Goal: Information Seeking & Learning: Learn about a topic

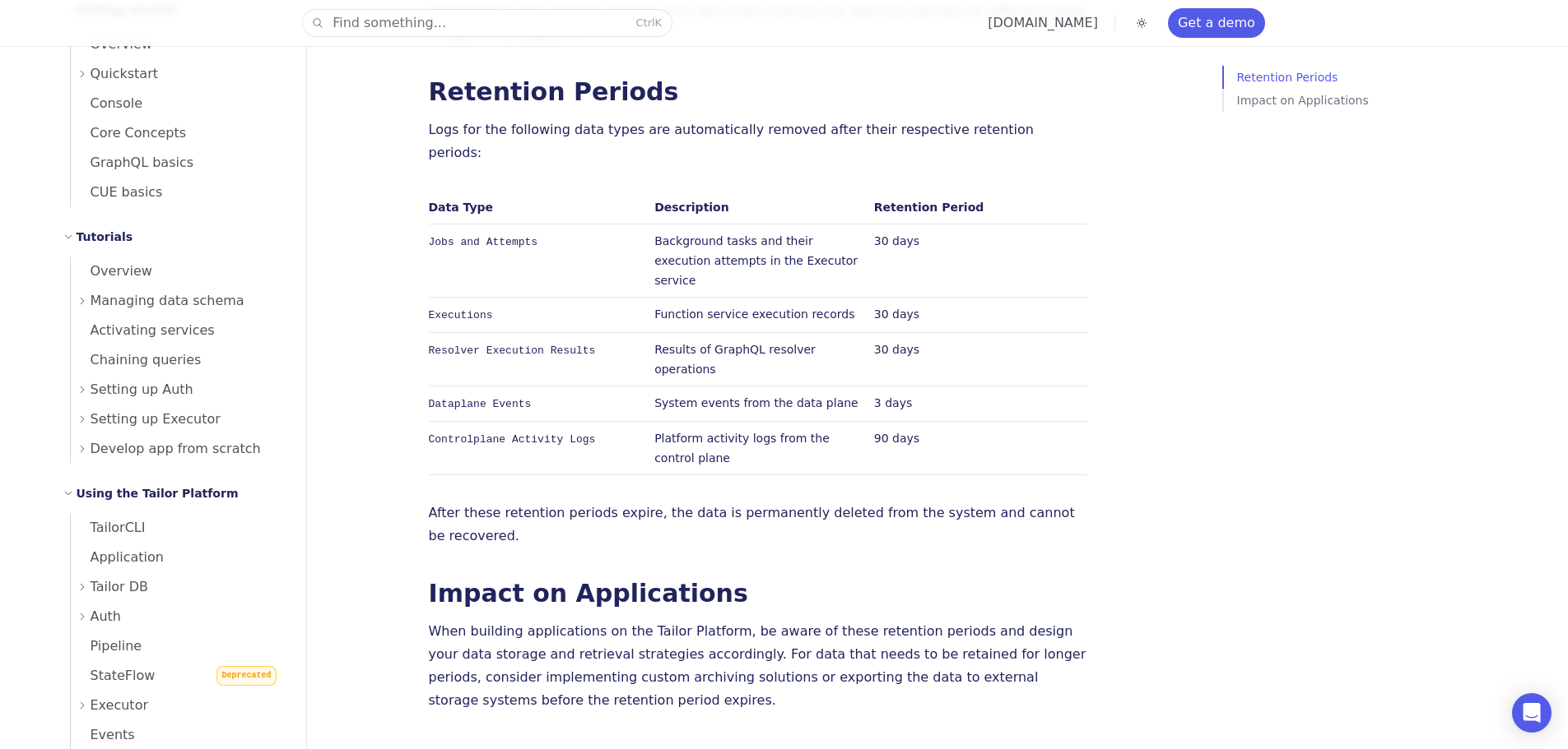
scroll to position [165, 0]
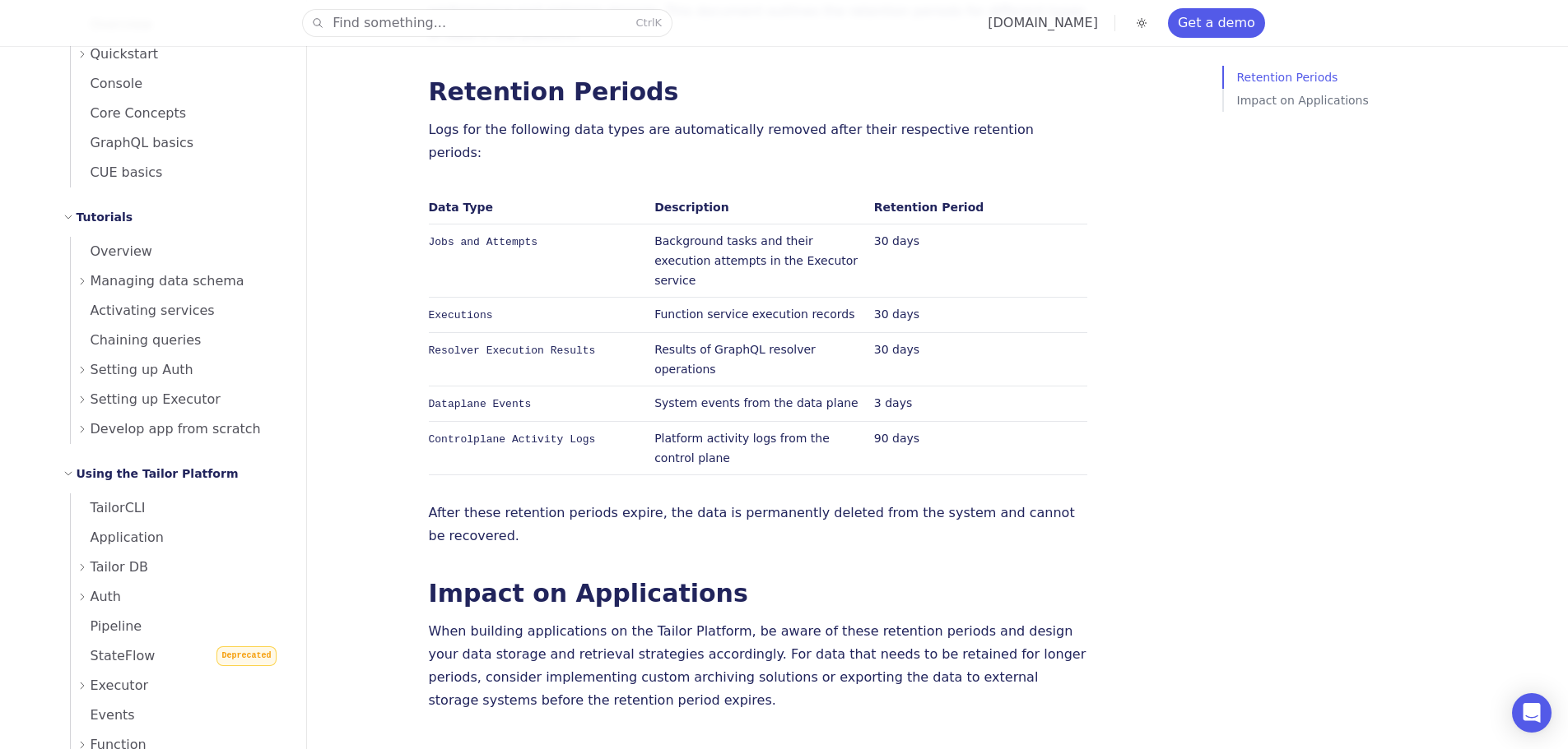
click at [90, 379] on span "Setting up Auth" at bounding box center [141, 370] width 103 height 23
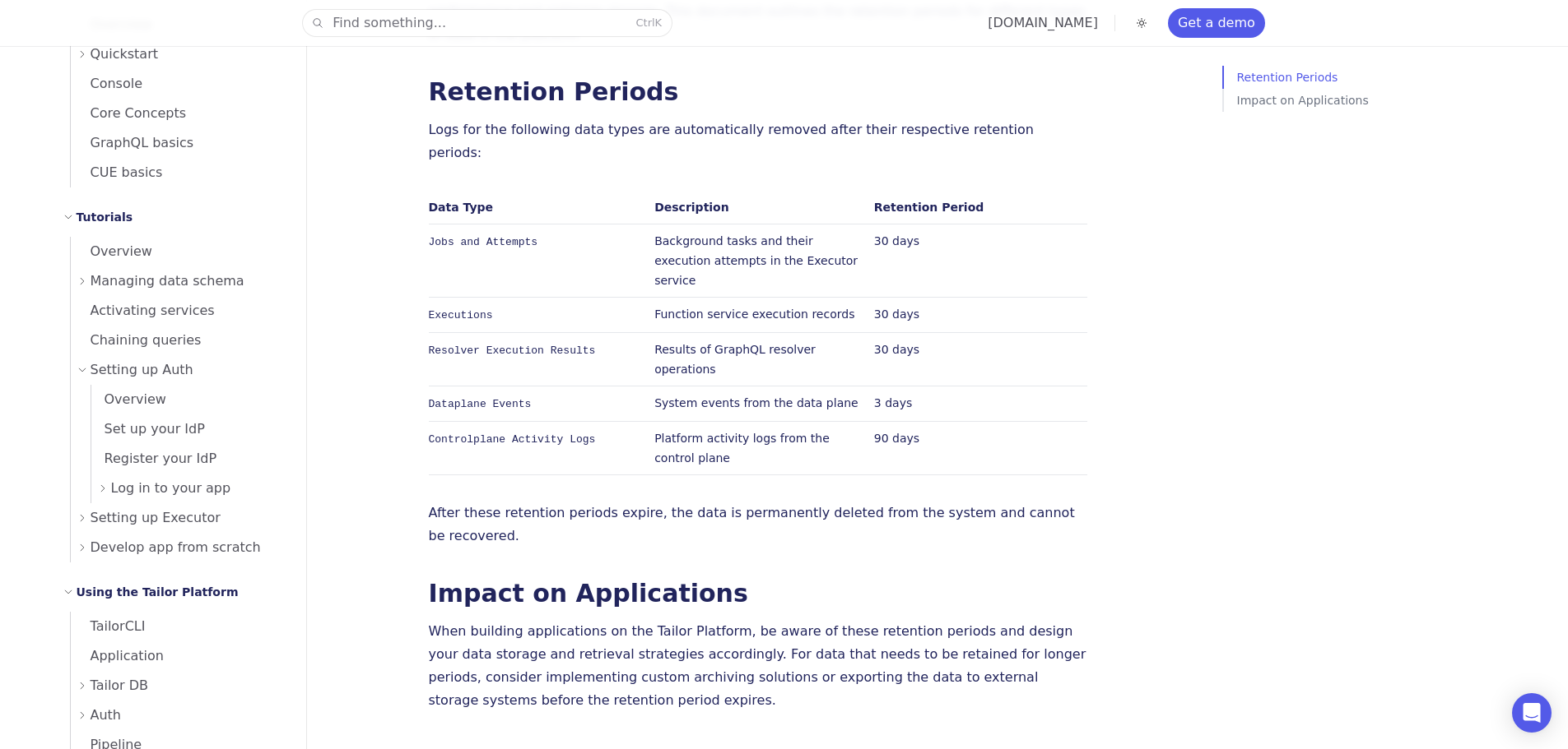
click at [150, 373] on span "Setting up Auth" at bounding box center [141, 370] width 103 height 23
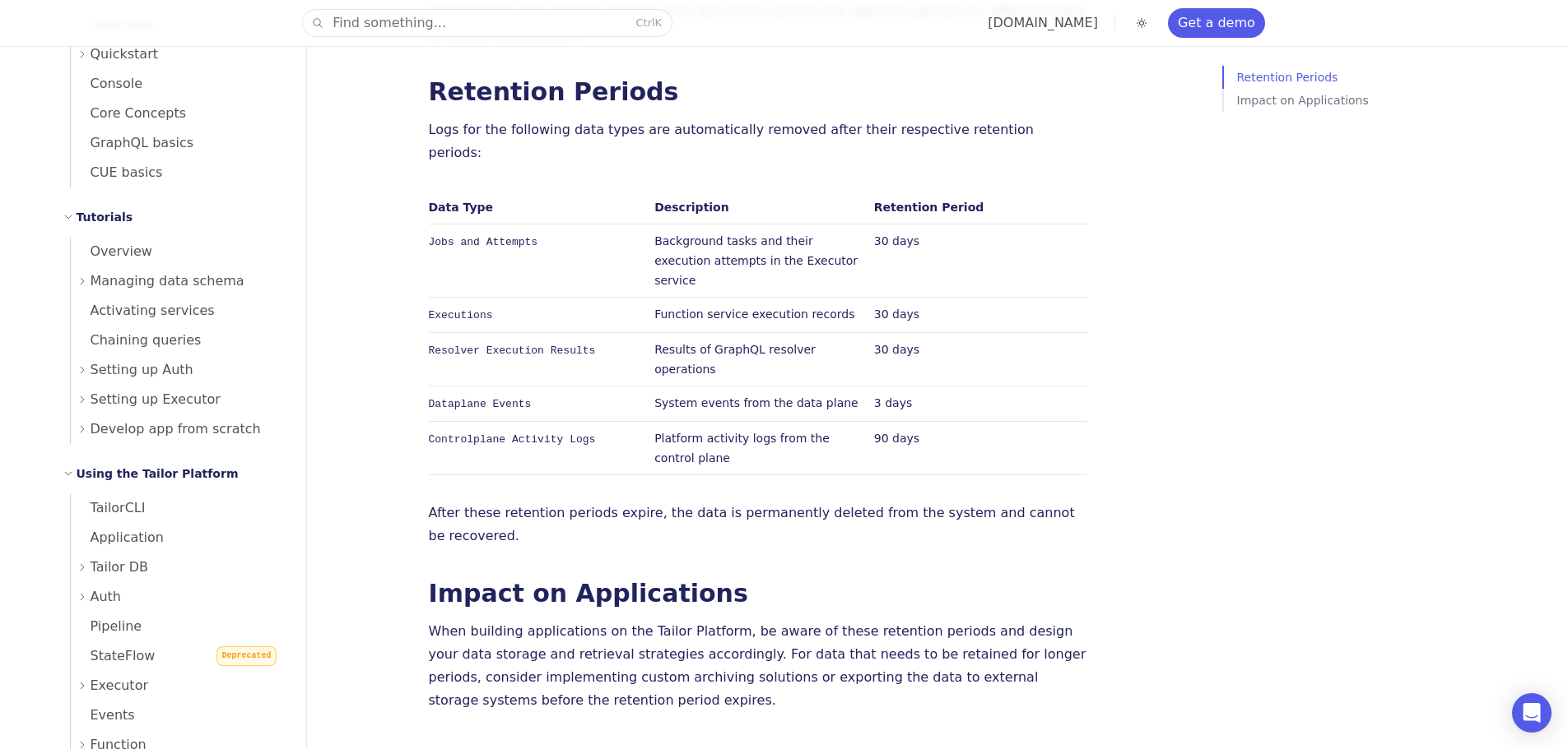
click at [108, 369] on span "Setting up Auth" at bounding box center [141, 370] width 103 height 23
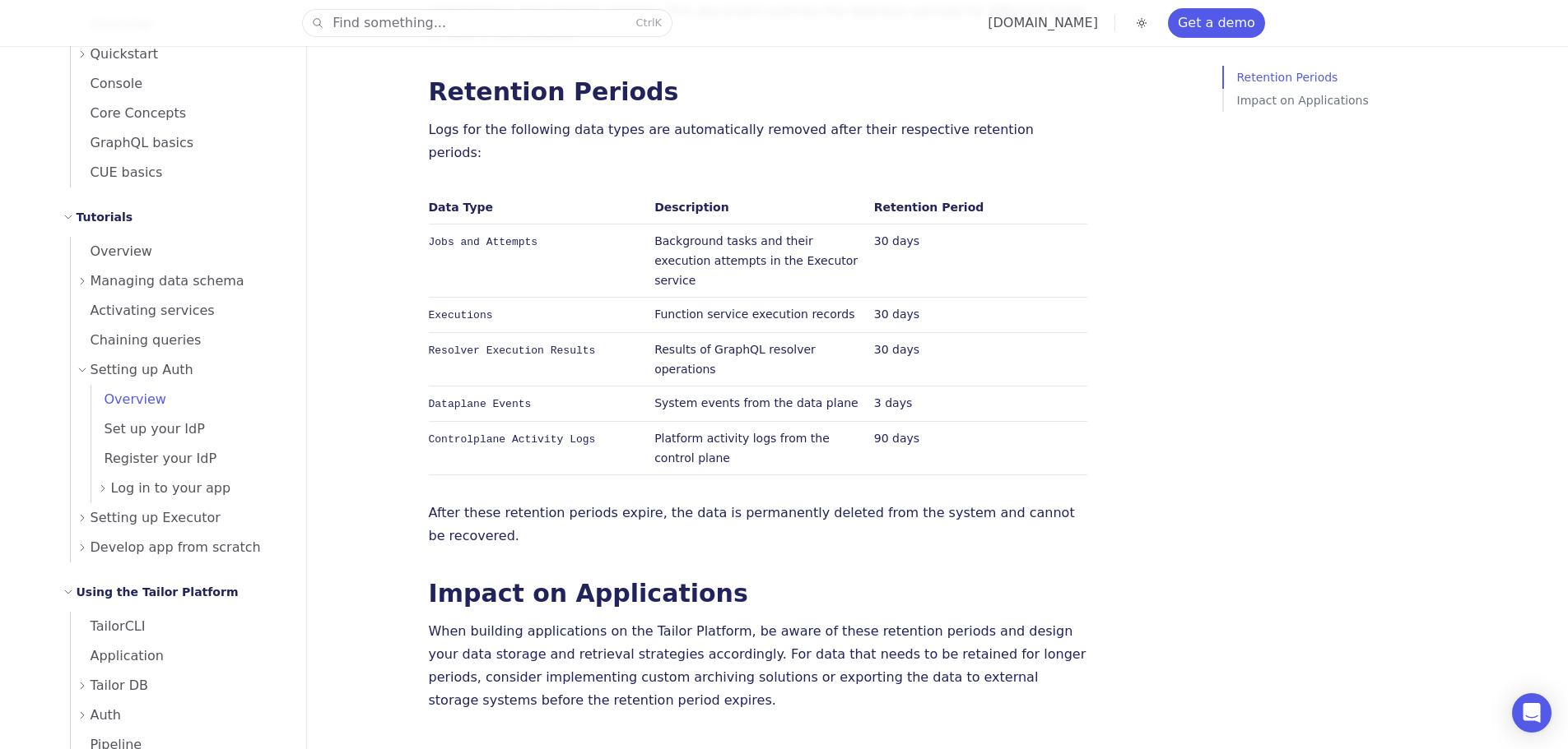
click at [94, 403] on span "Overview" at bounding box center [128, 400] width 75 height 16
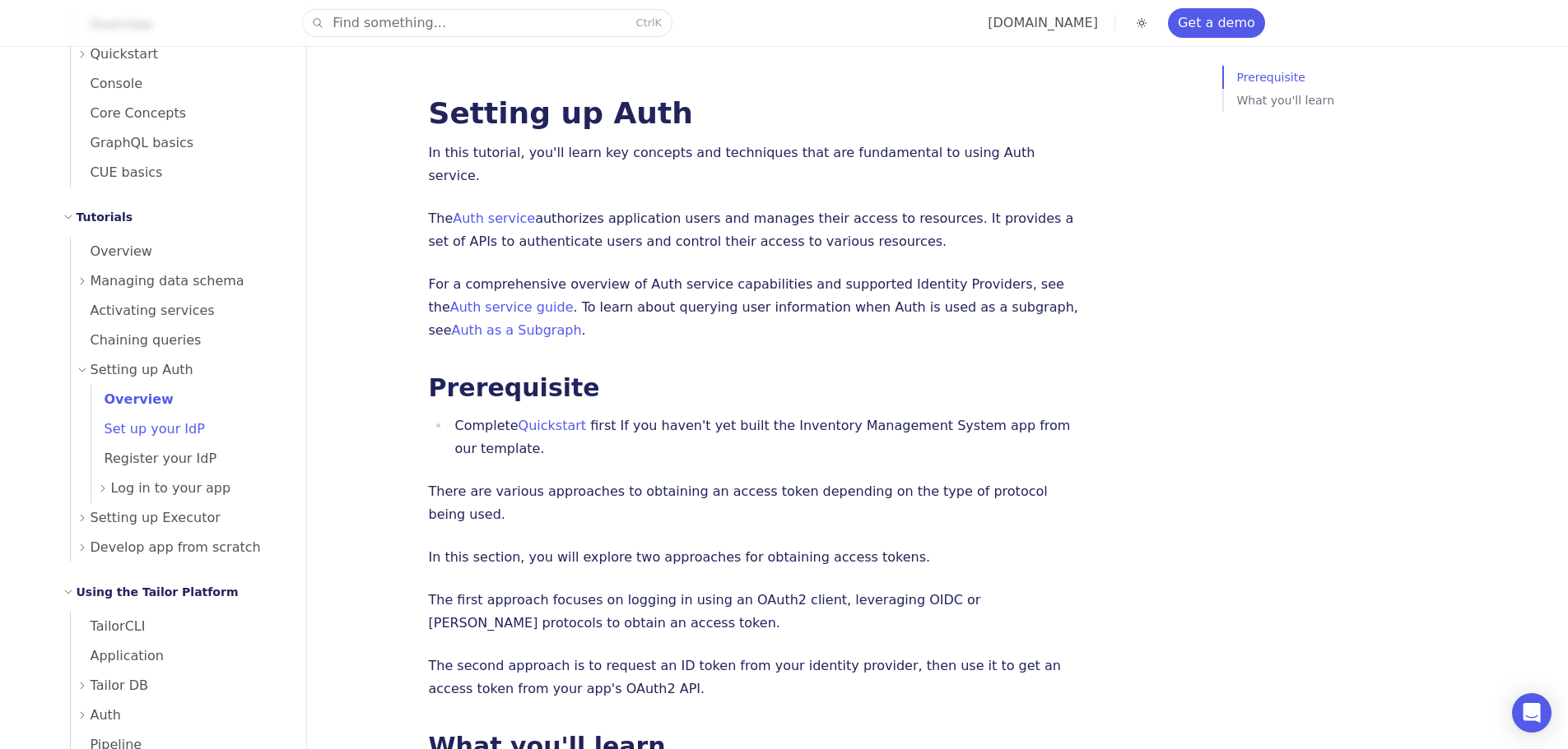
click at [133, 418] on span "Set up your IdP" at bounding box center [147, 429] width 114 height 23
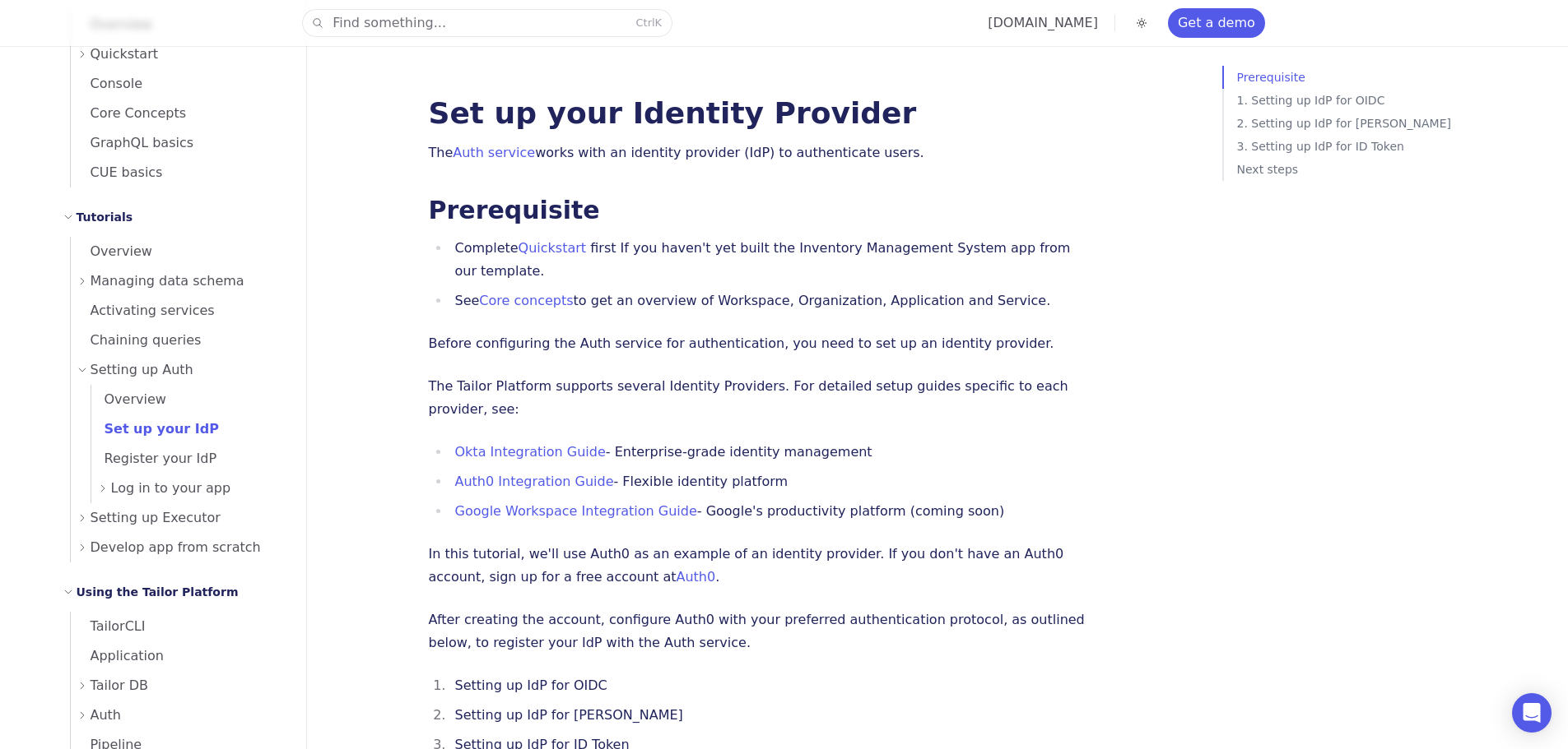
click at [98, 485] on icon at bounding box center [102, 488] width 10 height 10
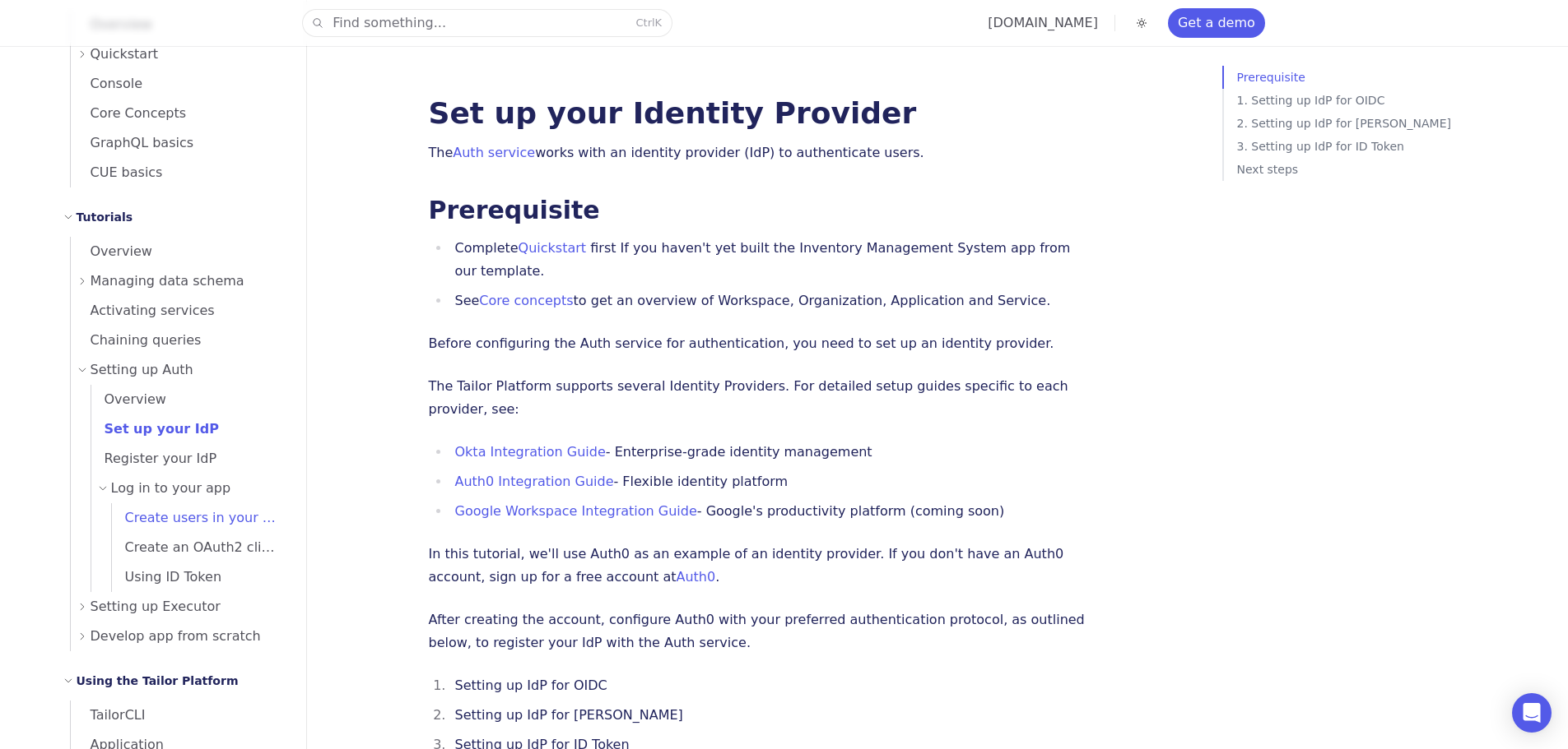
click at [137, 510] on span "Create users in your app" at bounding box center [199, 518] width 175 height 16
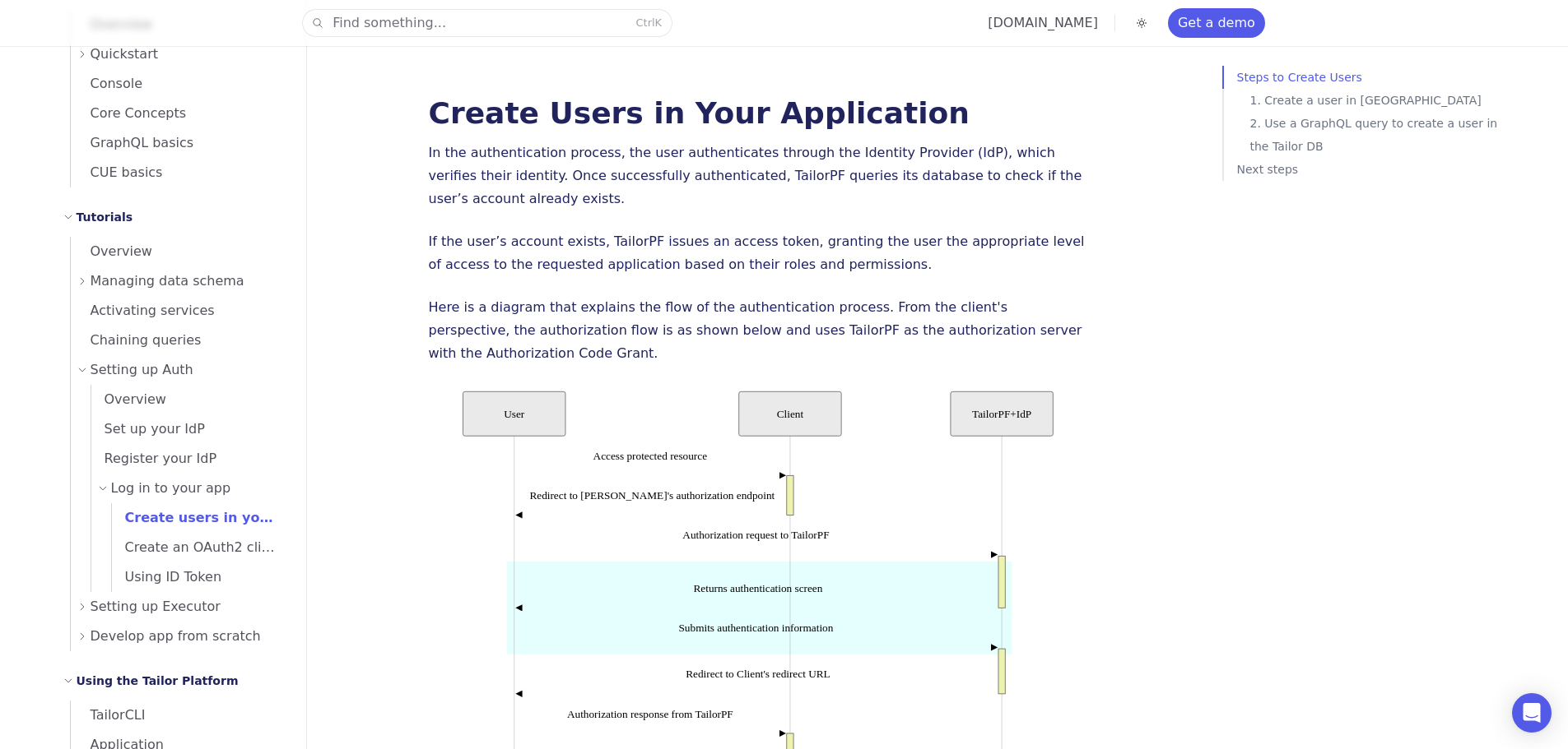
click at [452, 236] on p "If the user’s account exists, TailorPF issues an access token, granting the use…" at bounding box center [757, 253] width 658 height 46
click at [442, 173] on p "In the authentication process, the user authenticates through the Identity Prov…" at bounding box center [757, 176] width 658 height 69
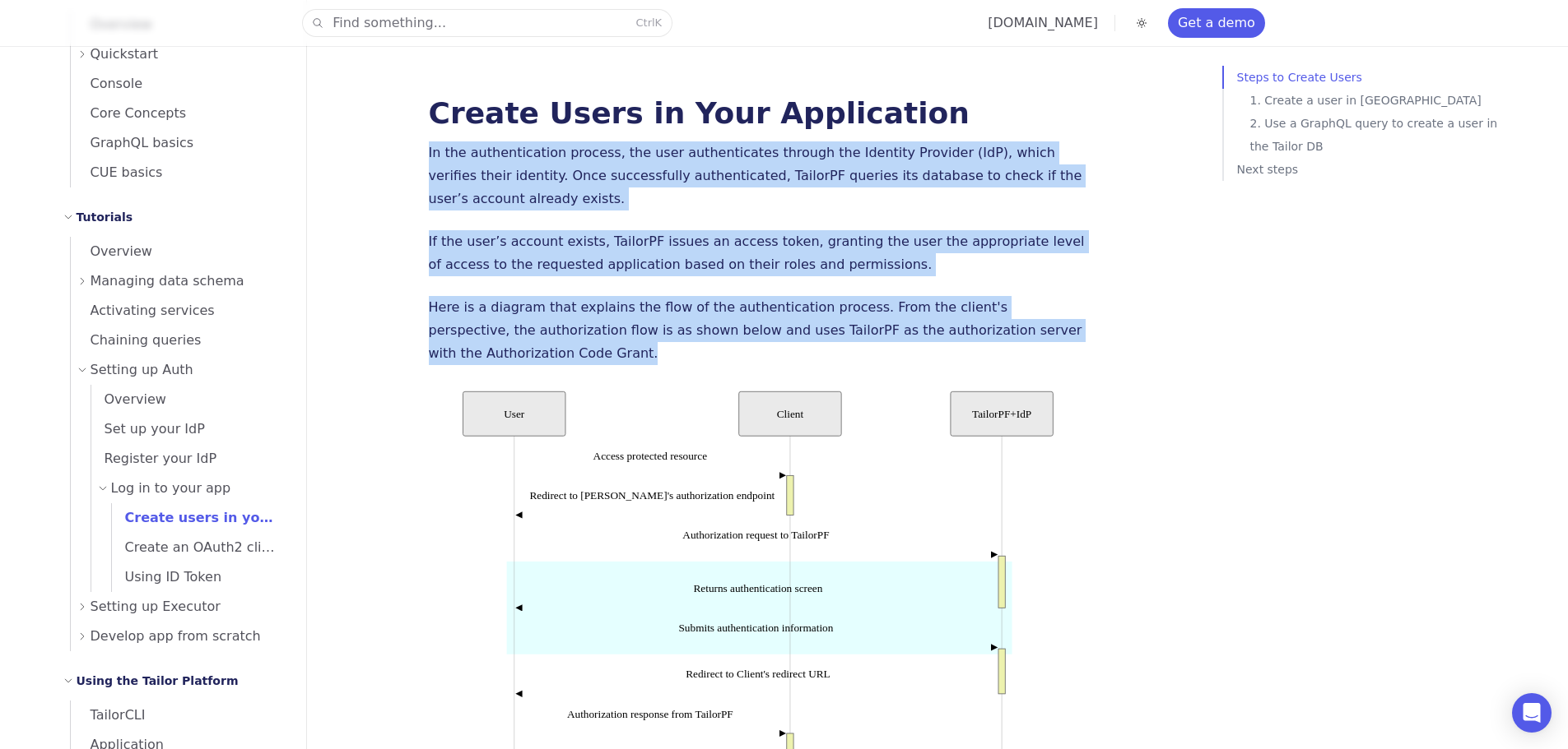
drag, startPoint x: 442, startPoint y: 173, endPoint x: 448, endPoint y: 328, distance: 155.1
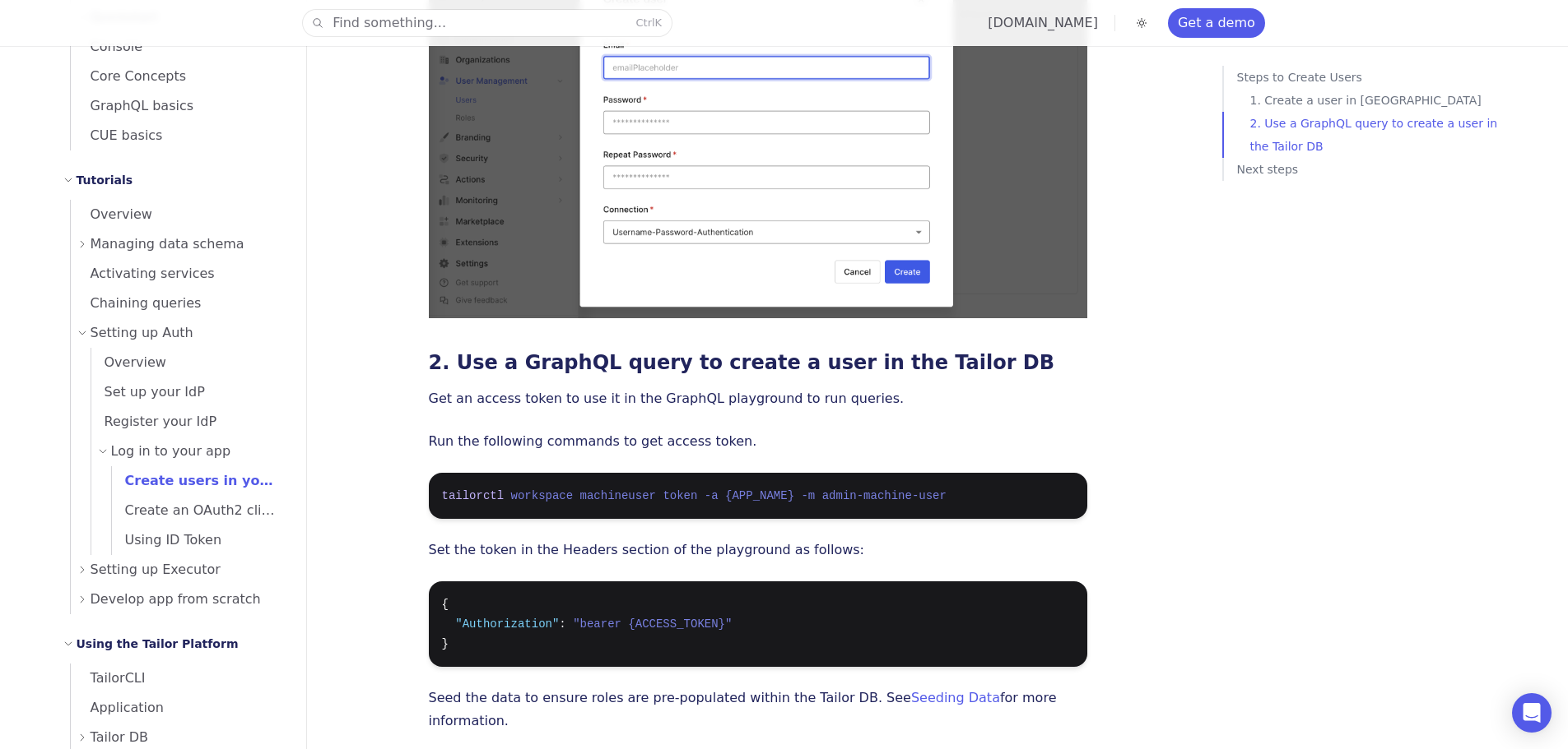
scroll to position [329, 0]
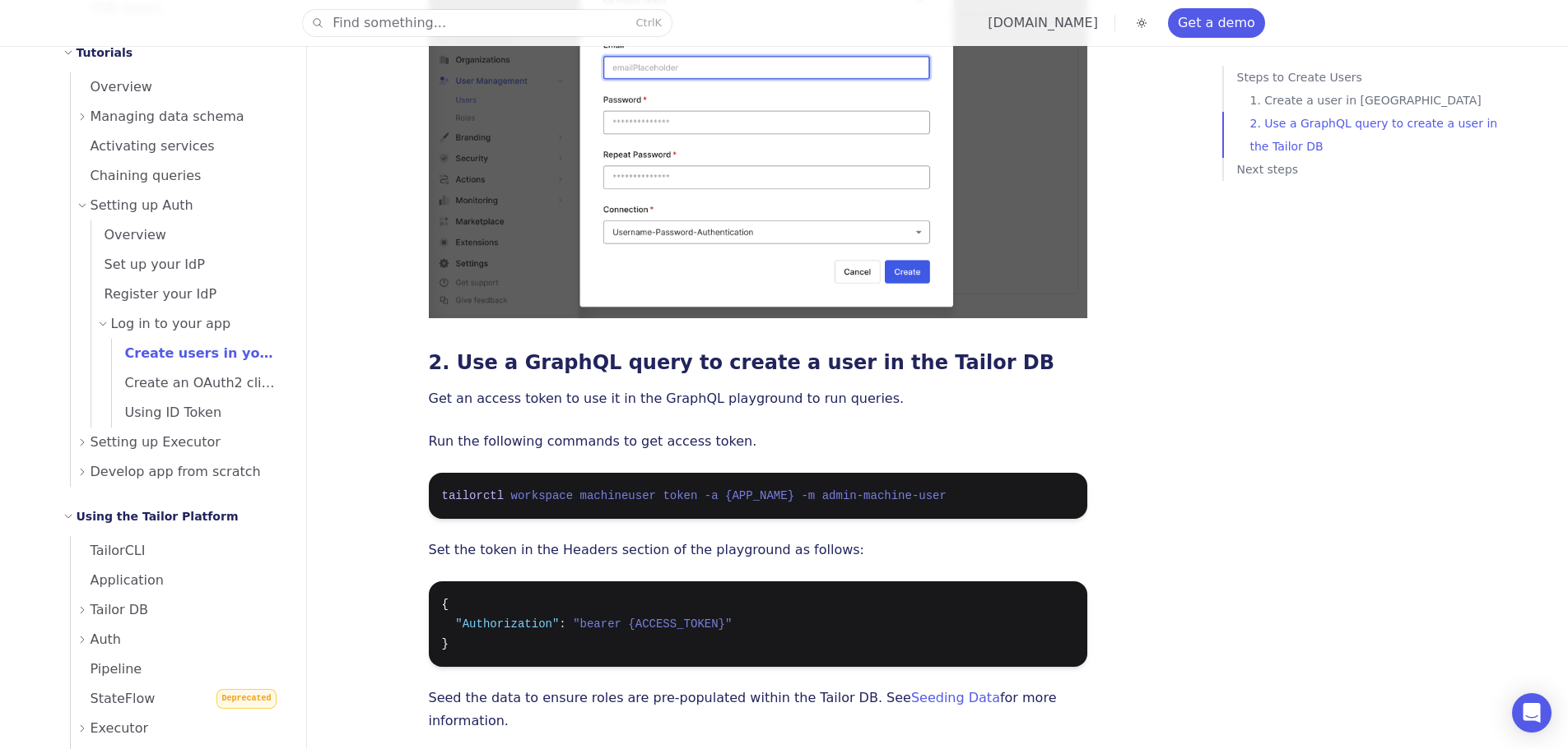
click at [69, 456] on div "Overview Managing data schema Activating services Chaining queries Setting up A…" at bounding box center [174, 279] width 223 height 414
click at [80, 444] on icon at bounding box center [82, 442] width 10 height 10
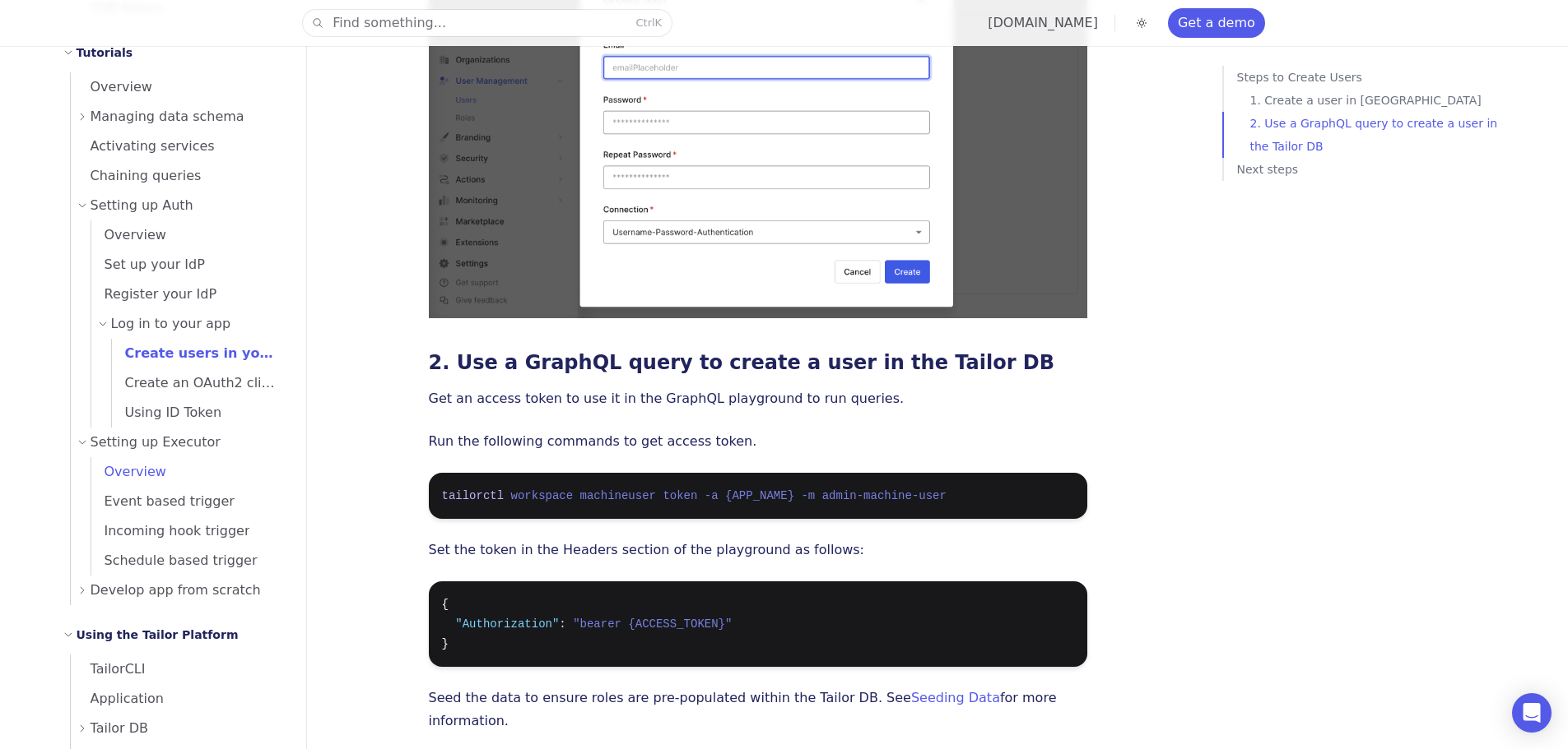
click at [118, 479] on span "Overview" at bounding box center [128, 472] width 75 height 16
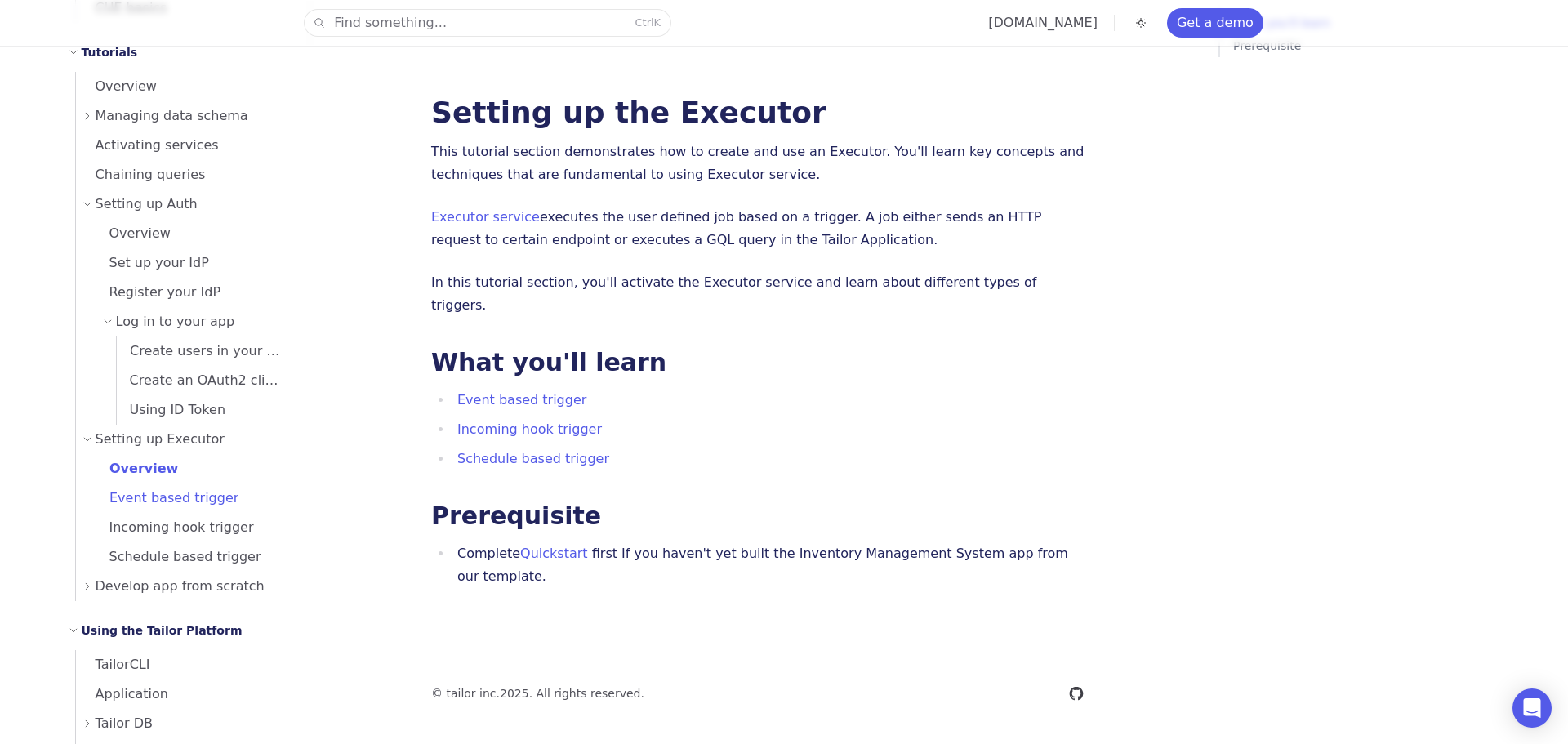
click at [121, 499] on span "Event based trigger" at bounding box center [167, 498] width 142 height 16
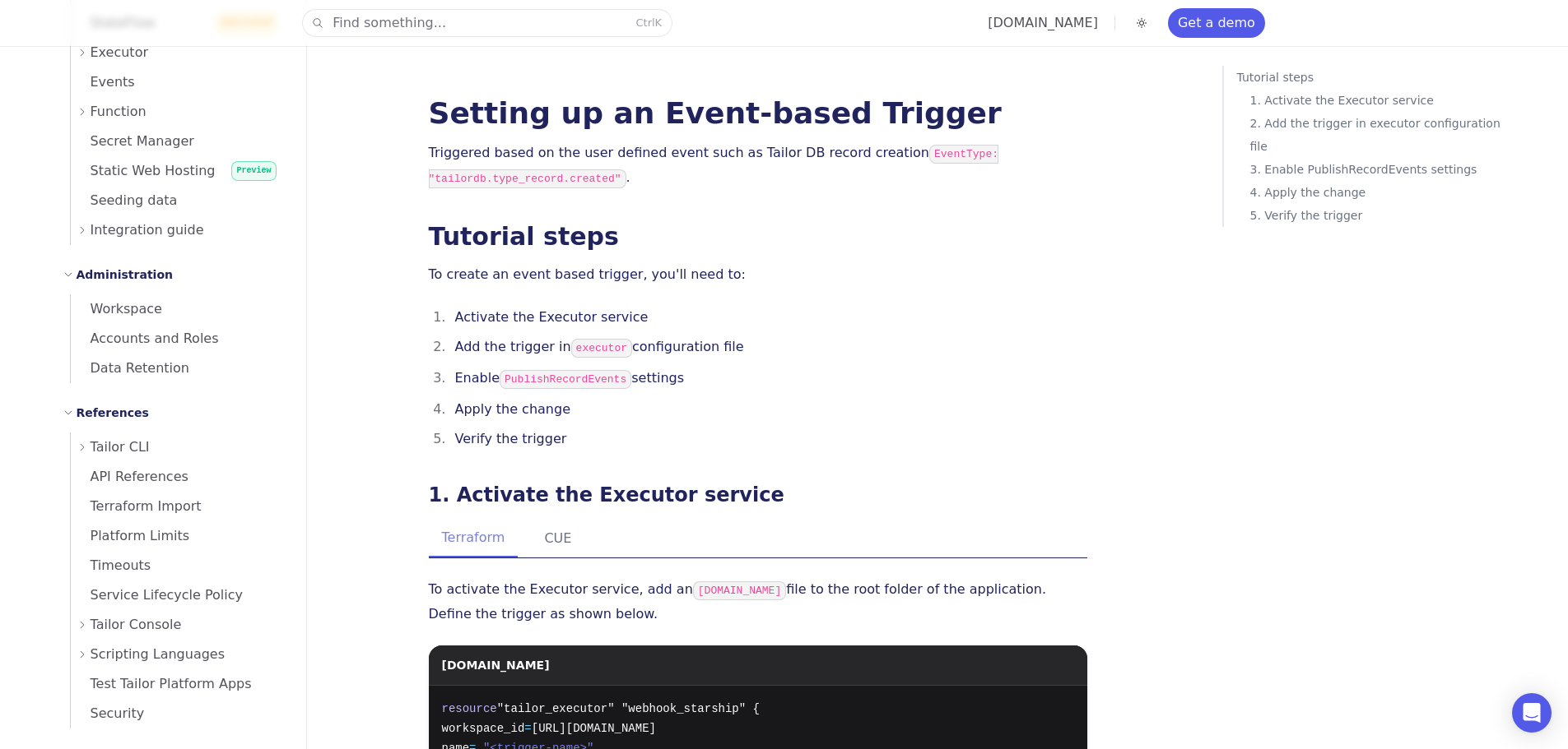
scroll to position [1130, 0]
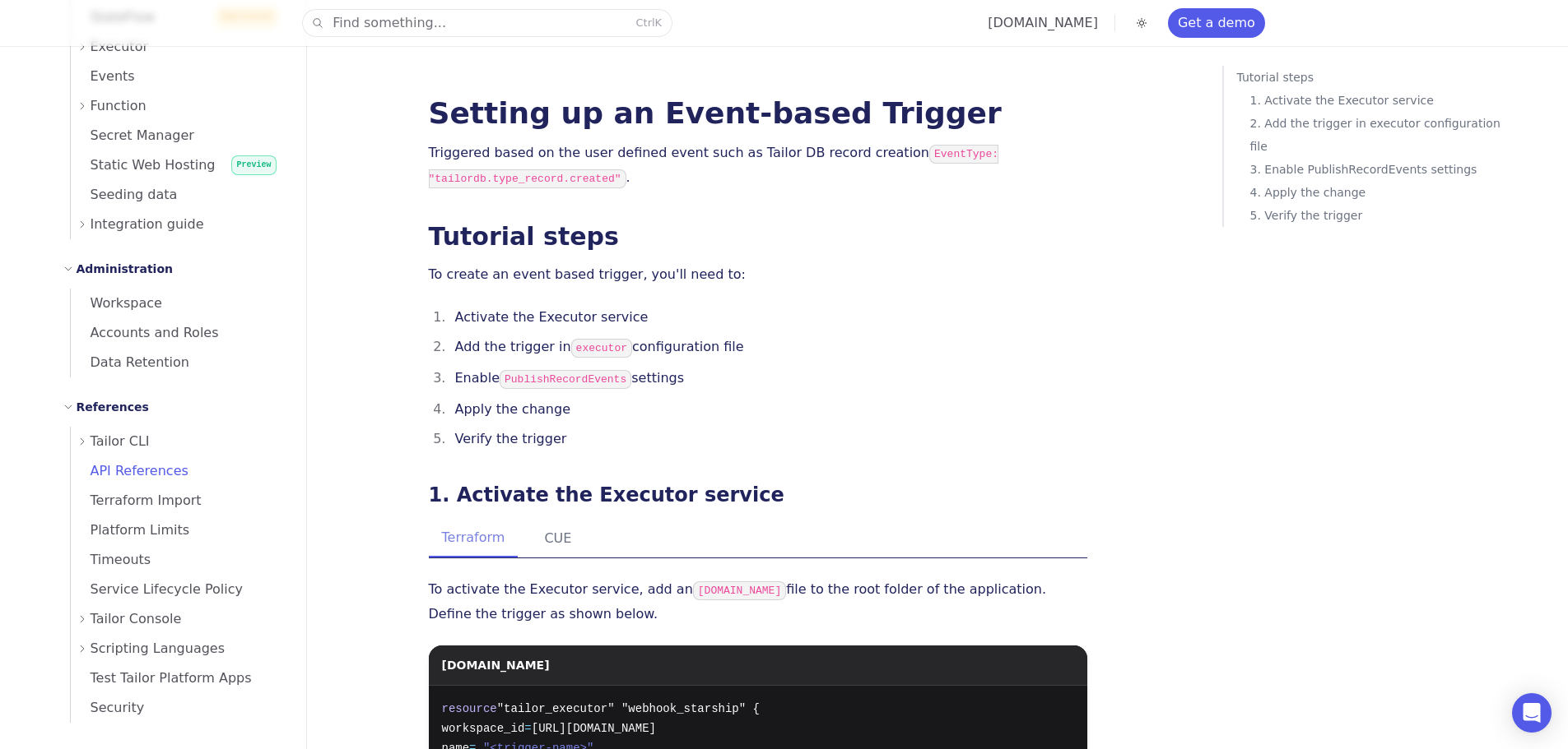
click at [83, 461] on span "API References" at bounding box center [130, 471] width 118 height 23
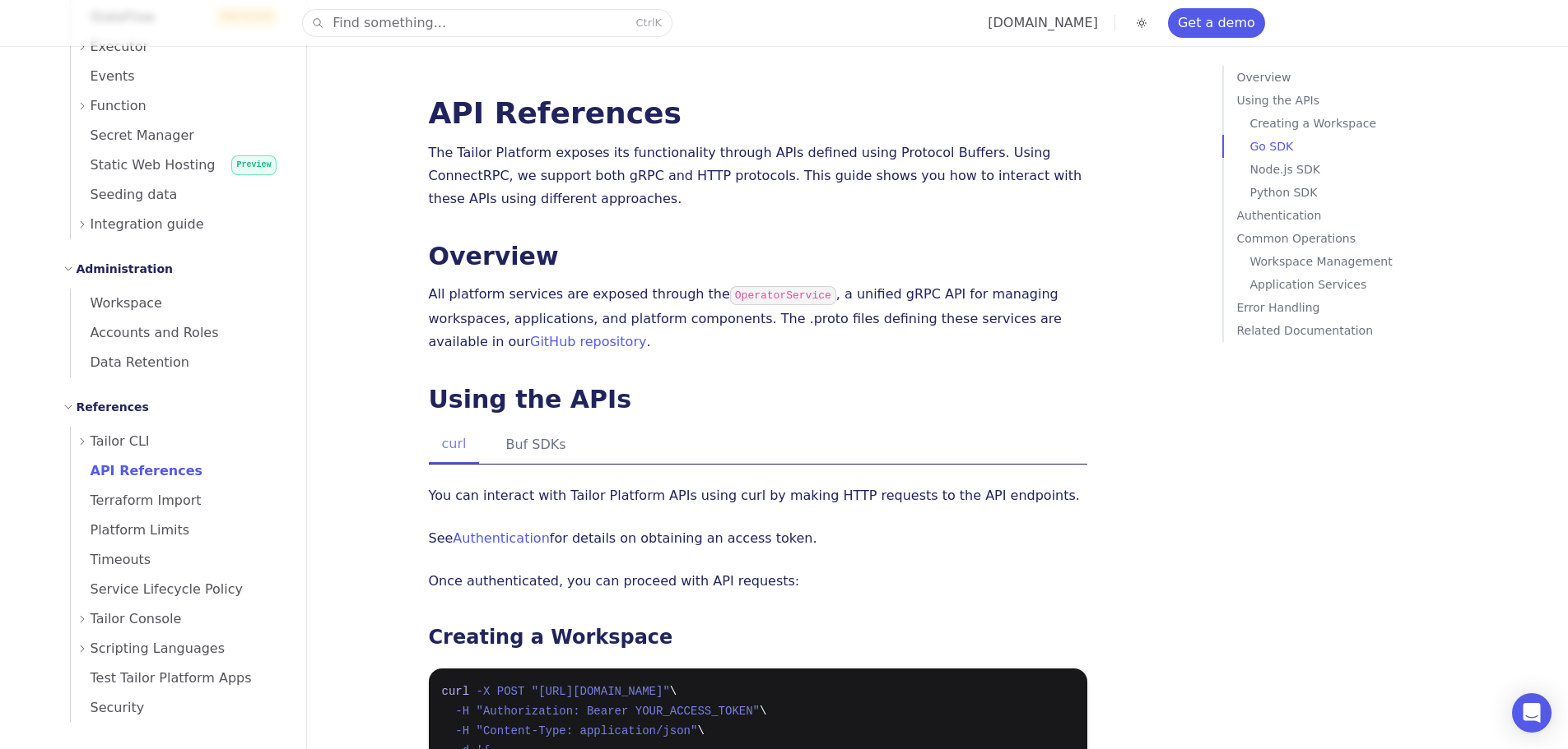
click at [88, 449] on div "Tailor CLI" at bounding box center [181, 441] width 209 height 29
click at [114, 477] on span "Overview" at bounding box center [128, 471] width 75 height 16
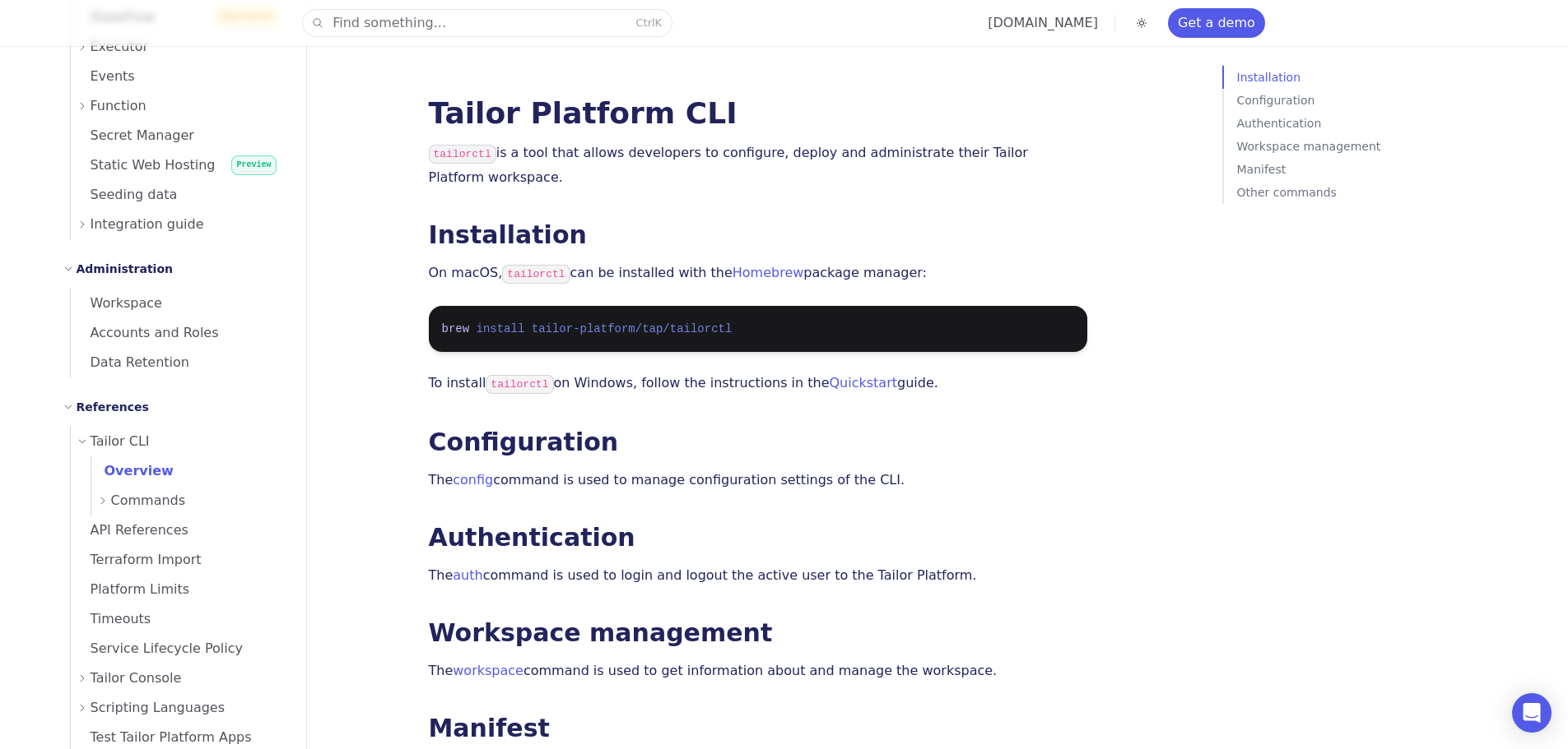
click at [105, 501] on icon at bounding box center [102, 500] width 10 height 10
click at [159, 537] on span "workspace" at bounding box center [154, 531] width 84 height 16
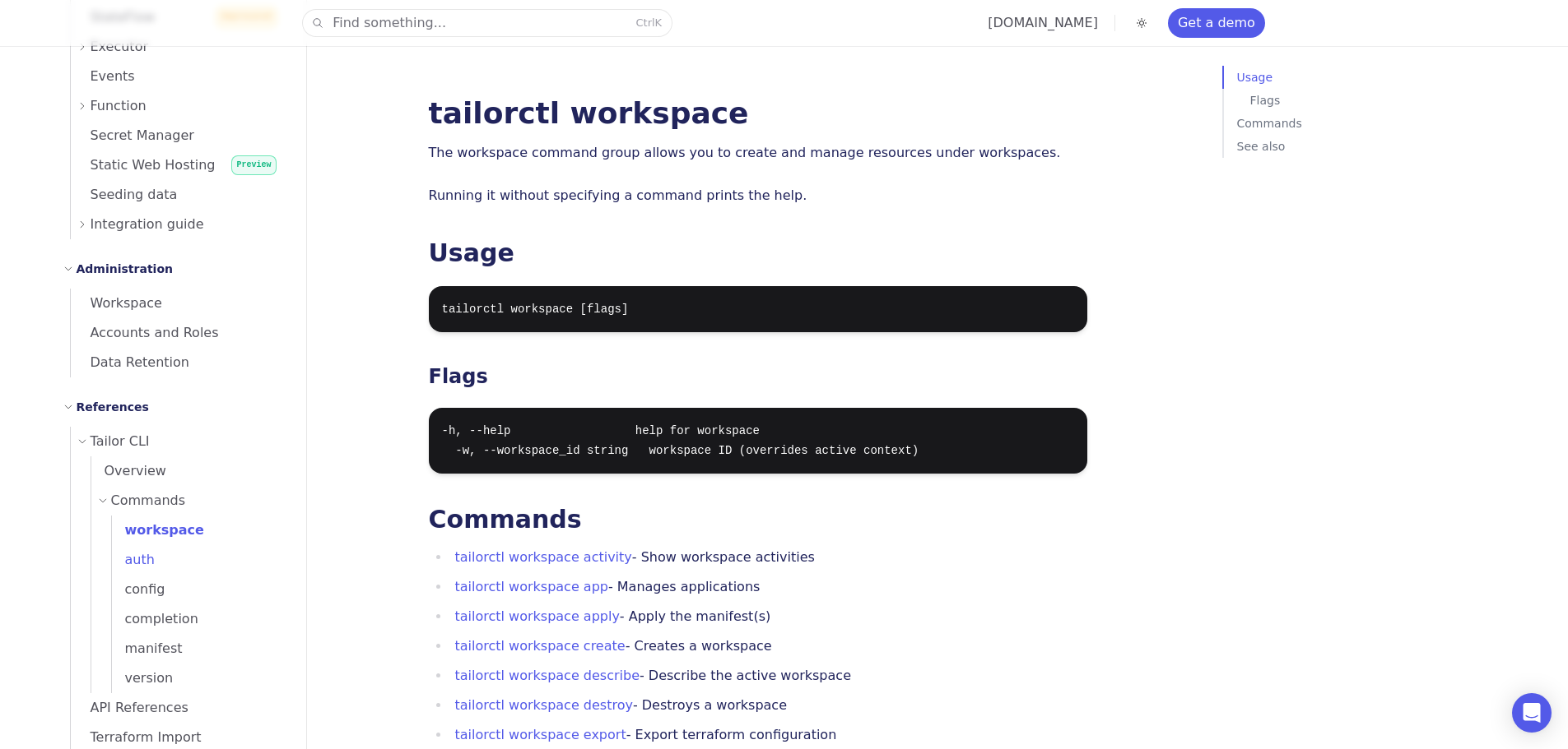
click at [185, 570] on link "auth" at bounding box center [199, 560] width 174 height 29
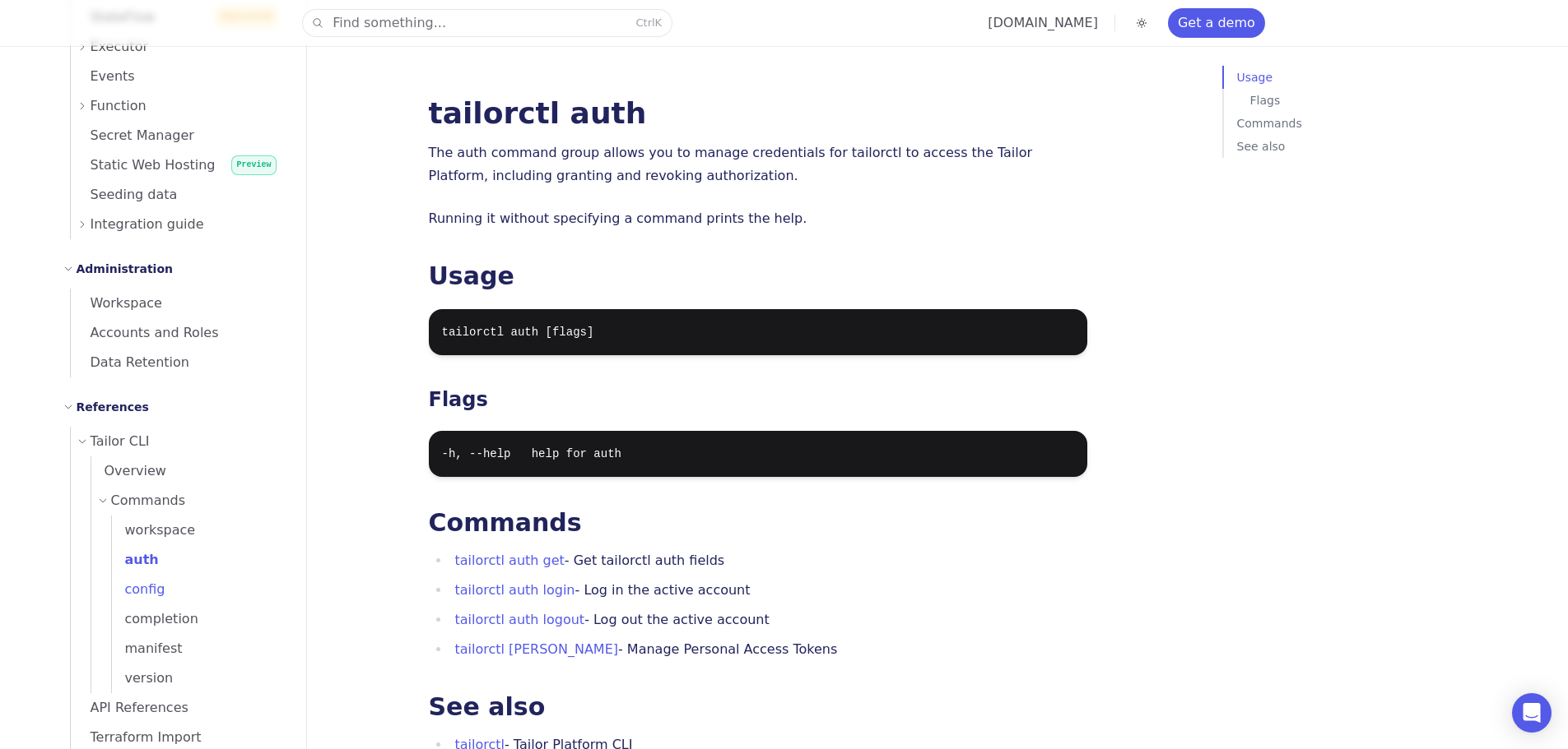
click at [172, 596] on link "config" at bounding box center [199, 589] width 174 height 29
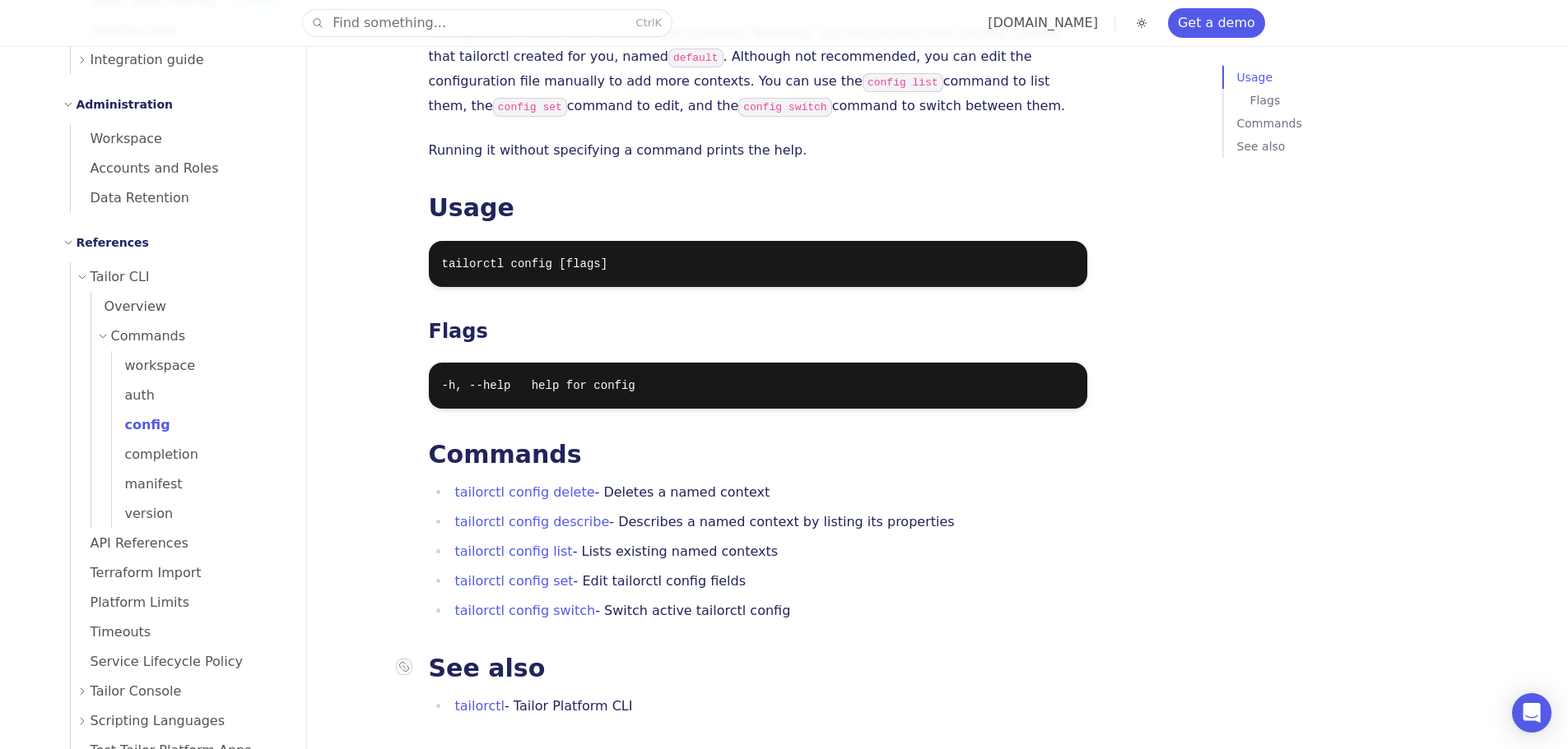
scroll to position [247, 0]
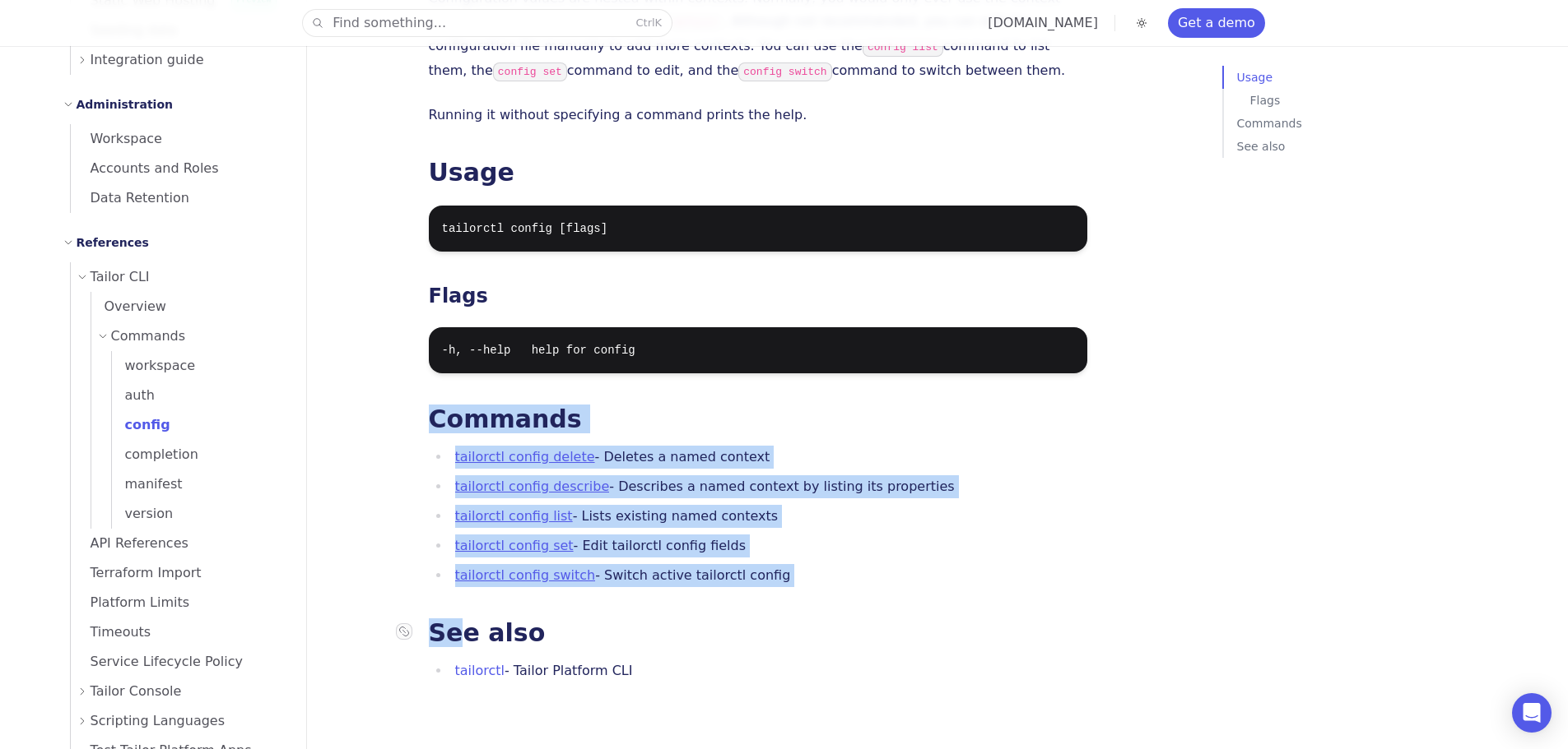
drag, startPoint x: 380, startPoint y: 381, endPoint x: 459, endPoint y: 592, distance: 225.3
click at [459, 592] on div "Find something... Ctrl K tailor.tech Get a demo API Documentation Support Home …" at bounding box center [784, 302] width 1481 height 1098
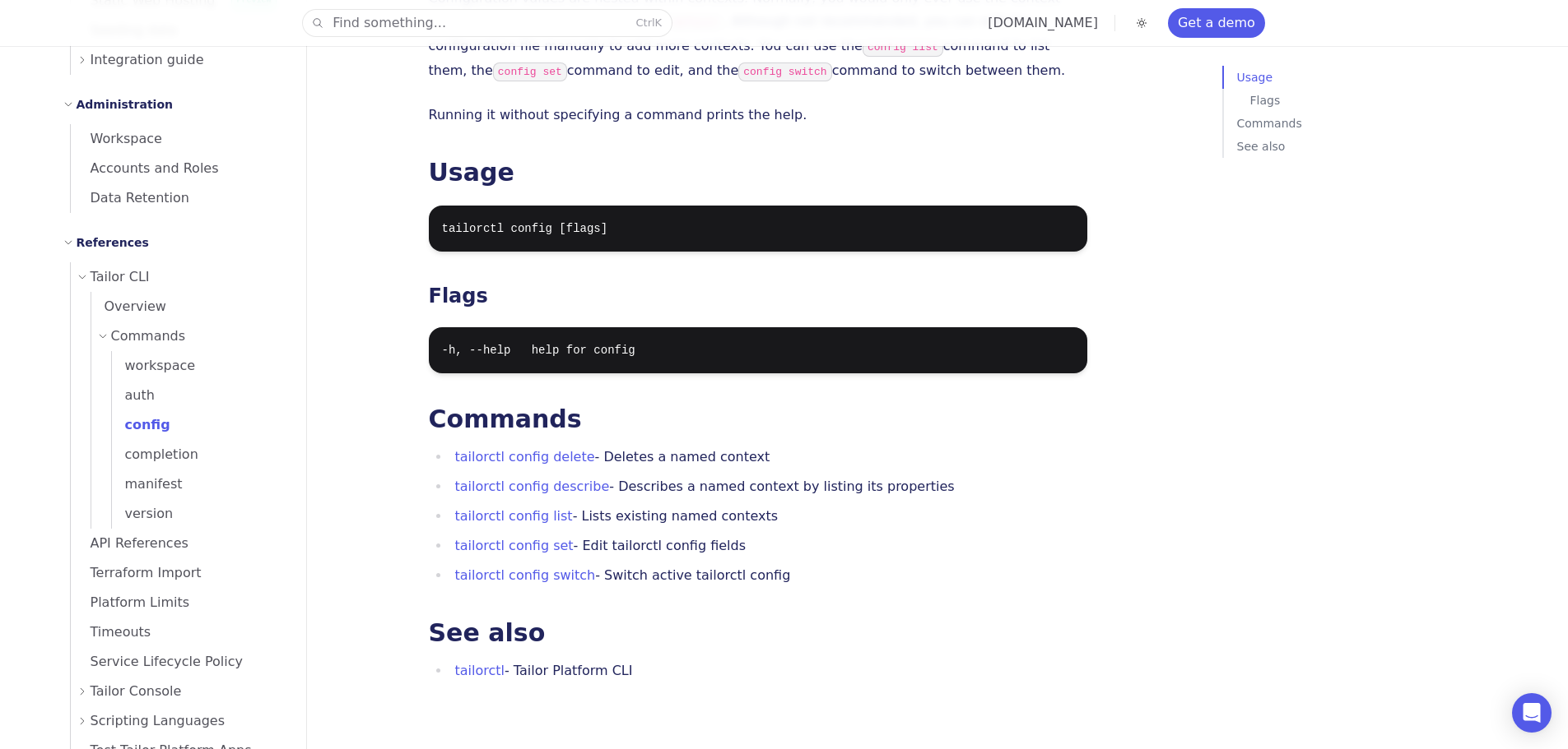
click at [800, 564] on div "tailorctl config The config command group allows you to manage properties used …" at bounding box center [757, 267] width 658 height 830
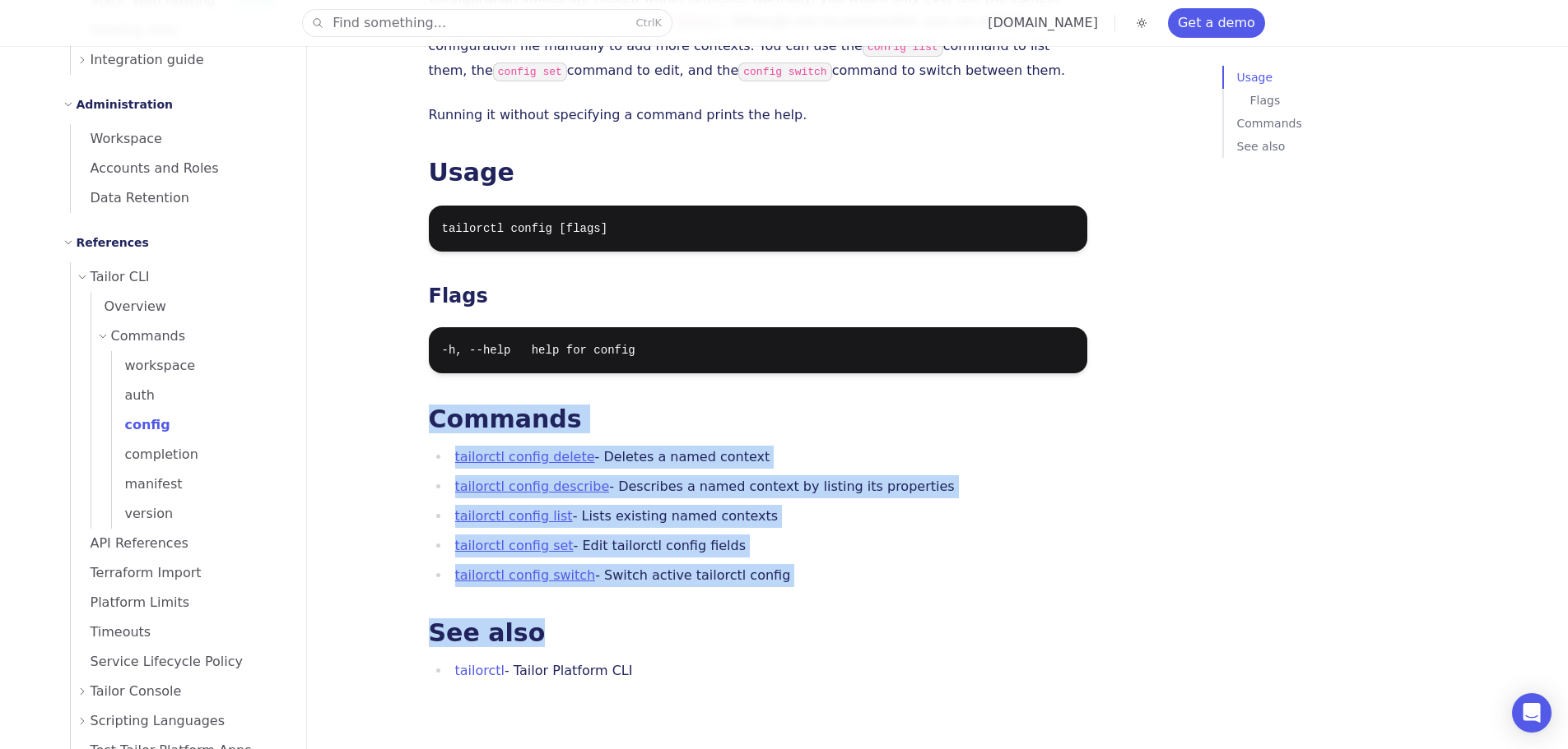
drag, startPoint x: 800, startPoint y: 564, endPoint x: 373, endPoint y: 370, distance: 469.0
click at [373, 370] on div "Find something... Ctrl K tailor.tech Get a demo API Documentation Support Home …" at bounding box center [784, 302] width 1481 height 1098
drag, startPoint x: 373, startPoint y: 370, endPoint x: 817, endPoint y: 536, distance: 474.0
click at [817, 536] on div "Find something... Ctrl K tailor.tech Get a demo API Documentation Support Home …" at bounding box center [784, 302] width 1481 height 1098
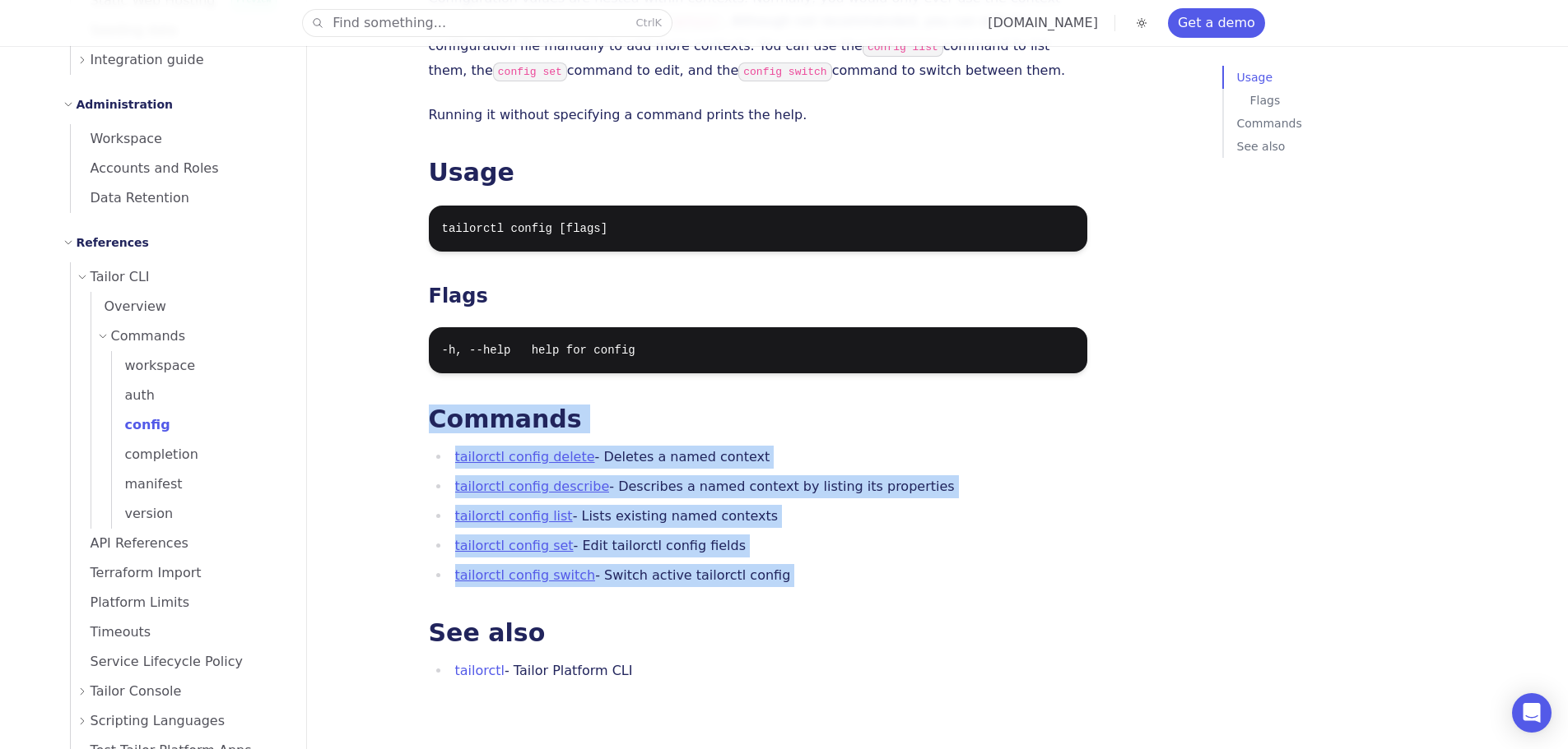
click at [817, 536] on ul "tailorctl config delete - Deletes a named context tailorctl config describe - D…" at bounding box center [757, 516] width 658 height 141
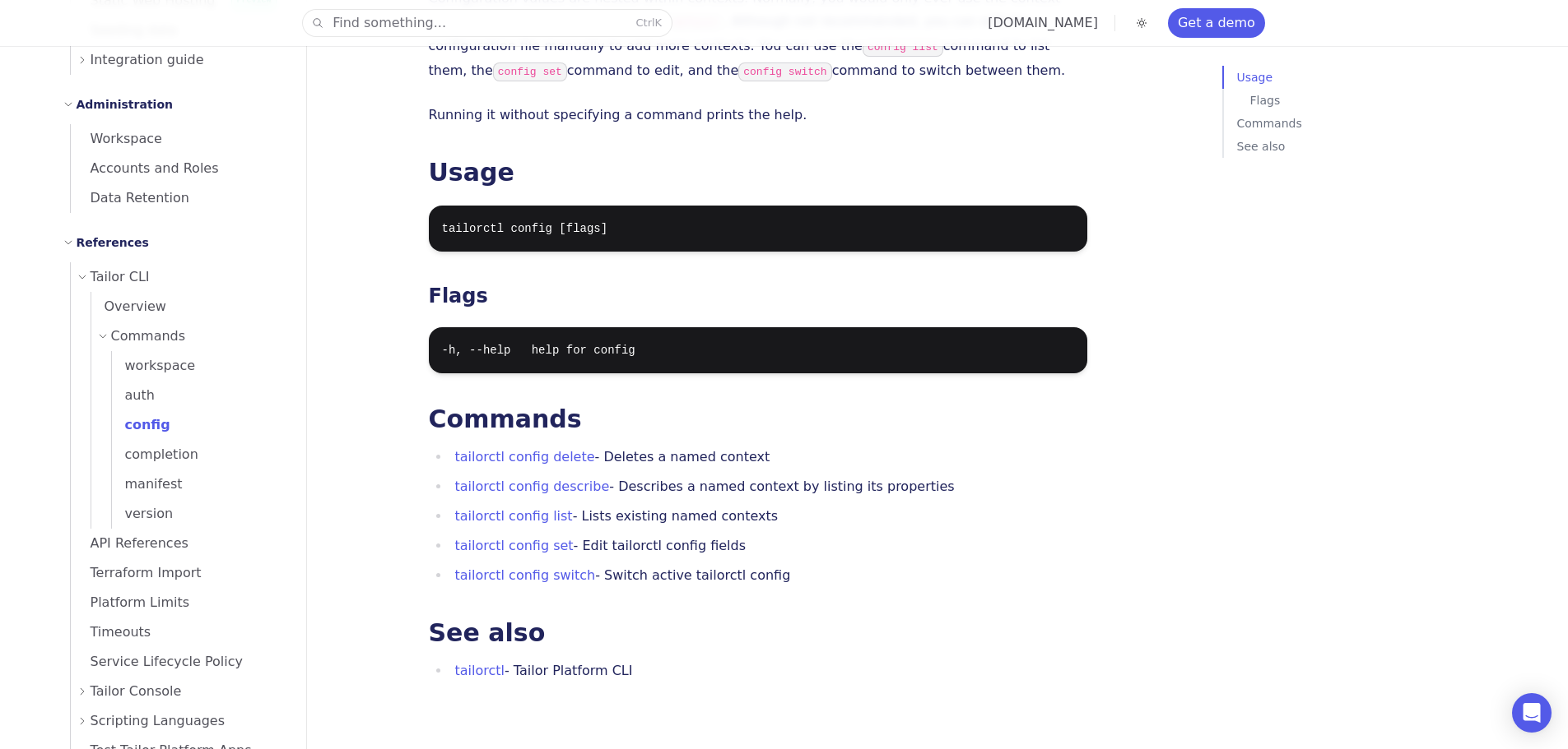
click at [832, 564] on li "tailorctl config switch - Switch active tailorctl config" at bounding box center [768, 576] width 637 height 23
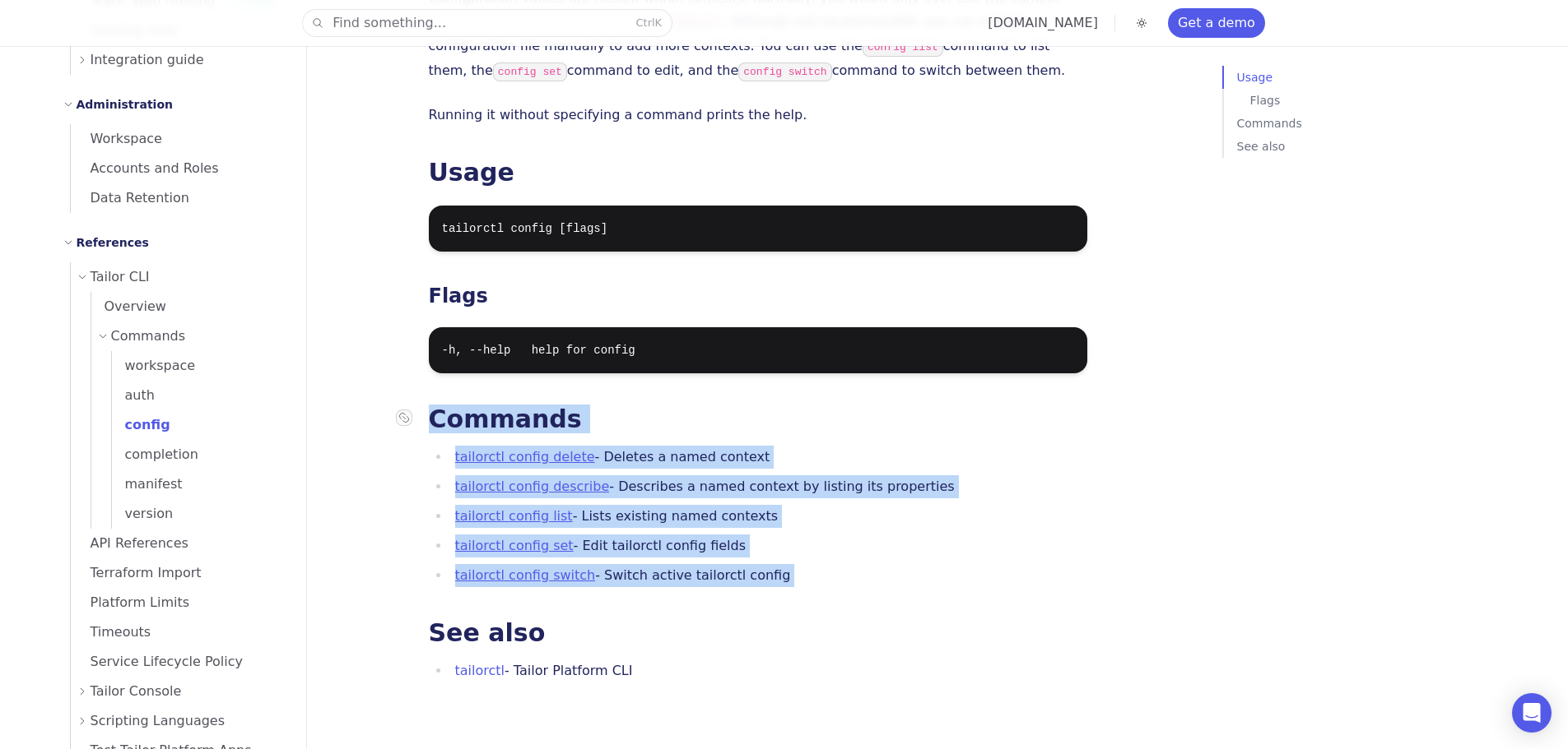
drag, startPoint x: 833, startPoint y: 546, endPoint x: 519, endPoint y: 388, distance: 351.5
click at [519, 388] on div "tailorctl config The config command group allows you to manage properties used …" at bounding box center [757, 267] width 658 height 830
click at [516, 405] on link "Commands" at bounding box center [505, 419] width 153 height 29
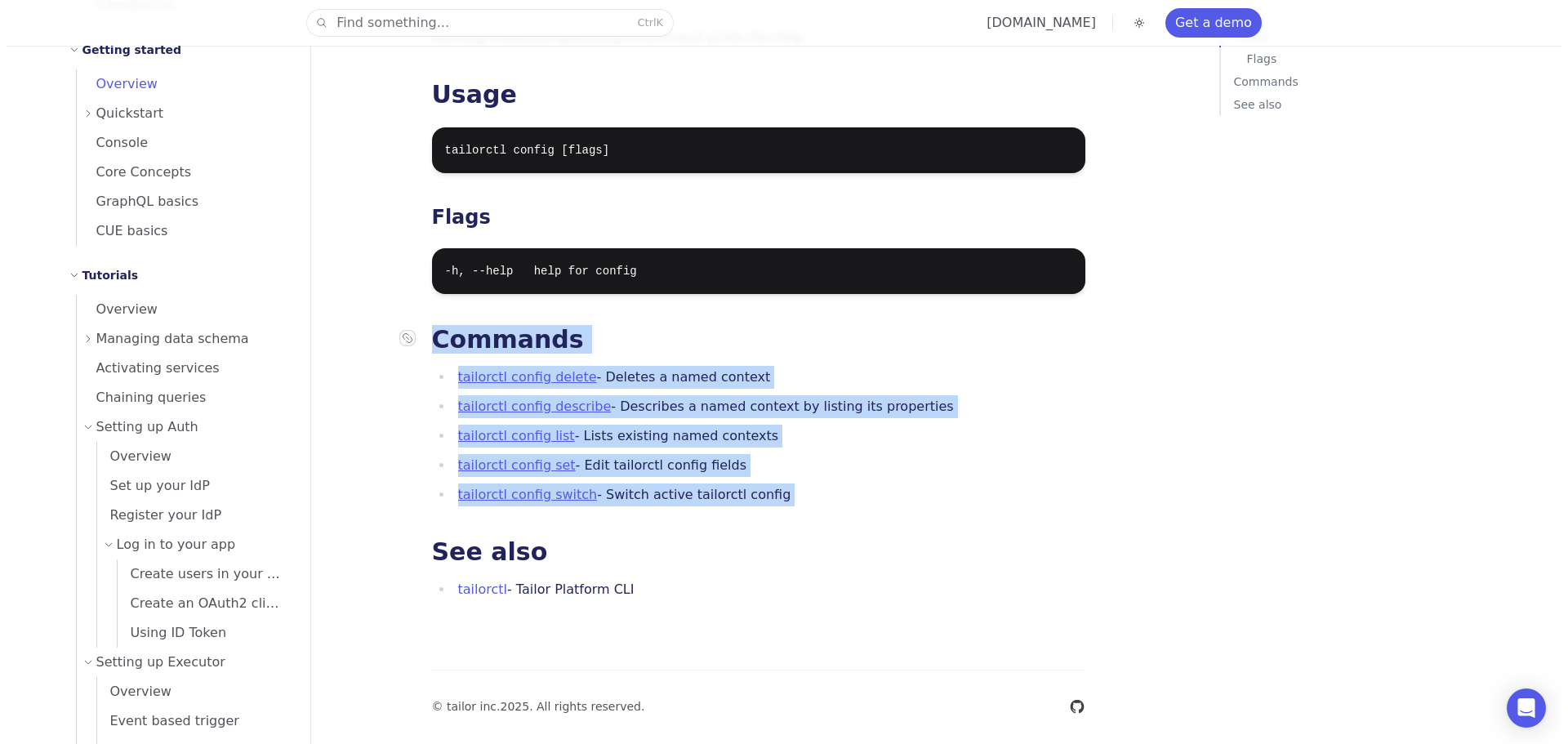
scroll to position [59, 0]
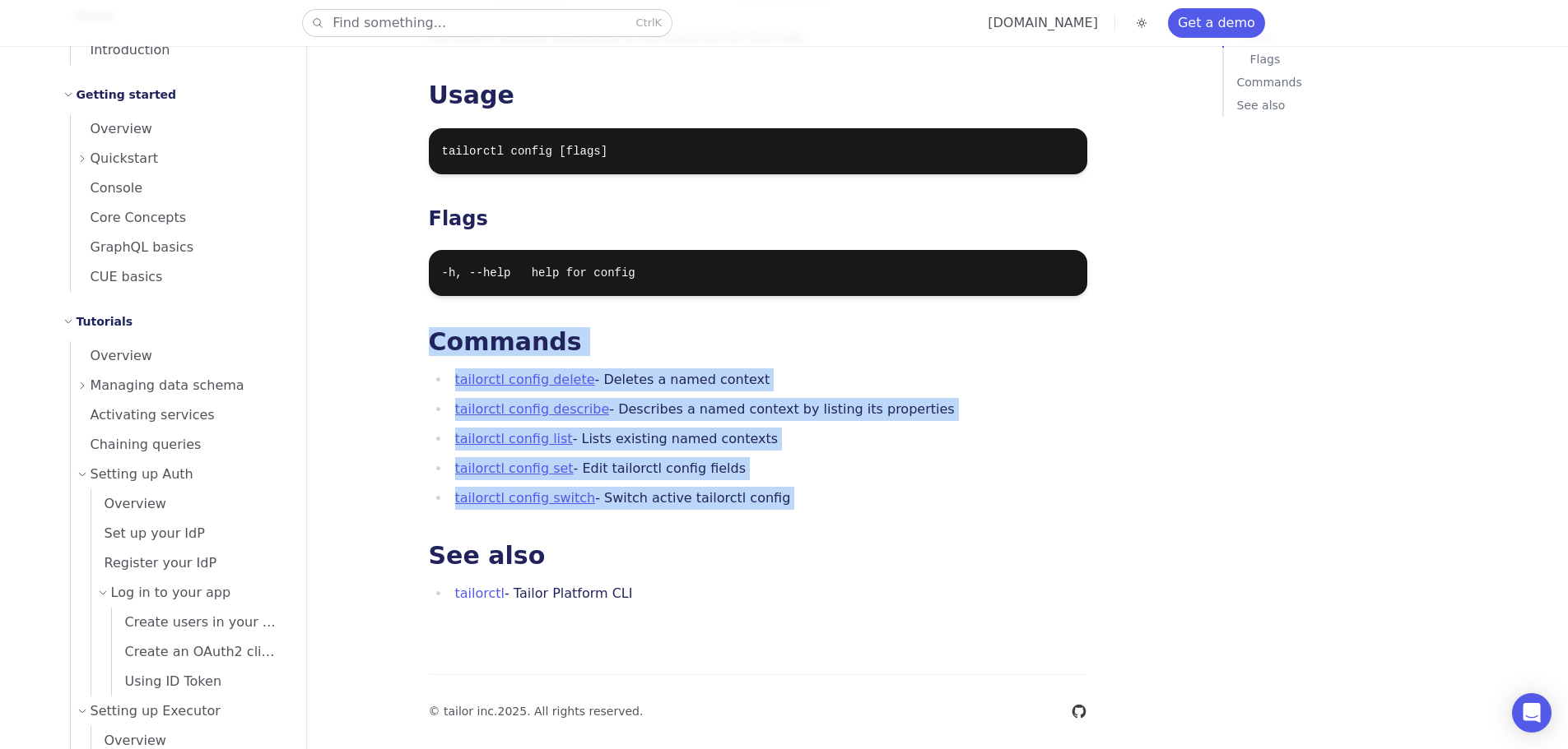
click at [402, 29] on button "Find something... Ctrl K" at bounding box center [487, 23] width 369 height 26
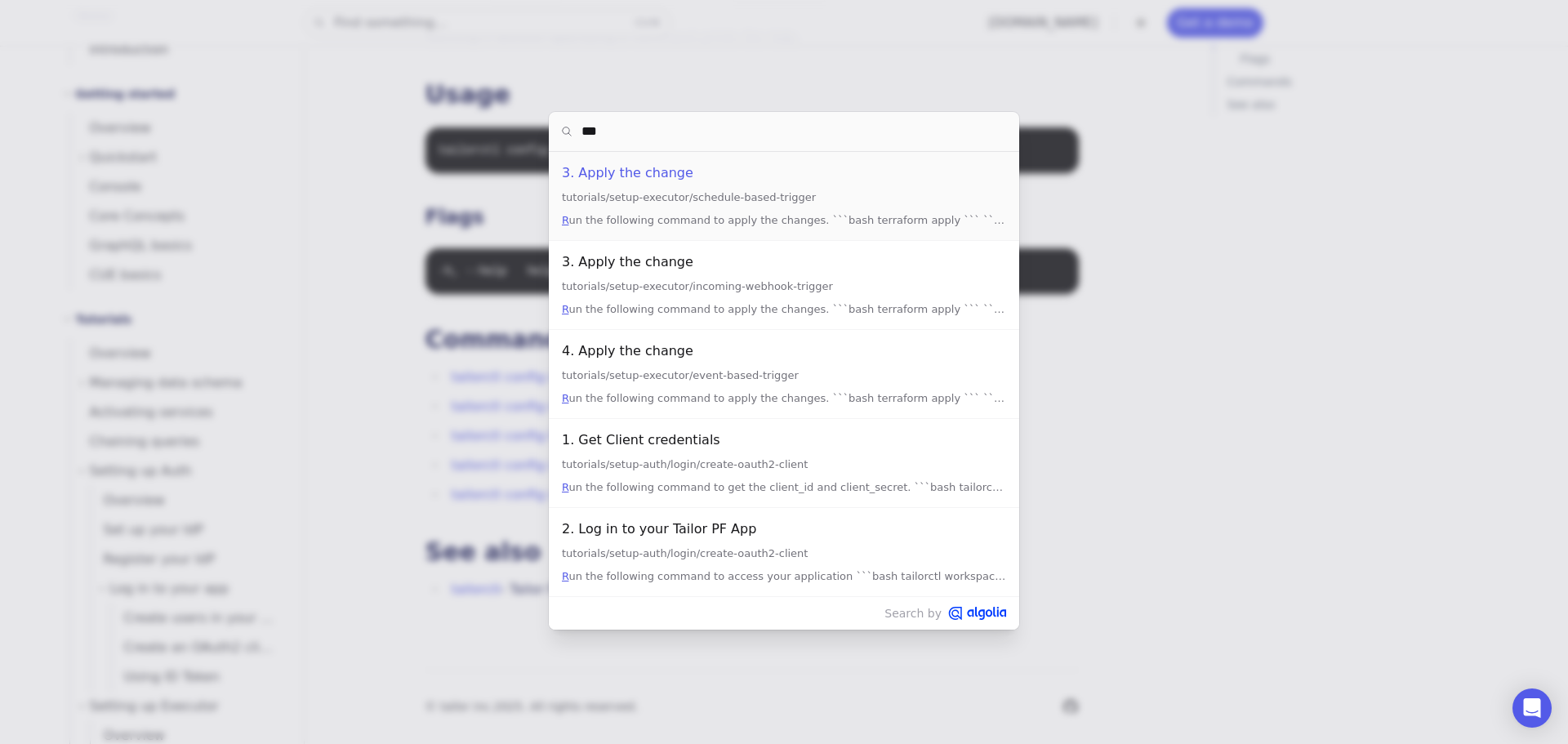
type input "****"
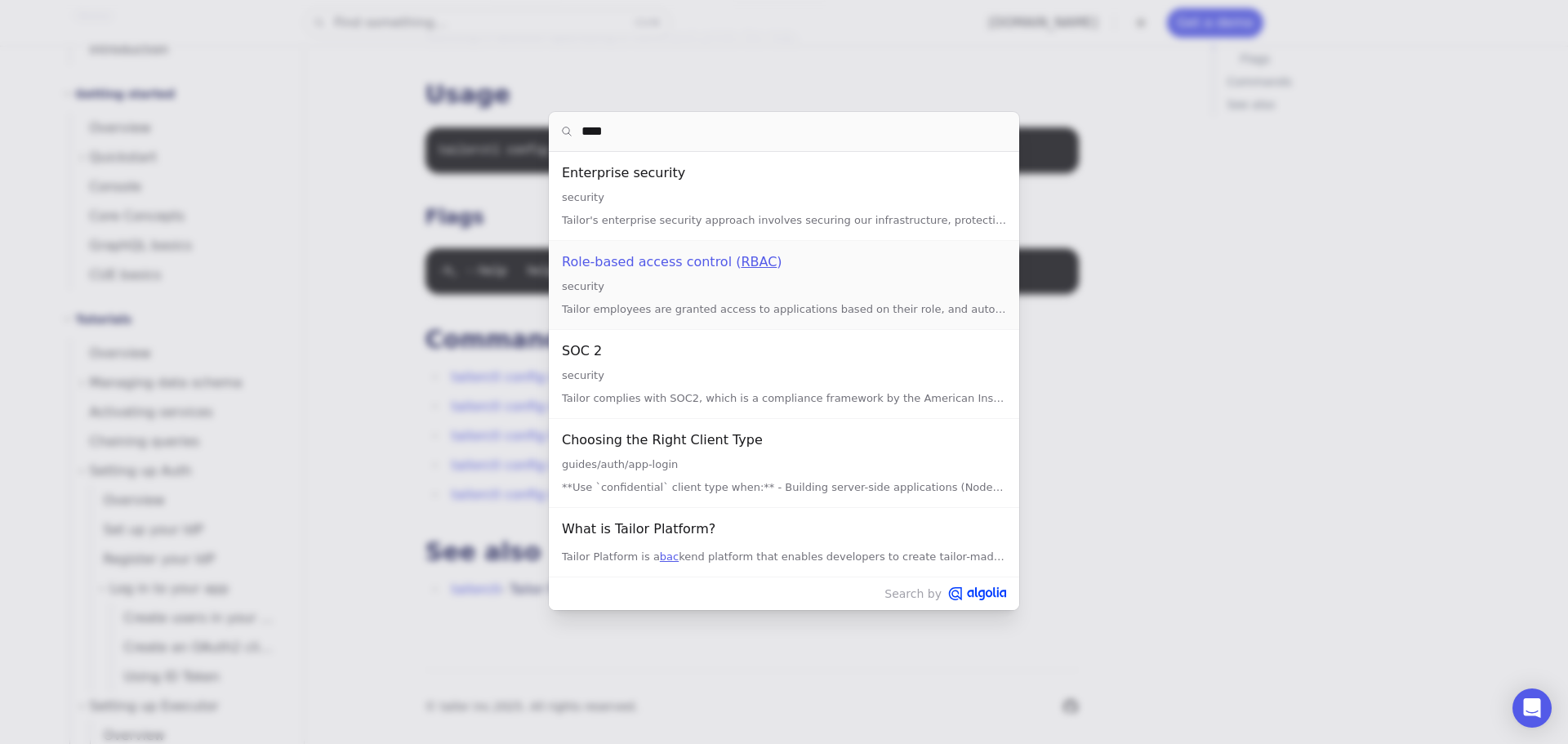
click at [676, 278] on div "security" at bounding box center [784, 287] width 444 height 20
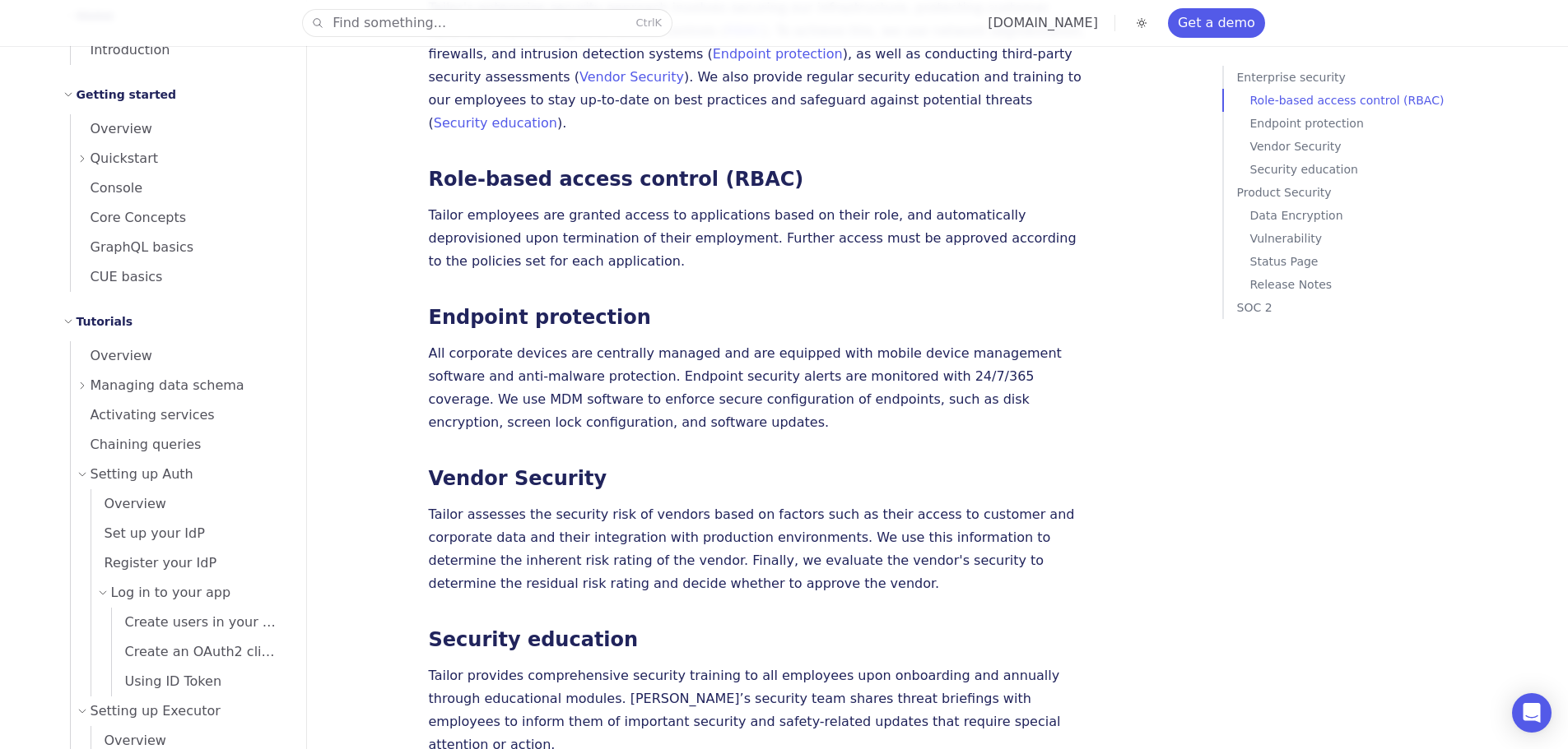
click at [562, 204] on p "Tailor employees are granted access to applications based on their role, and au…" at bounding box center [757, 238] width 658 height 69
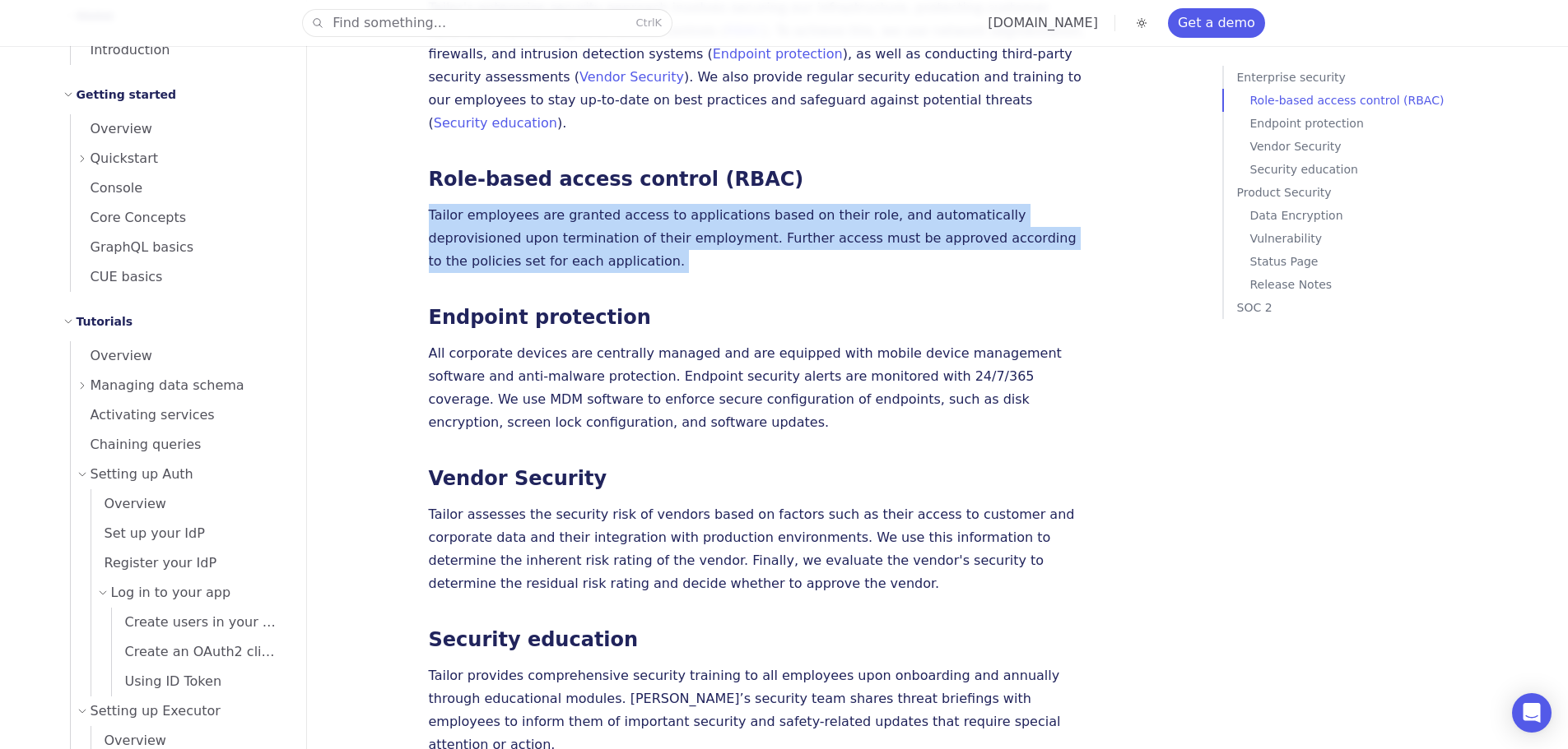
drag, startPoint x: 562, startPoint y: 188, endPoint x: 562, endPoint y: 215, distance: 27.0
click at [562, 215] on p "Tailor employees are granted access to applications based on their role, and au…" at bounding box center [757, 238] width 658 height 69
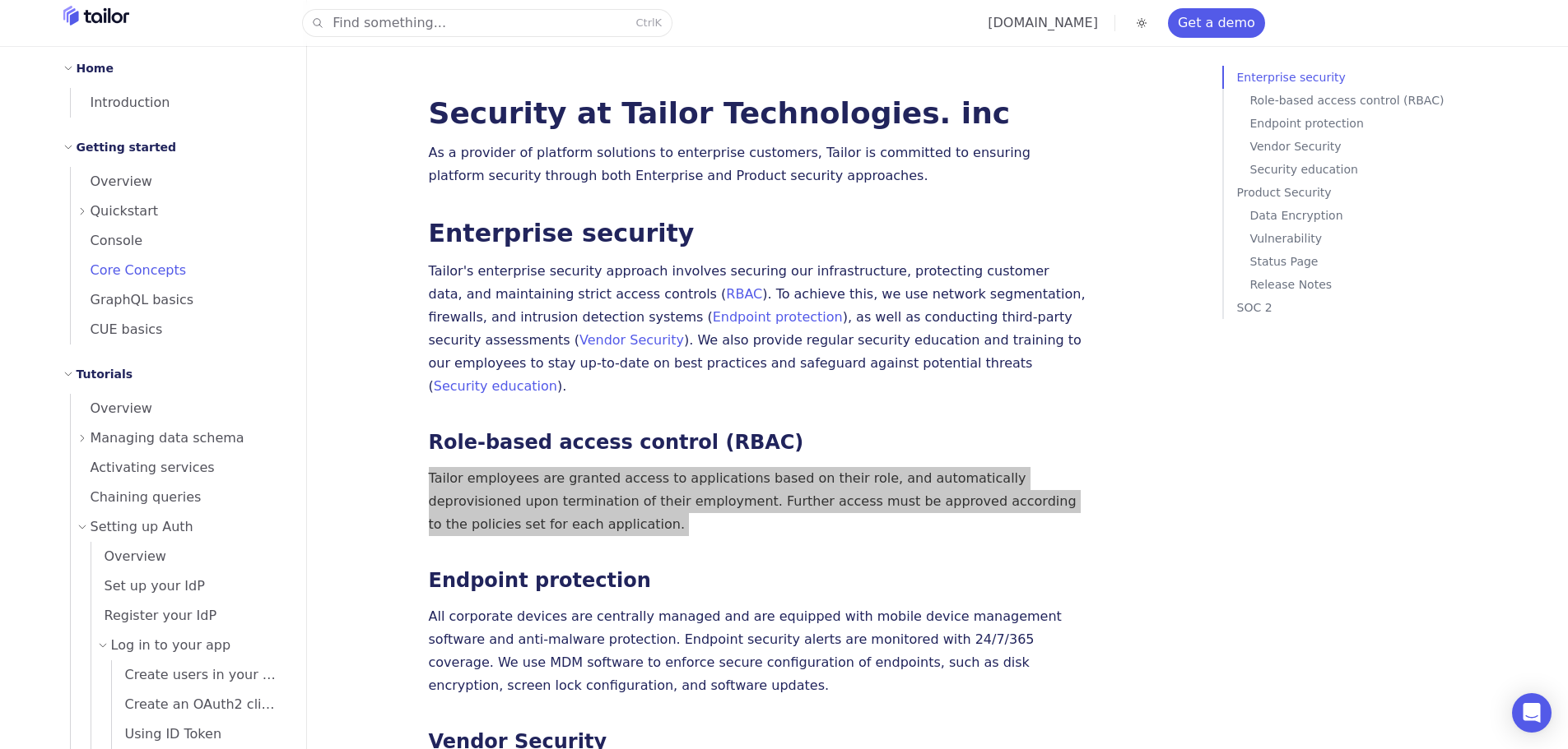
scroll to position [0, 0]
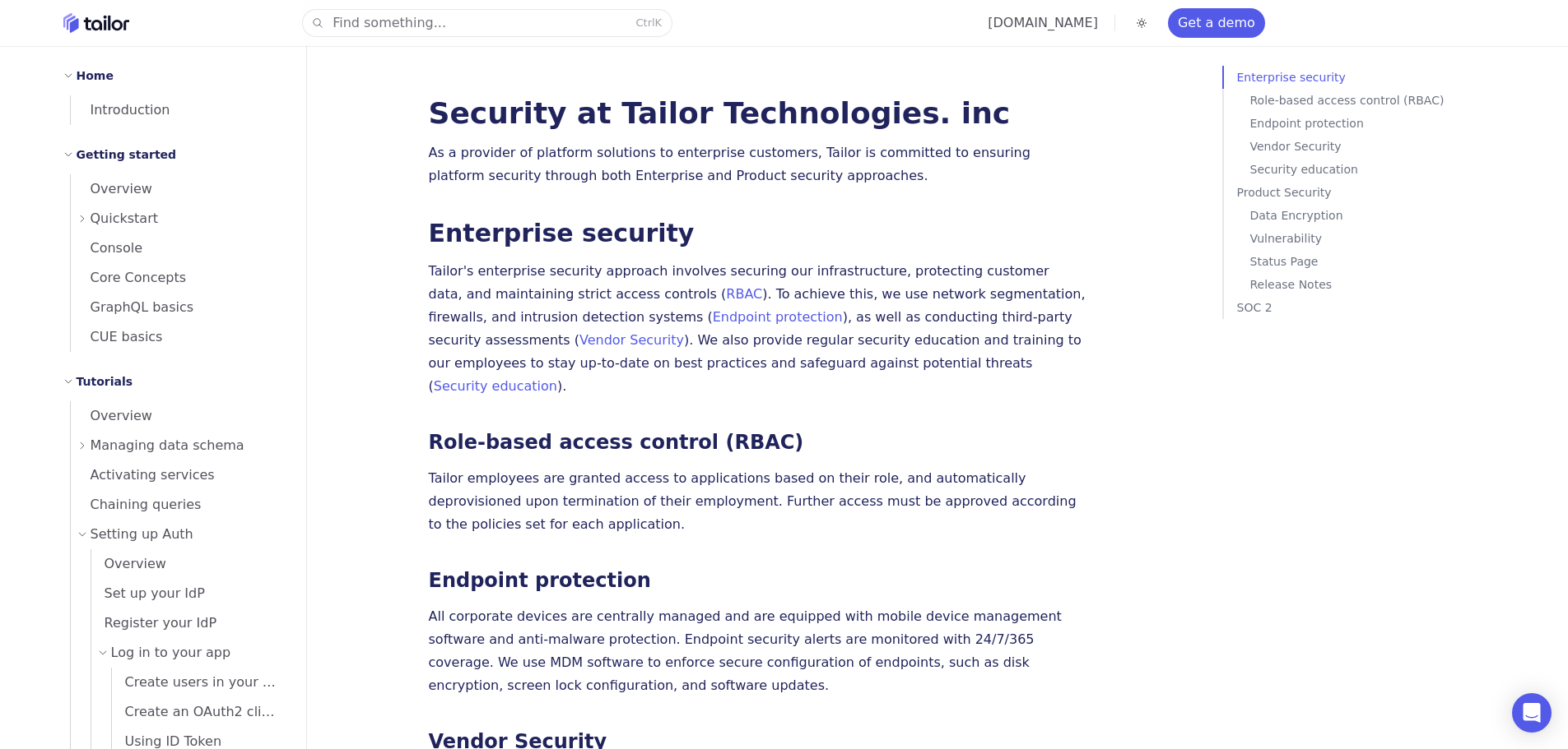
click at [82, 221] on icon at bounding box center [82, 218] width 10 height 10
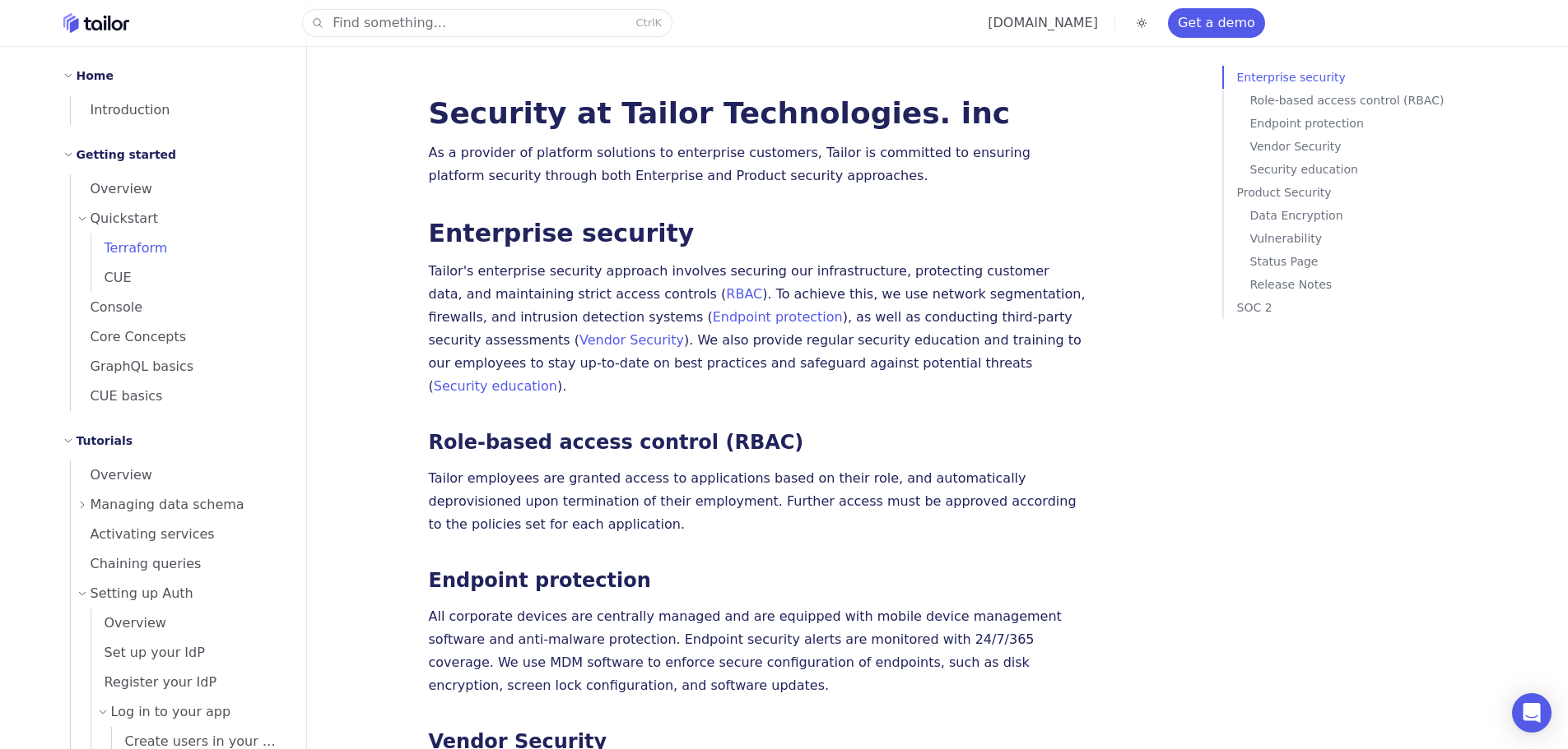
click at [141, 253] on span "Terraform" at bounding box center [129, 248] width 76 height 16
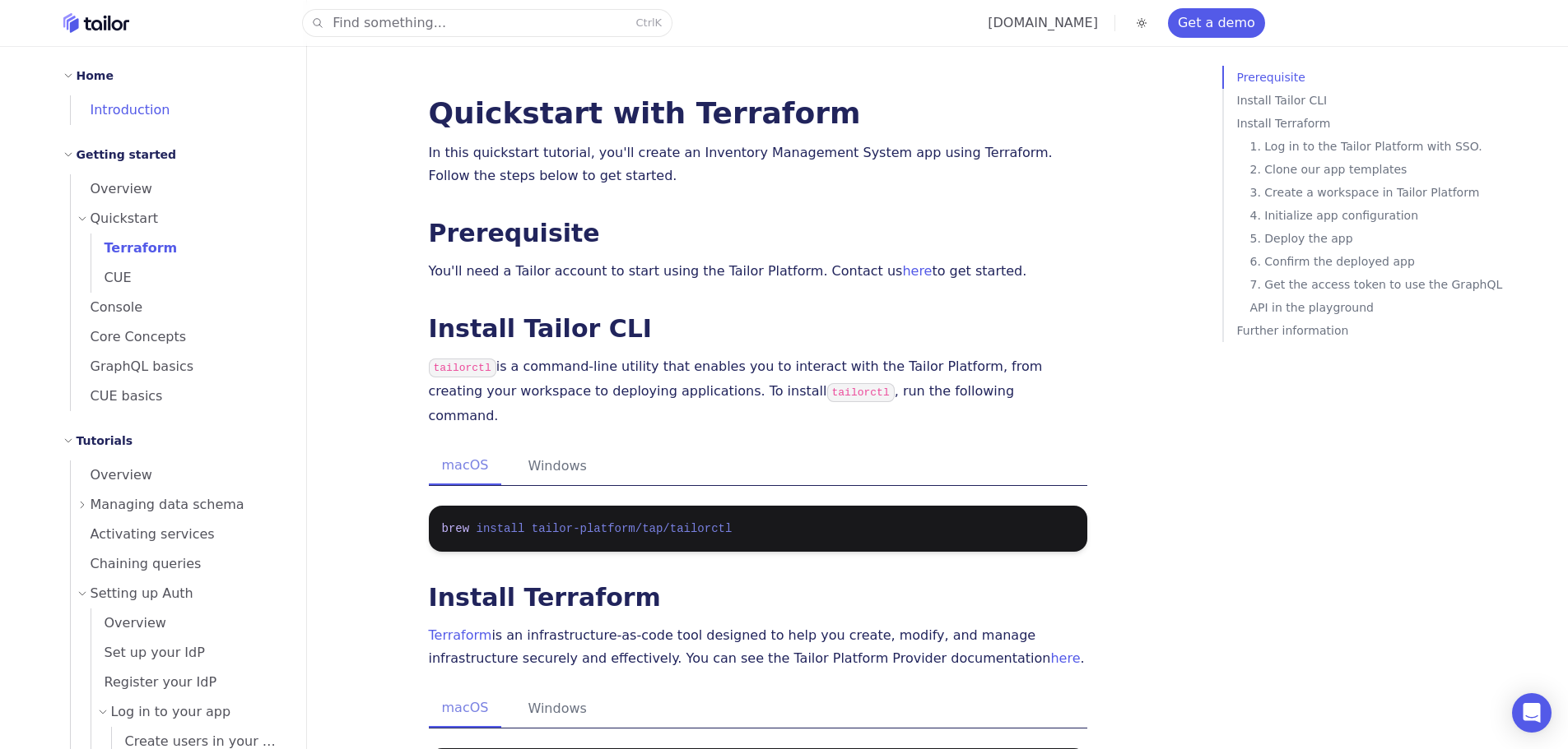
click at [118, 120] on span "Introduction" at bounding box center [121, 110] width 100 height 23
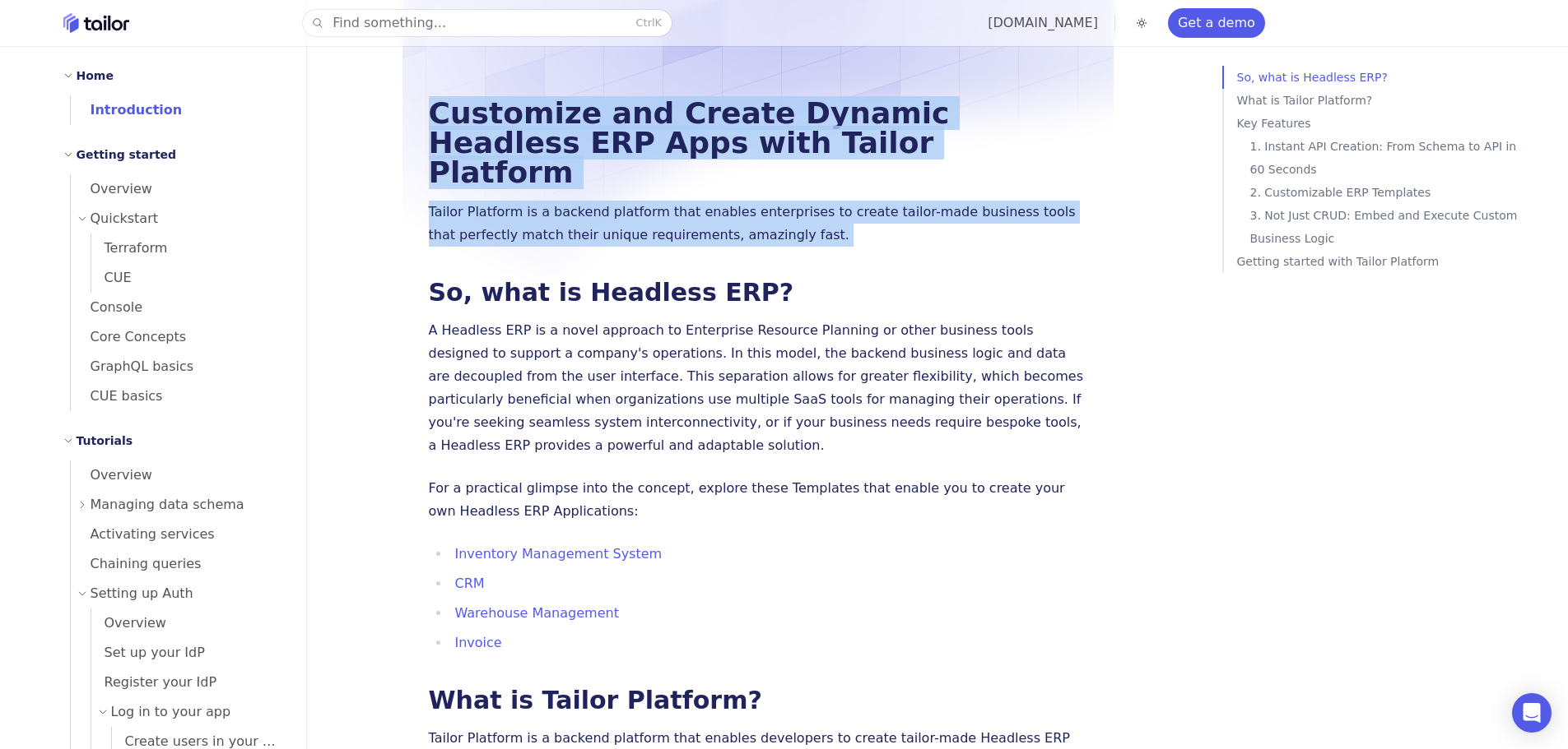
drag, startPoint x: 396, startPoint y: 127, endPoint x: 761, endPoint y: 212, distance: 374.8
click at [764, 212] on p "Tailor Platform is a backend platform that enables enterprises to create tailor…" at bounding box center [757, 224] width 658 height 46
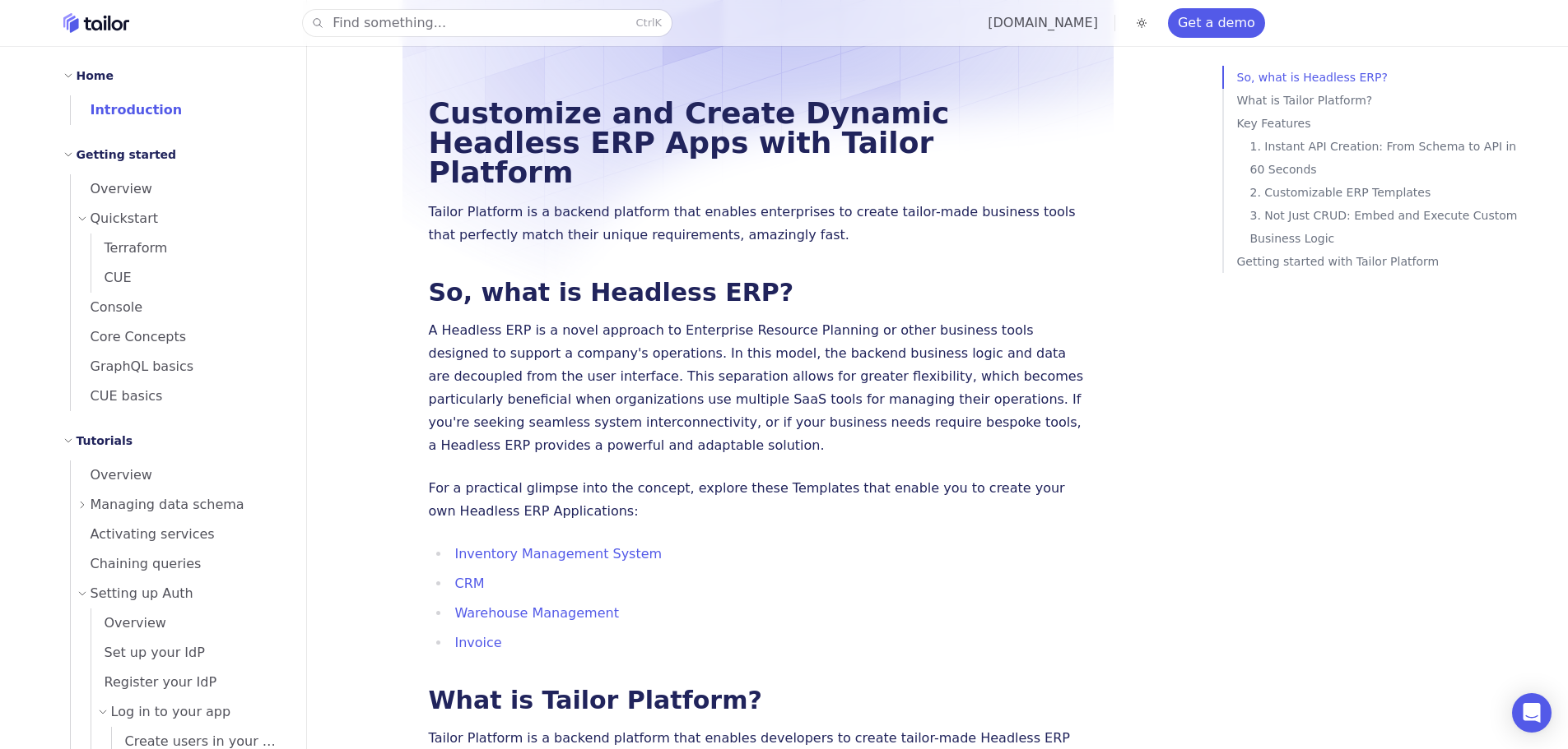
click at [764, 212] on p "Tailor Platform is a backend platform that enables enterprises to create tailor…" at bounding box center [757, 224] width 658 height 46
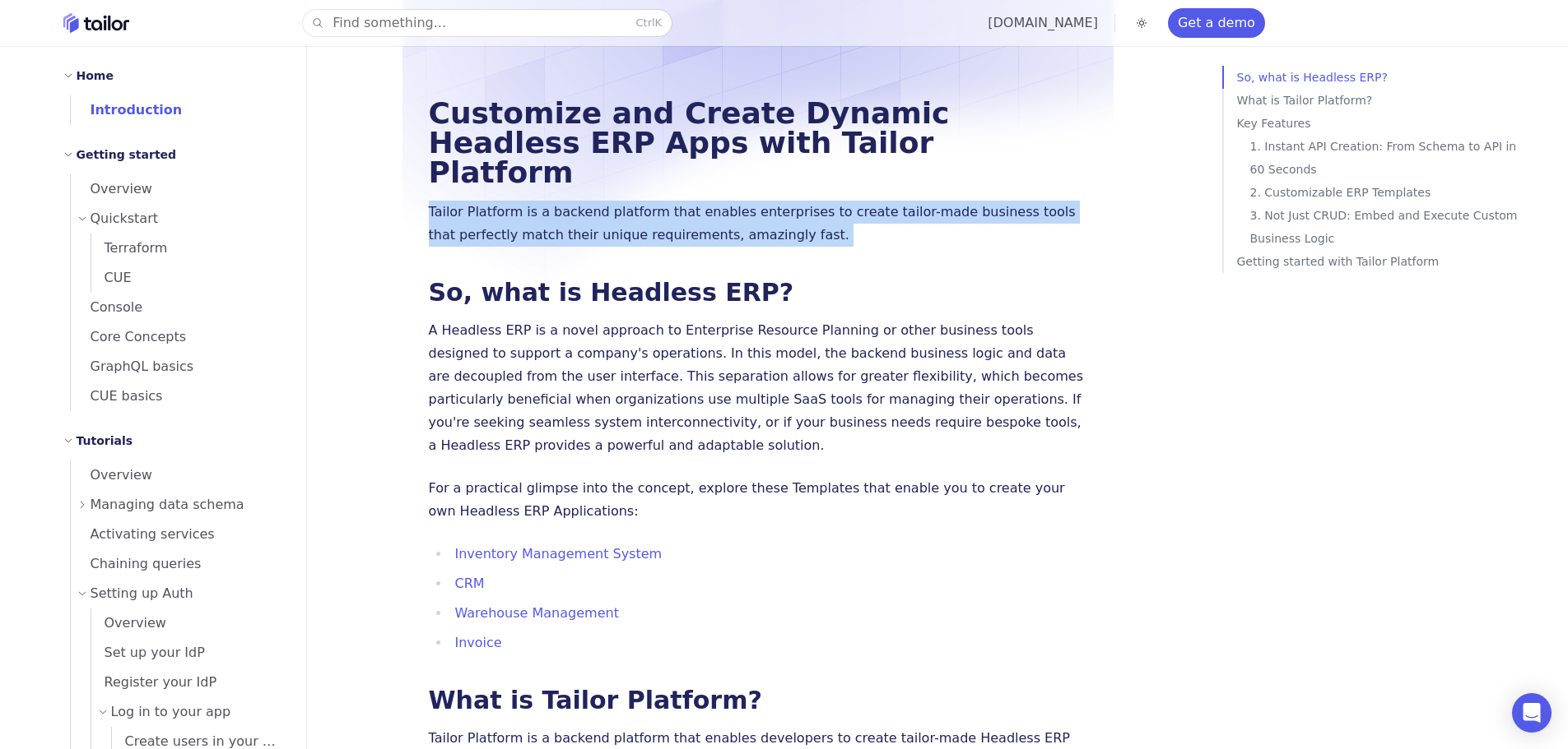
click at [764, 212] on p "Tailor Platform is a backend platform that enables enterprises to create tailor…" at bounding box center [757, 224] width 658 height 46
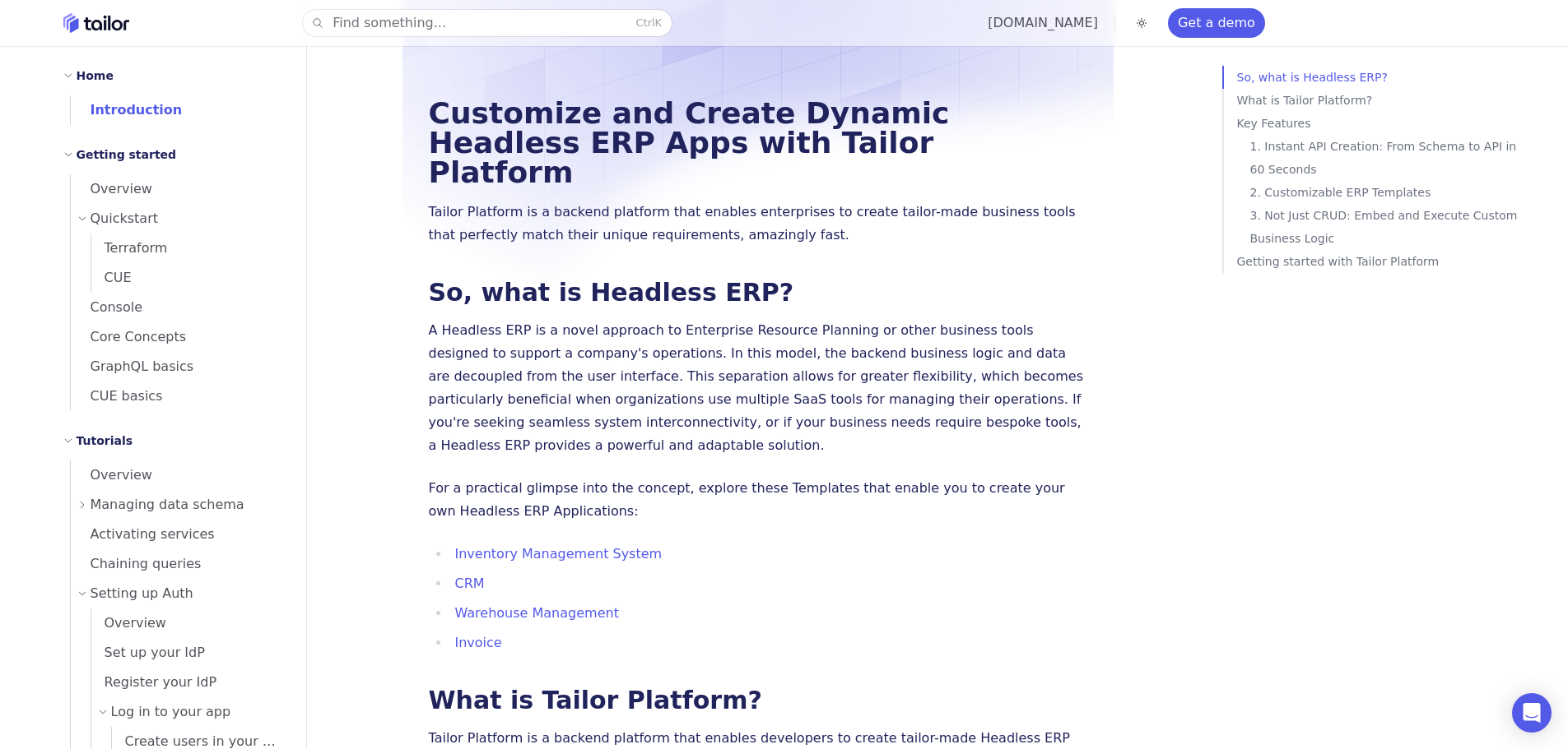
click at [702, 319] on p "A Headless ERP is a novel approach to Enterprise Resource Planning or other bus…" at bounding box center [757, 388] width 658 height 138
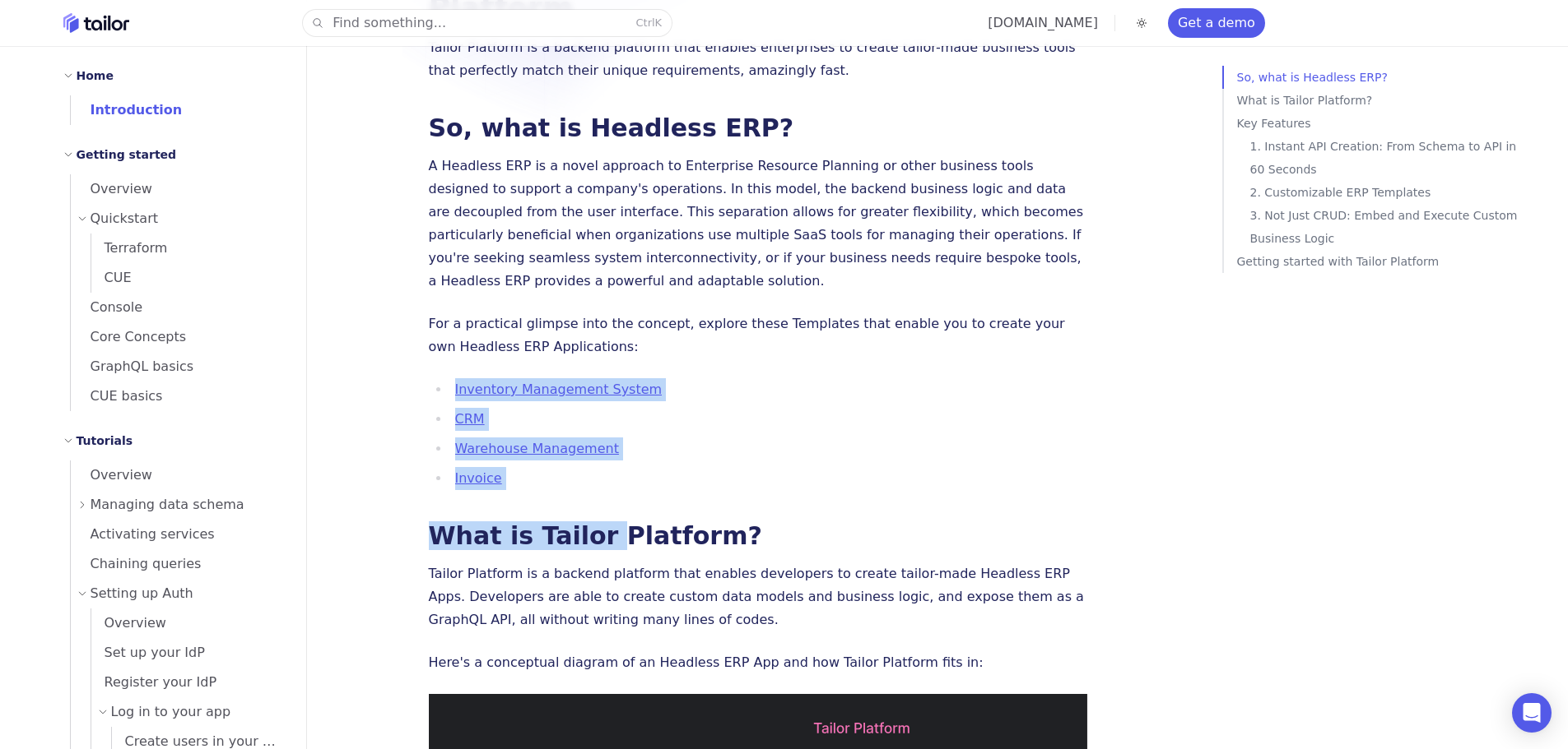
drag, startPoint x: 591, startPoint y: 441, endPoint x: 411, endPoint y: 344, distance: 204.5
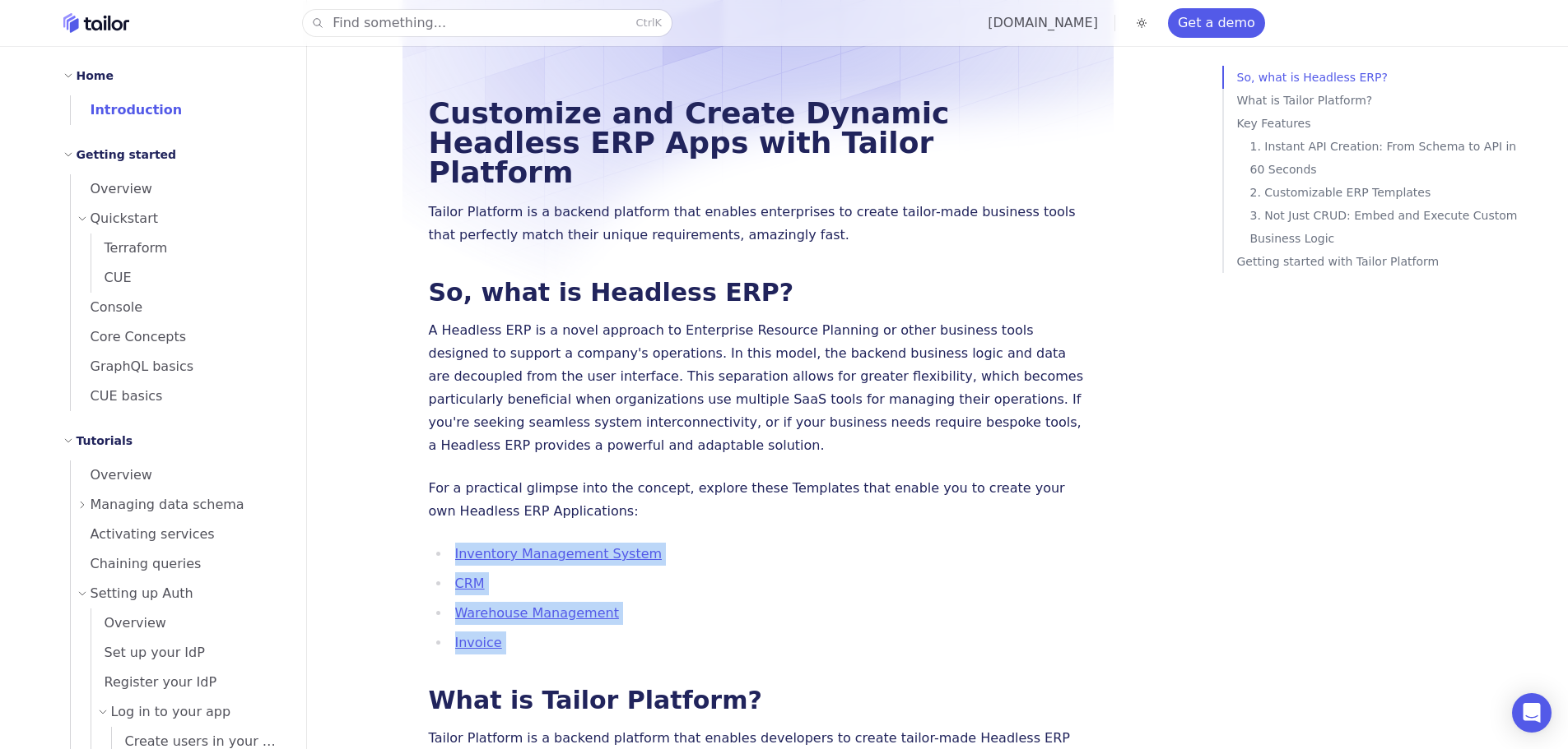
drag, startPoint x: 442, startPoint y: 512, endPoint x: 515, endPoint y: 600, distance: 114.3
click at [539, 632] on li "Invoice" at bounding box center [768, 643] width 637 height 23
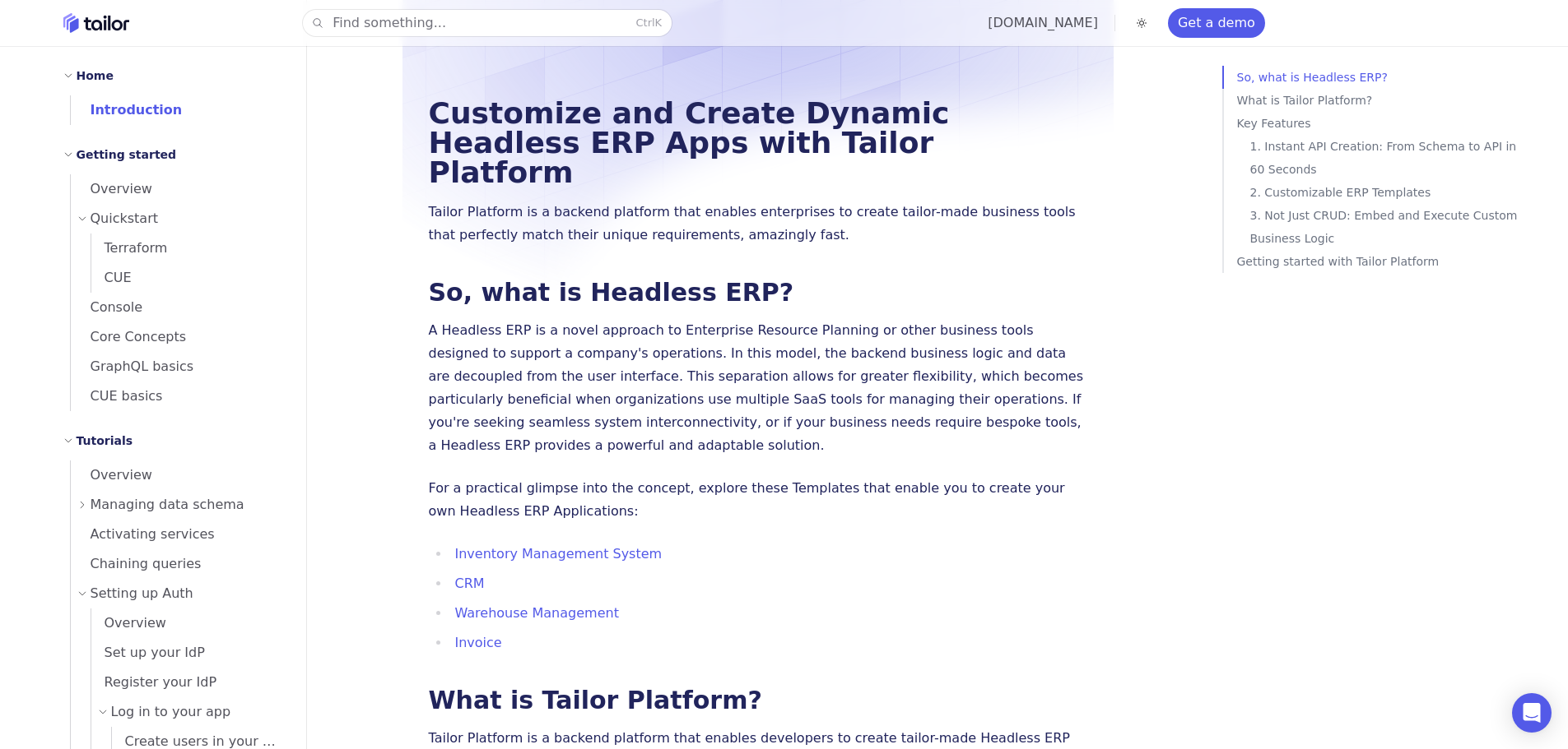
click at [539, 632] on li "Invoice" at bounding box center [768, 643] width 637 height 23
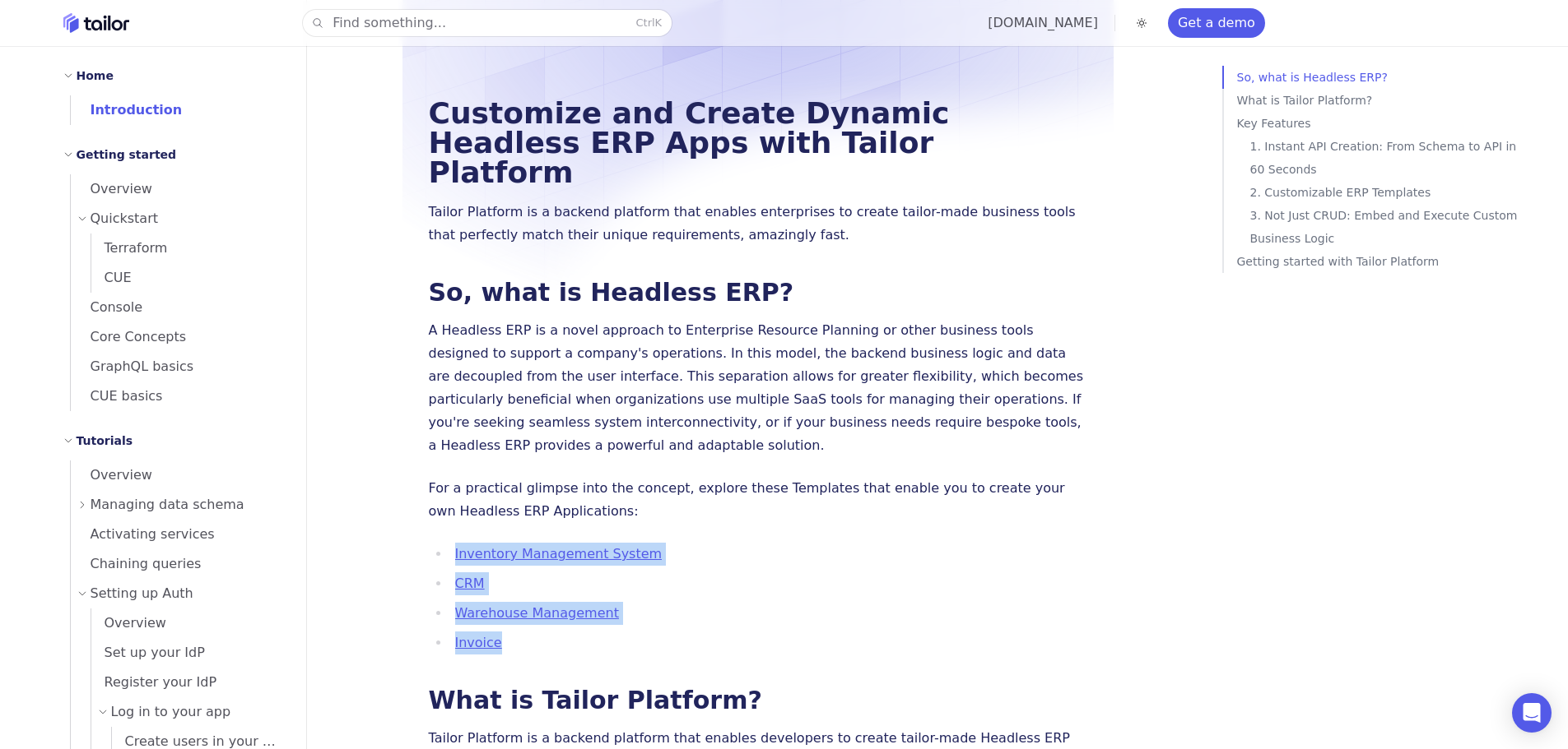
drag, startPoint x: 424, startPoint y: 473, endPoint x: 508, endPoint y: 586, distance: 140.8
click at [506, 632] on li "Invoice" at bounding box center [768, 643] width 637 height 23
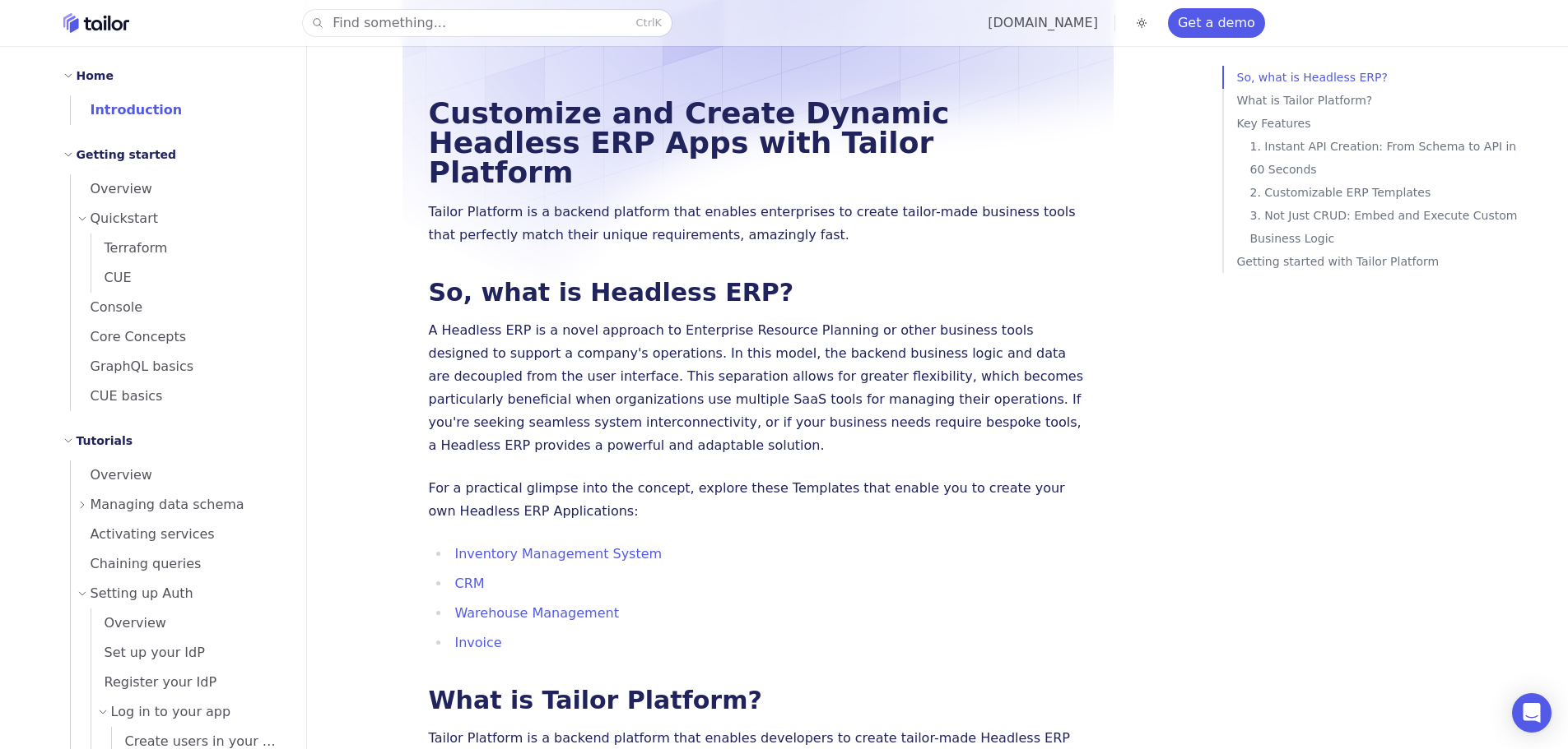
click at [526, 632] on li "Invoice" at bounding box center [768, 643] width 637 height 23
click at [624, 602] on li "Warehouse Management" at bounding box center [768, 614] width 637 height 23
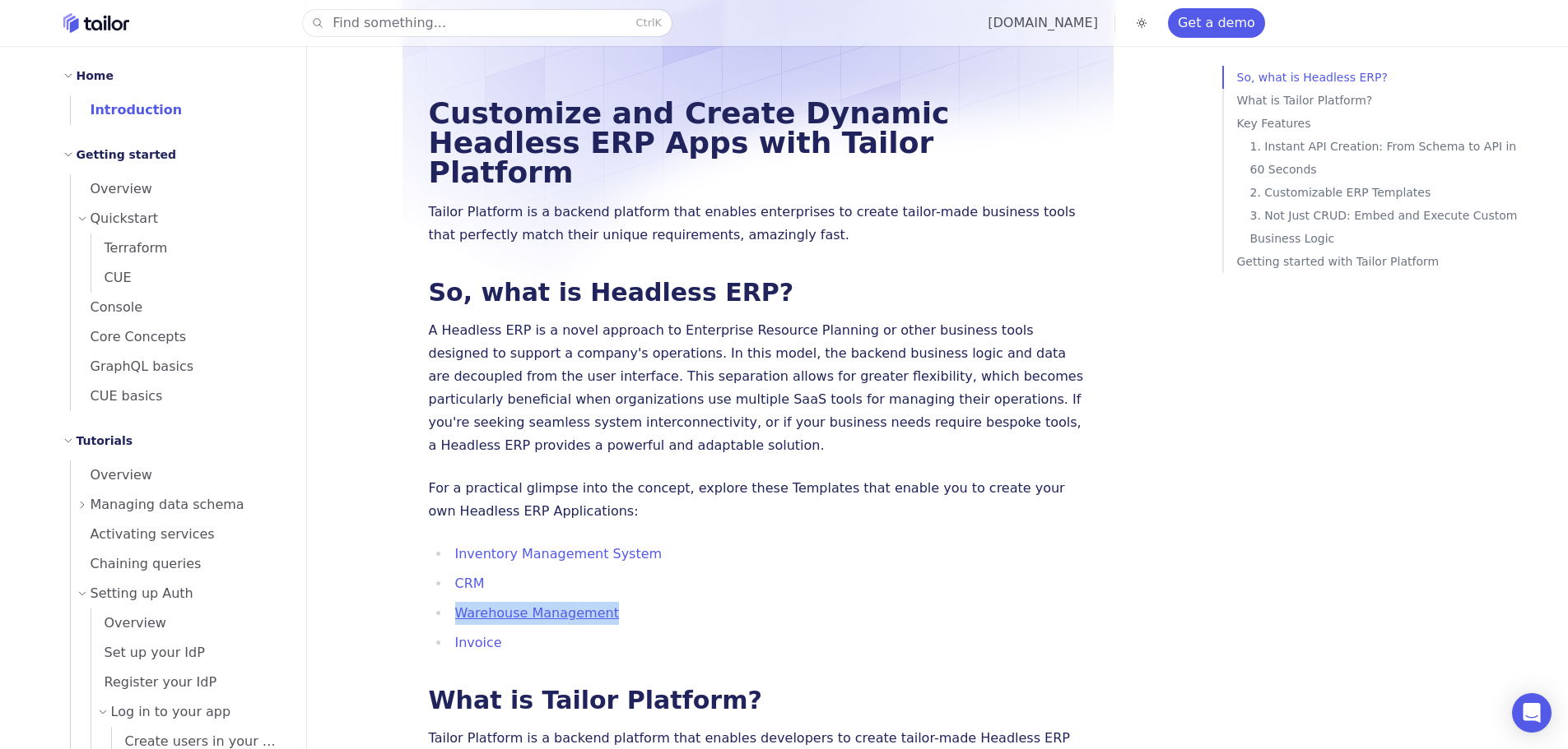
click at [624, 602] on li "Warehouse Management" at bounding box center [768, 614] width 637 height 23
click at [686, 477] on p "For a practical glimpse into the concept, explore these Templates that enable y…" at bounding box center [757, 499] width 658 height 46
click at [566, 546] on link "Inventory Management System" at bounding box center [559, 554] width 207 height 16
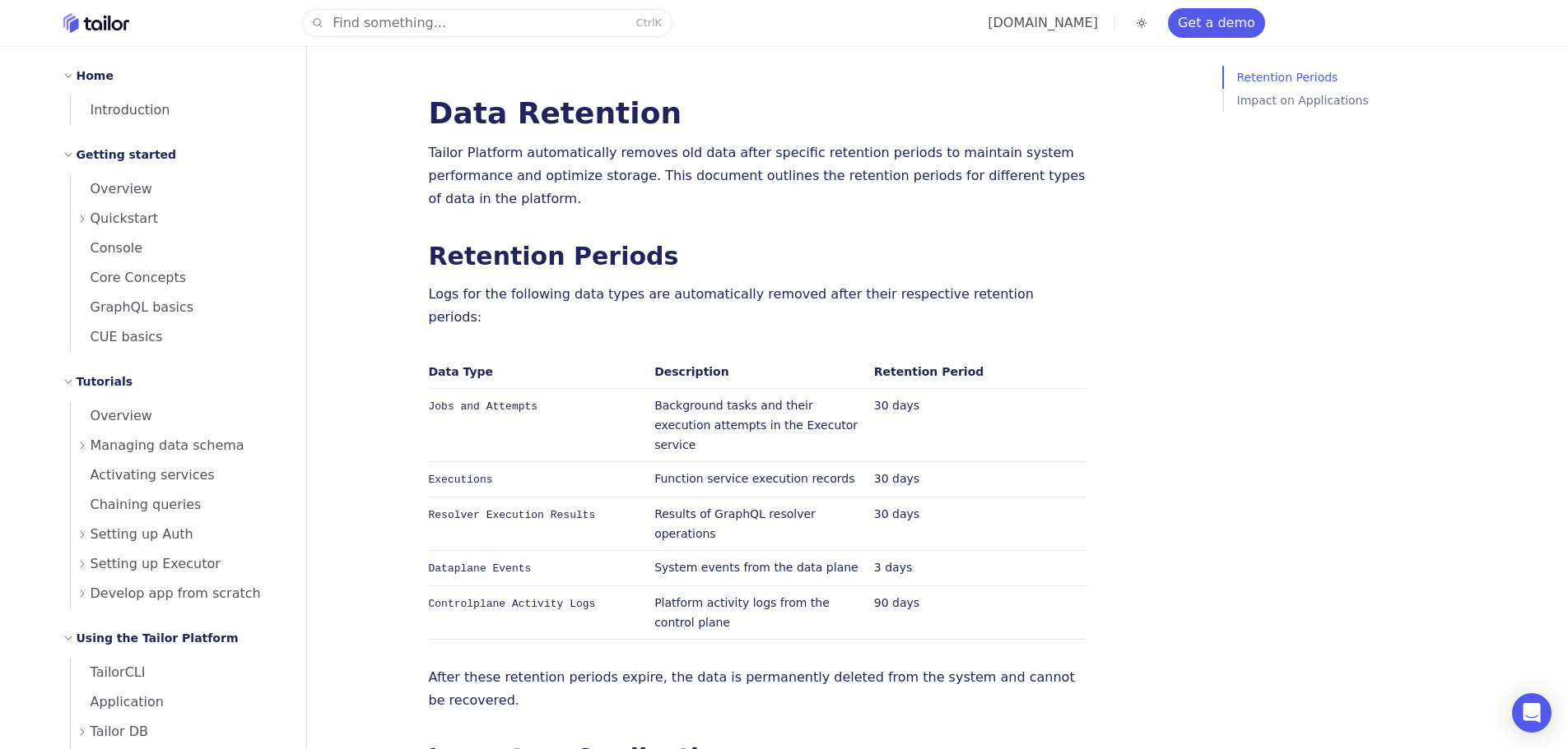
click at [104, 26] on icon "Home" at bounding box center [105, 23] width 3 height 15
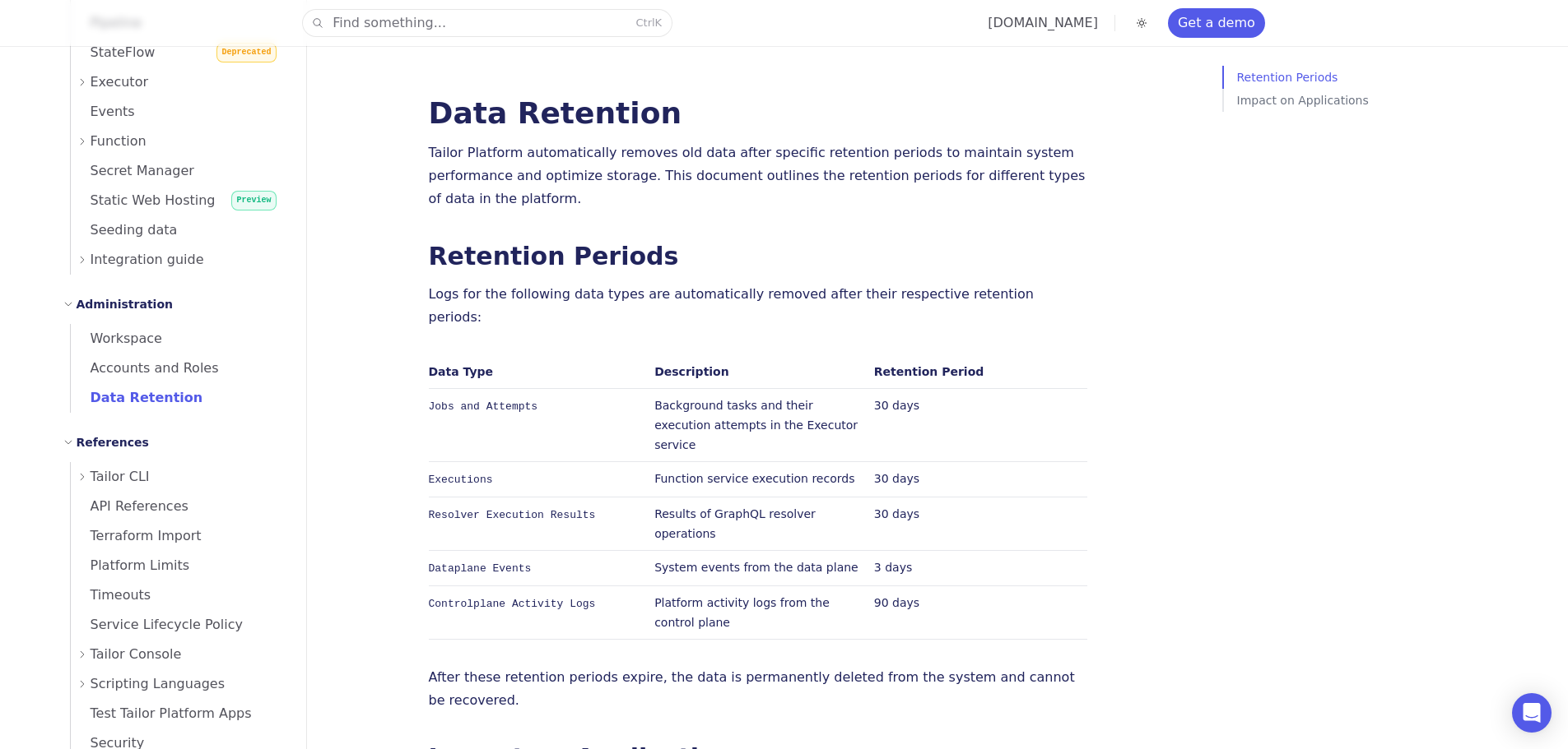
scroll to position [639, 0]
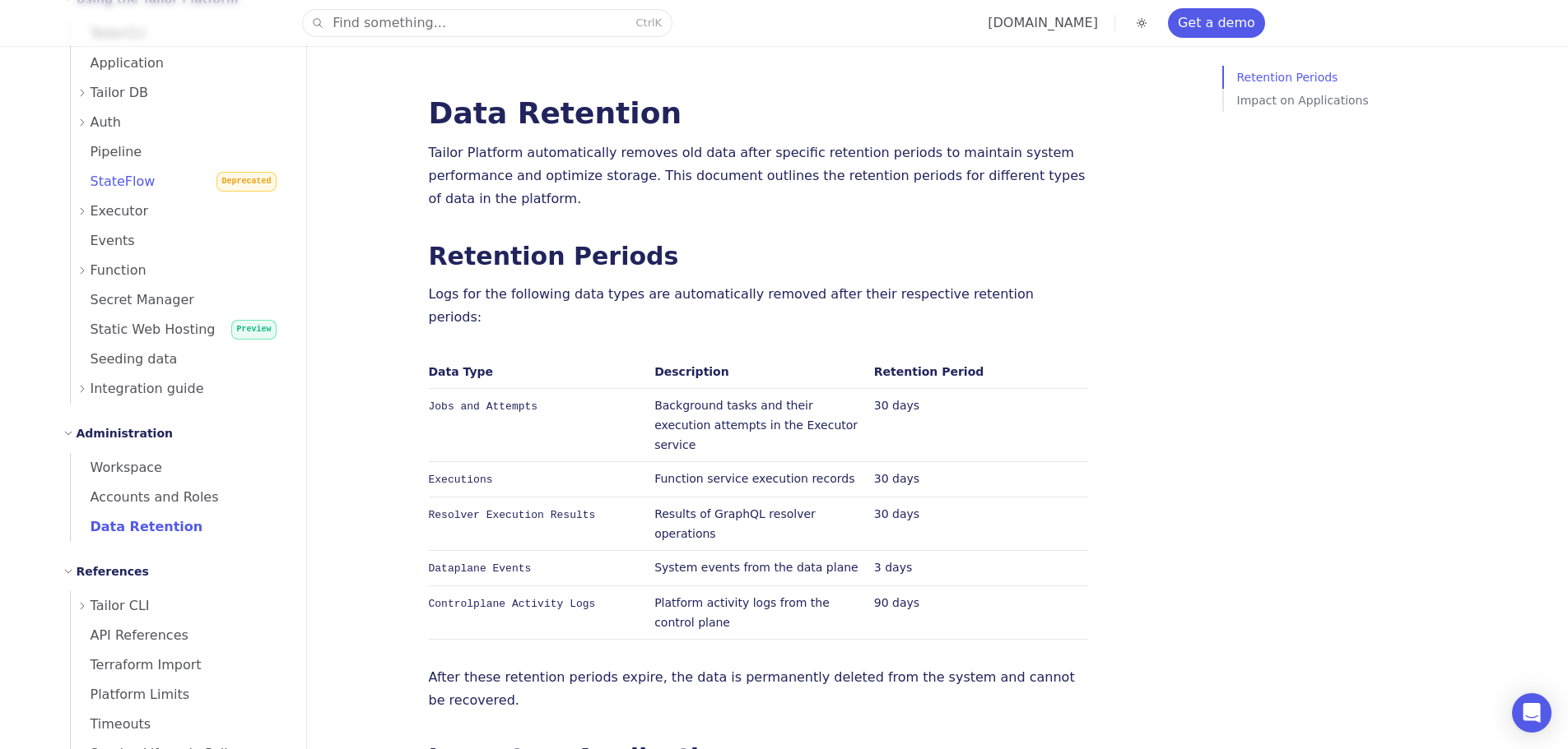
click at [92, 180] on span "StateFlow" at bounding box center [114, 181] width 85 height 16
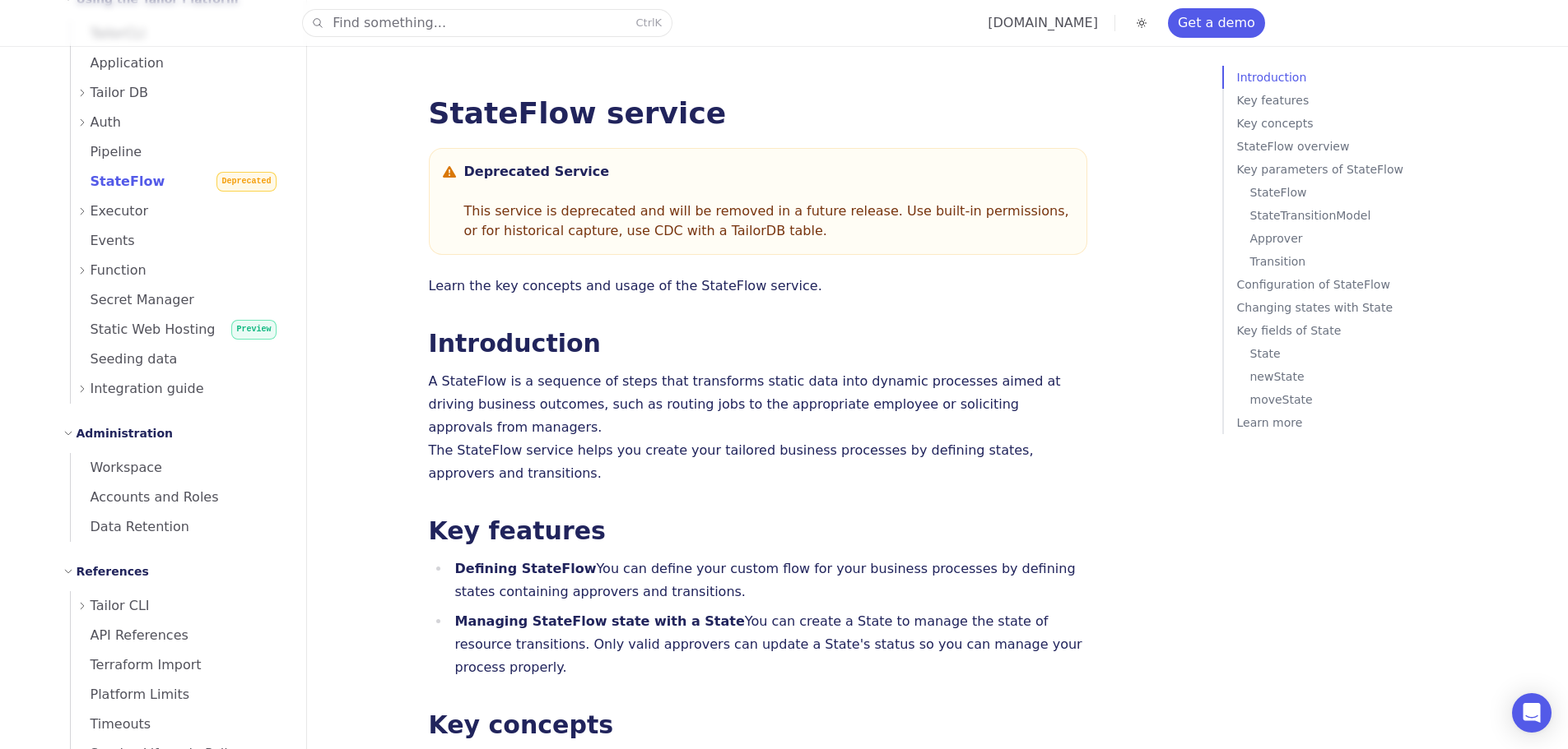
click at [585, 220] on p "This service is deprecated and will be removed in a future release. Use built-i…" at bounding box center [768, 221] width 609 height 40
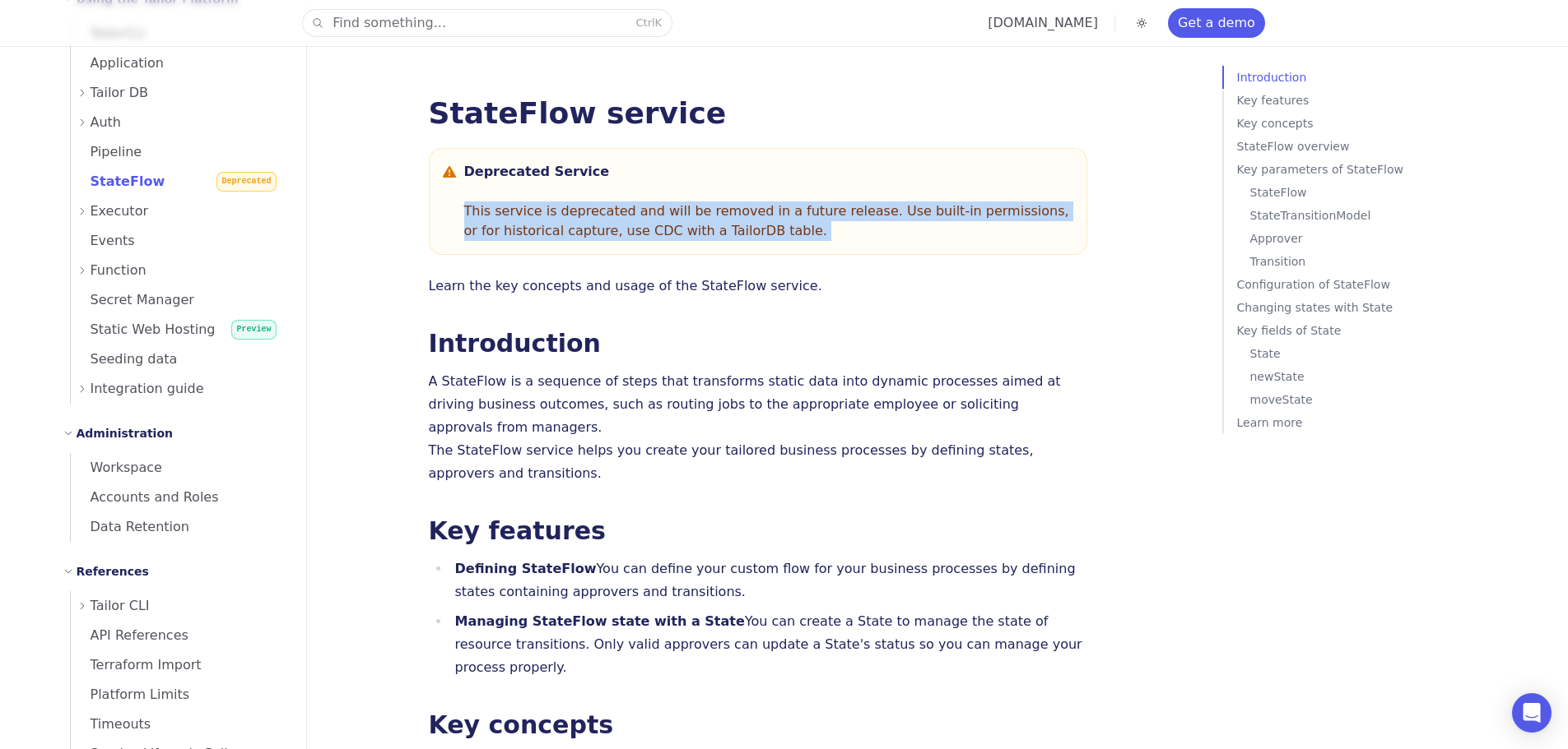
click at [585, 220] on p "This service is deprecated and will be removed in a future release. Use built-i…" at bounding box center [768, 221] width 609 height 40
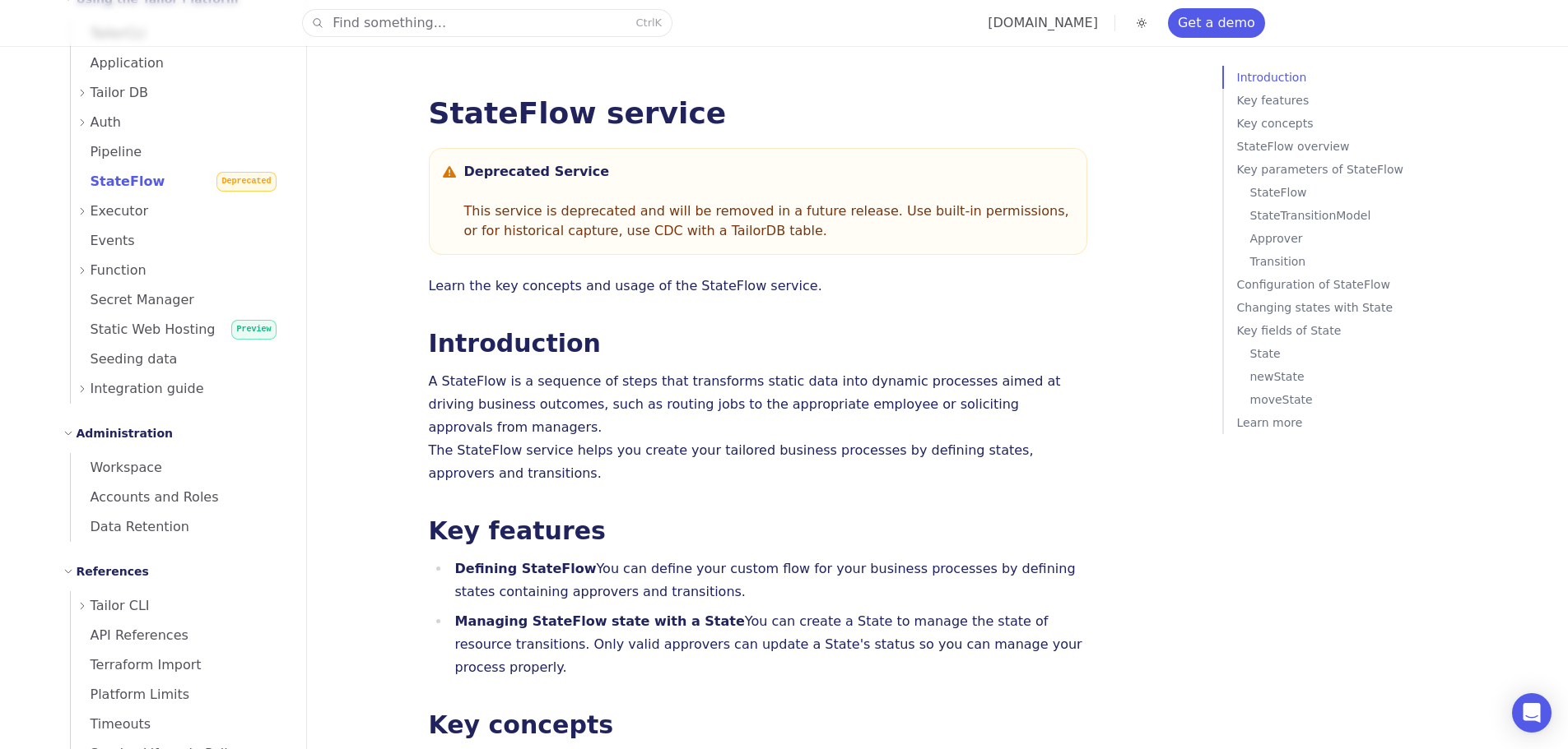
click at [657, 346] on h2 "Introduction" at bounding box center [757, 343] width 658 height 26
click at [584, 208] on p "This service is deprecated and will be removed in a future release. Use built-i…" at bounding box center [768, 221] width 609 height 40
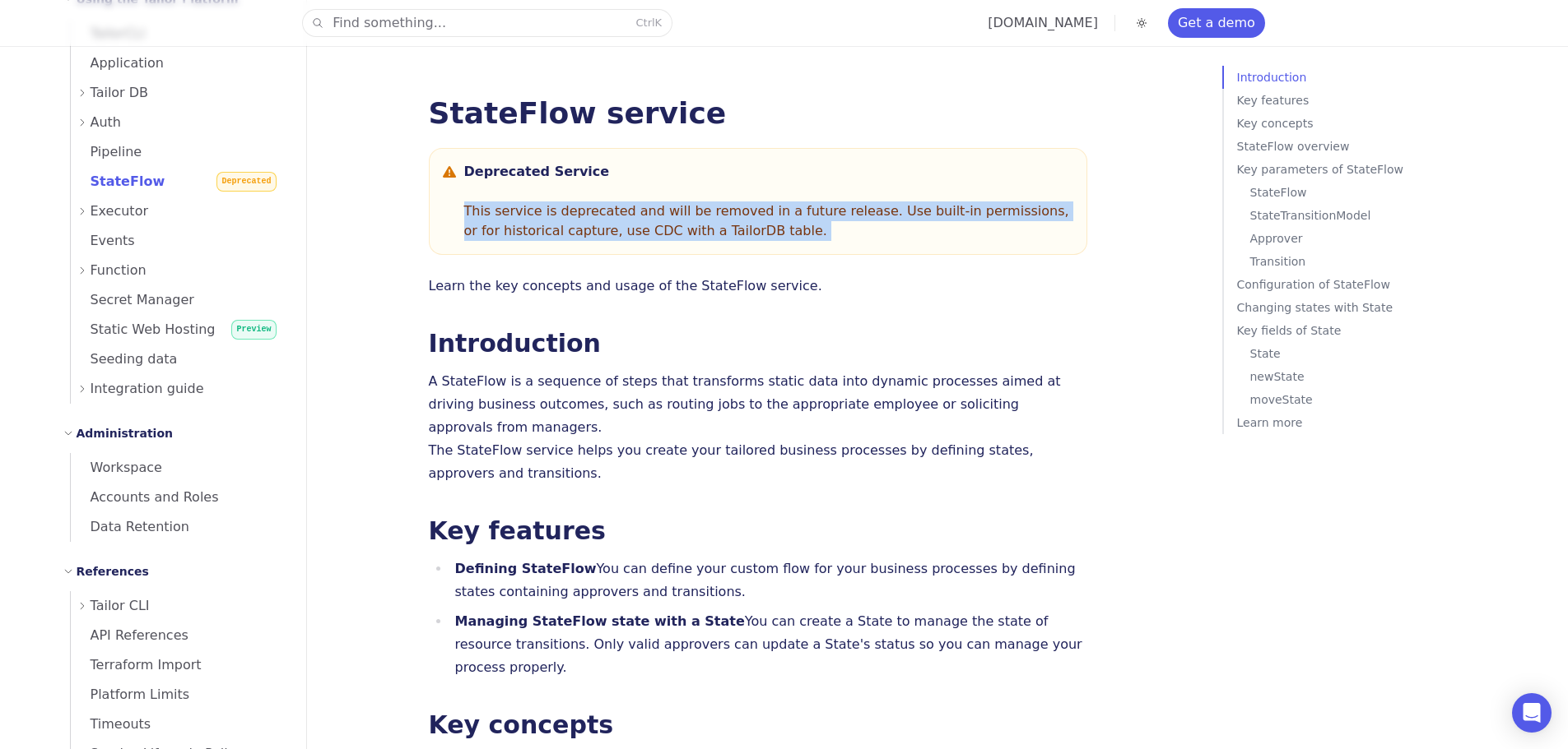
click at [584, 208] on p "This service is deprecated and will be removed in a future release. Use built-i…" at bounding box center [768, 221] width 609 height 40
click at [490, 115] on link "StateFlow service" at bounding box center [577, 113] width 297 height 34
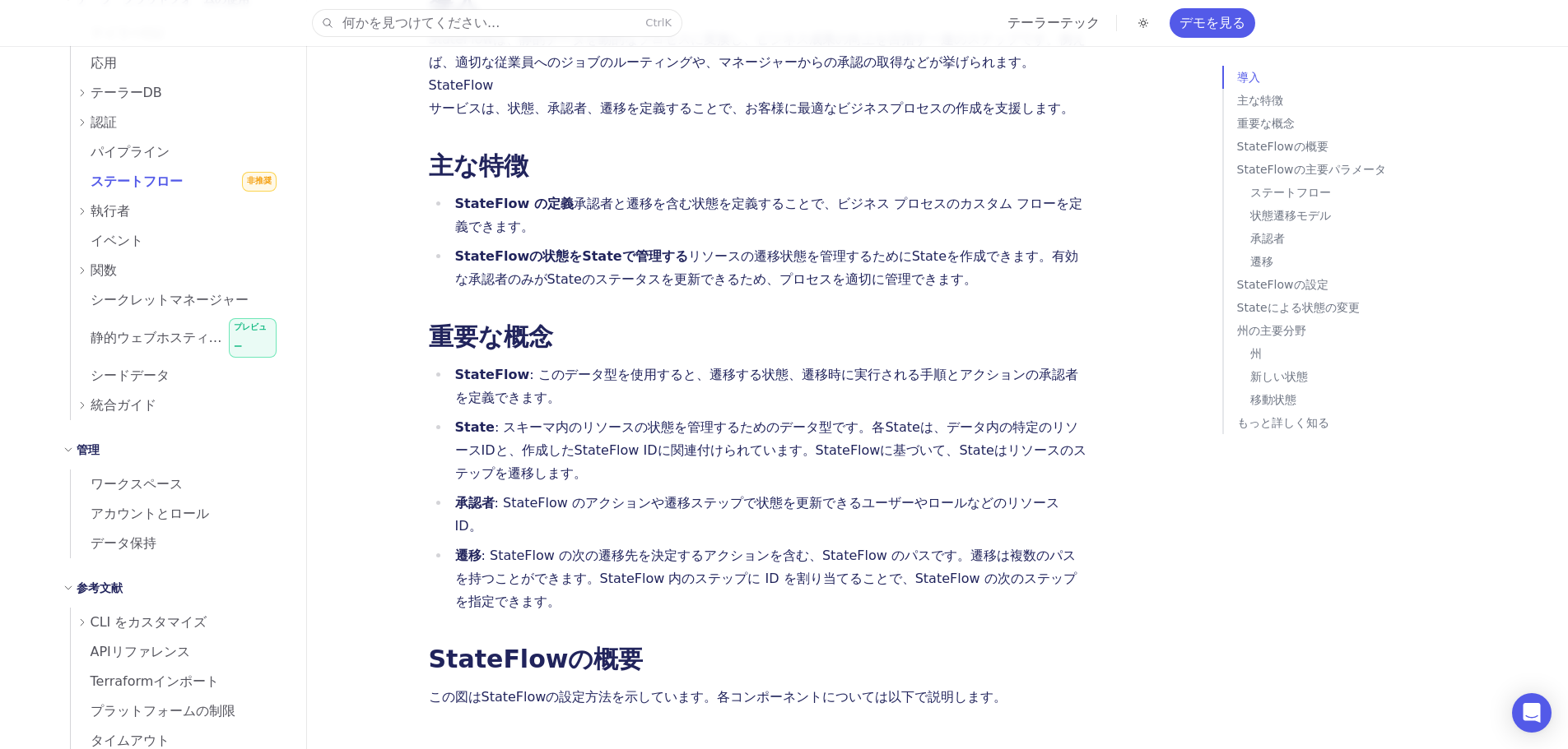
scroll to position [411, 0]
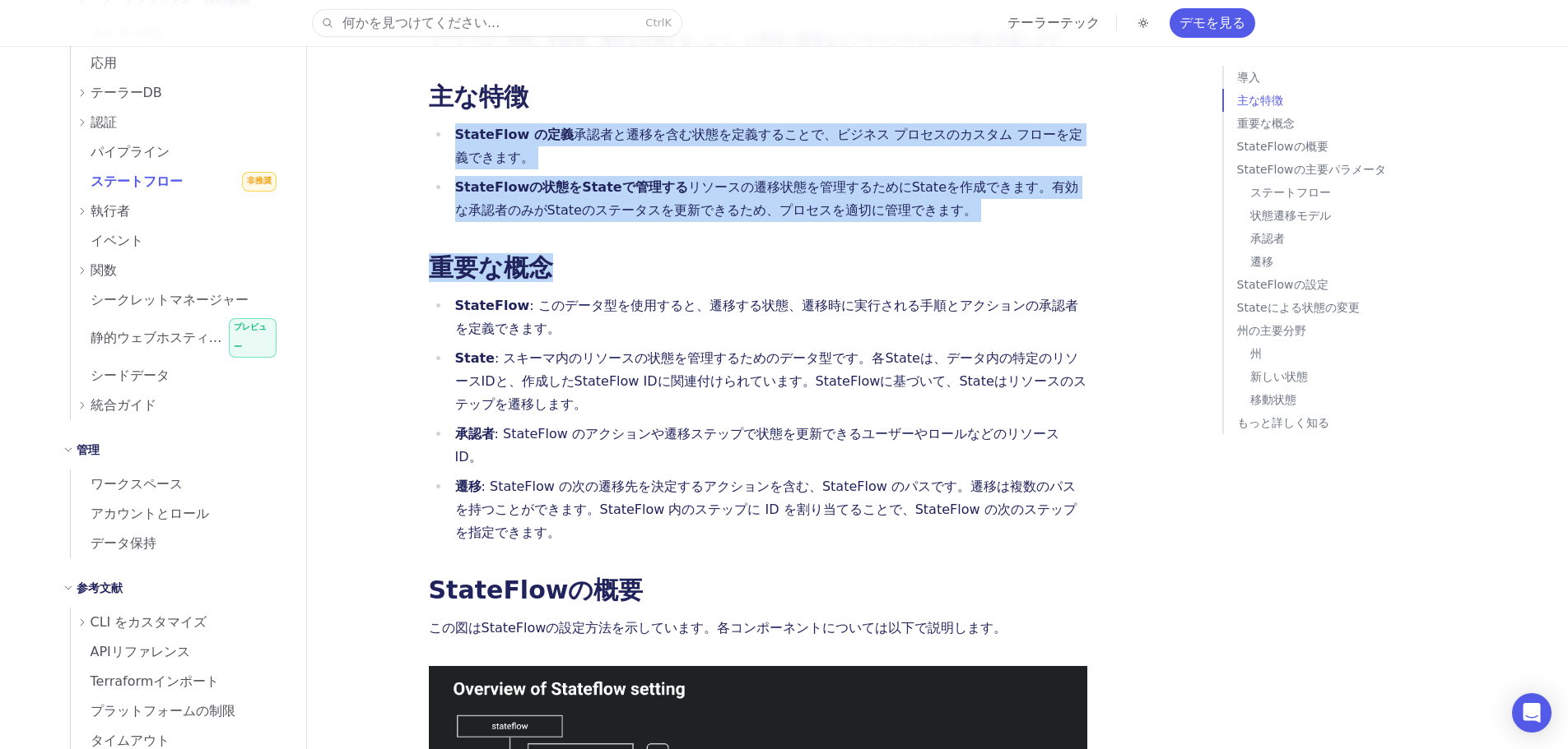
drag, startPoint x: 828, startPoint y: 183, endPoint x: 824, endPoint y: 74, distance: 109.1
click at [824, 84] on h2 "主な特徴" at bounding box center [757, 97] width 658 height 26
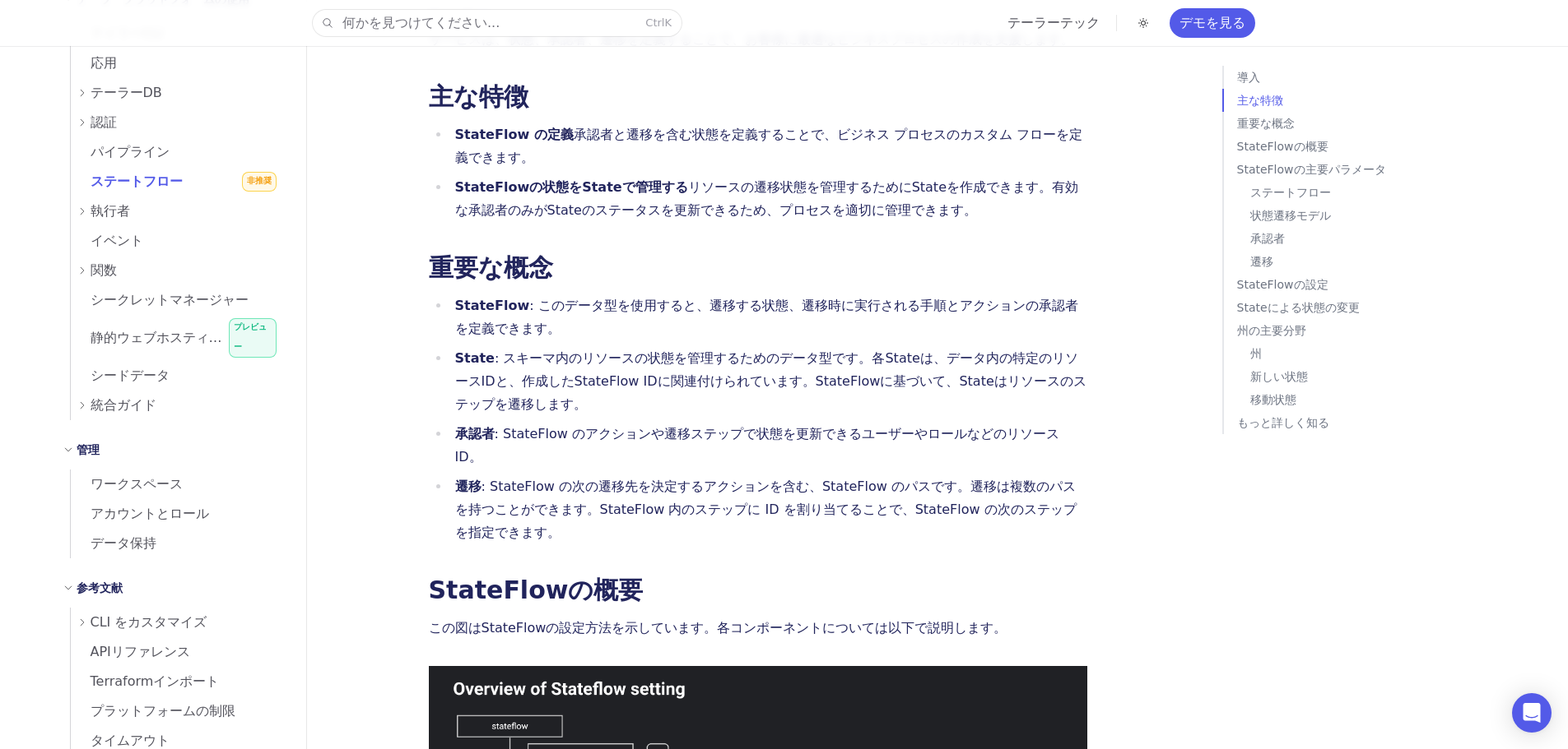
click at [824, 84] on h2 "主な特徴" at bounding box center [757, 97] width 658 height 26
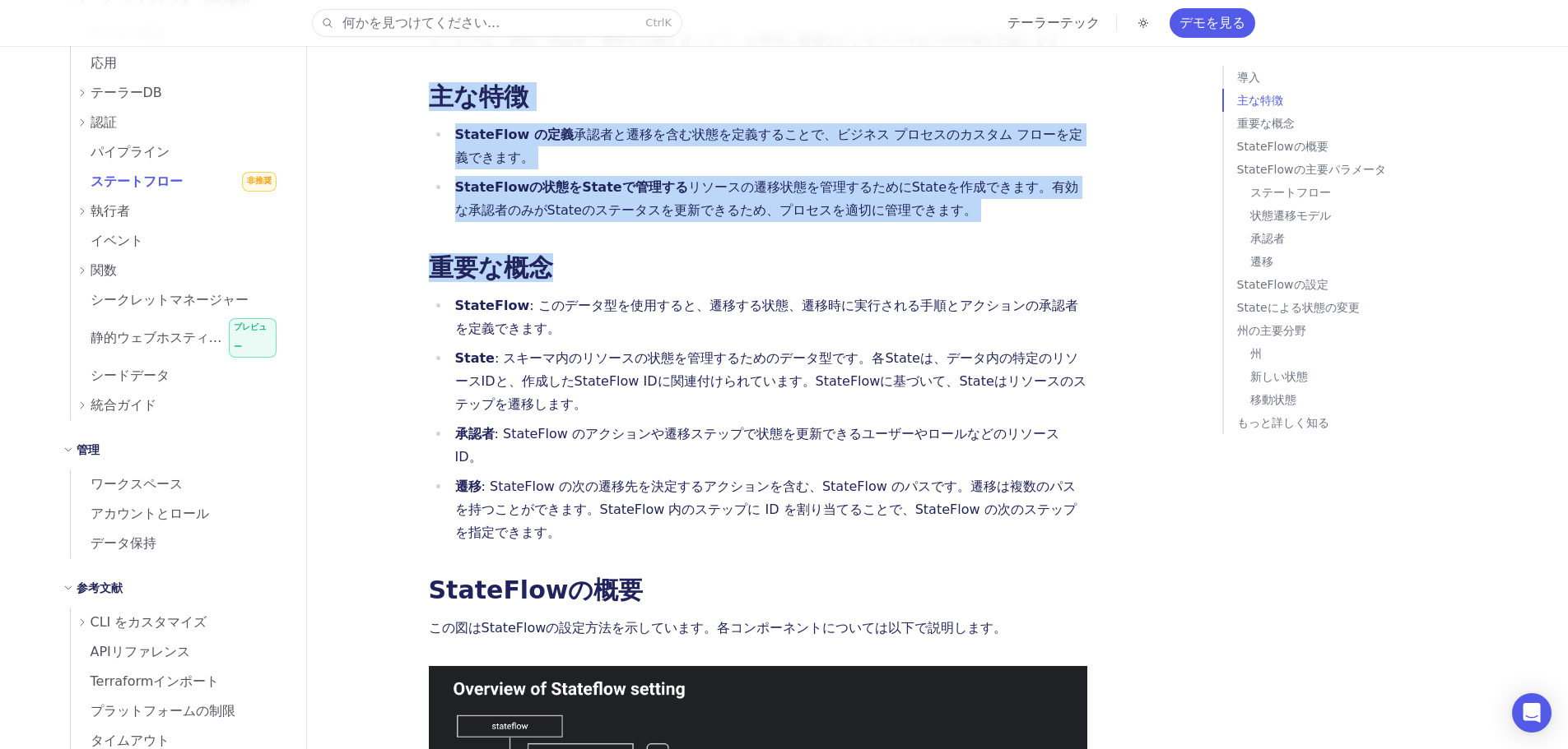
drag, startPoint x: 824, startPoint y: 74, endPoint x: 813, endPoint y: 218, distance: 144.4
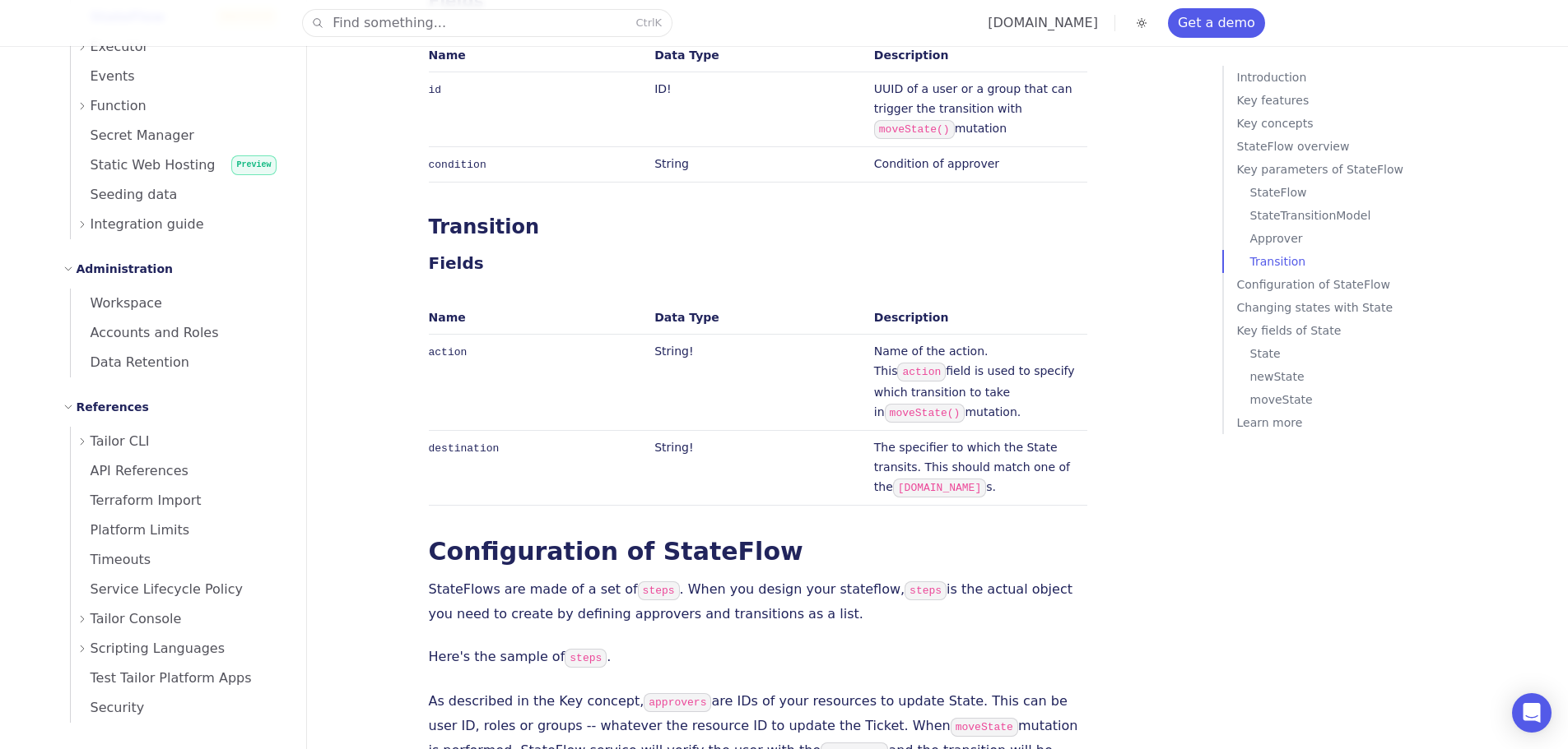
scroll to position [2303, 0]
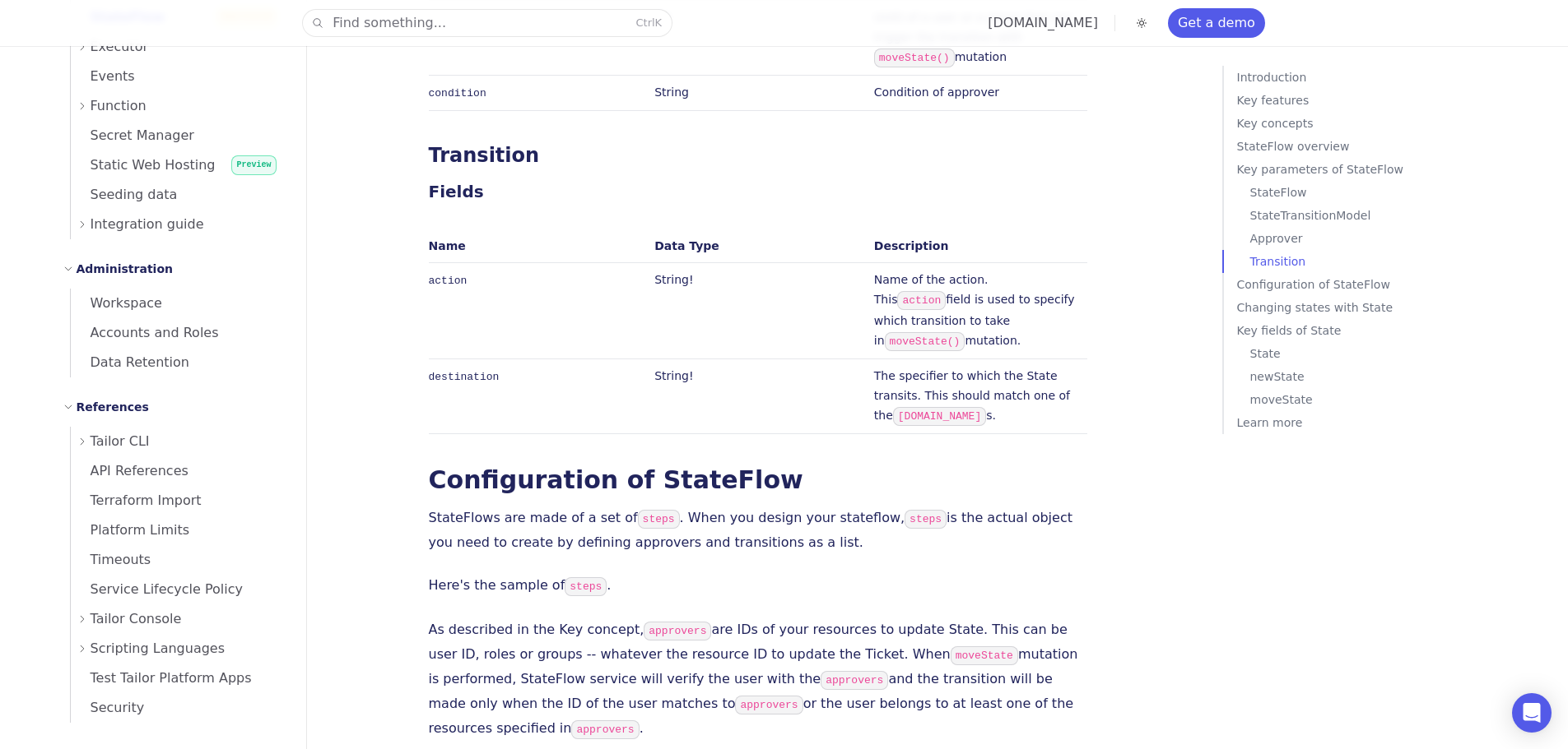
click at [134, 442] on span "Tailor CLI" at bounding box center [120, 441] width 59 height 23
click at [132, 483] on link "Overview" at bounding box center [188, 472] width 195 height 29
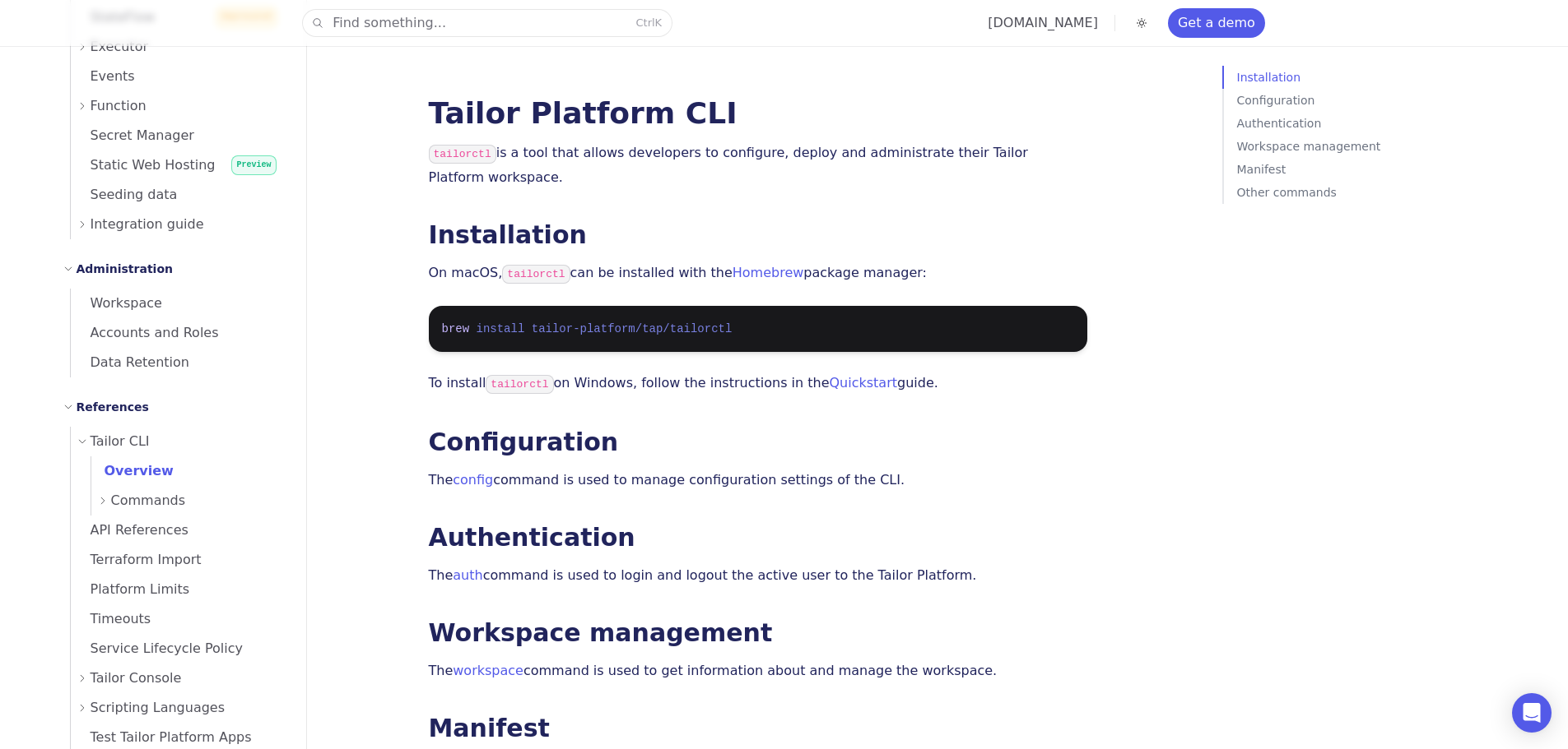
click at [127, 505] on span "Commands" at bounding box center [148, 501] width 75 height 23
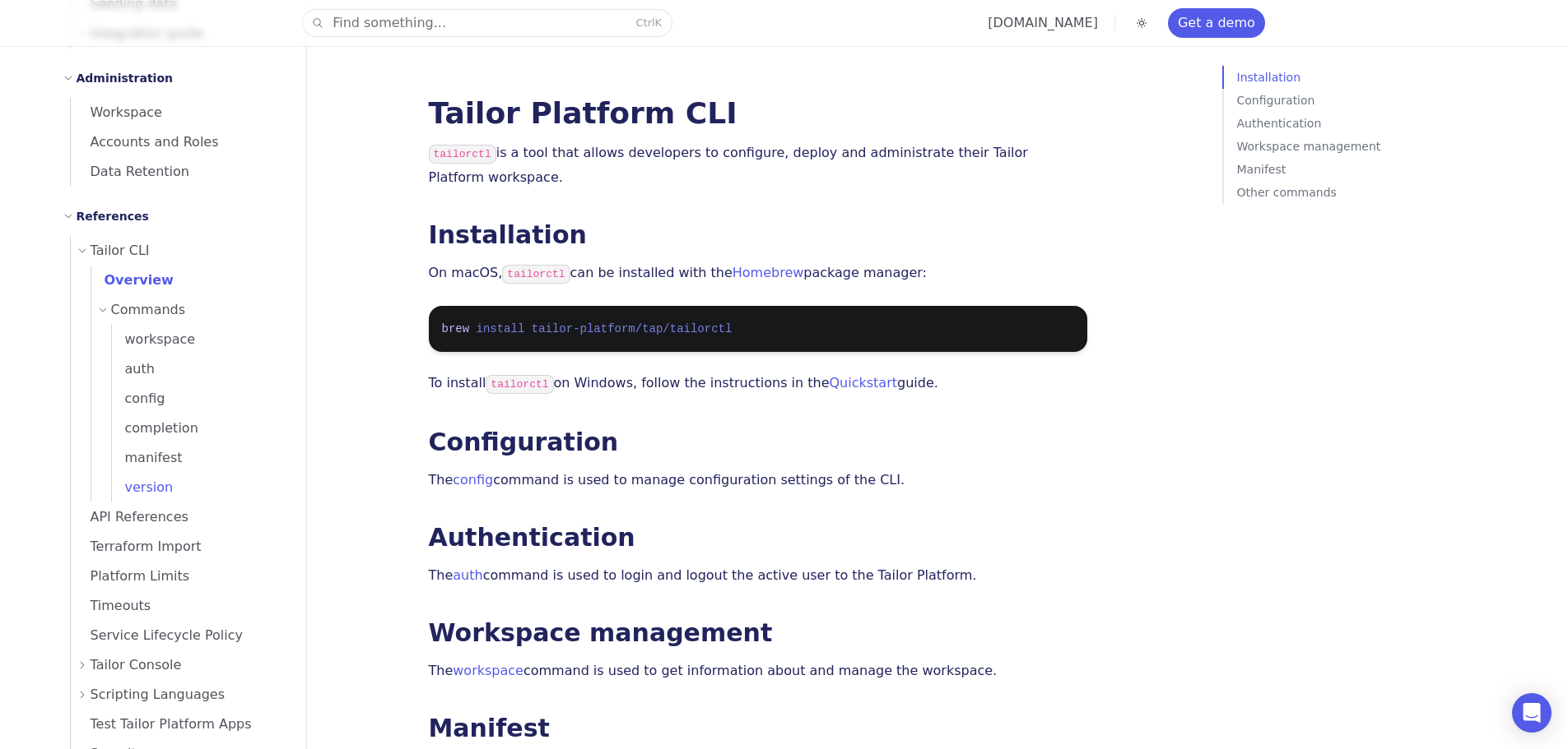
scroll to position [1040, 0]
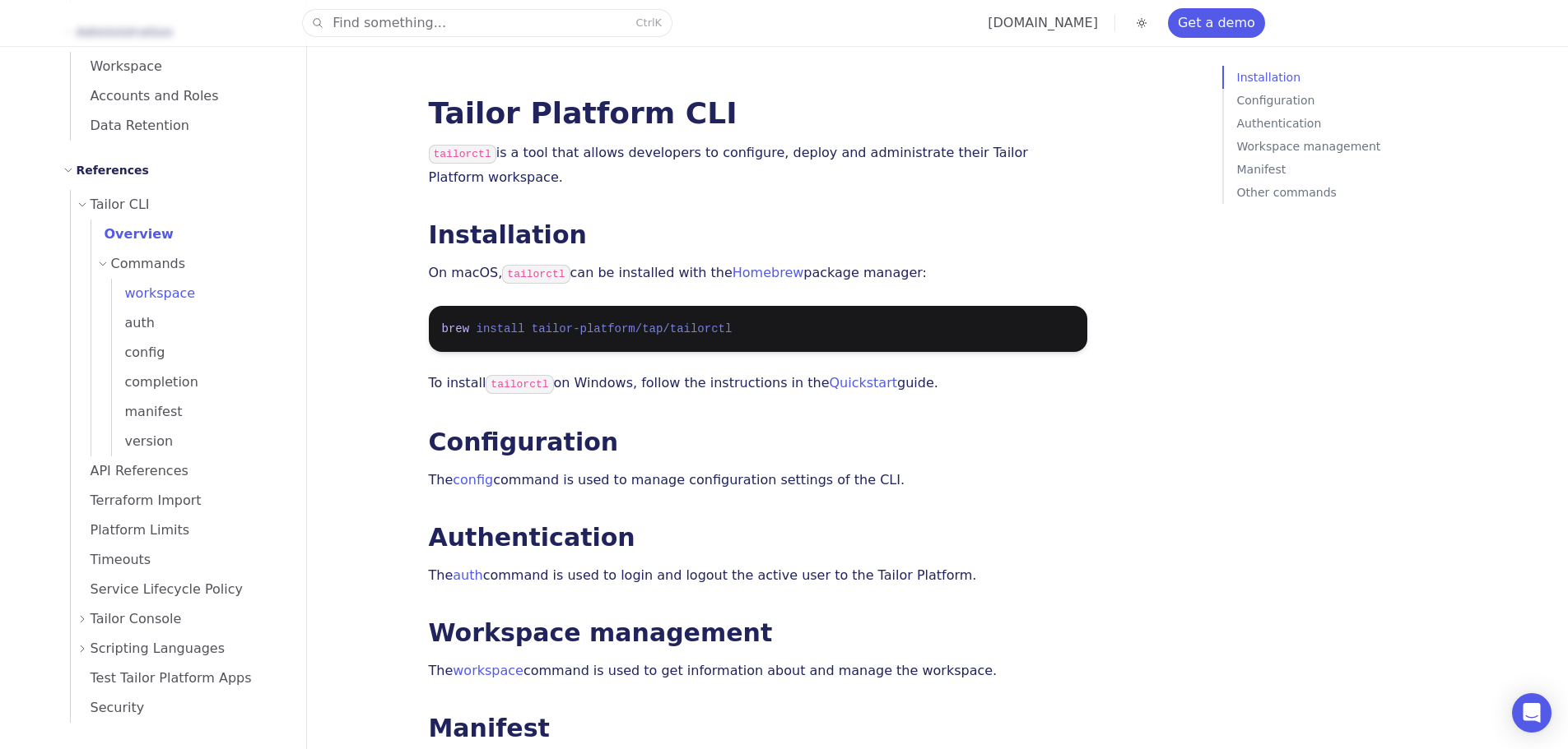
click at [180, 292] on span "workspace" at bounding box center [154, 293] width 84 height 16
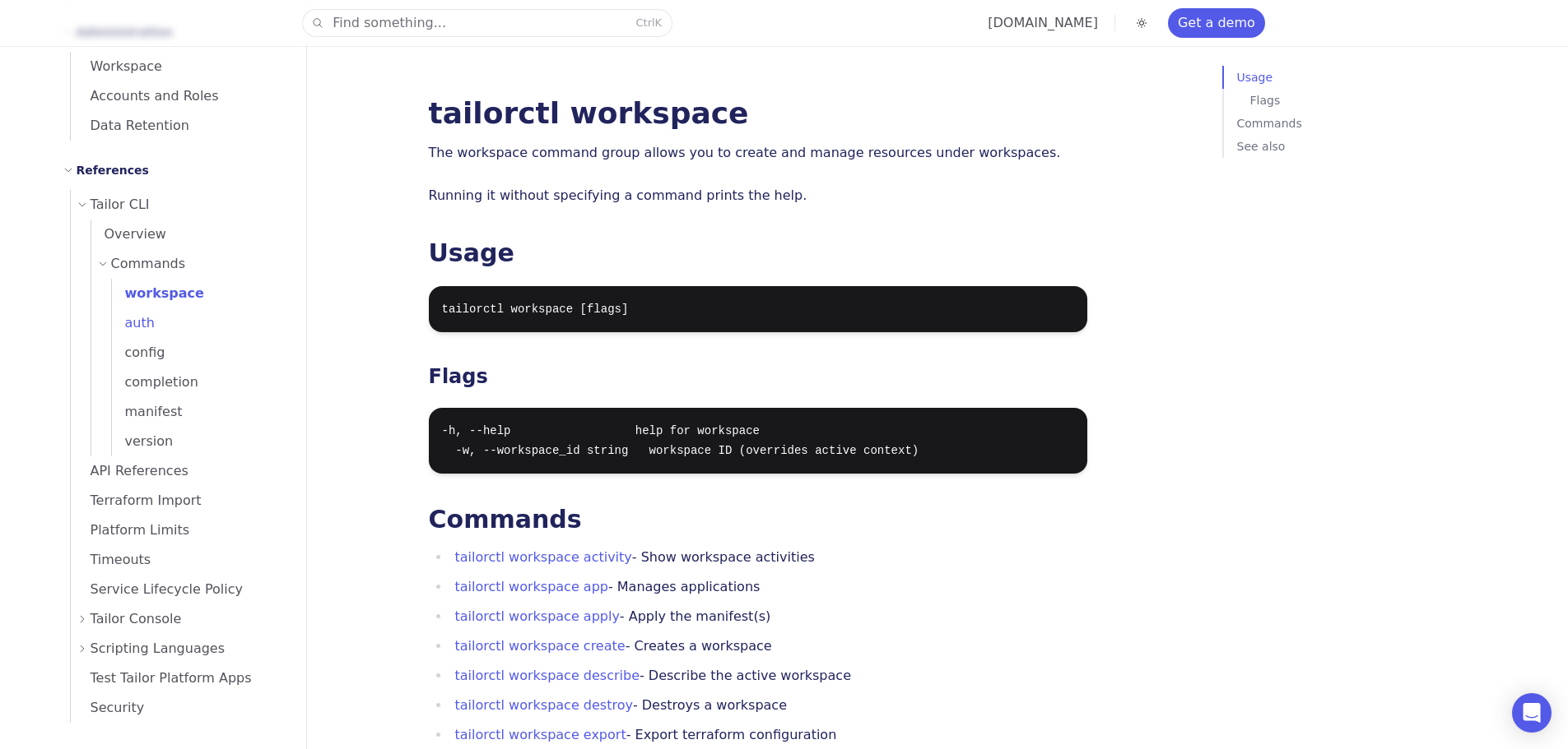
click at [156, 329] on link "auth" at bounding box center [199, 323] width 174 height 29
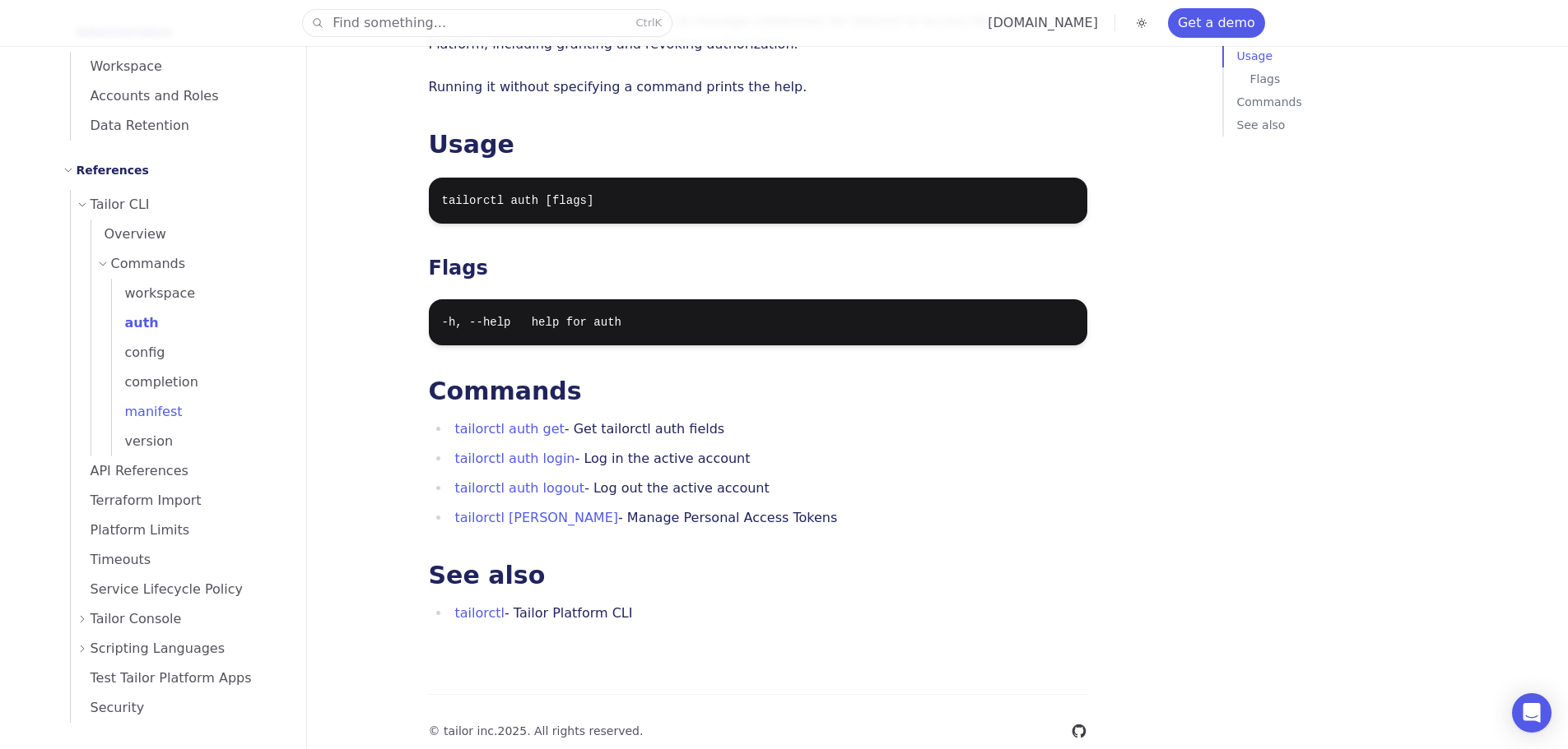
scroll to position [165, 0]
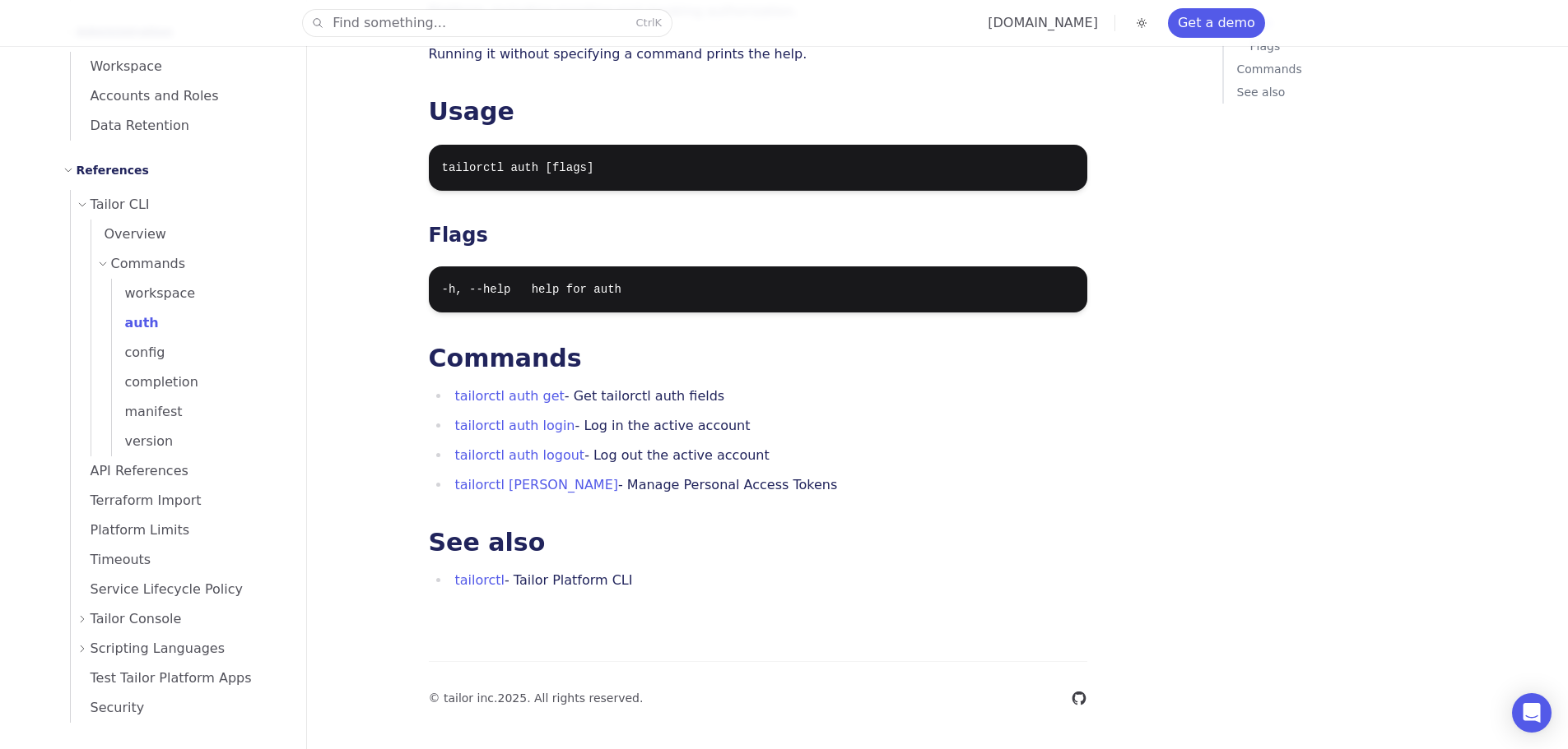
click at [111, 617] on span "Tailor Console" at bounding box center [135, 619] width 91 height 23
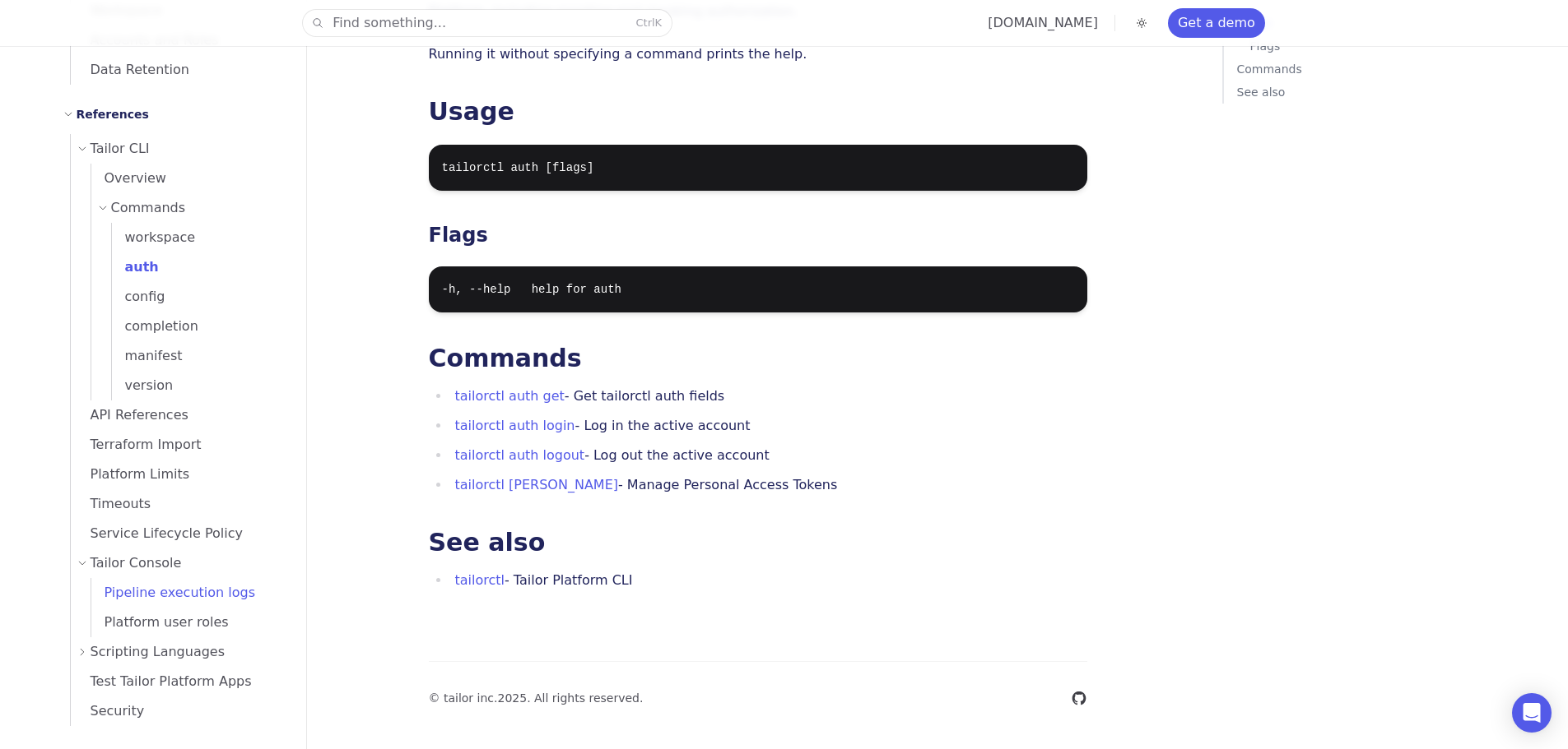
scroll to position [1100, 0]
click at [121, 600] on span "Pipeline execution logs" at bounding box center [173, 589] width 164 height 23
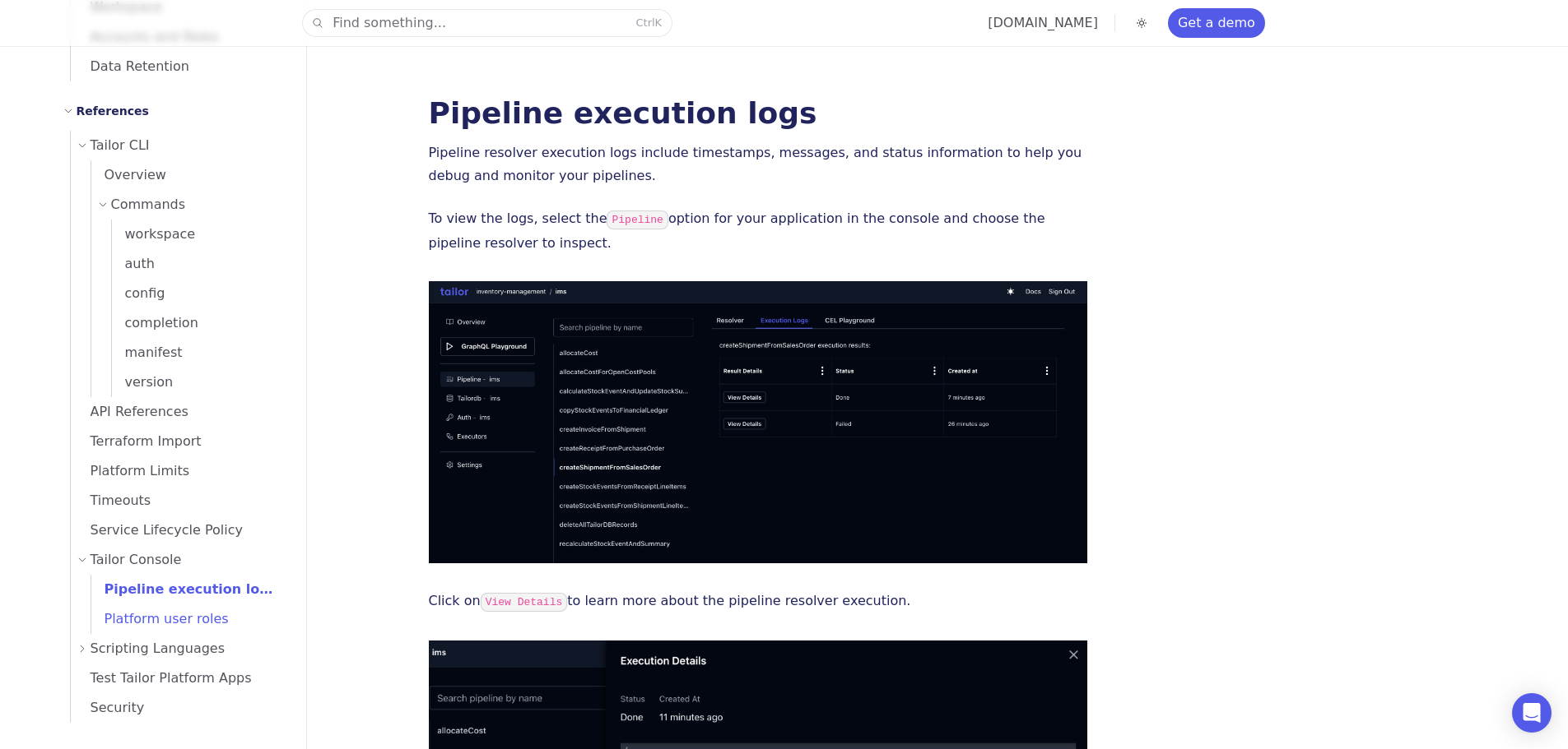
click at [135, 626] on span "Platform user roles" at bounding box center [160, 619] width 137 height 16
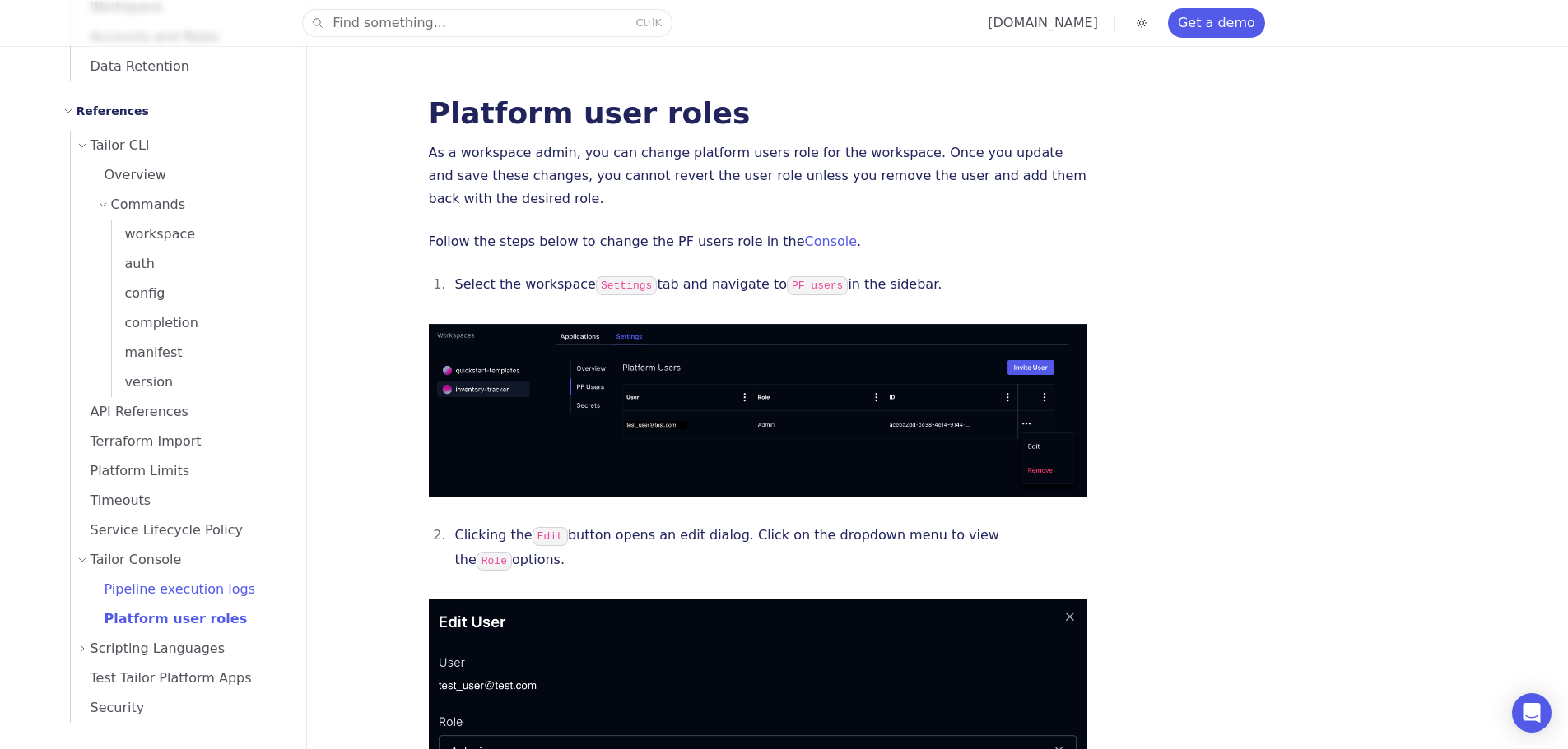
click at [143, 586] on span "Pipeline execution logs" at bounding box center [173, 589] width 164 height 16
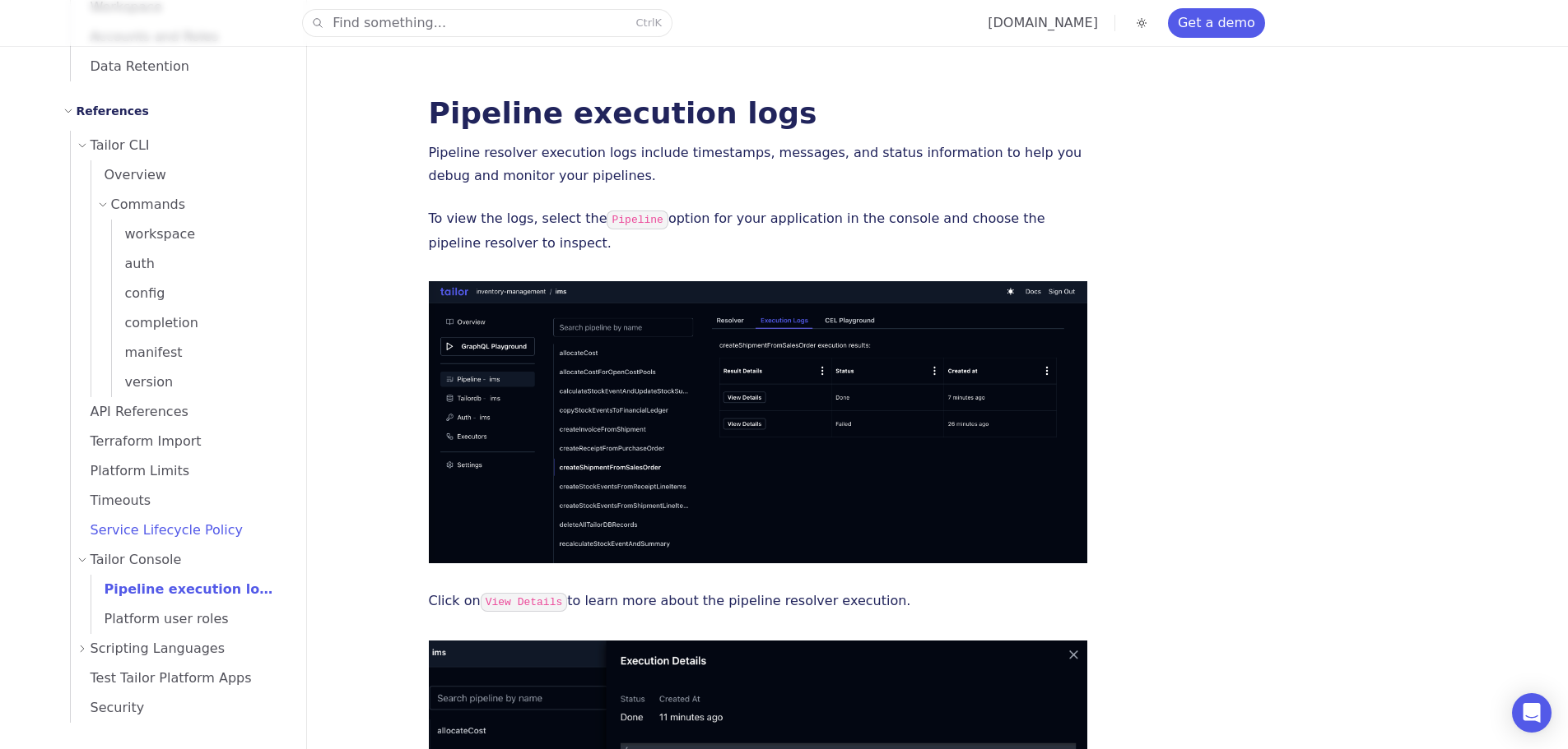
click at [183, 534] on span "Service Lifecycle Policy" at bounding box center [157, 531] width 173 height 16
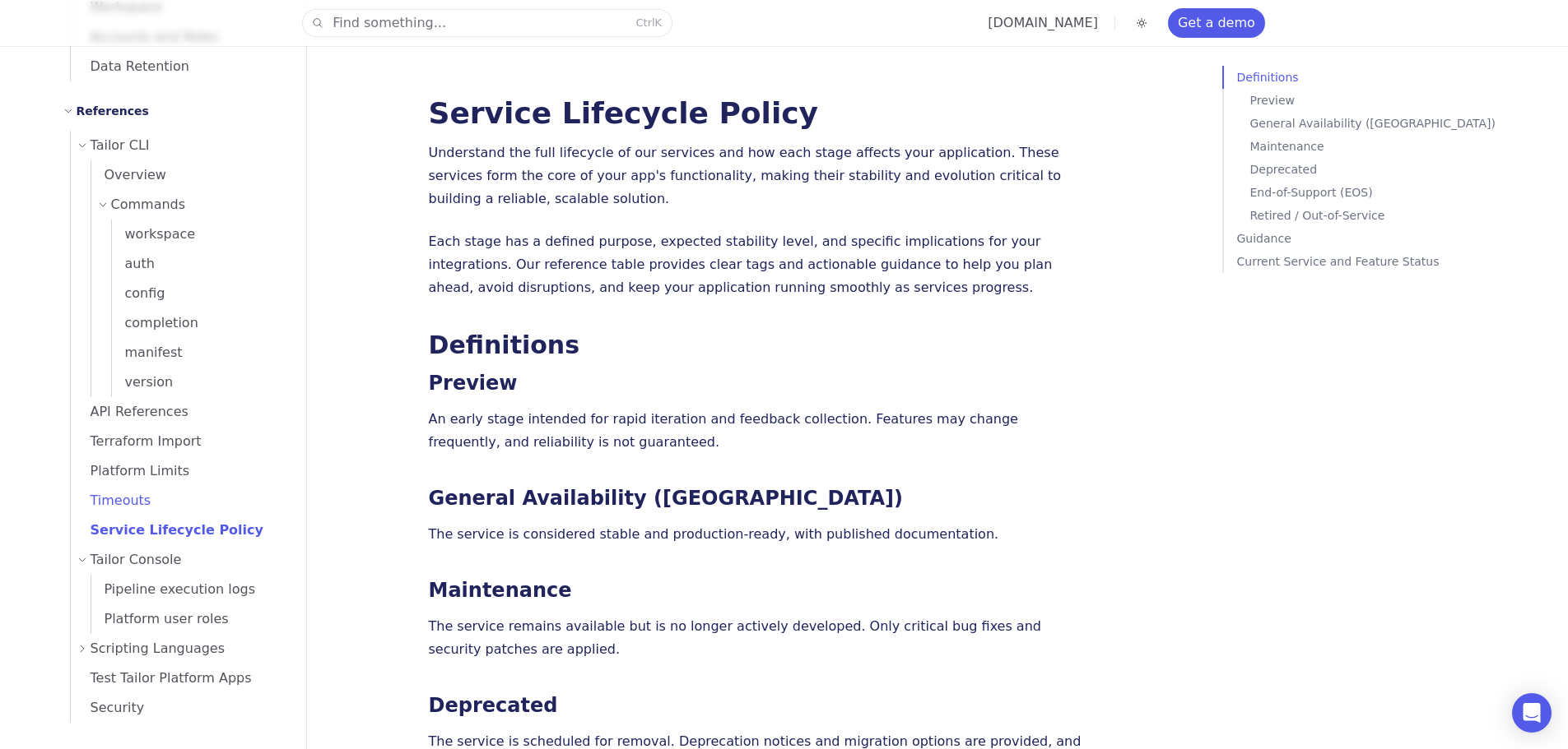
click at [135, 496] on span "Timeouts" at bounding box center [111, 500] width 81 height 16
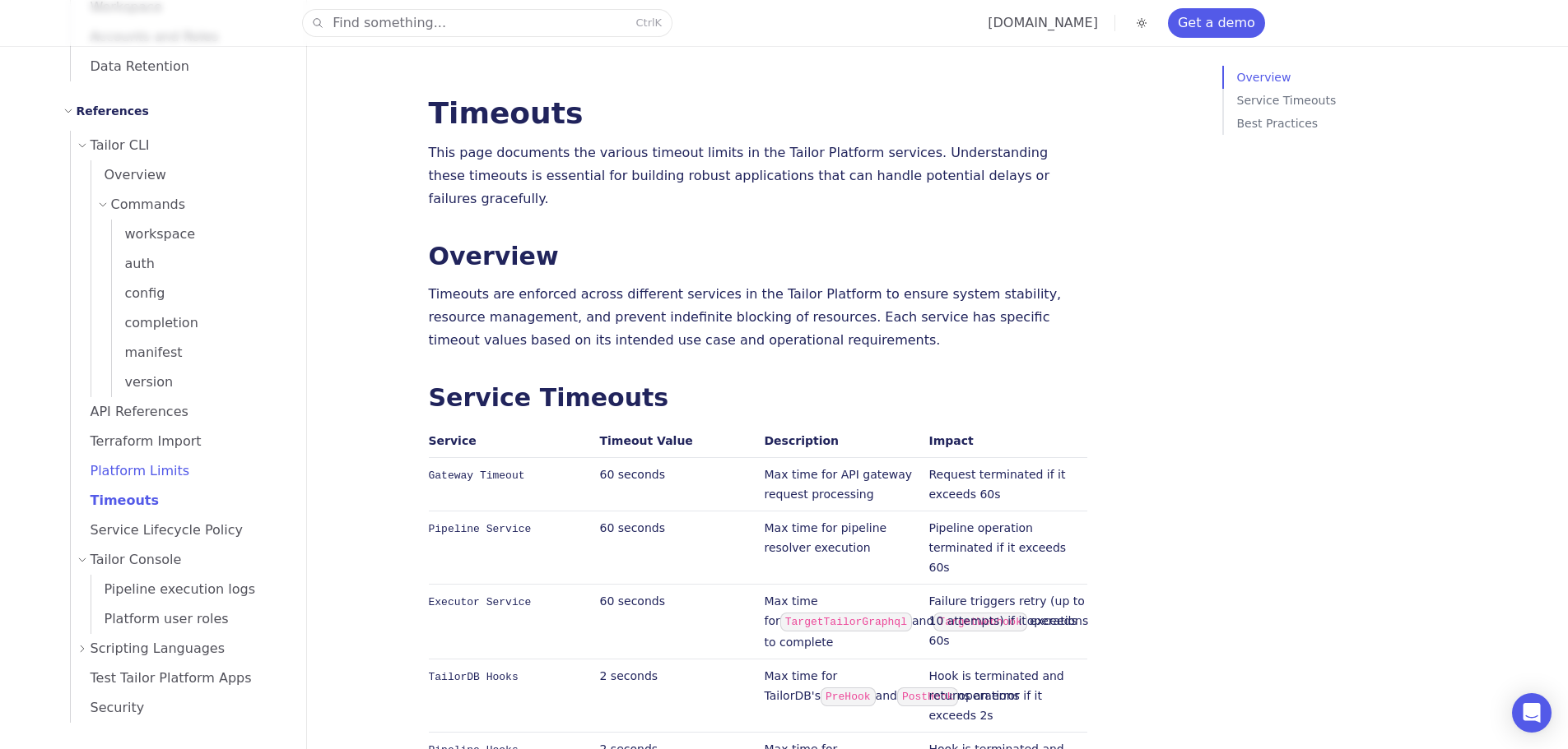
click at [134, 474] on span "Platform Limits" at bounding box center [131, 471] width 120 height 16
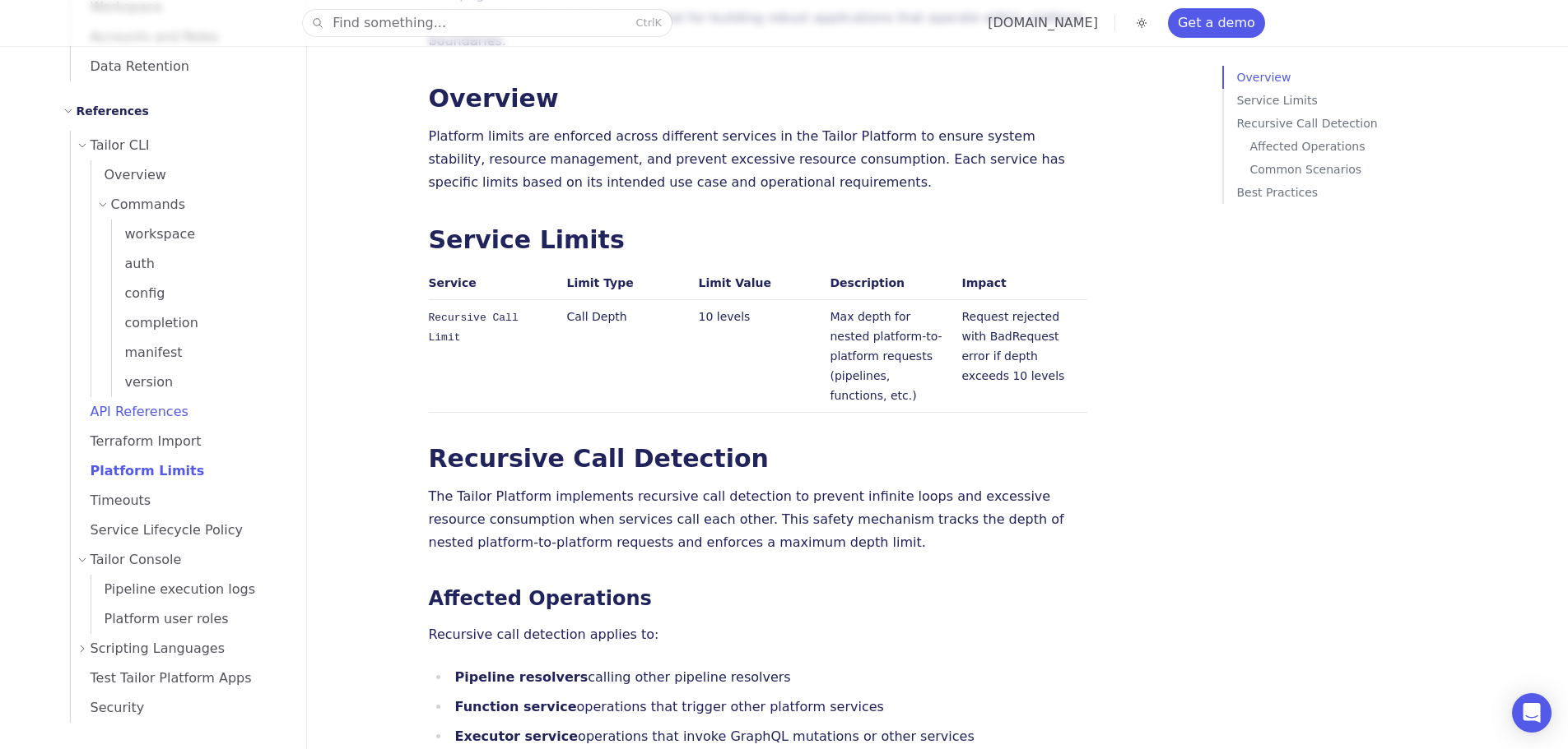
scroll to position [411, 0]
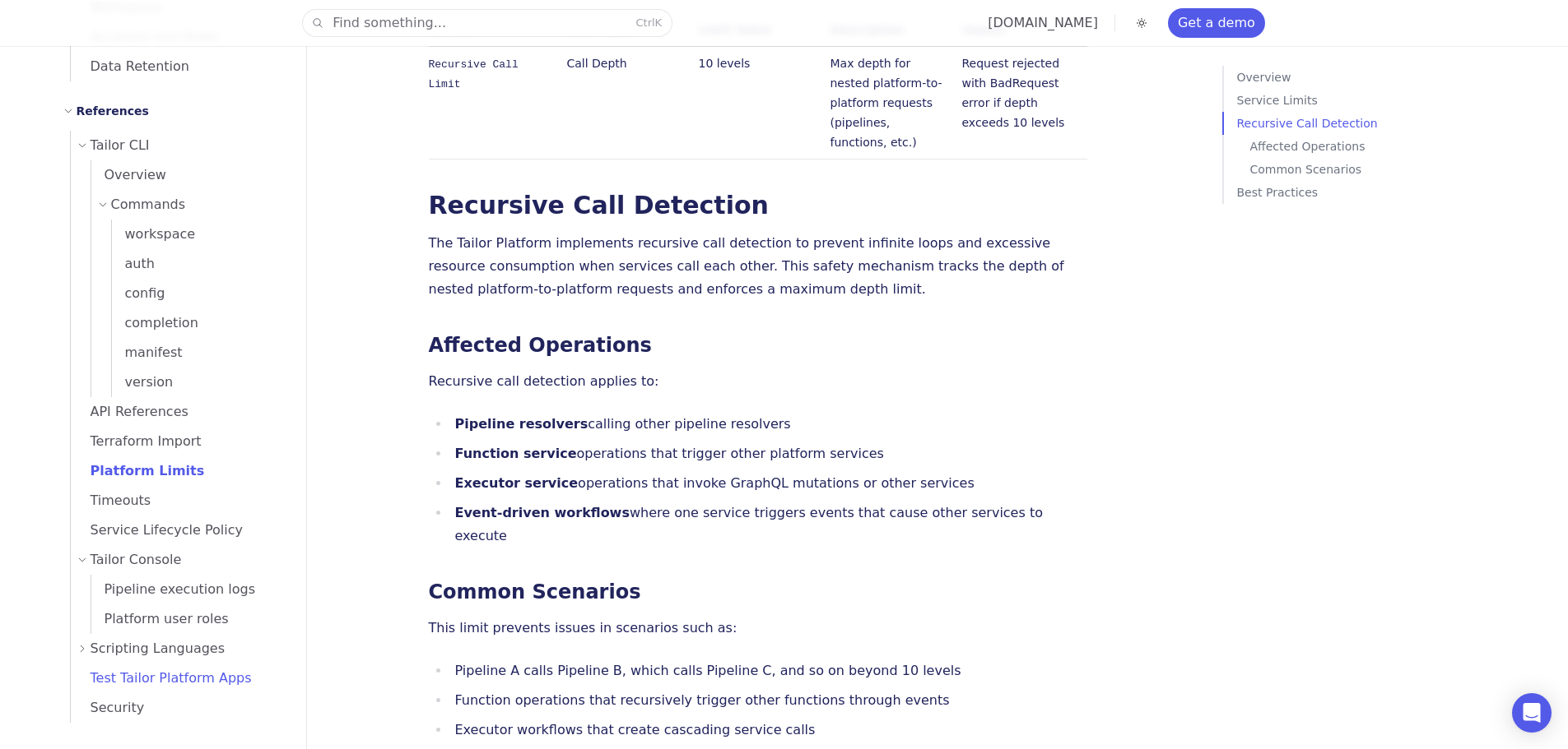
click at [133, 674] on span "Test Tailor Platform Apps" at bounding box center [161, 678] width 181 height 16
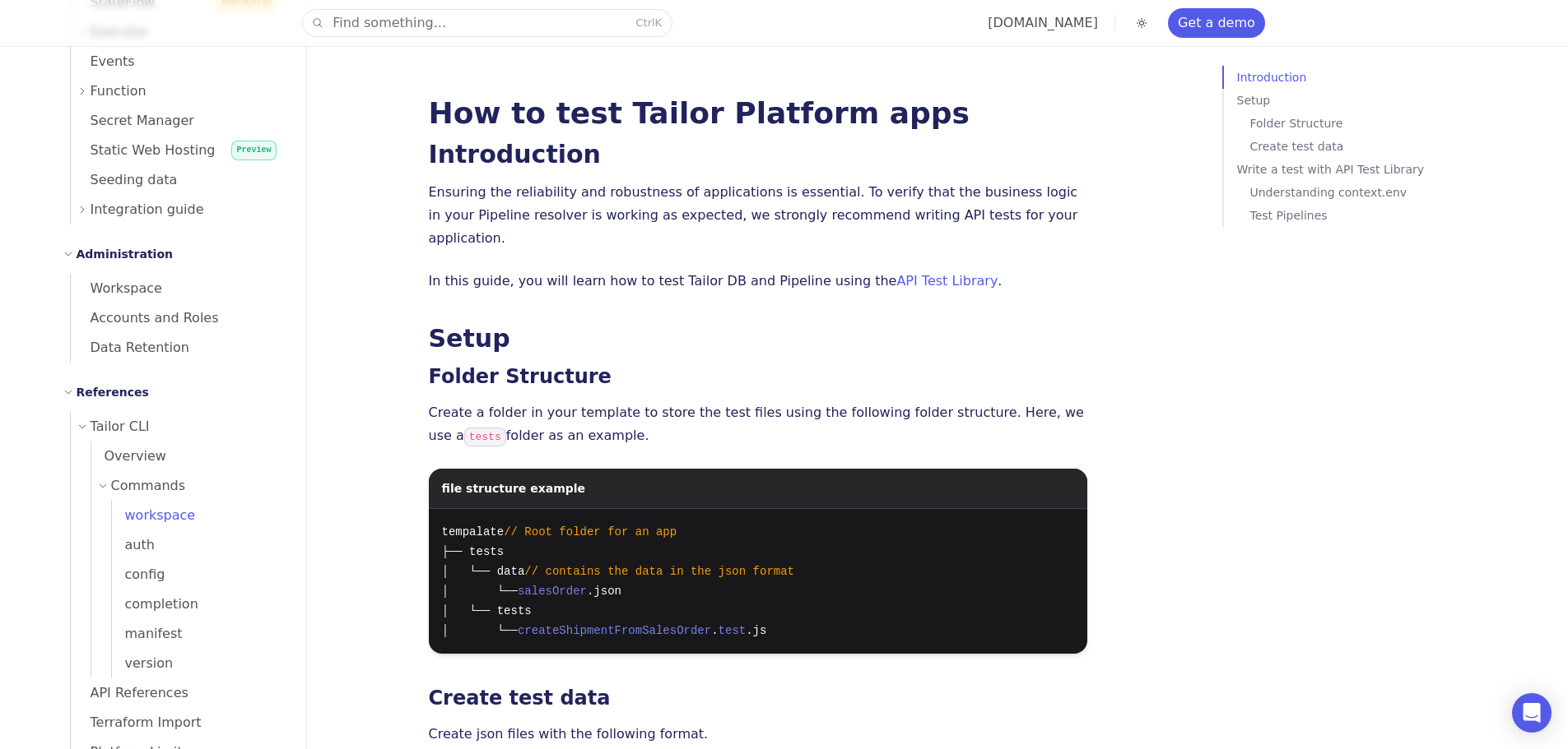
scroll to position [853, 0]
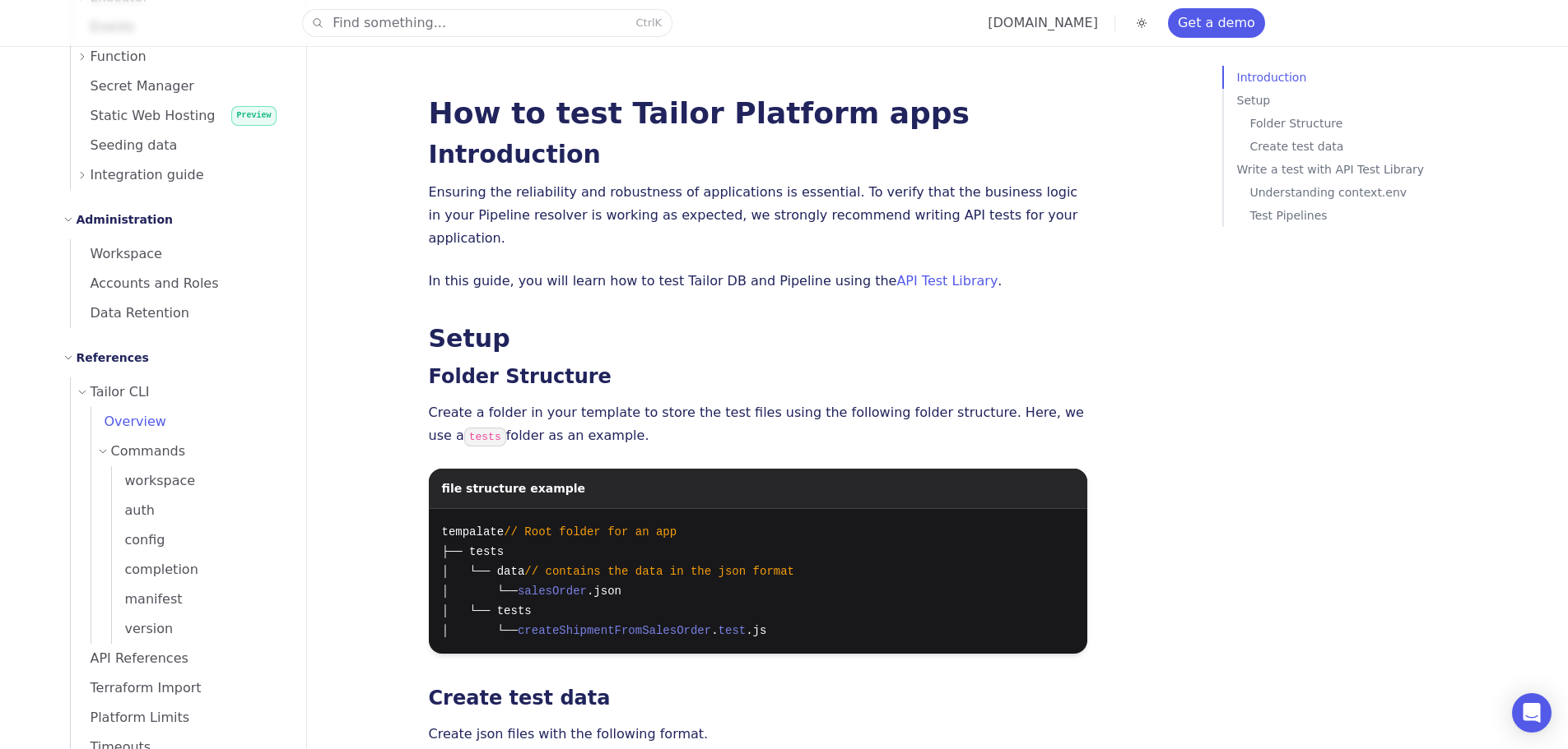
click at [127, 424] on span "Overview" at bounding box center [128, 421] width 75 height 16
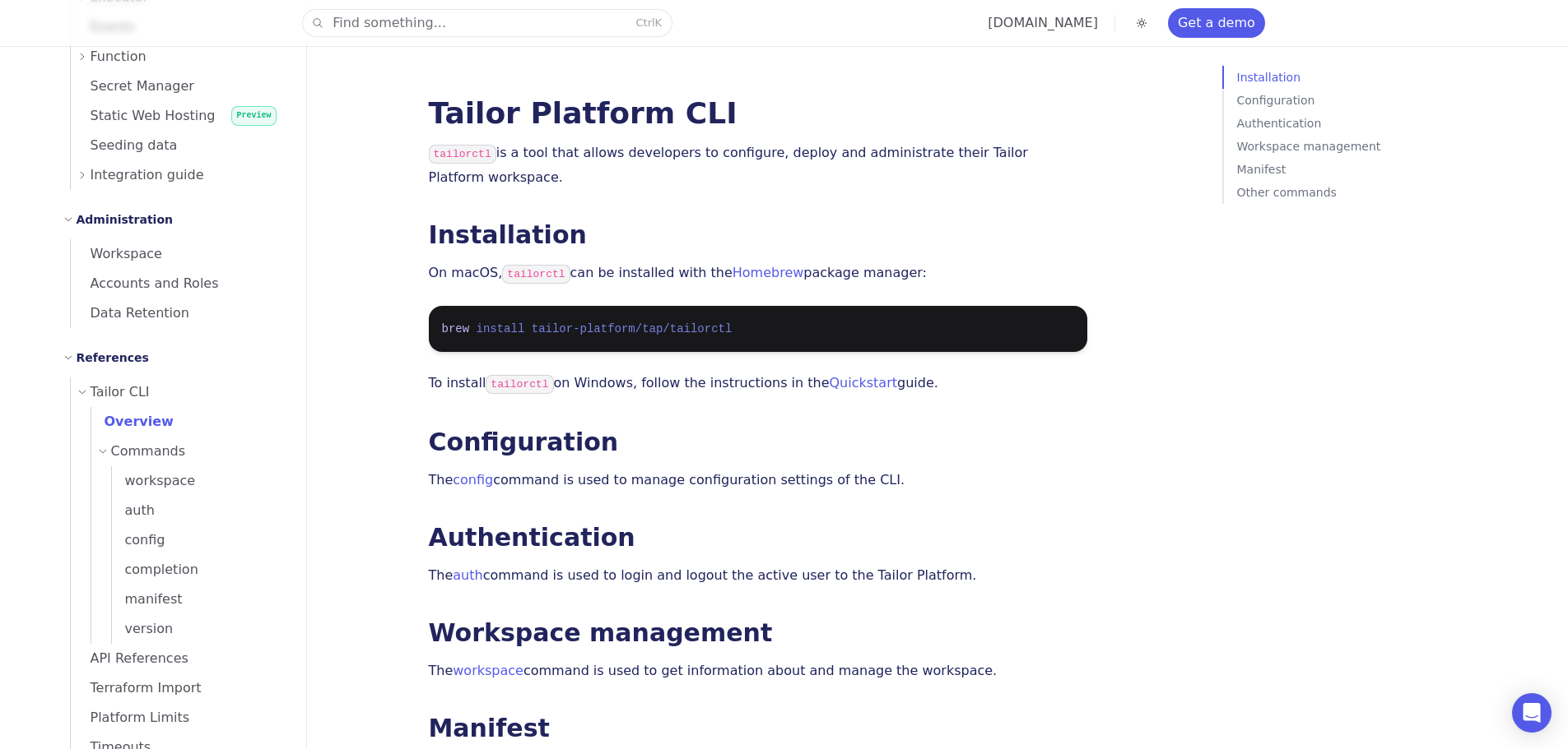
click at [129, 455] on span "Commands" at bounding box center [148, 452] width 75 height 23
click at [143, 414] on span "Overview" at bounding box center [132, 421] width 82 height 16
click at [133, 458] on span "Commands" at bounding box center [148, 452] width 75 height 23
click at [139, 485] on span "workspace" at bounding box center [154, 481] width 84 height 16
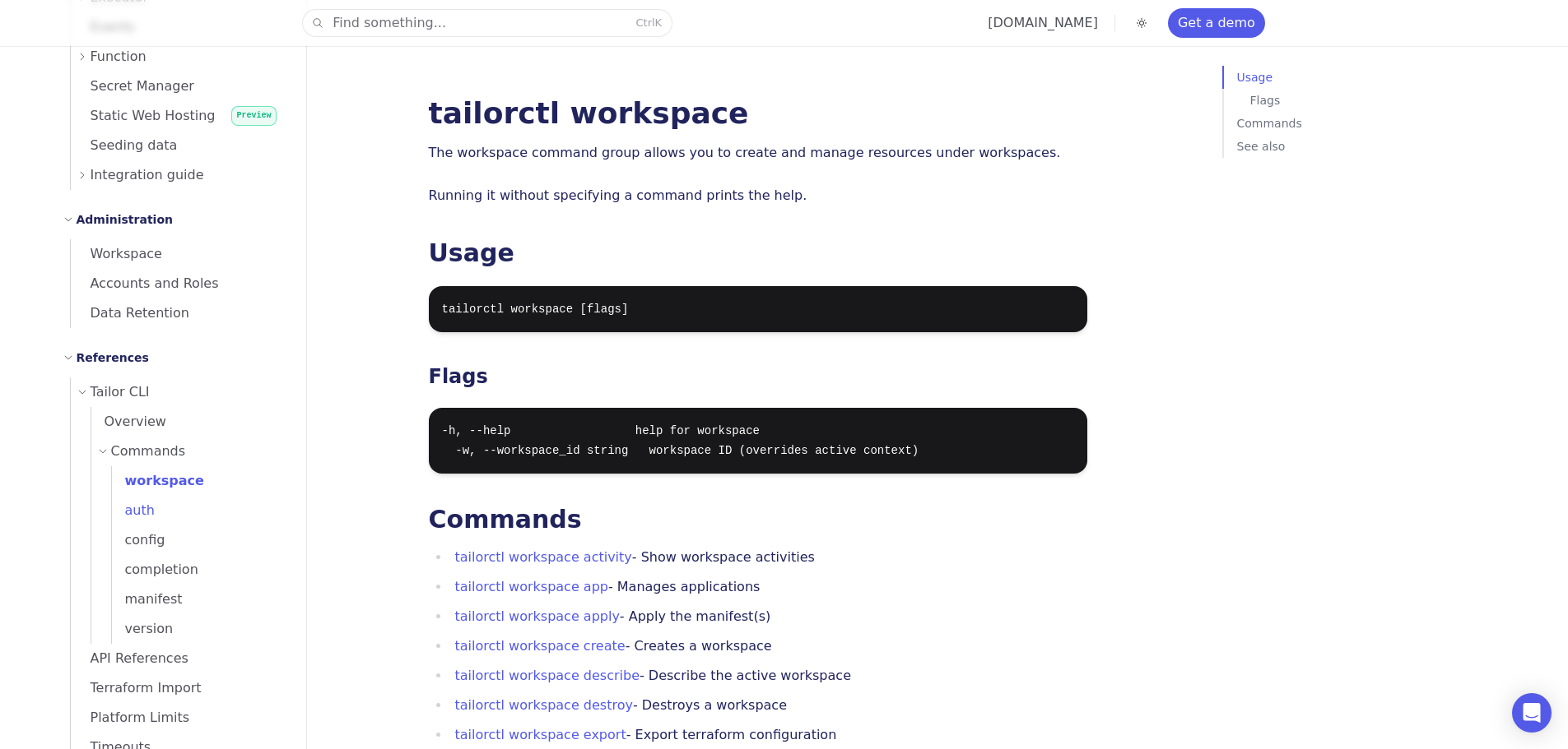
click at [142, 512] on span "auth" at bounding box center [133, 511] width 42 height 16
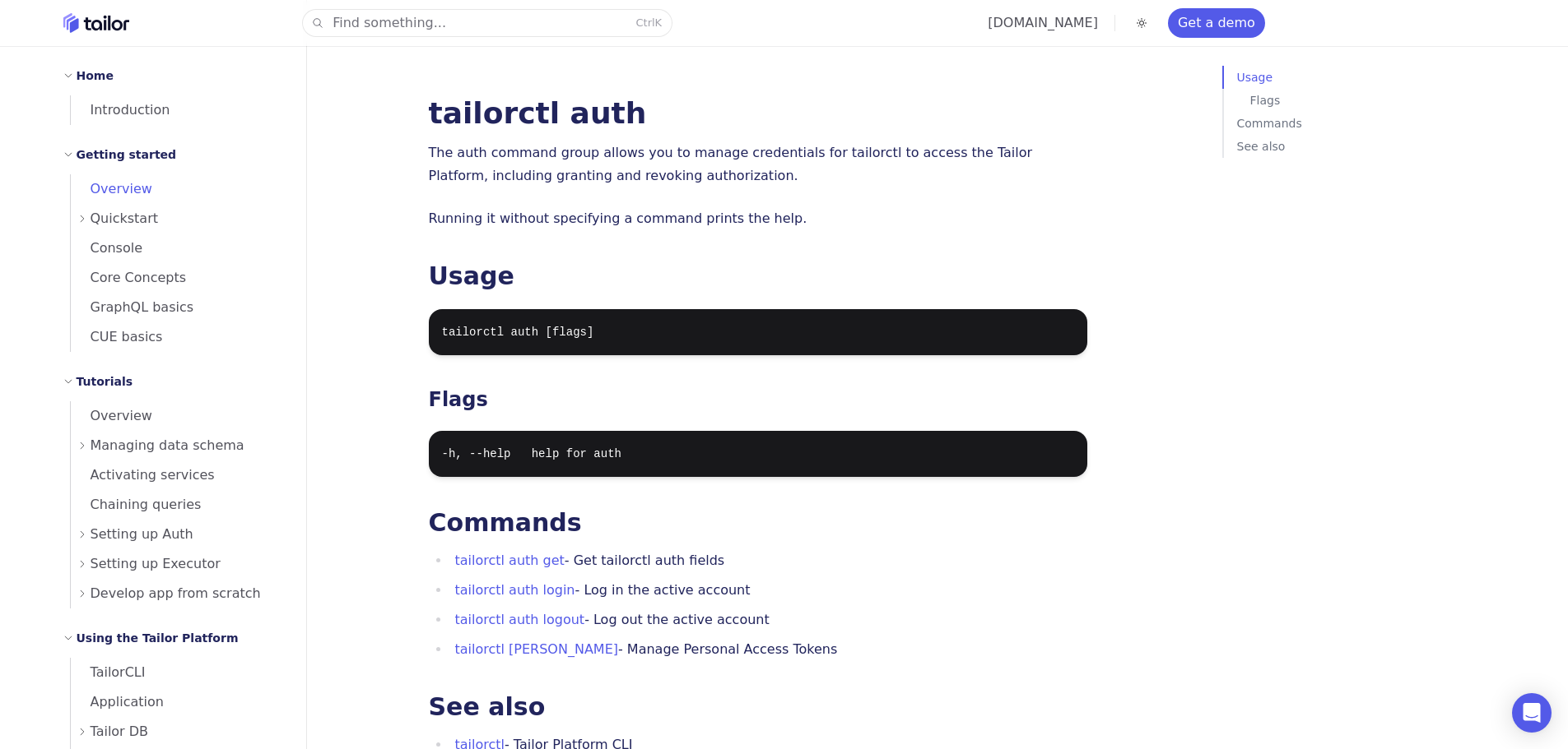
click at [112, 186] on span "Overview" at bounding box center [112, 189] width 82 height 16
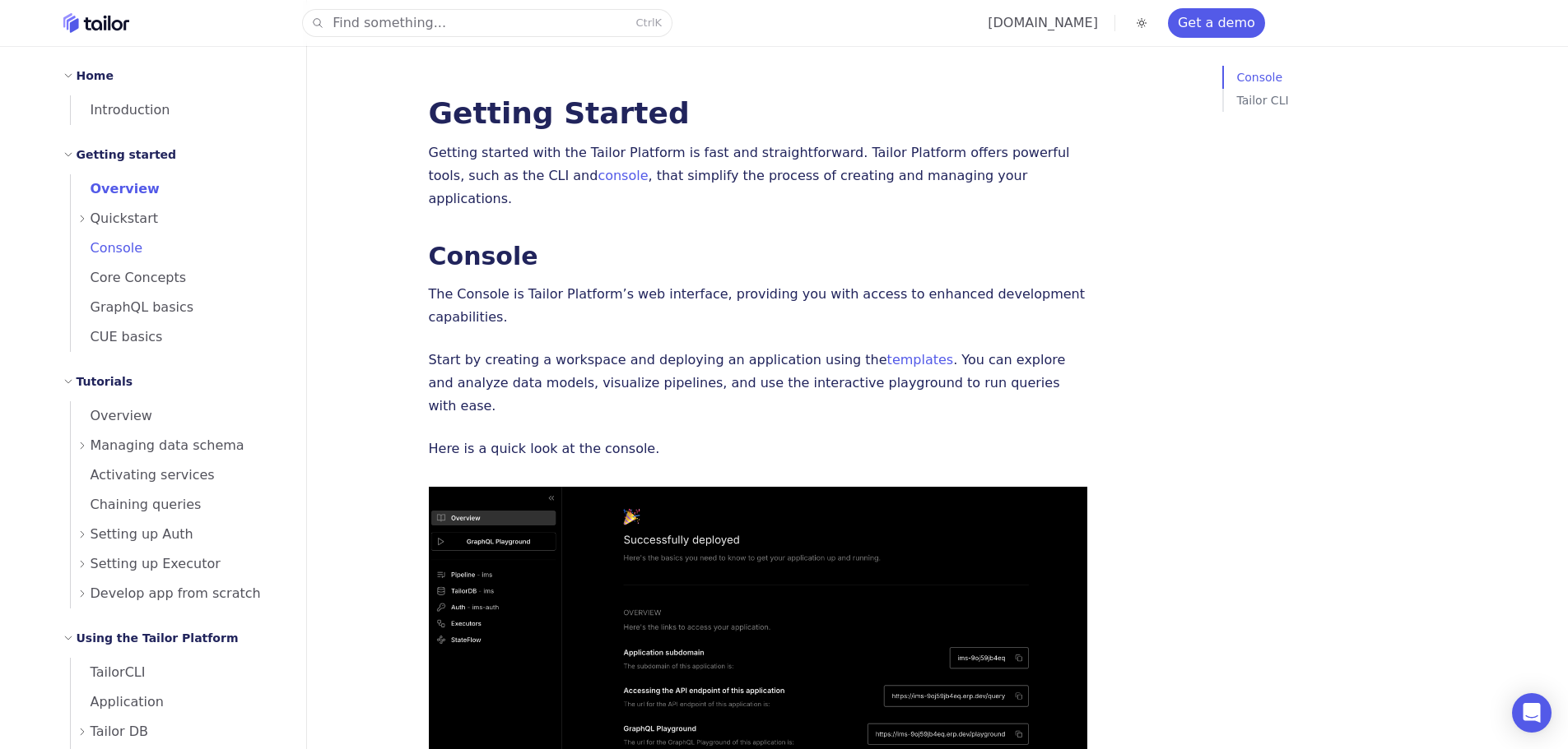
click at [114, 234] on link "Console" at bounding box center [179, 248] width 216 height 29
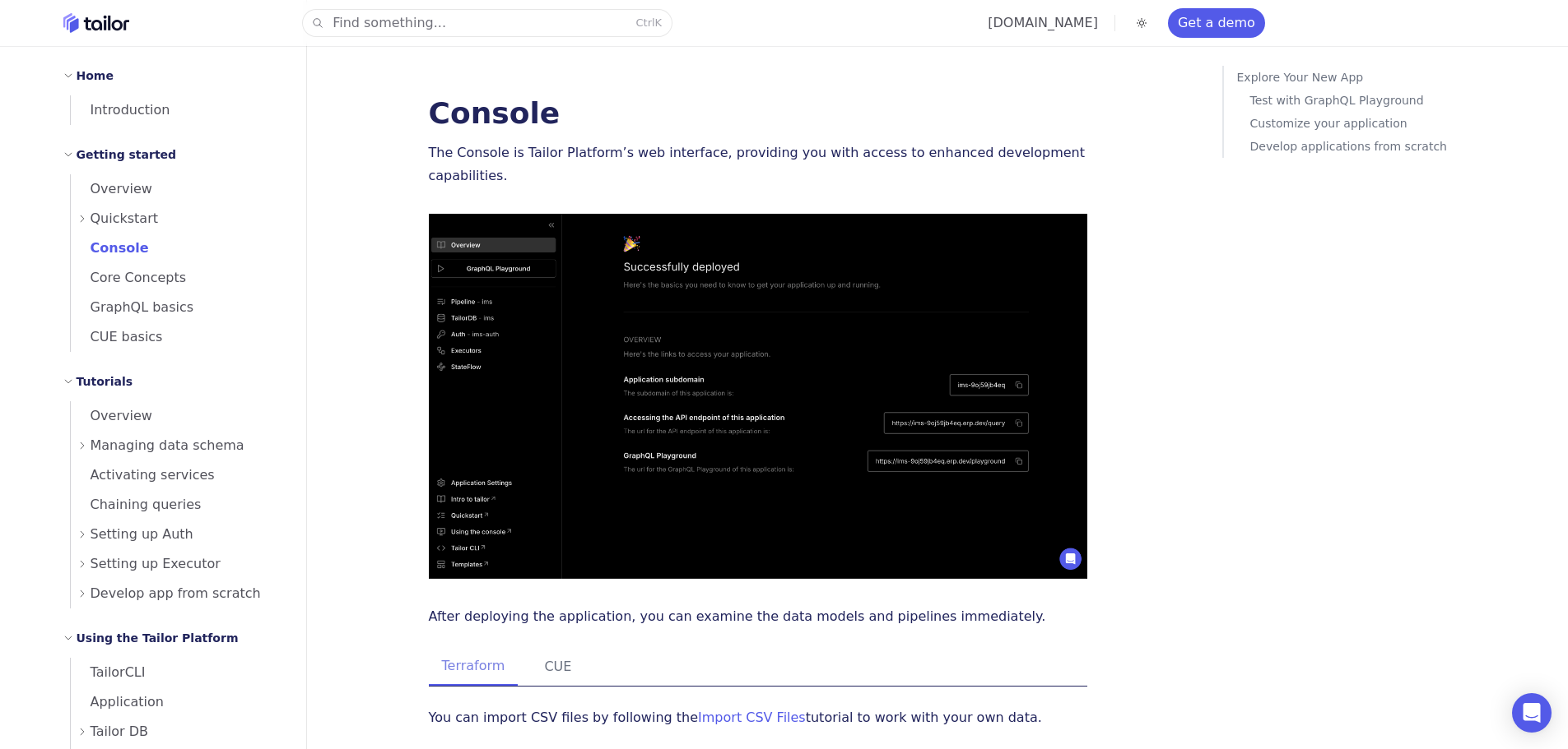
click at [114, 221] on span "Quickstart" at bounding box center [124, 218] width 69 height 23
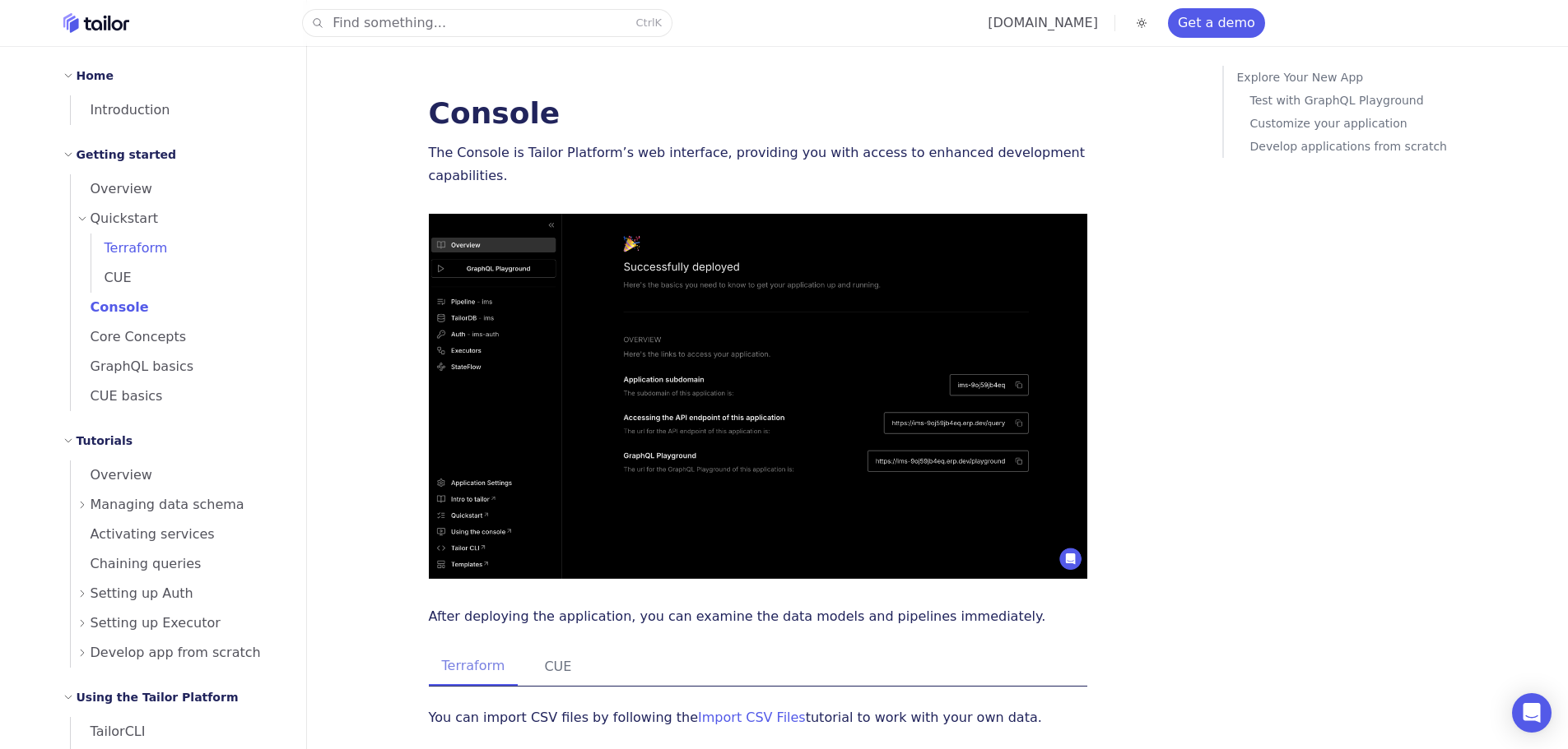
click at [112, 255] on span "Terraform" at bounding box center [129, 248] width 76 height 16
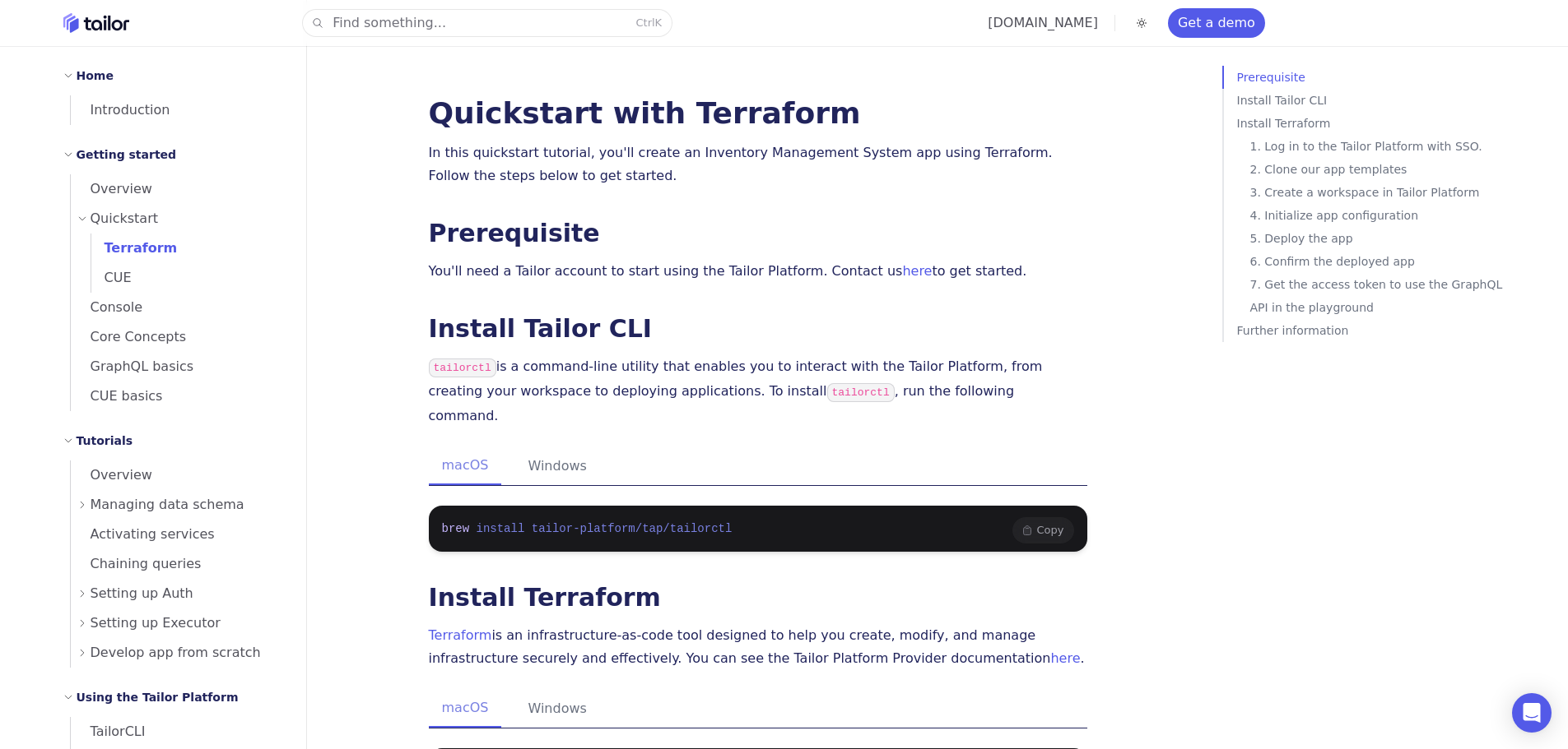
click at [580, 523] on span "tailor-platform/tap/tailorctl" at bounding box center [632, 529] width 201 height 13
copy code "brew install tailor-platform/tap/tailorctl"
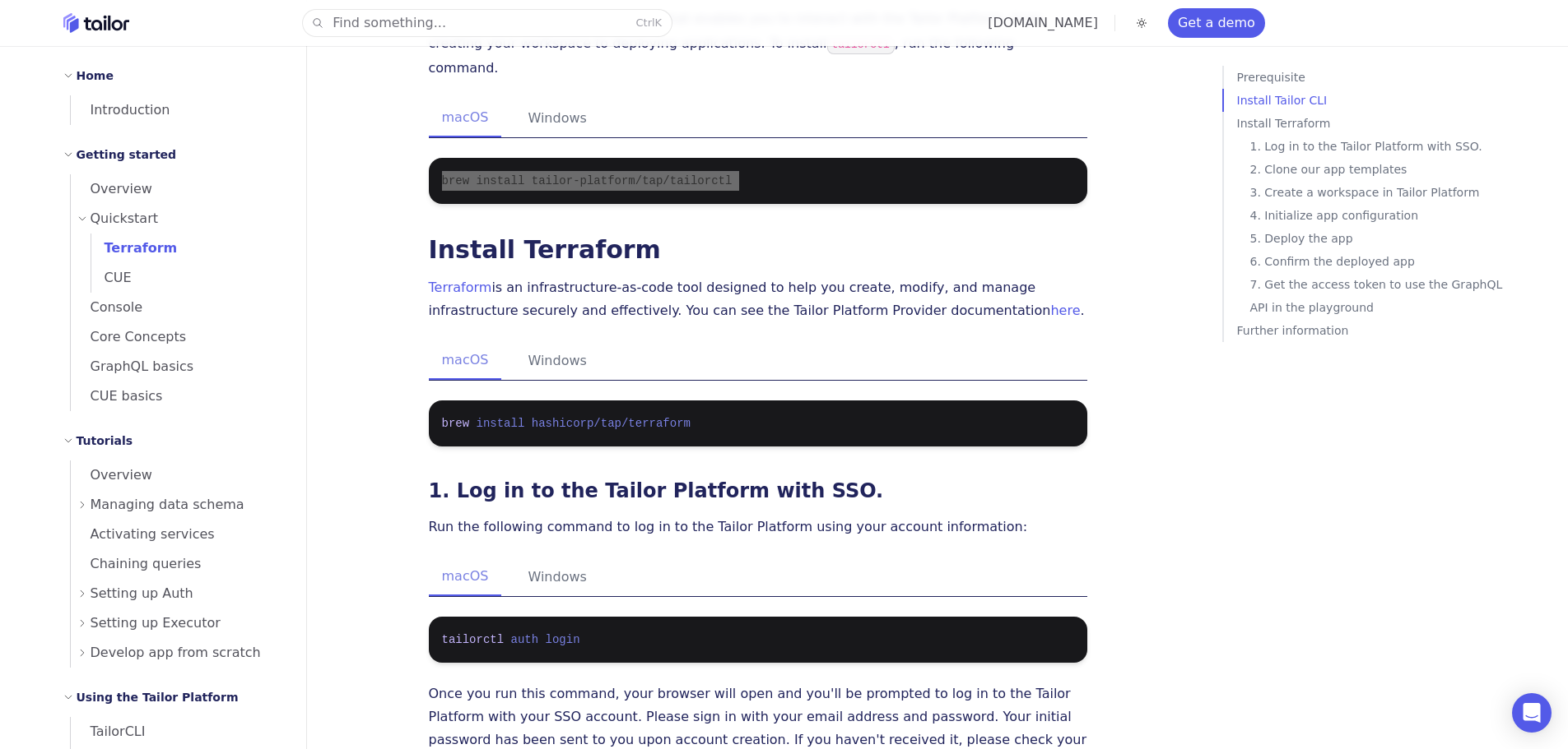
scroll to position [411, 0]
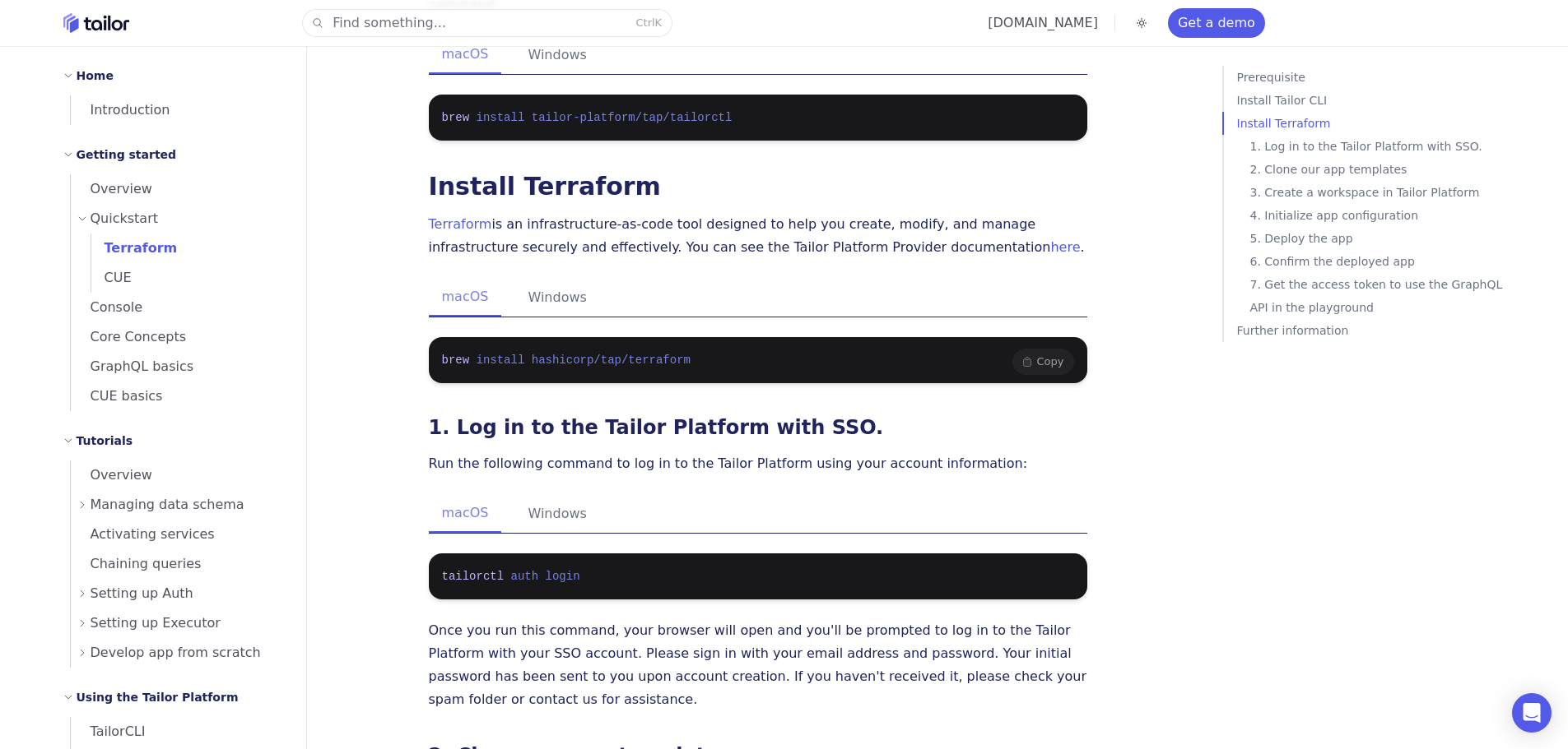
click at [835, 337] on pre "brew install hashicorp/tap/terraform" at bounding box center [757, 360] width 658 height 46
copy code "brew install hashicorp/tap/terraform"
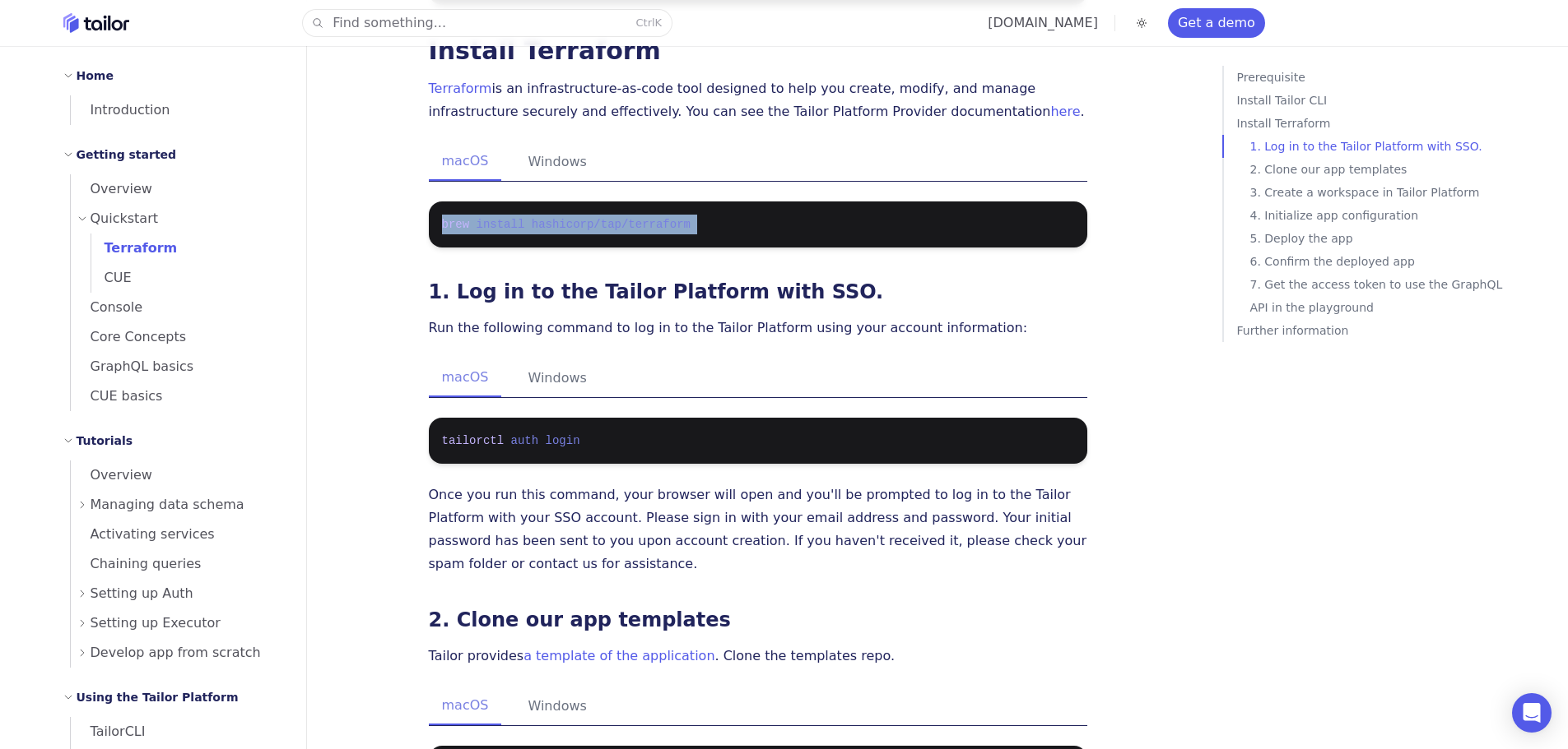
scroll to position [658, 0]
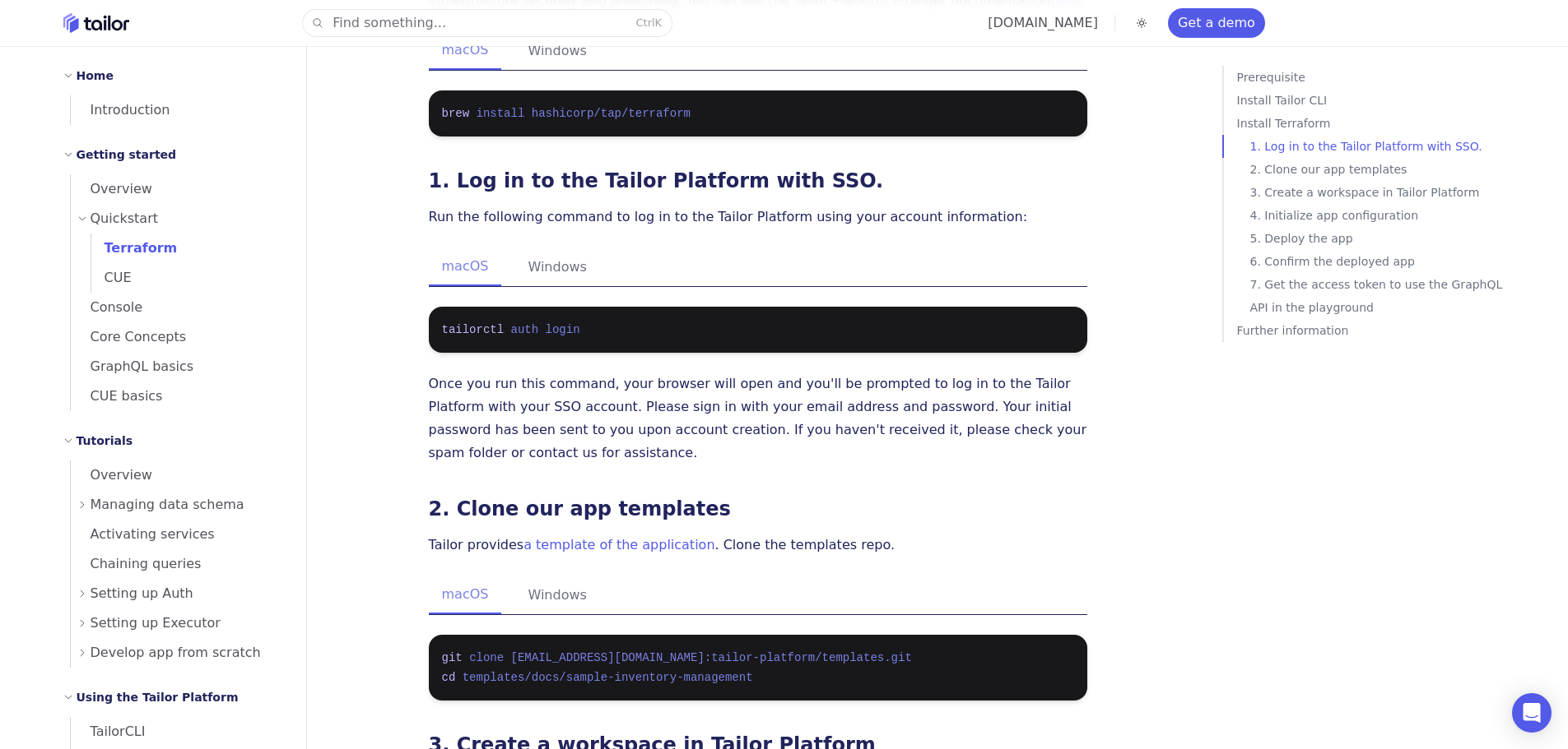
click at [659, 205] on p "Run the following command to log in to the Tailor Platform using your account i…" at bounding box center [757, 217] width 658 height 23
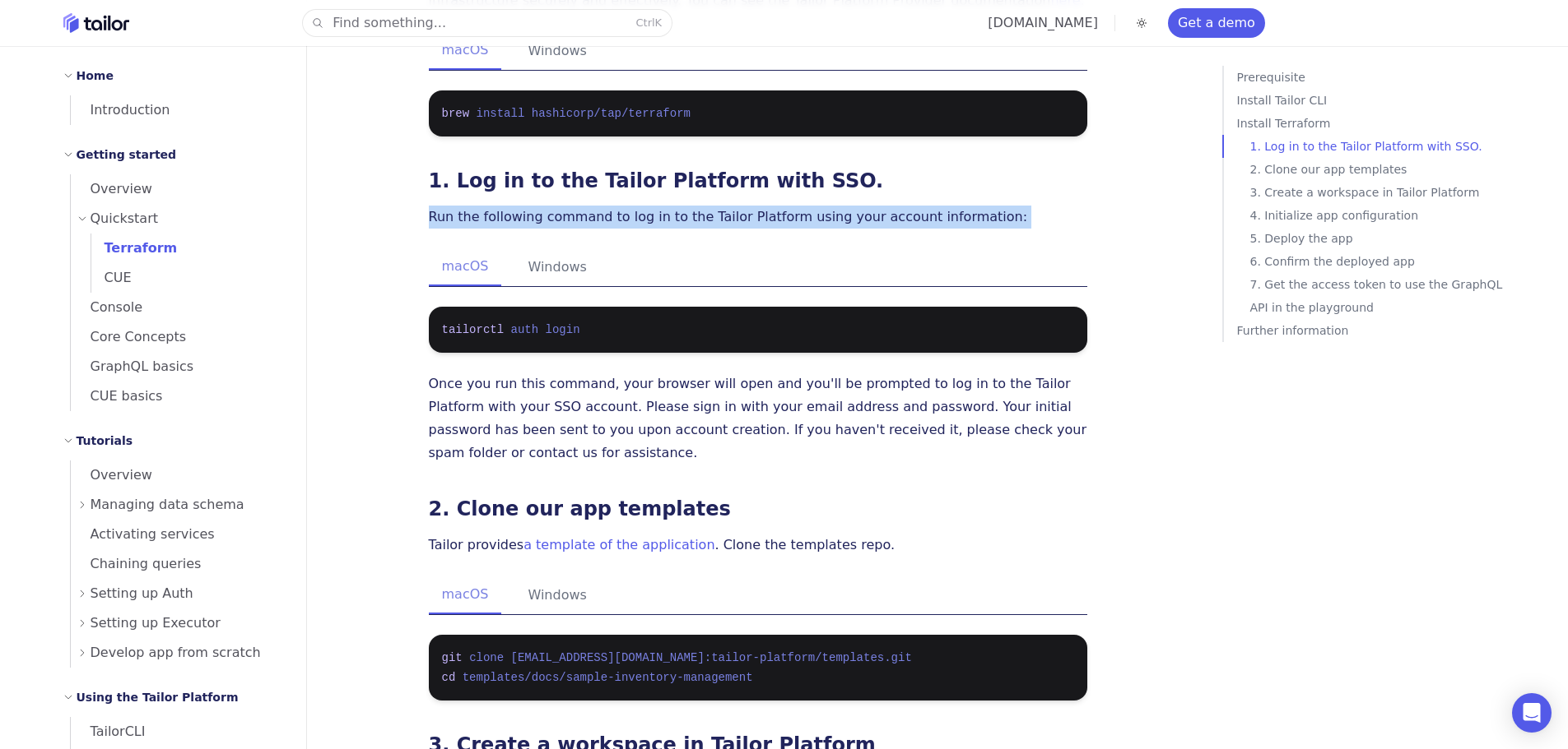
click at [659, 205] on p "Run the following command to log in to the Tailor Platform using your account i…" at bounding box center [757, 217] width 658 height 23
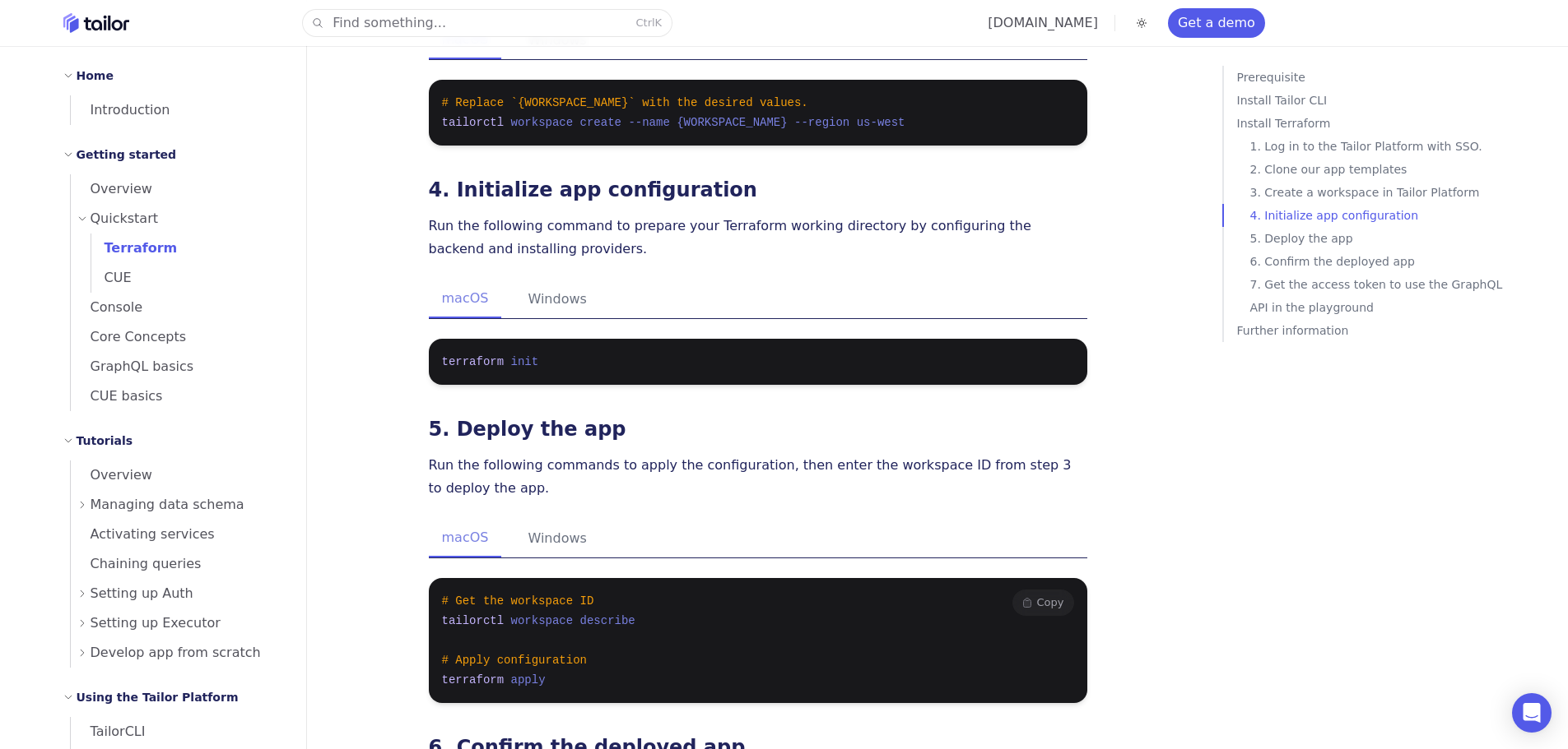
scroll to position [1398, 0]
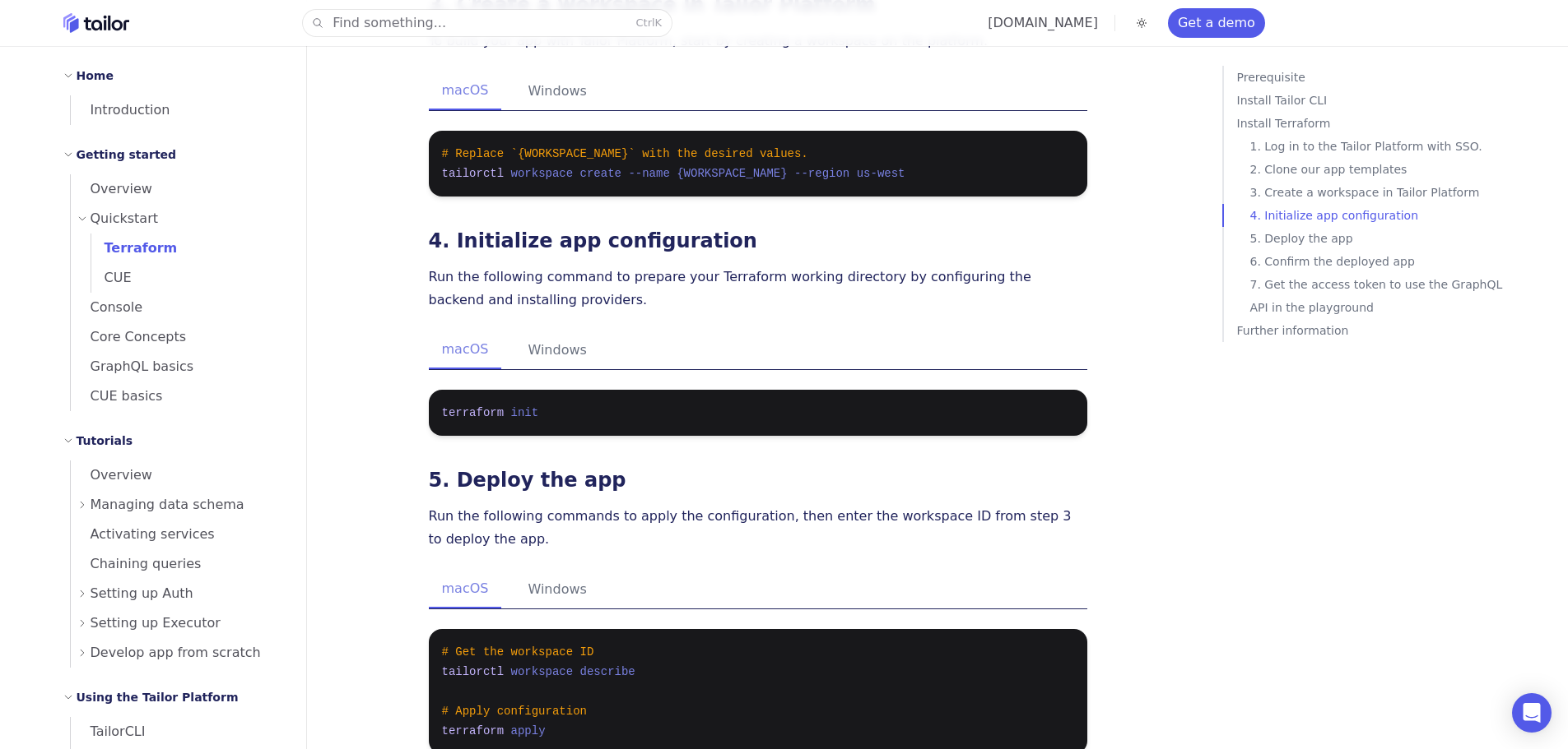
click at [604, 265] on p "Run the following command to prepare your Terraform working directory by config…" at bounding box center [757, 288] width 658 height 46
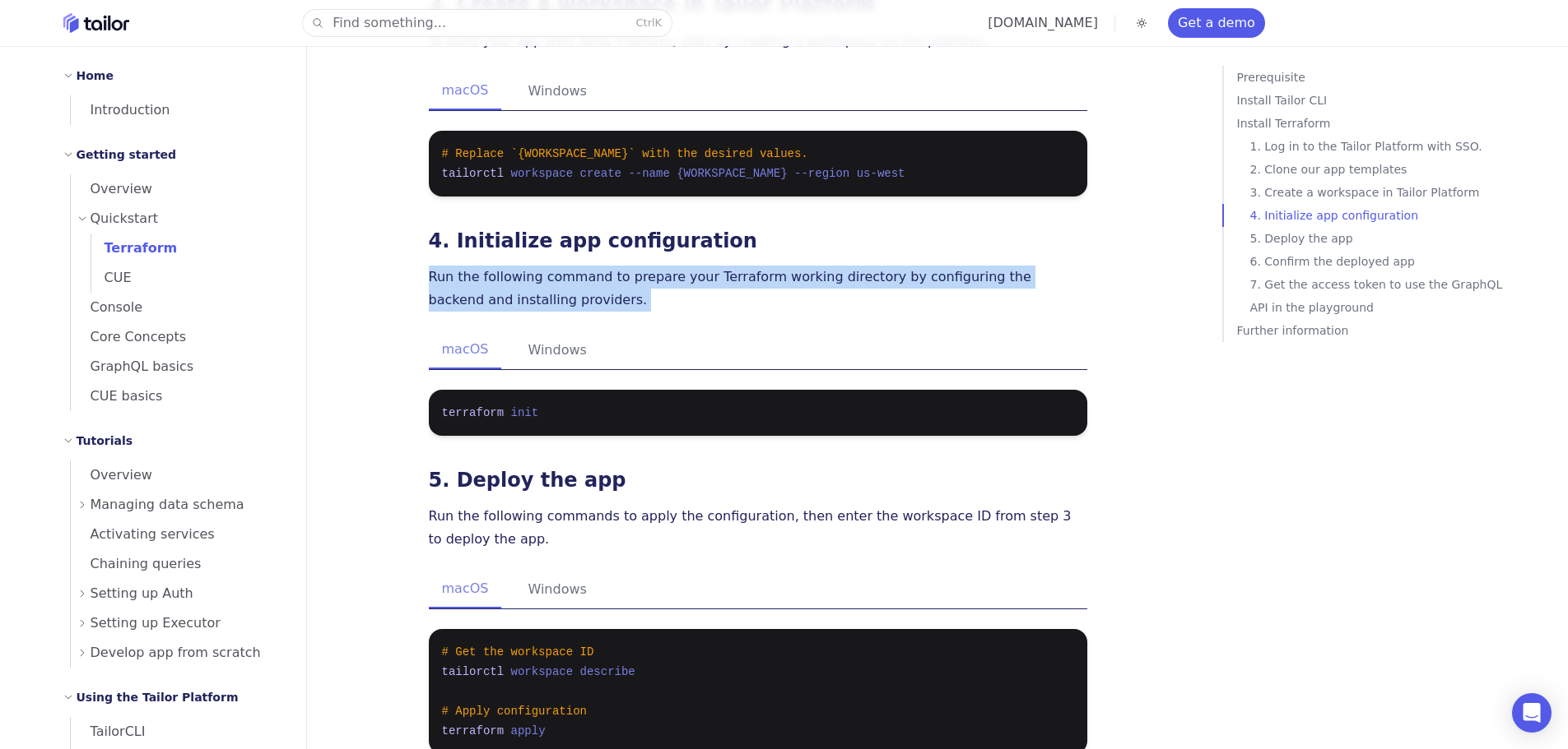
click at [604, 265] on p "Run the following command to prepare your Terraform working directory by config…" at bounding box center [757, 288] width 658 height 46
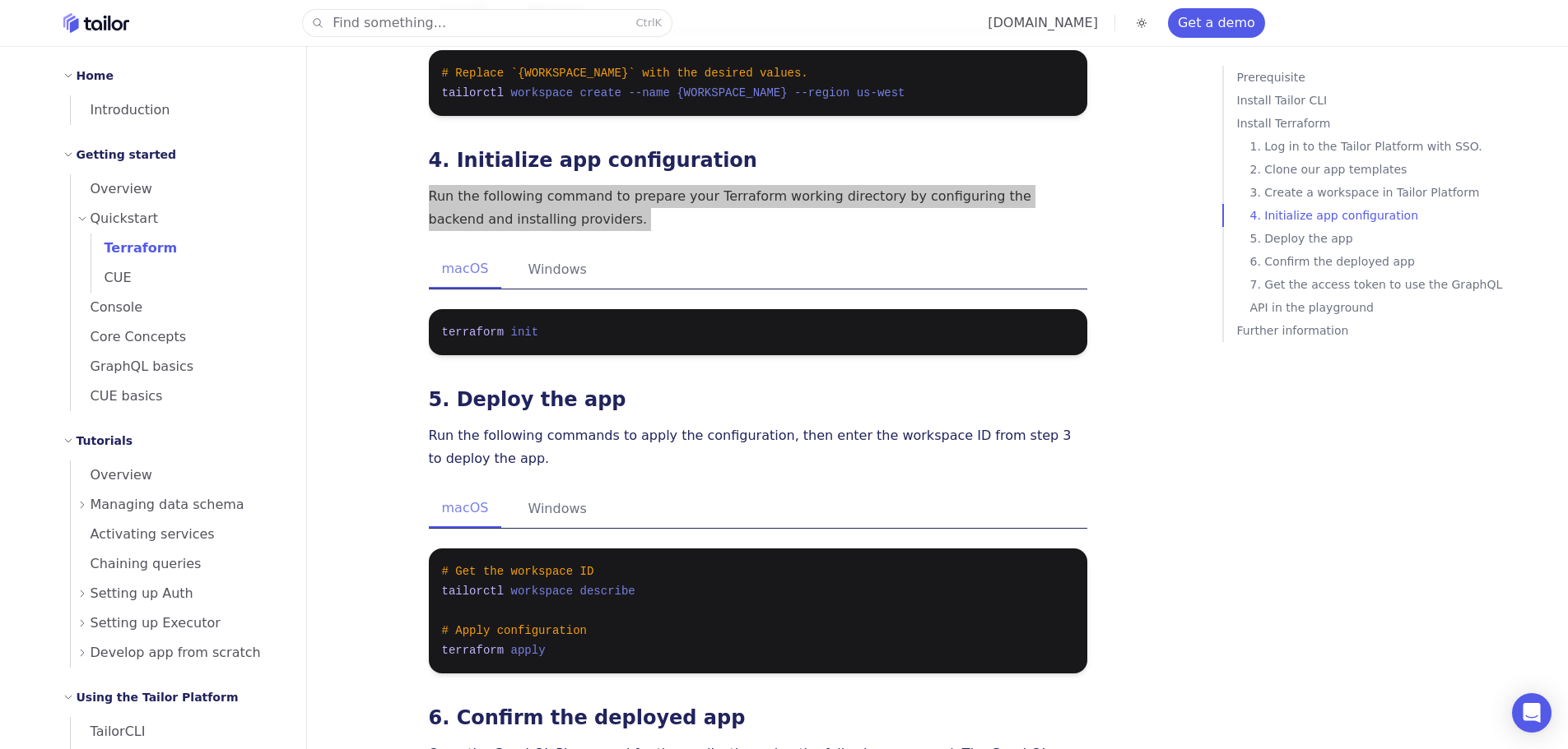
scroll to position [1481, 0]
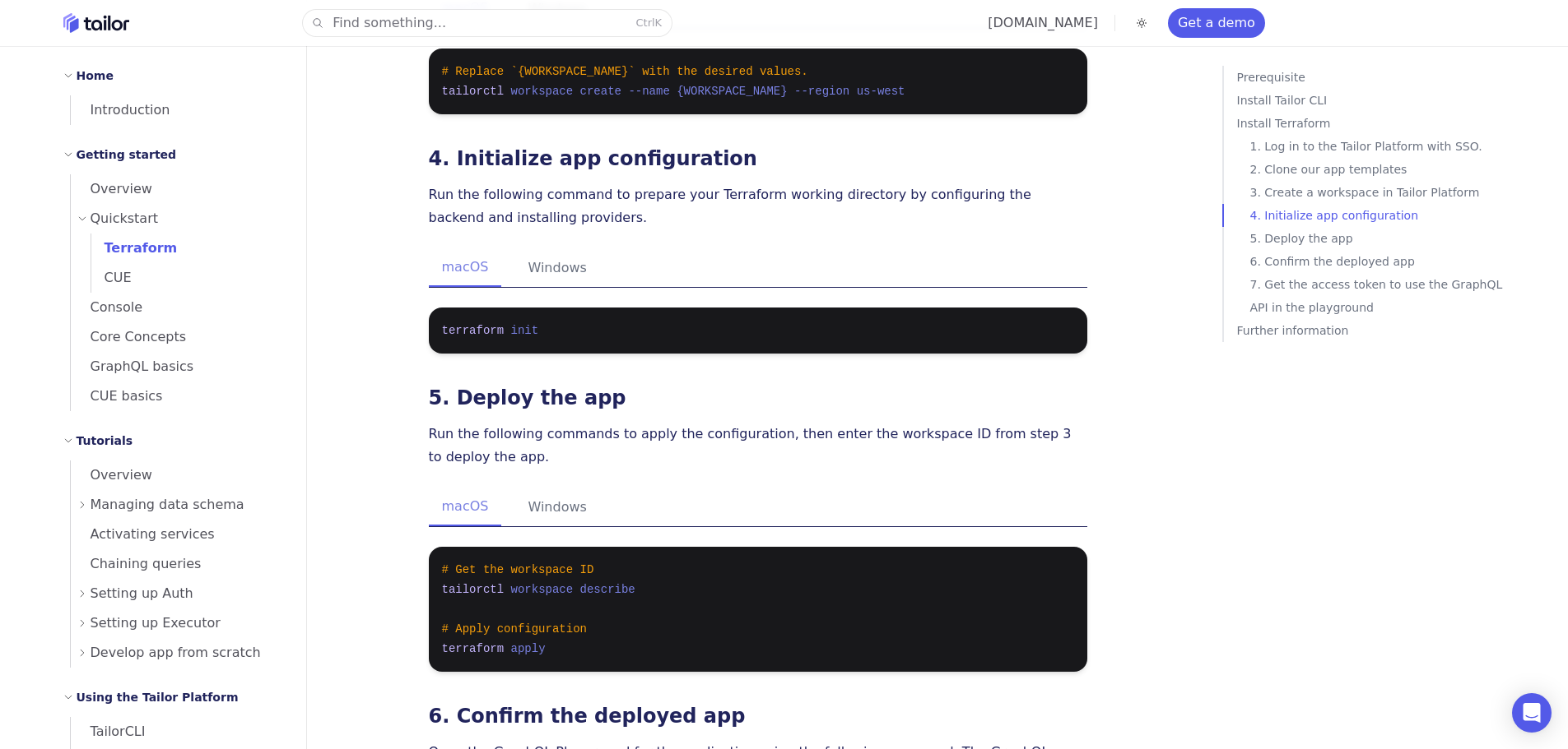
click at [1082, 249] on div "macOS Windows" at bounding box center [757, 268] width 658 height 39
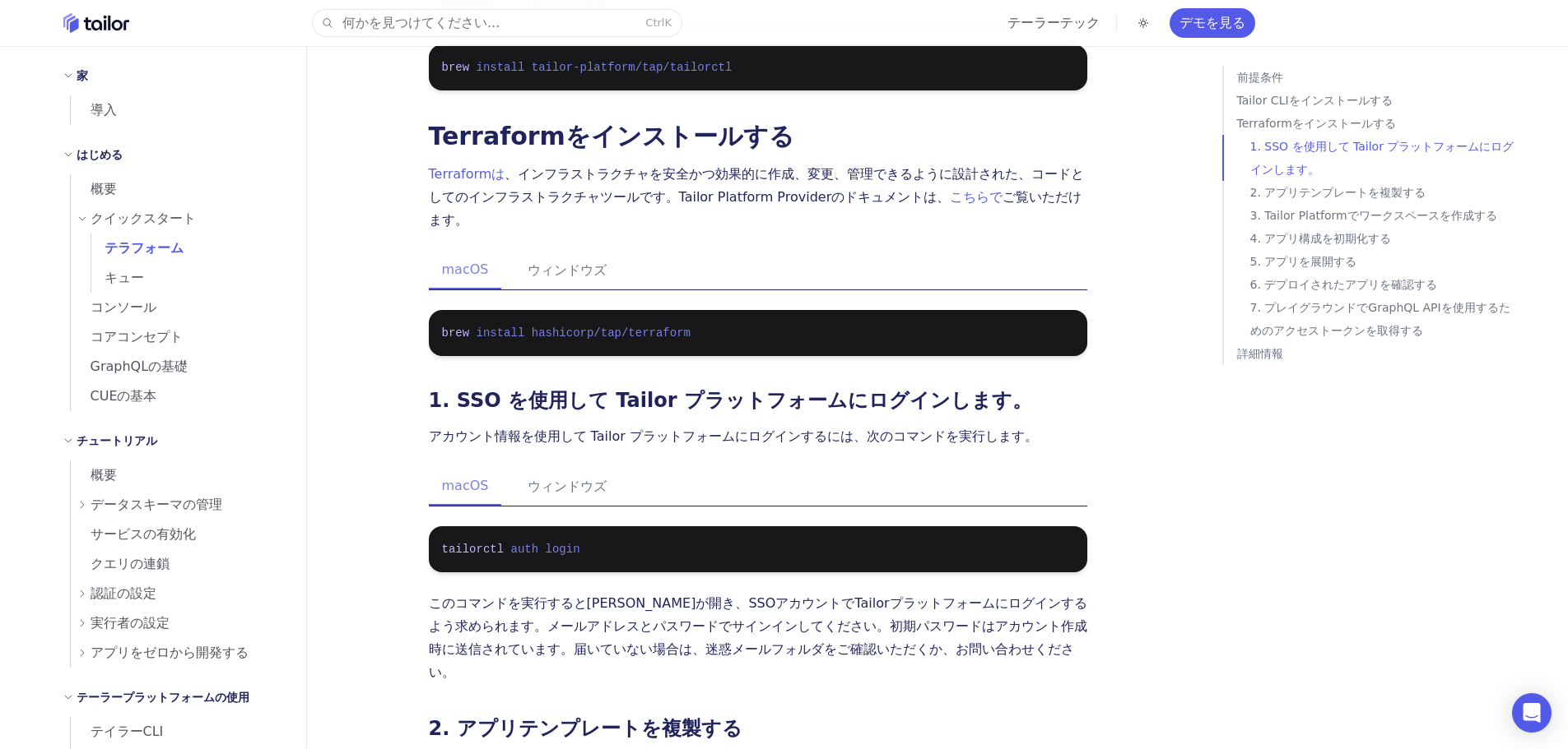
scroll to position [411, 0]
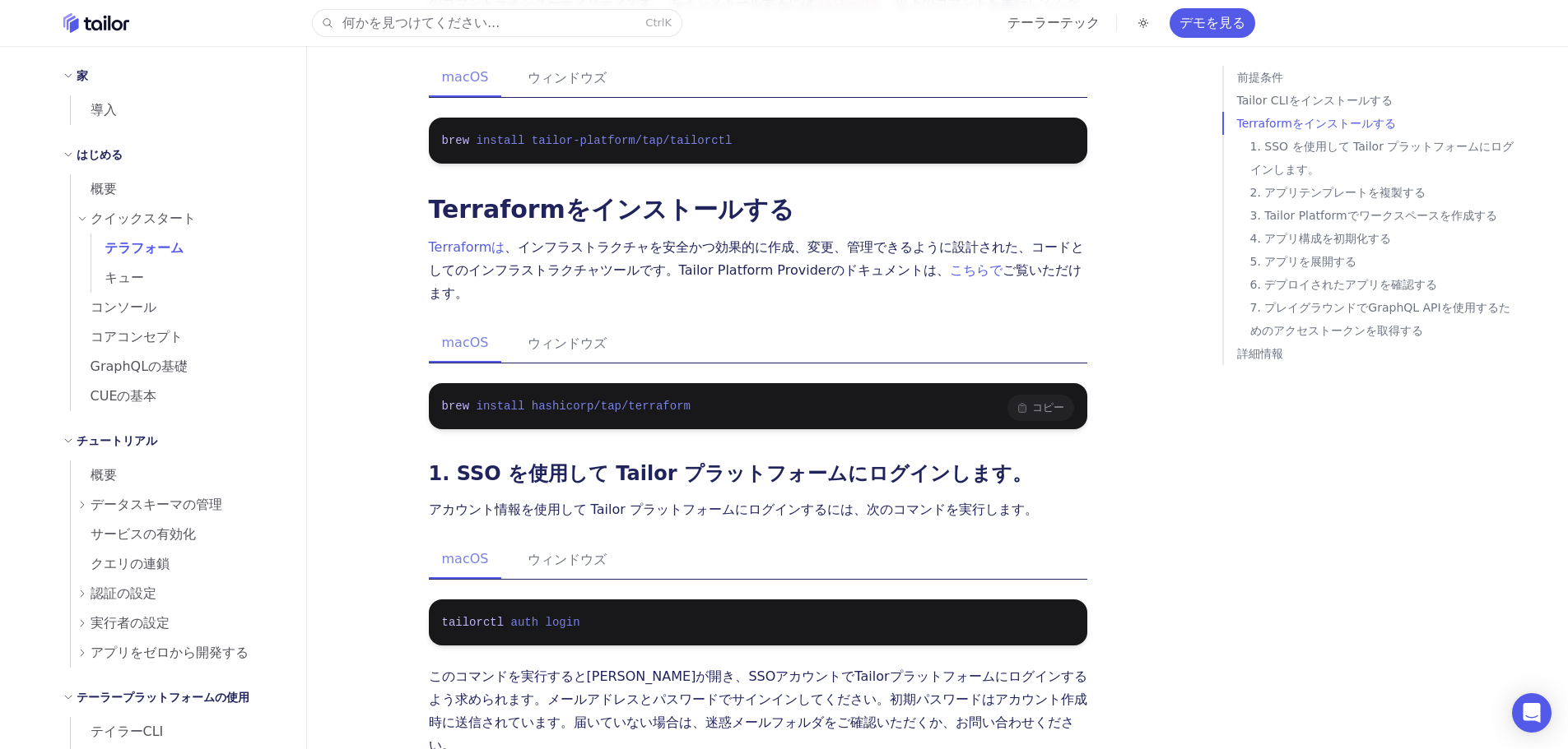
click at [552, 400] on span "hashicorp/tap/terraform" at bounding box center [611, 406] width 159 height 13
drag, startPoint x: 552, startPoint y: 316, endPoint x: 630, endPoint y: 309, distance: 78.3
click at [626, 400] on span "hashicorp/tap/terraform" at bounding box center [611, 406] width 159 height 13
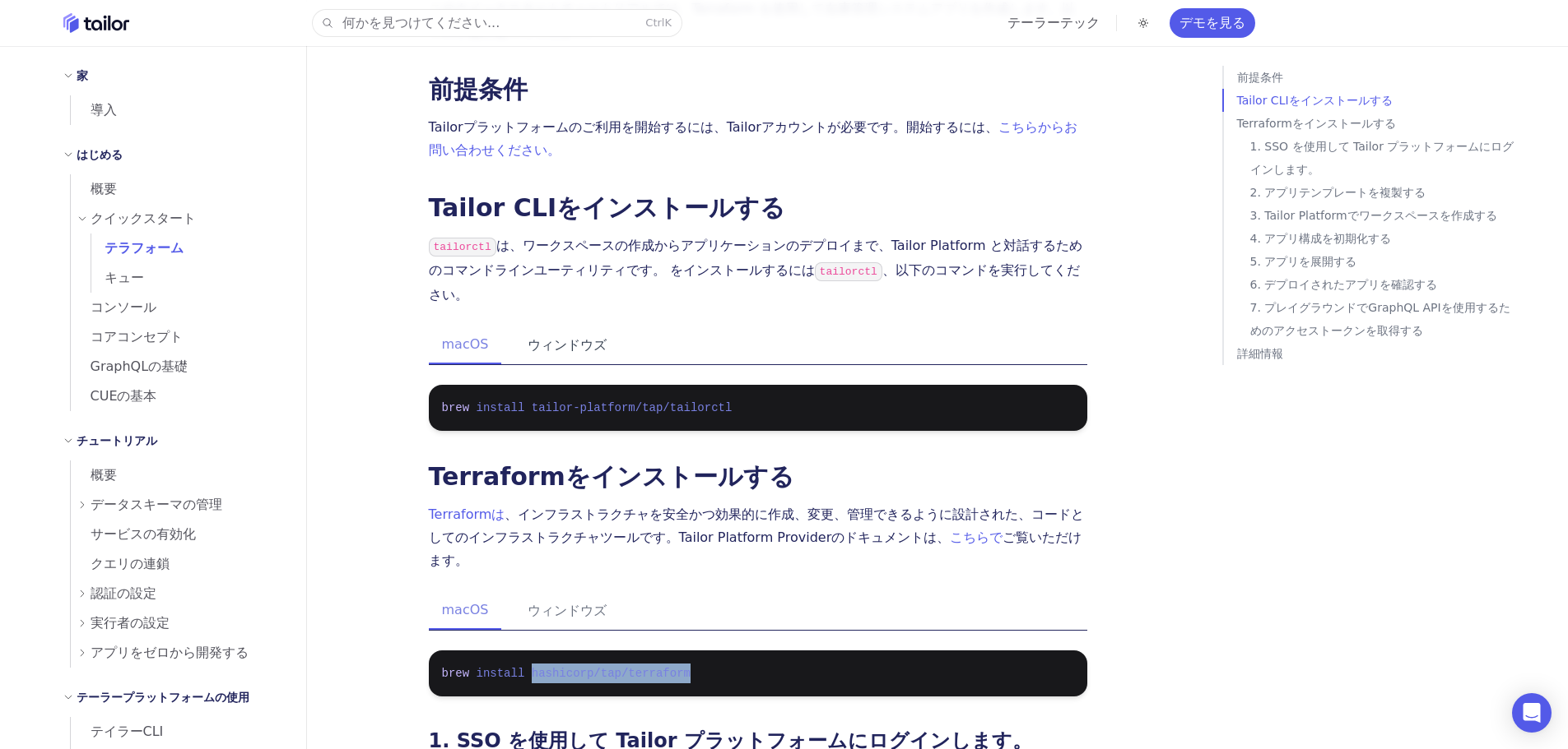
scroll to position [82, 0]
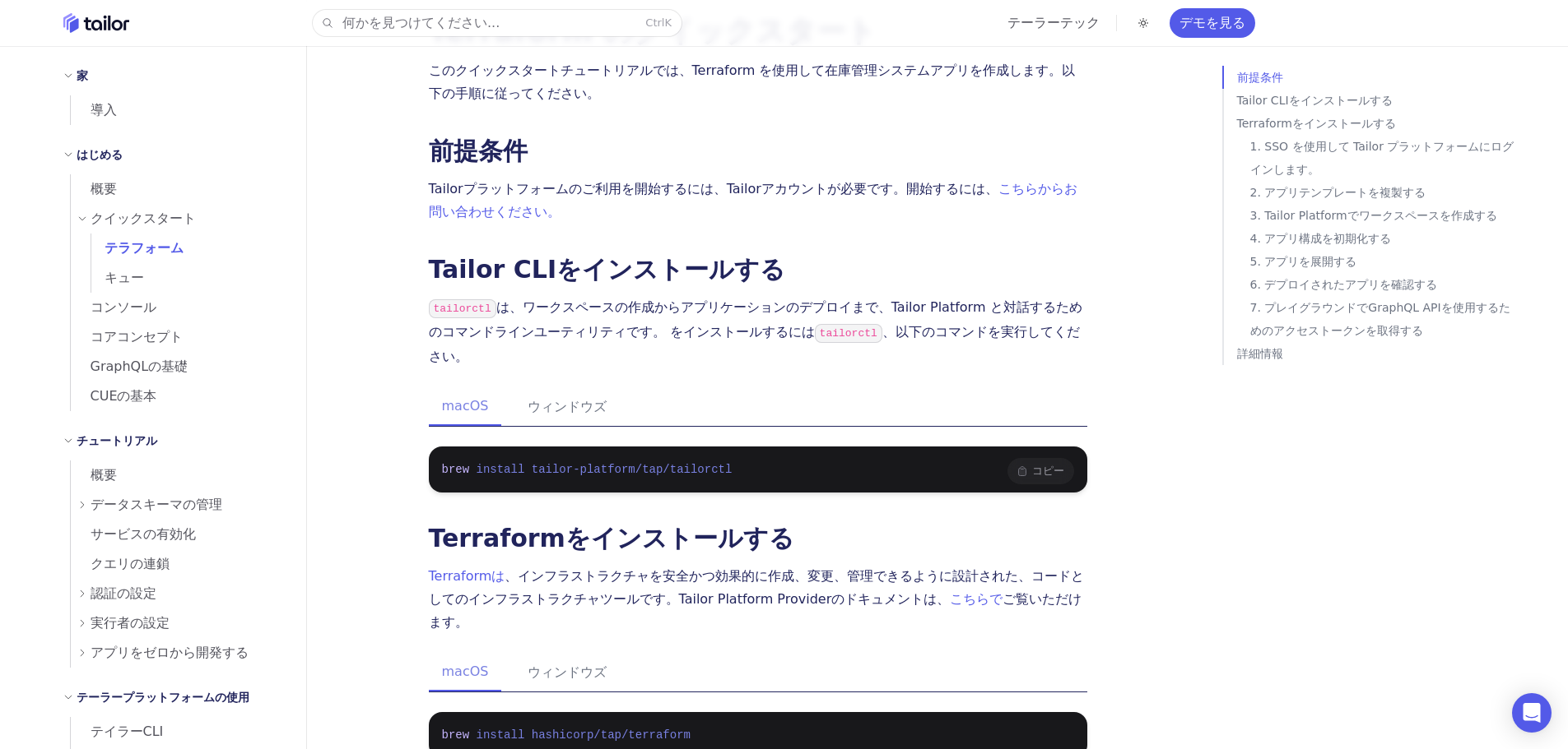
click at [570, 446] on pre "brew install tailor-platform/tap/tailorctl" at bounding box center [757, 469] width 658 height 46
click at [570, 463] on span "tailor-platform/tap/tailorctl" at bounding box center [632, 469] width 201 height 13
drag, startPoint x: 570, startPoint y: 401, endPoint x: 690, endPoint y: 403, distance: 120.0
click at [690, 463] on span "tailor-platform/tap/tailorctl" at bounding box center [632, 469] width 201 height 13
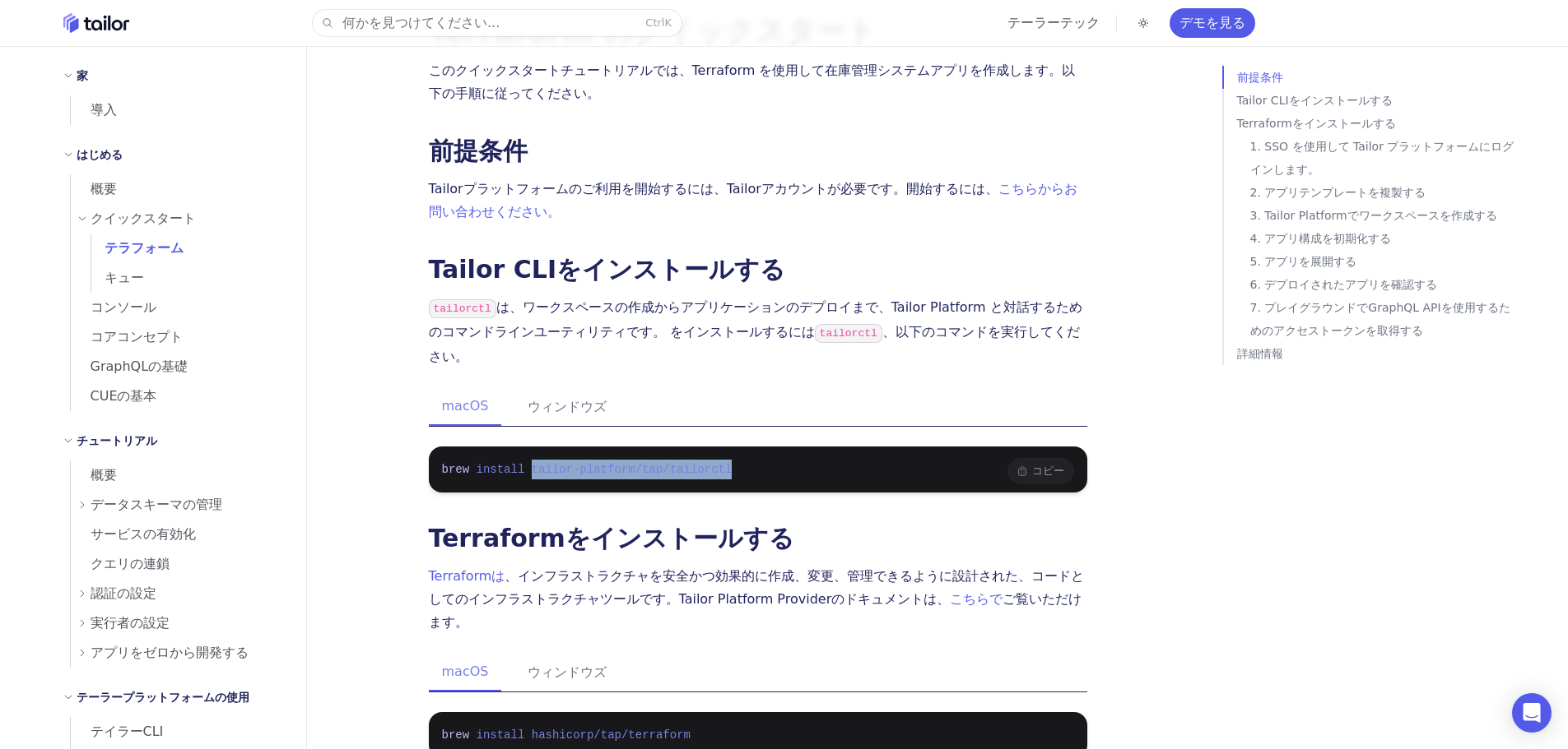
drag, startPoint x: 690, startPoint y: 403, endPoint x: 540, endPoint y: 402, distance: 150.0
click at [540, 463] on span "tailor-platform/tap/tailorctl" at bounding box center [632, 469] width 201 height 13
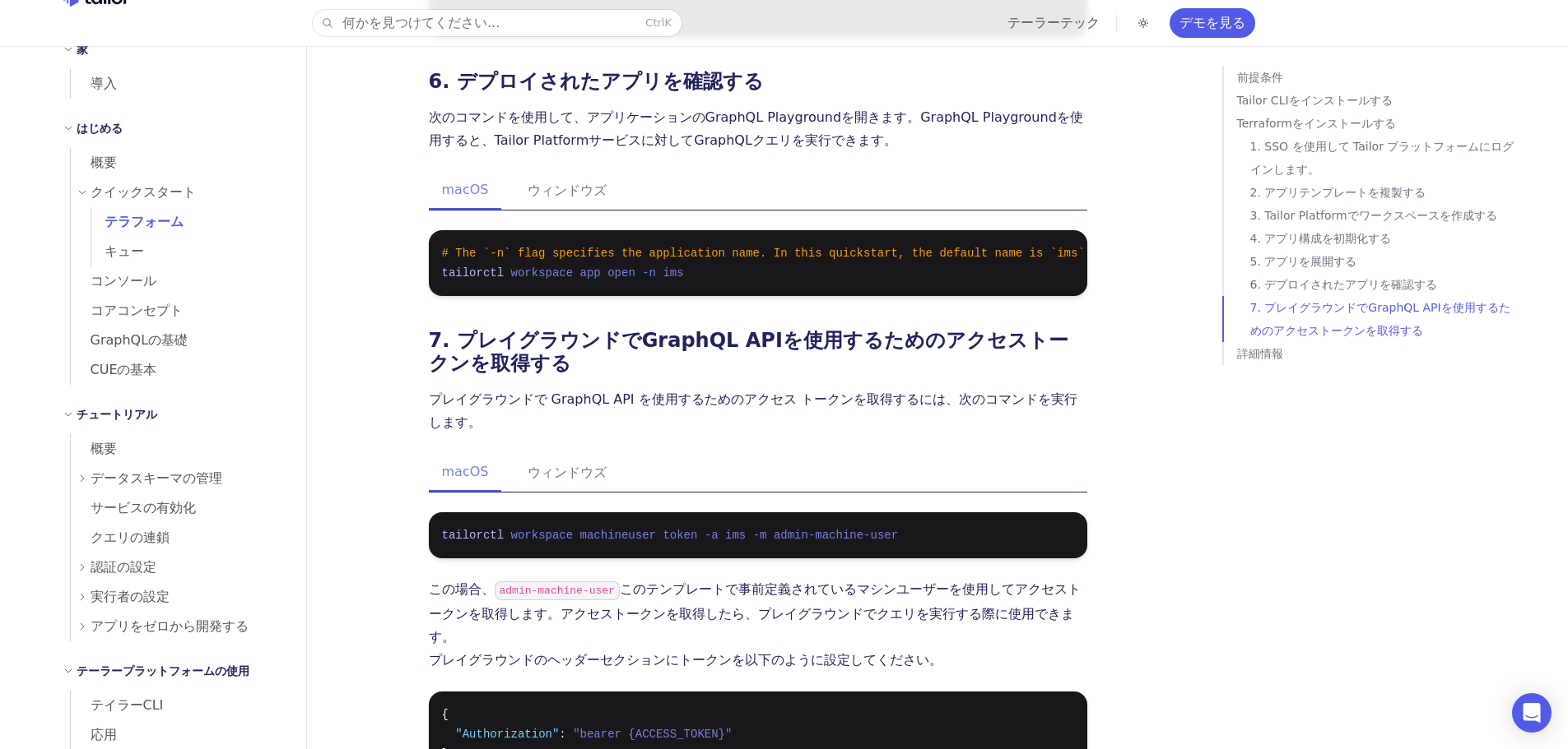
scroll to position [0, 0]
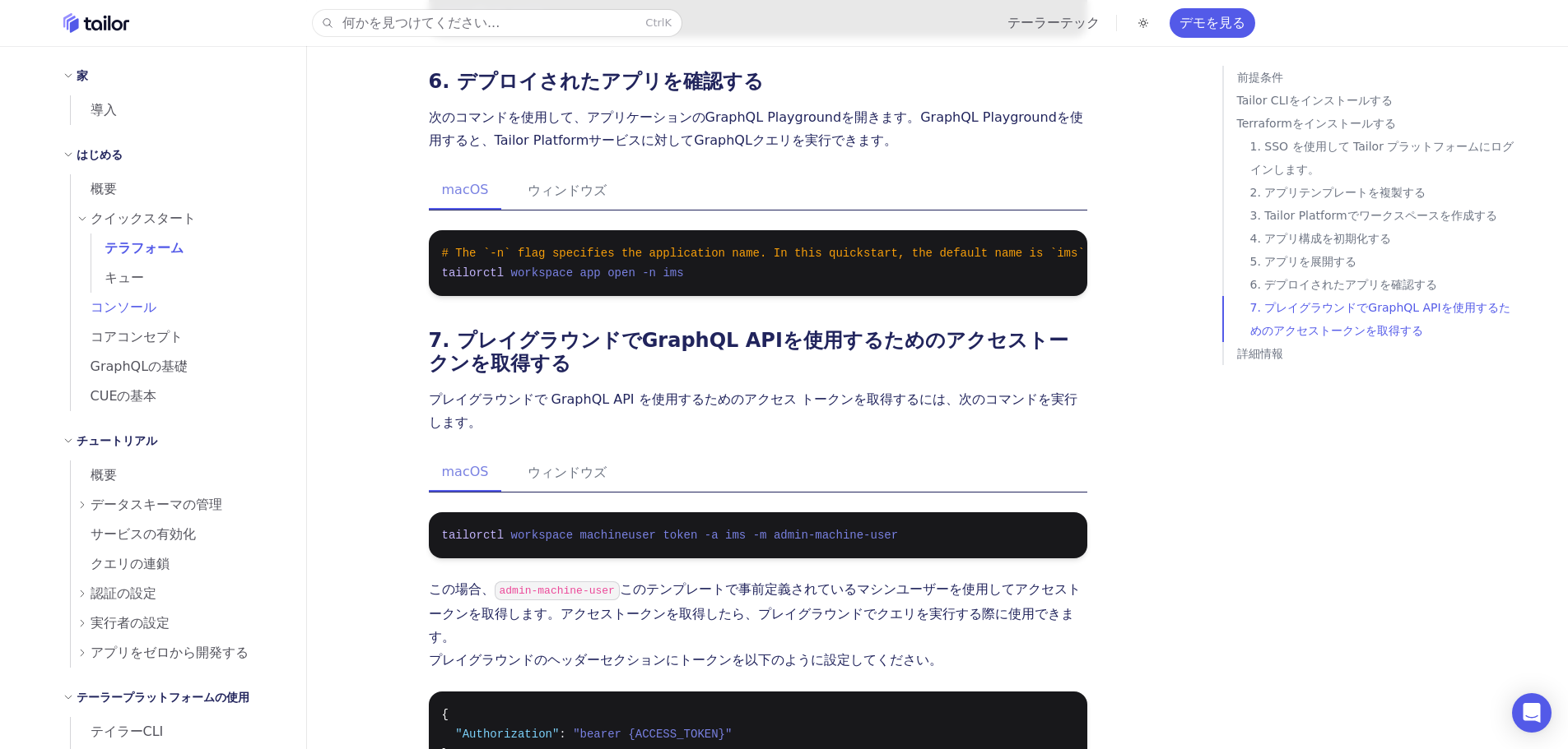
click at [105, 312] on font "コンソール" at bounding box center [123, 307] width 66 height 16
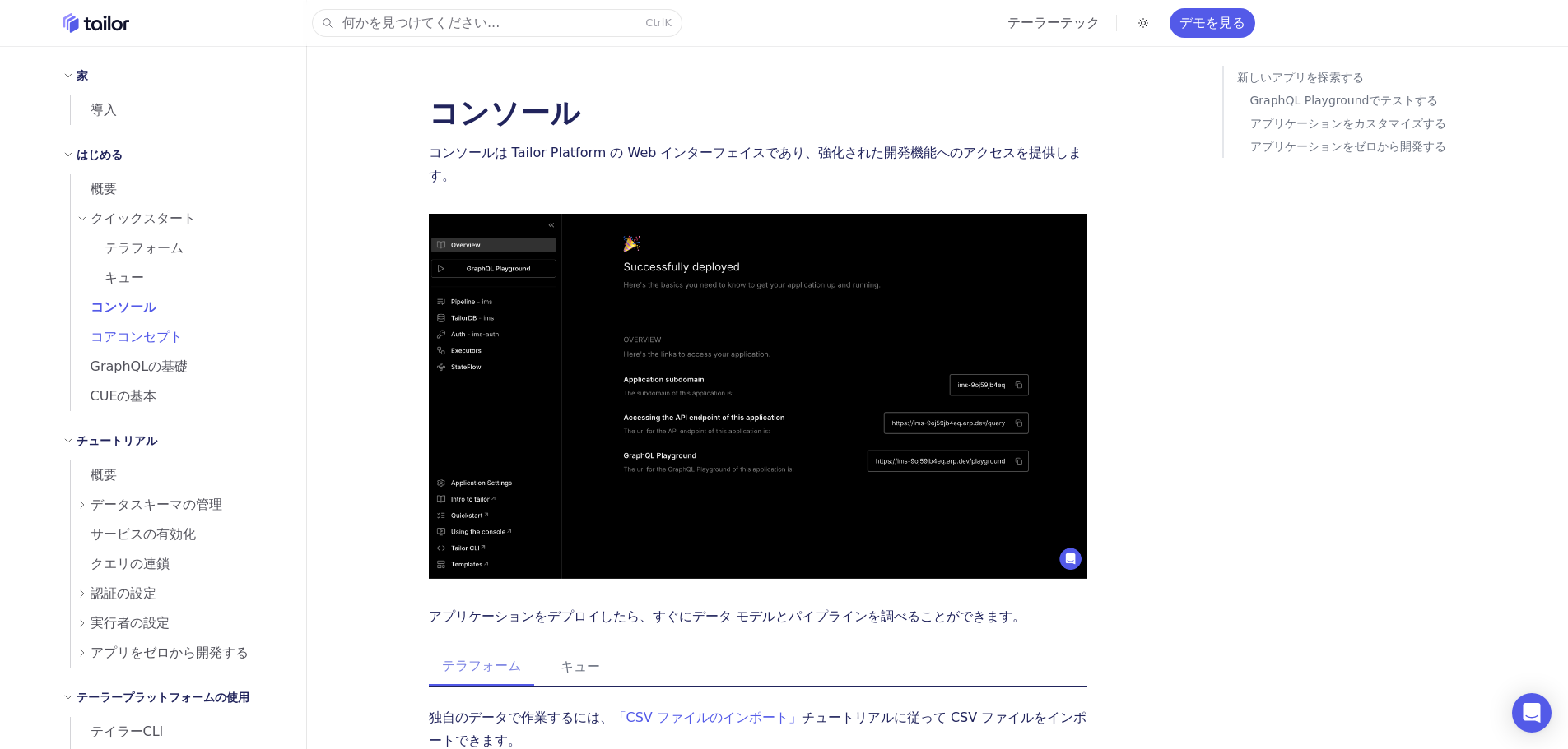
click at [109, 335] on font "コアコンセプト" at bounding box center [136, 337] width 92 height 16
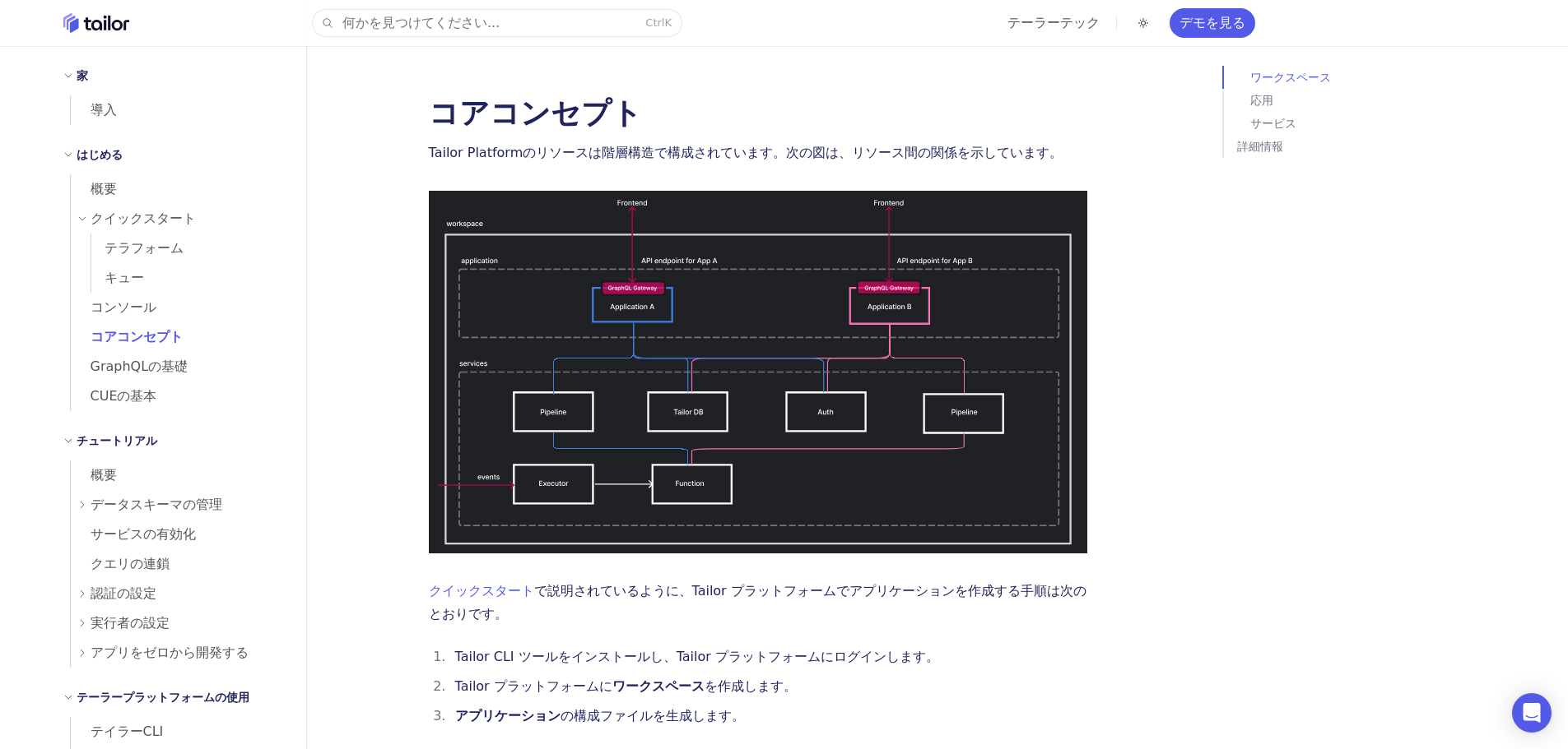
click at [625, 343] on img at bounding box center [757, 372] width 658 height 362
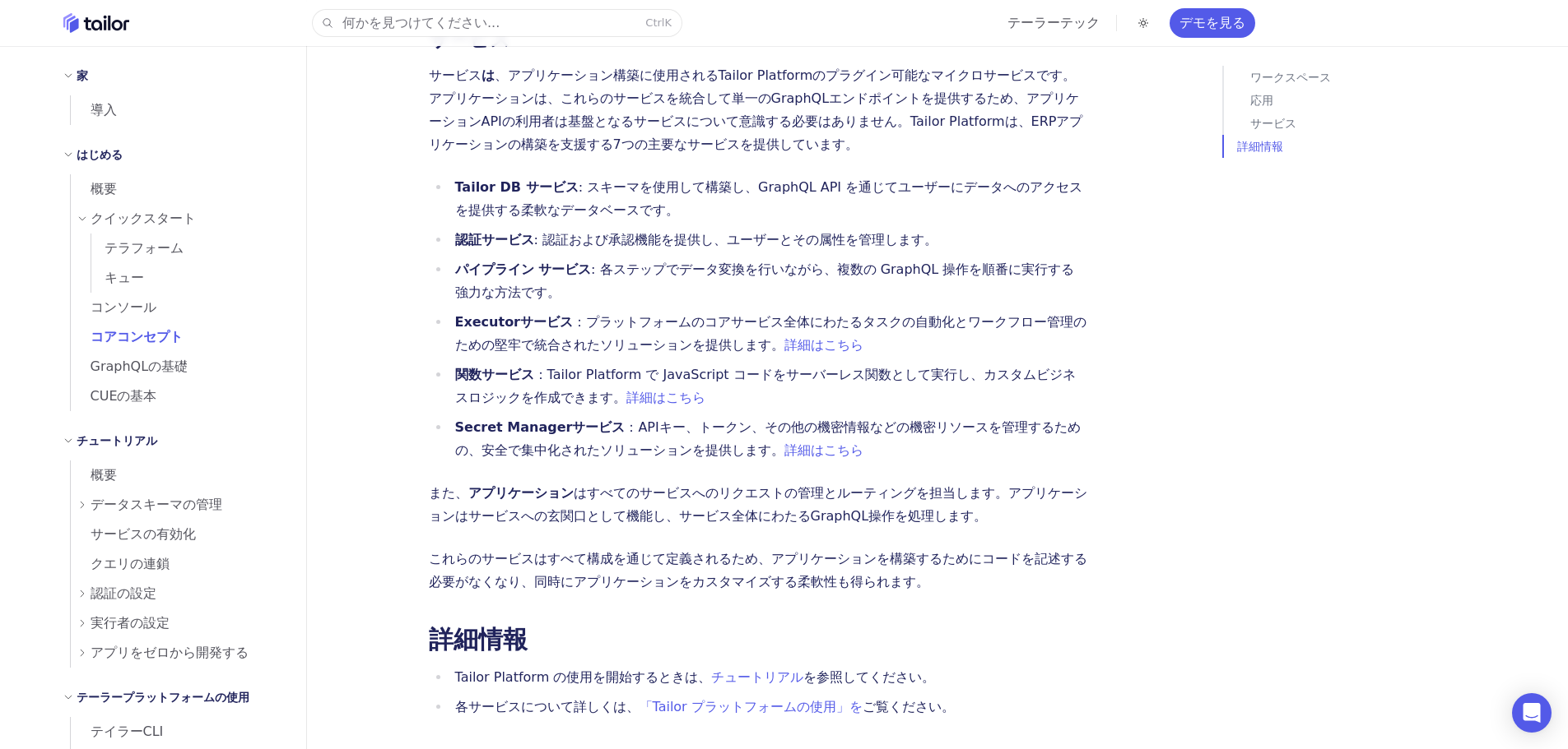
scroll to position [1631, 0]
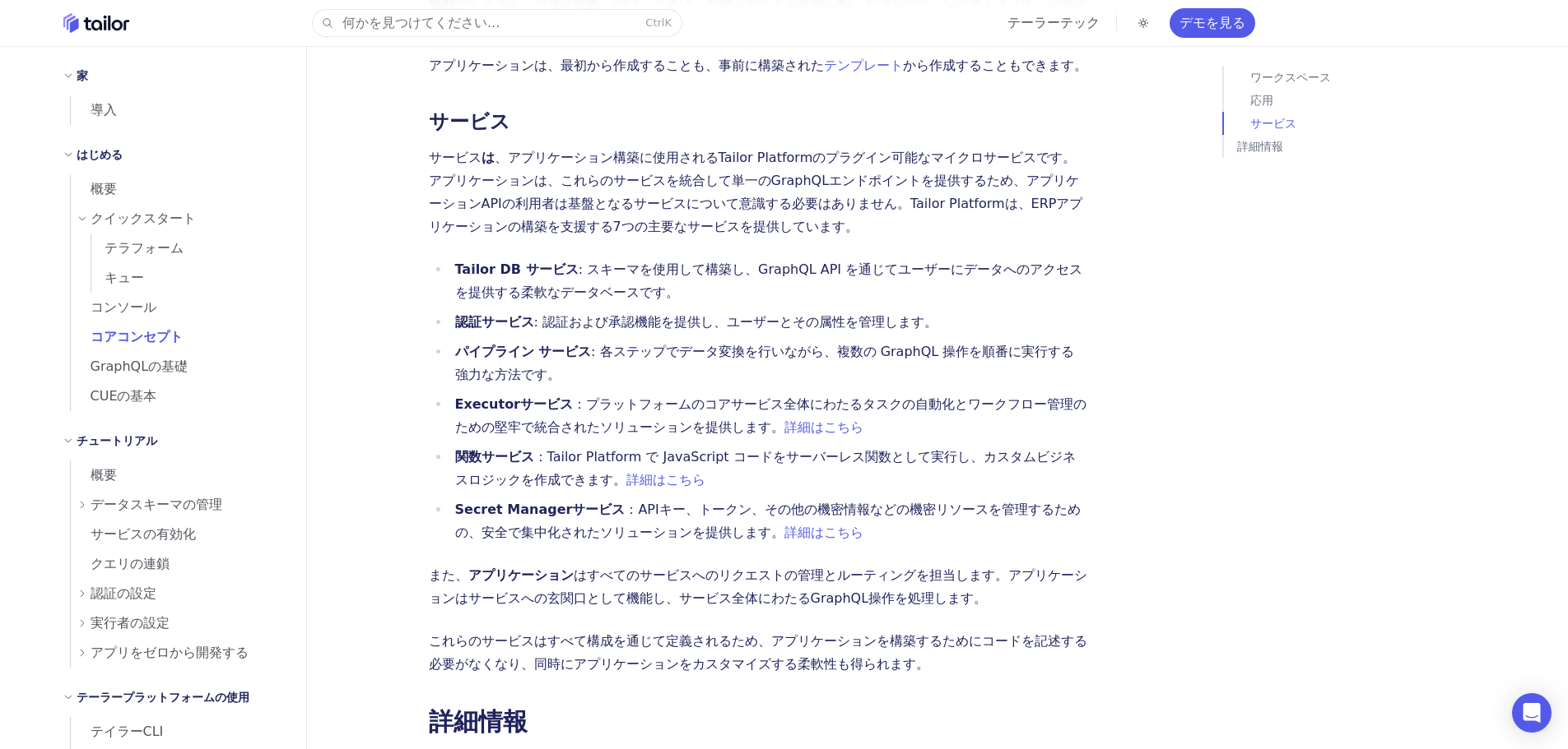
click at [466, 314] on font "認証サービス" at bounding box center [494, 322] width 79 height 16
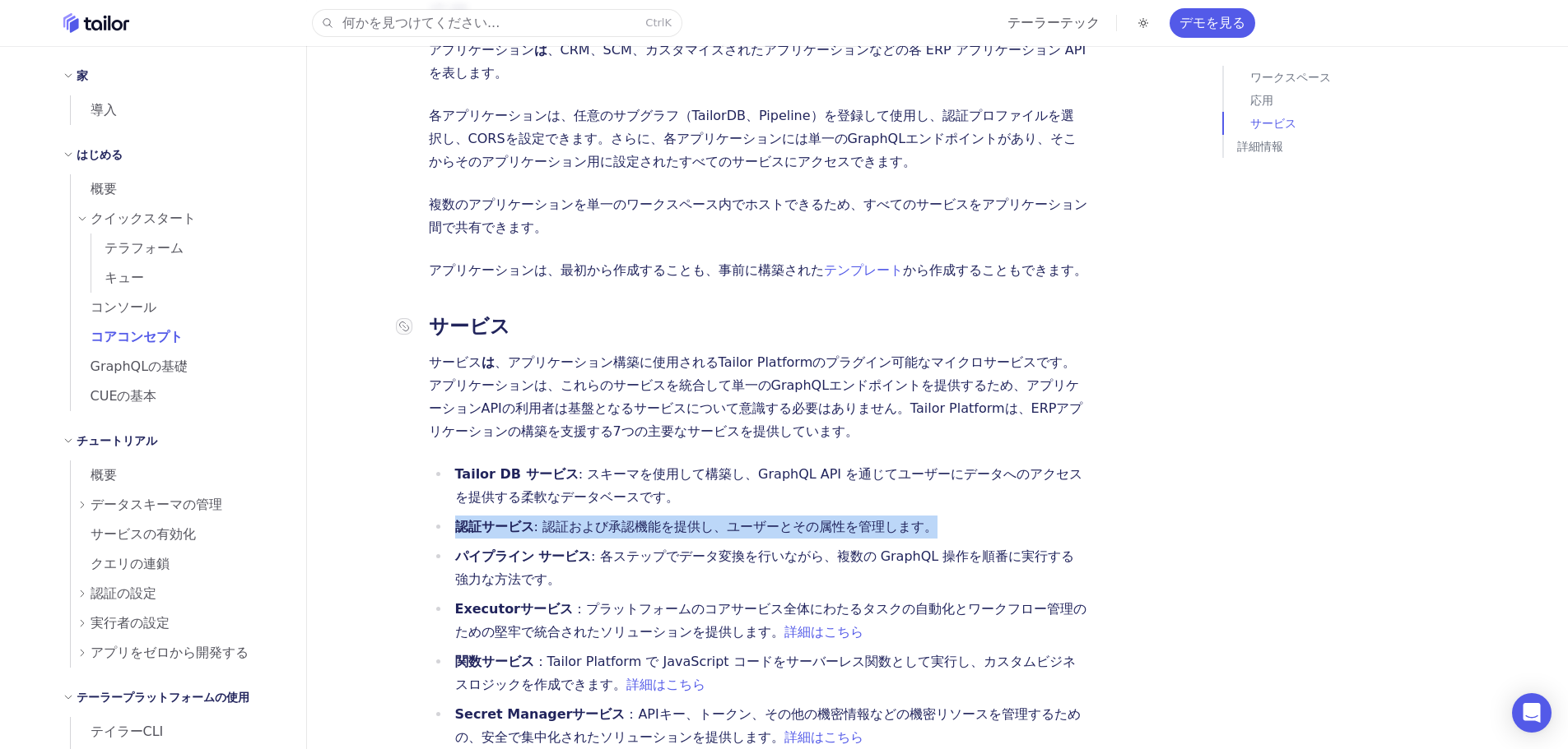
scroll to position [1384, 0]
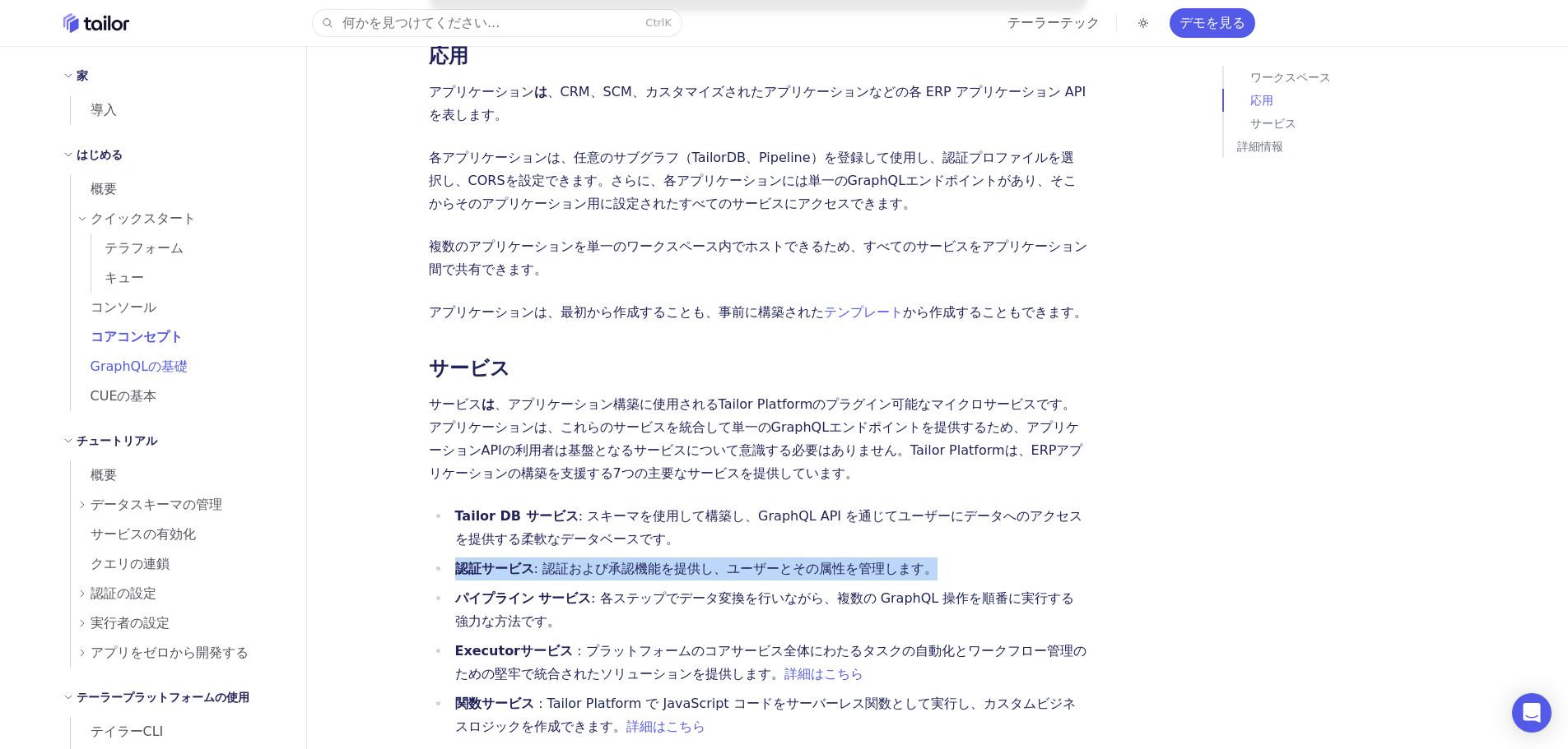
click at [153, 355] on link "GraphQLの基礎" at bounding box center [179, 367] width 216 height 29
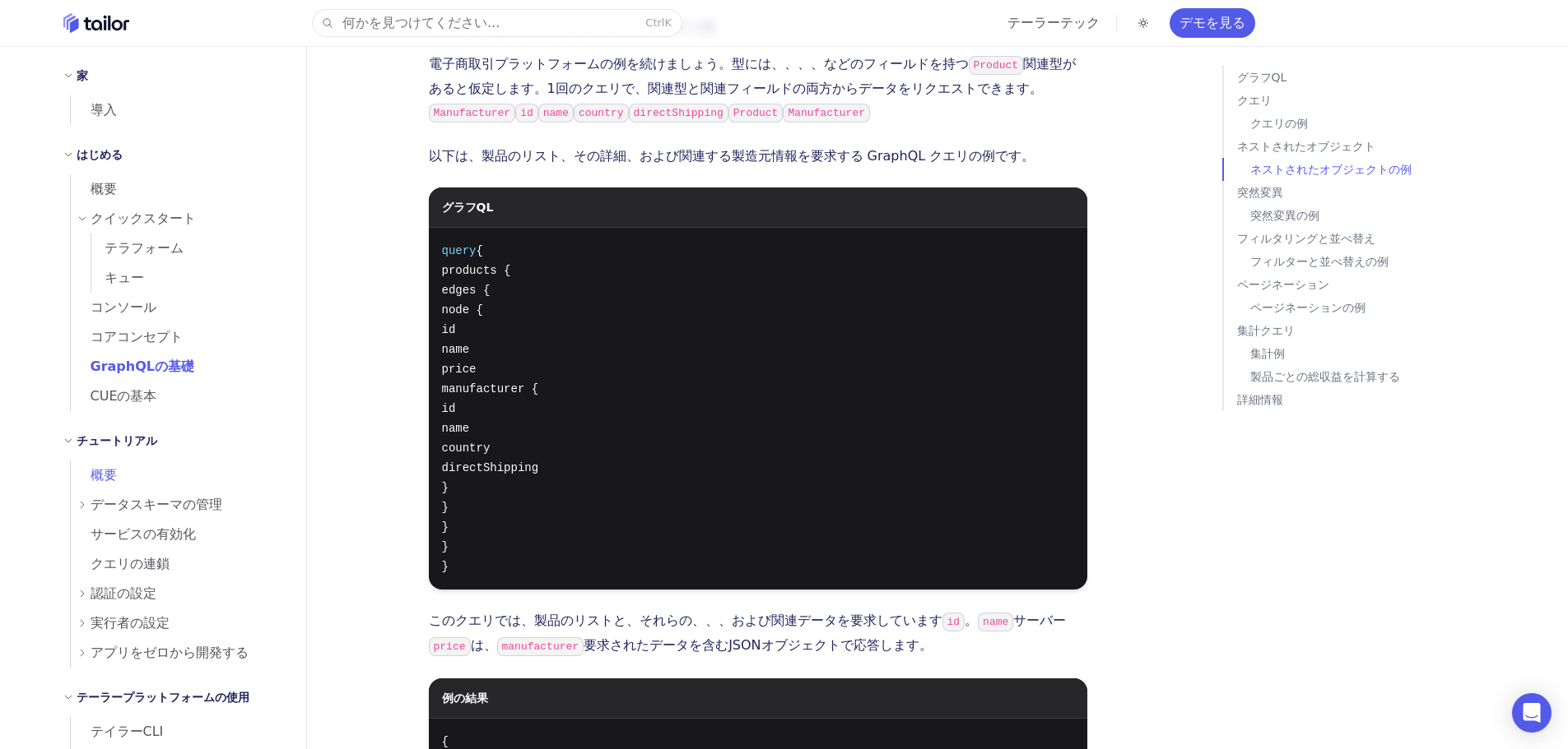
click at [99, 478] on font "概要" at bounding box center [103, 475] width 26 height 16
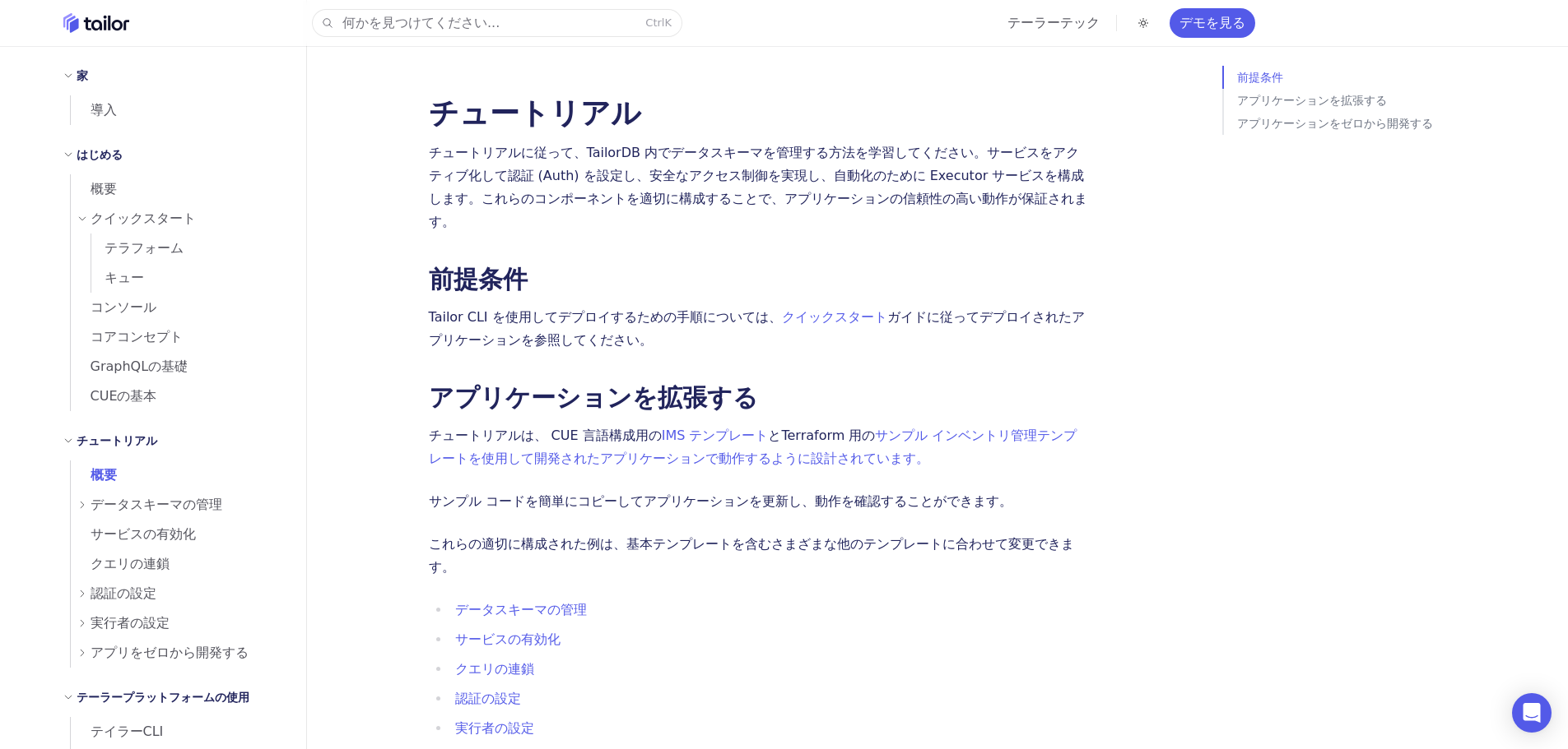
click at [113, 514] on span "データスキーマの管理" at bounding box center [156, 505] width 132 height 23
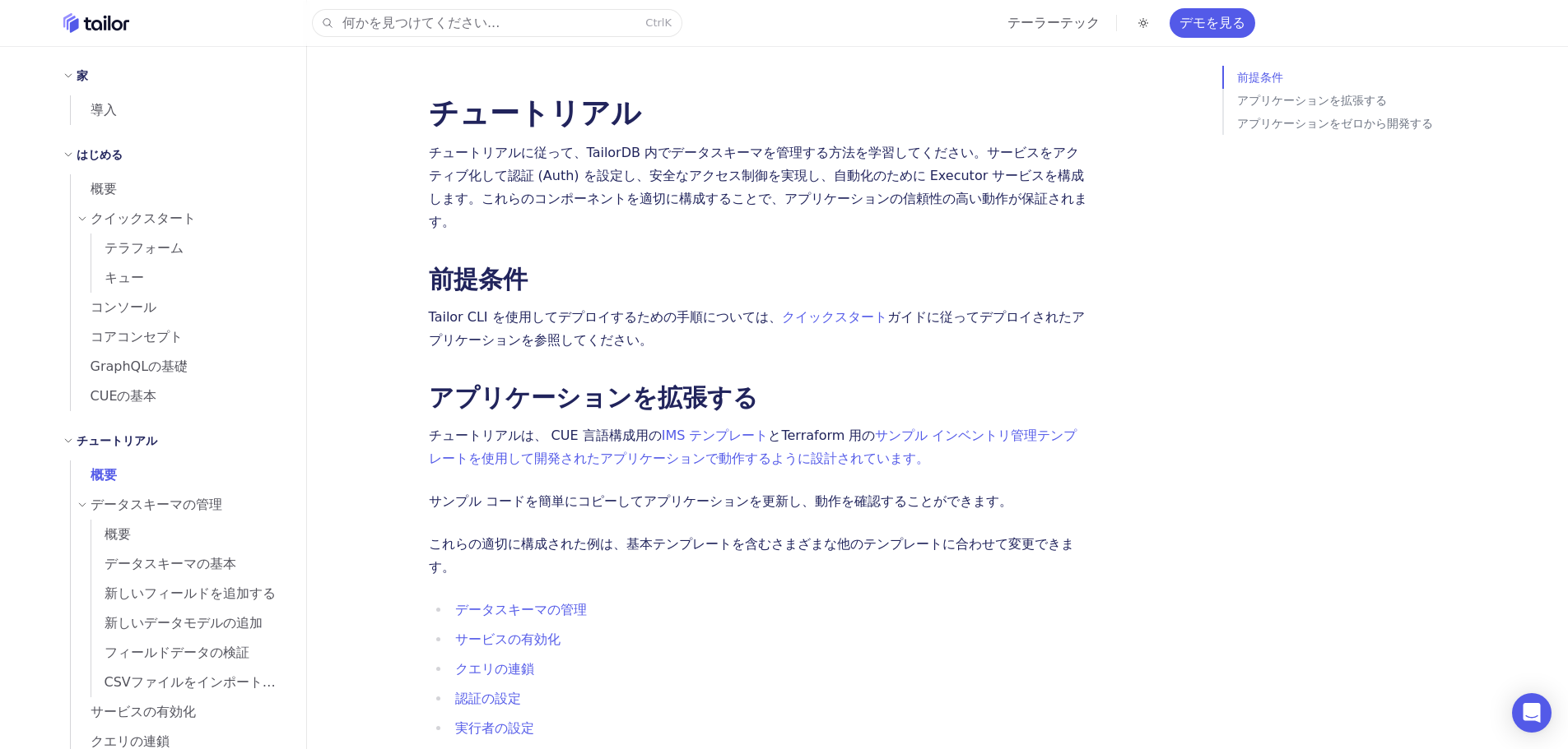
click at [95, 506] on font "データスキーマの管理" at bounding box center [156, 505] width 132 height 16
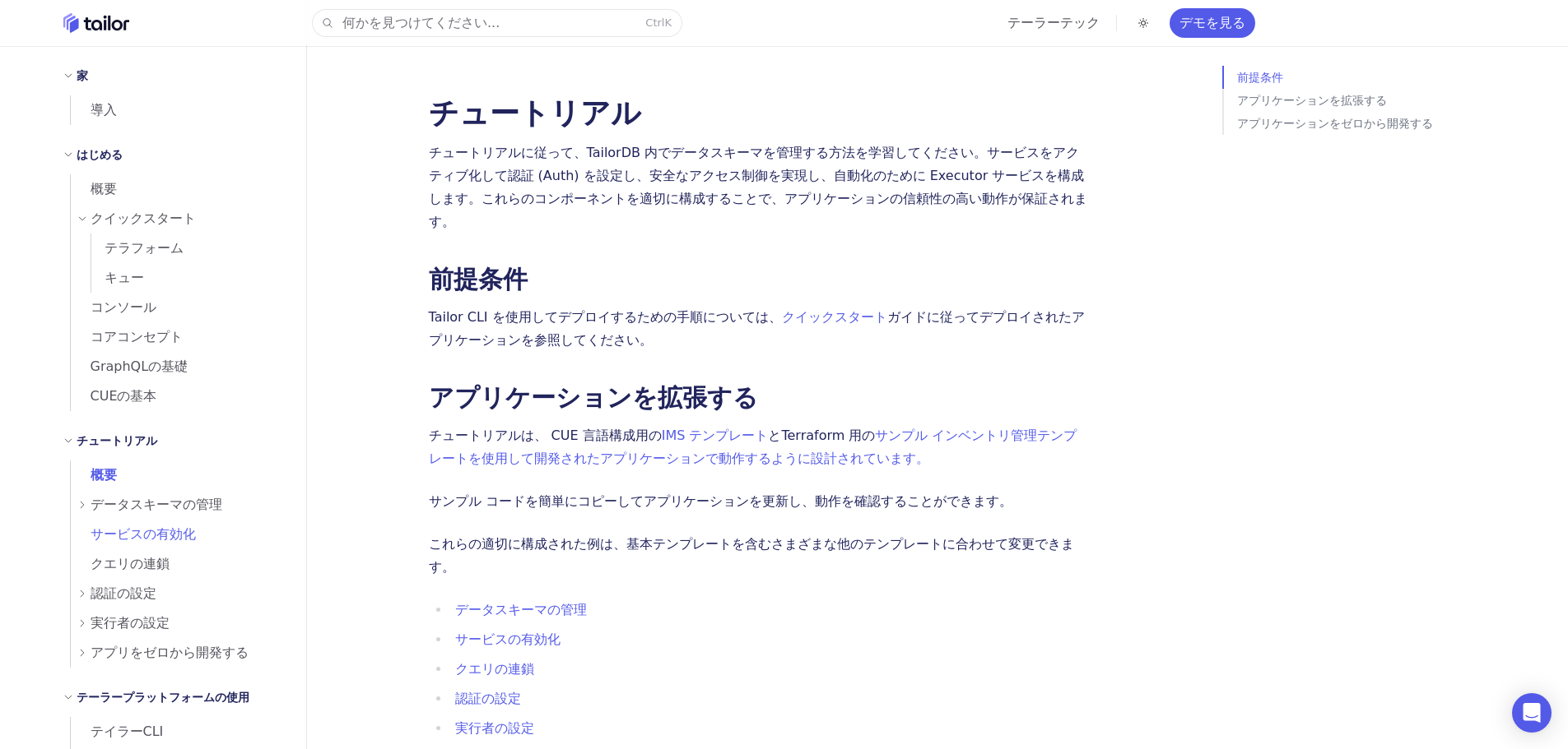
click at [140, 524] on span "サービスの有効化" at bounding box center [134, 534] width 125 height 23
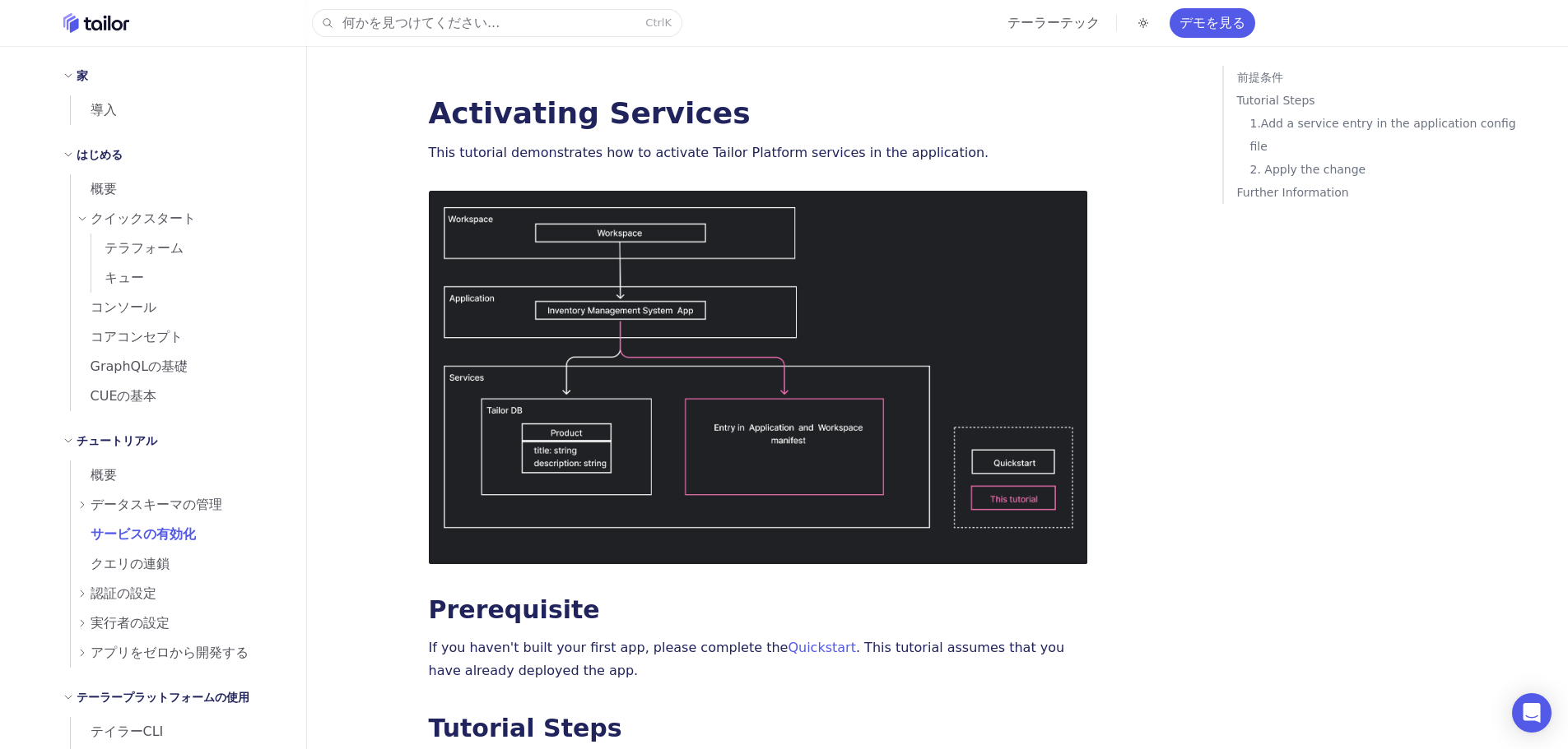
click at [140, 509] on font "データスキーマの管理" at bounding box center [156, 505] width 132 height 16
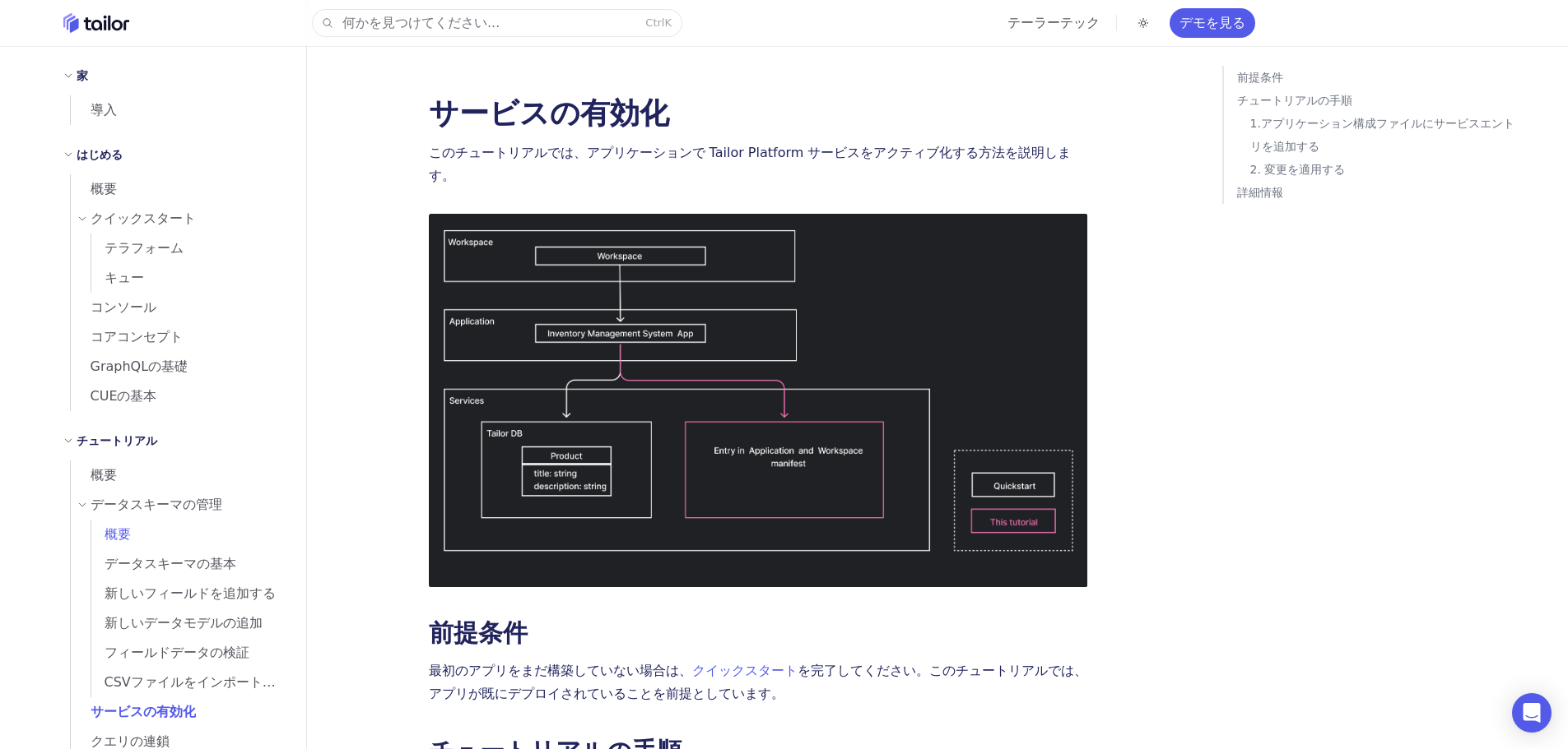
click at [149, 532] on link "概要" at bounding box center [188, 535] width 195 height 29
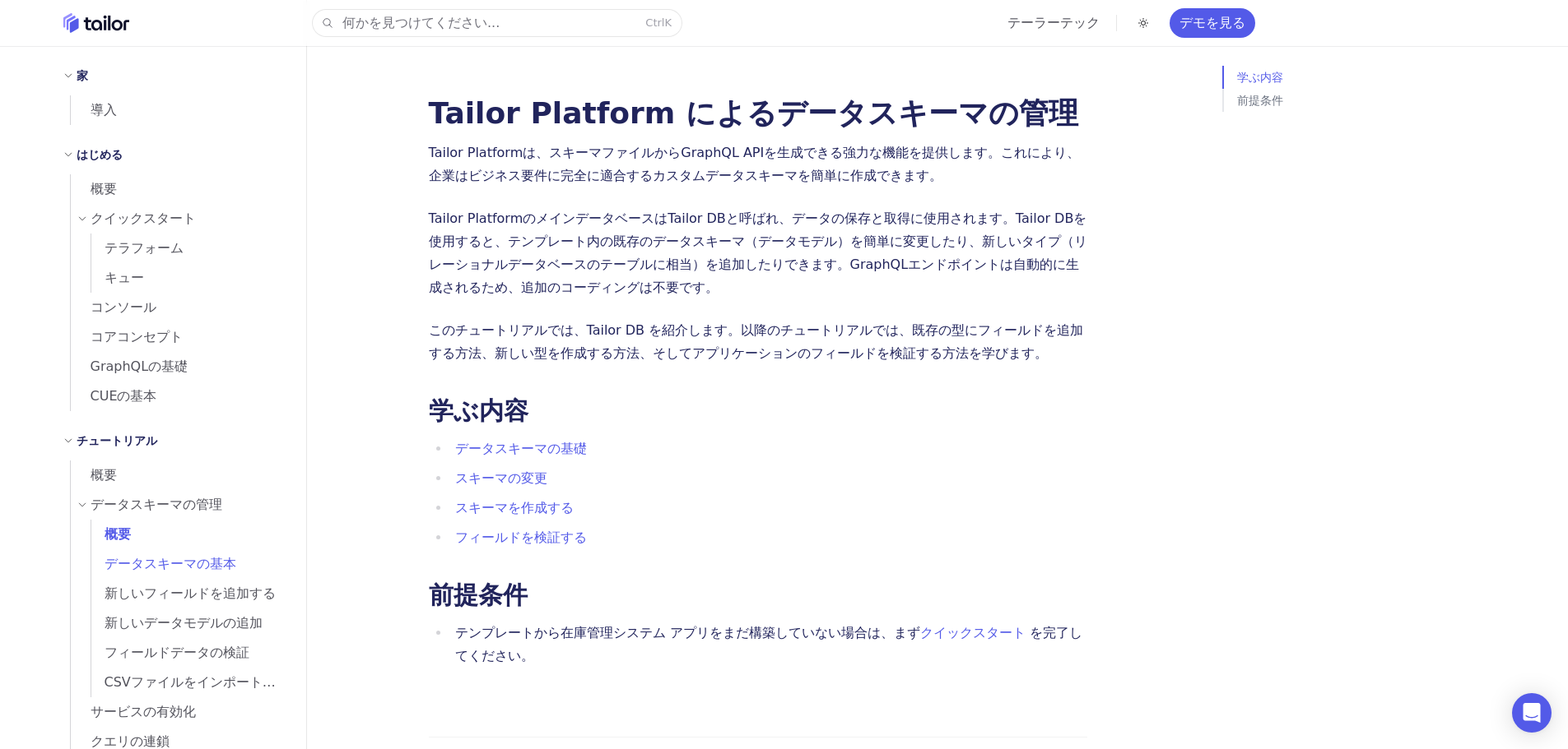
click at [123, 571] on font "データスキーマの基本" at bounding box center [171, 563] width 132 height 16
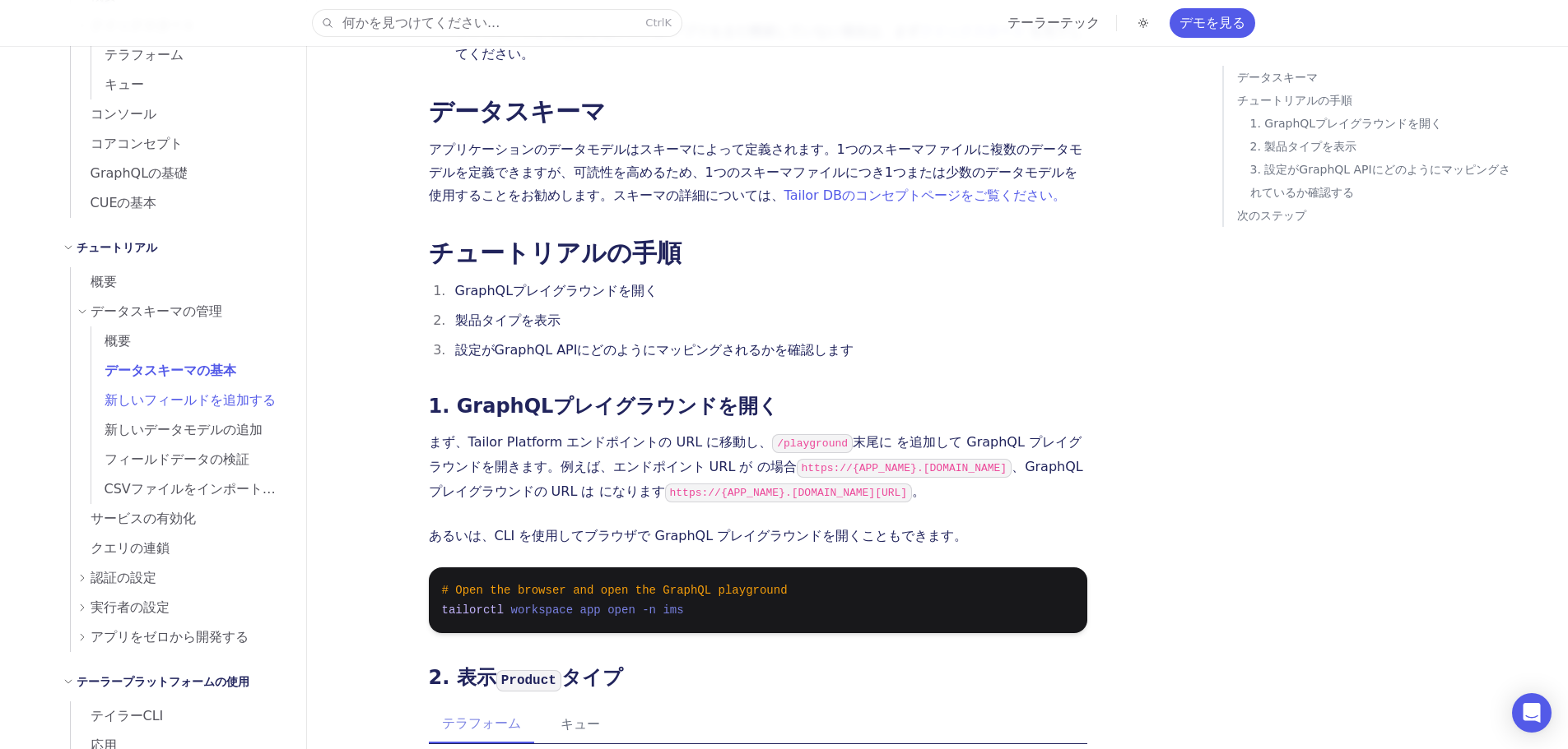
scroll to position [165, 0]
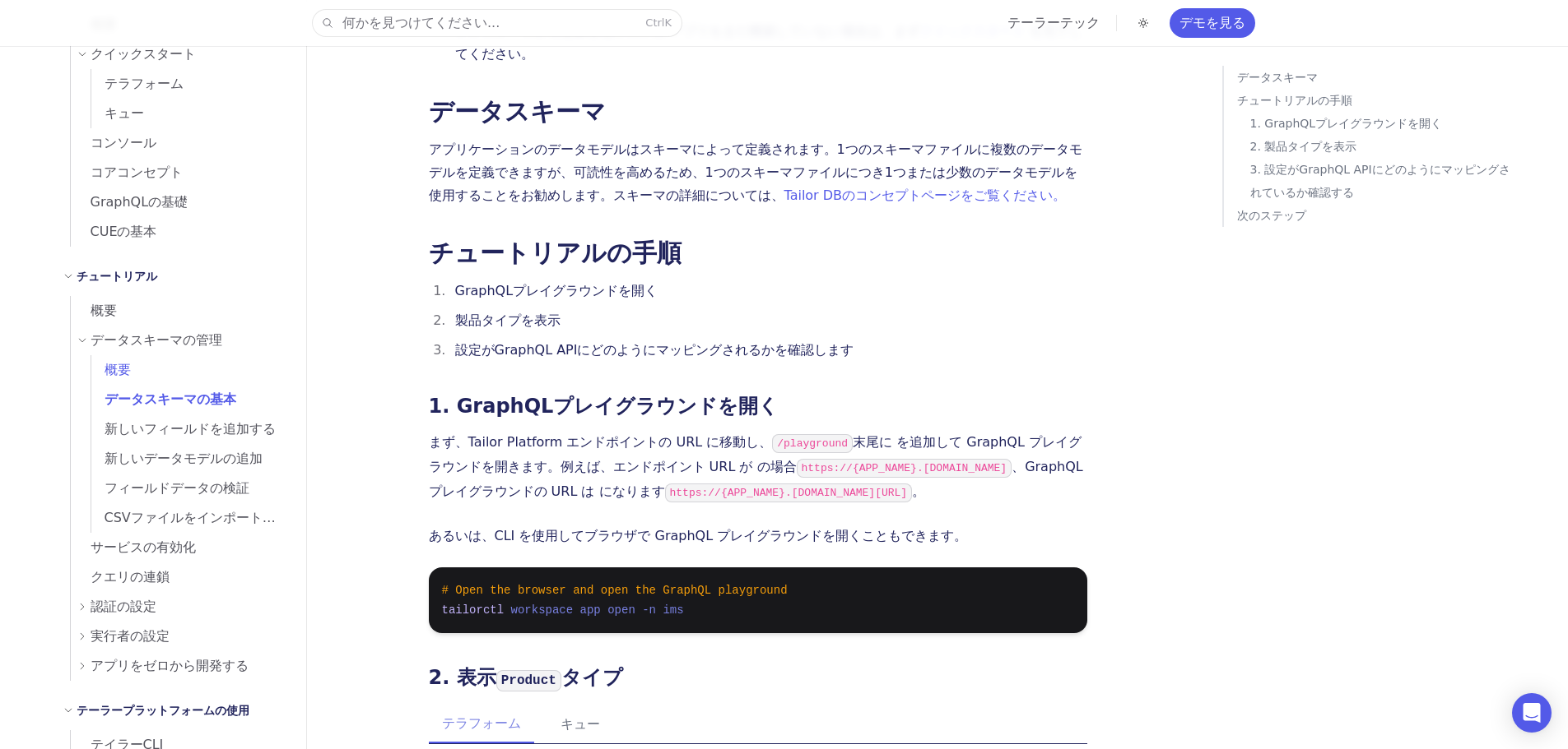
click at [116, 370] on font "概要" at bounding box center [118, 369] width 26 height 16
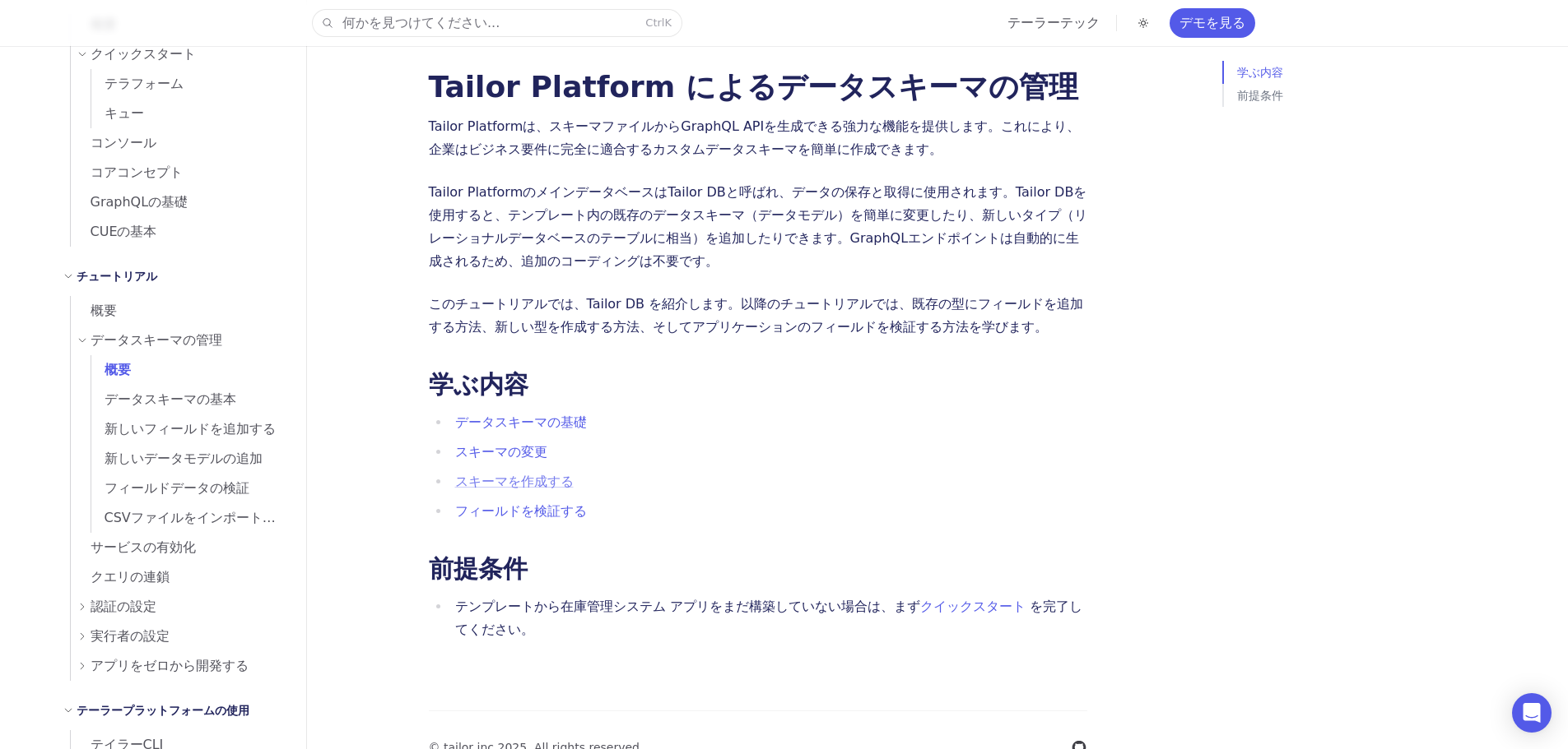
scroll to position [41, 0]
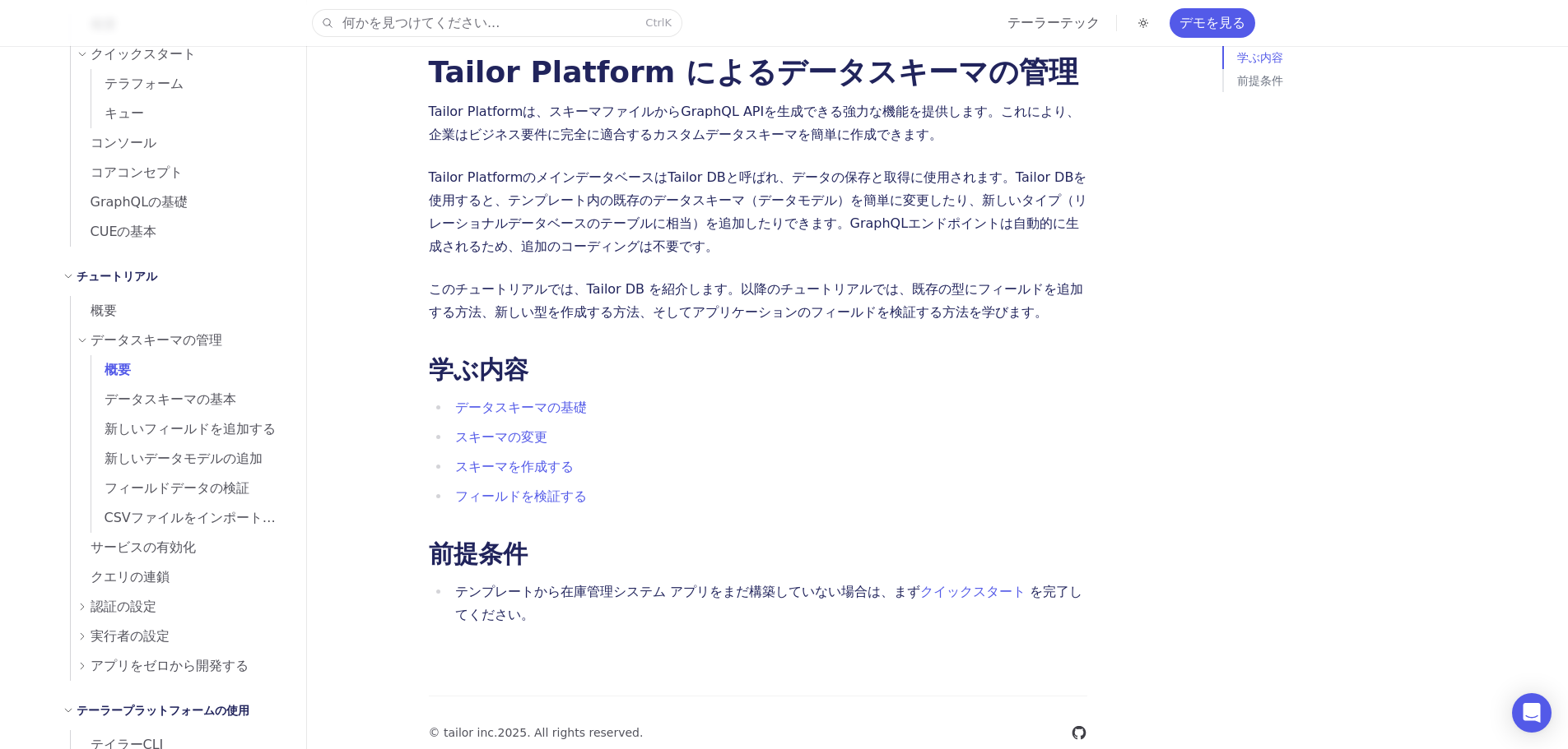
click at [486, 396] on li "データスキーマの基礎" at bounding box center [768, 407] width 637 height 23
click at [491, 400] on font "データスキーマの基礎" at bounding box center [521, 407] width 132 height 16
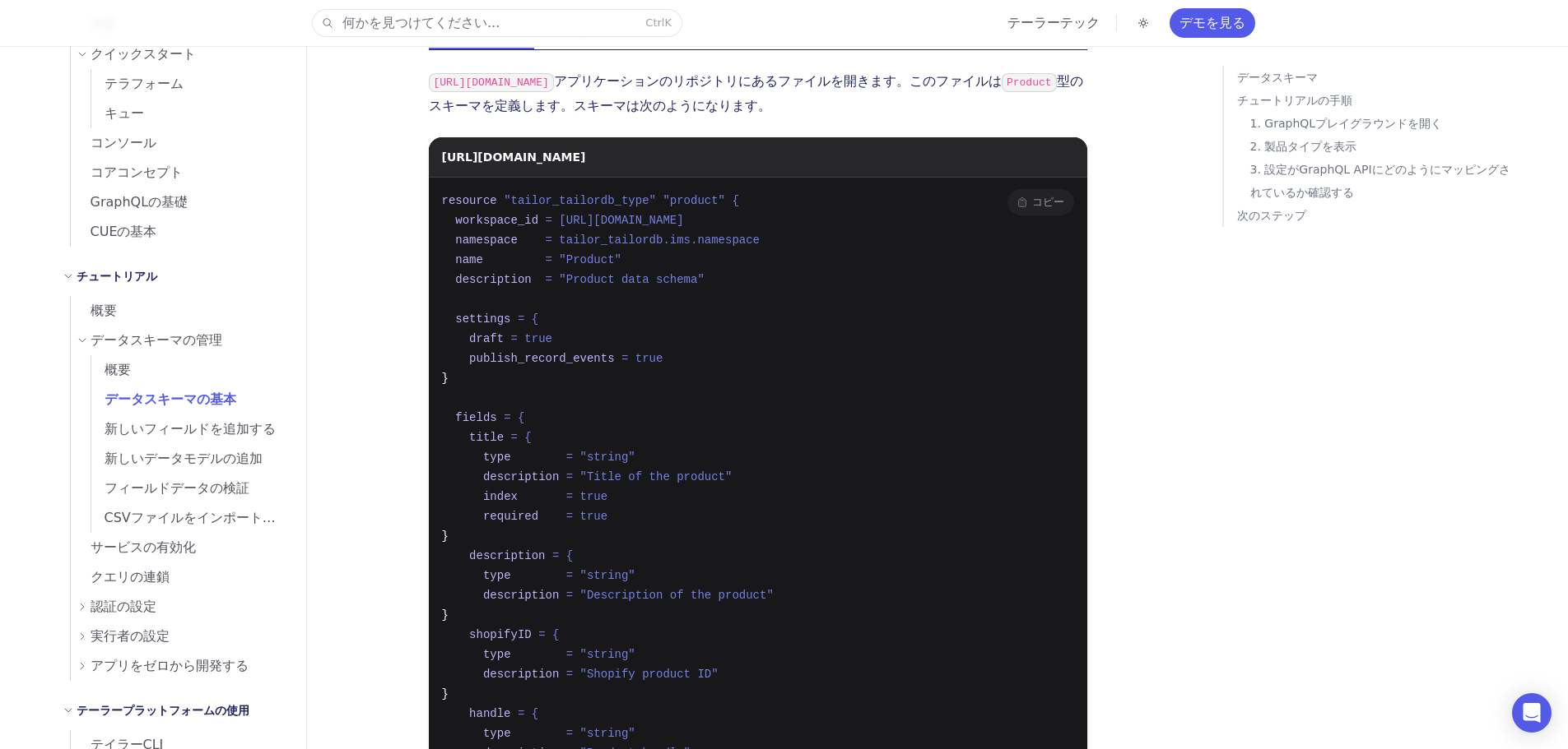
scroll to position [763, 0]
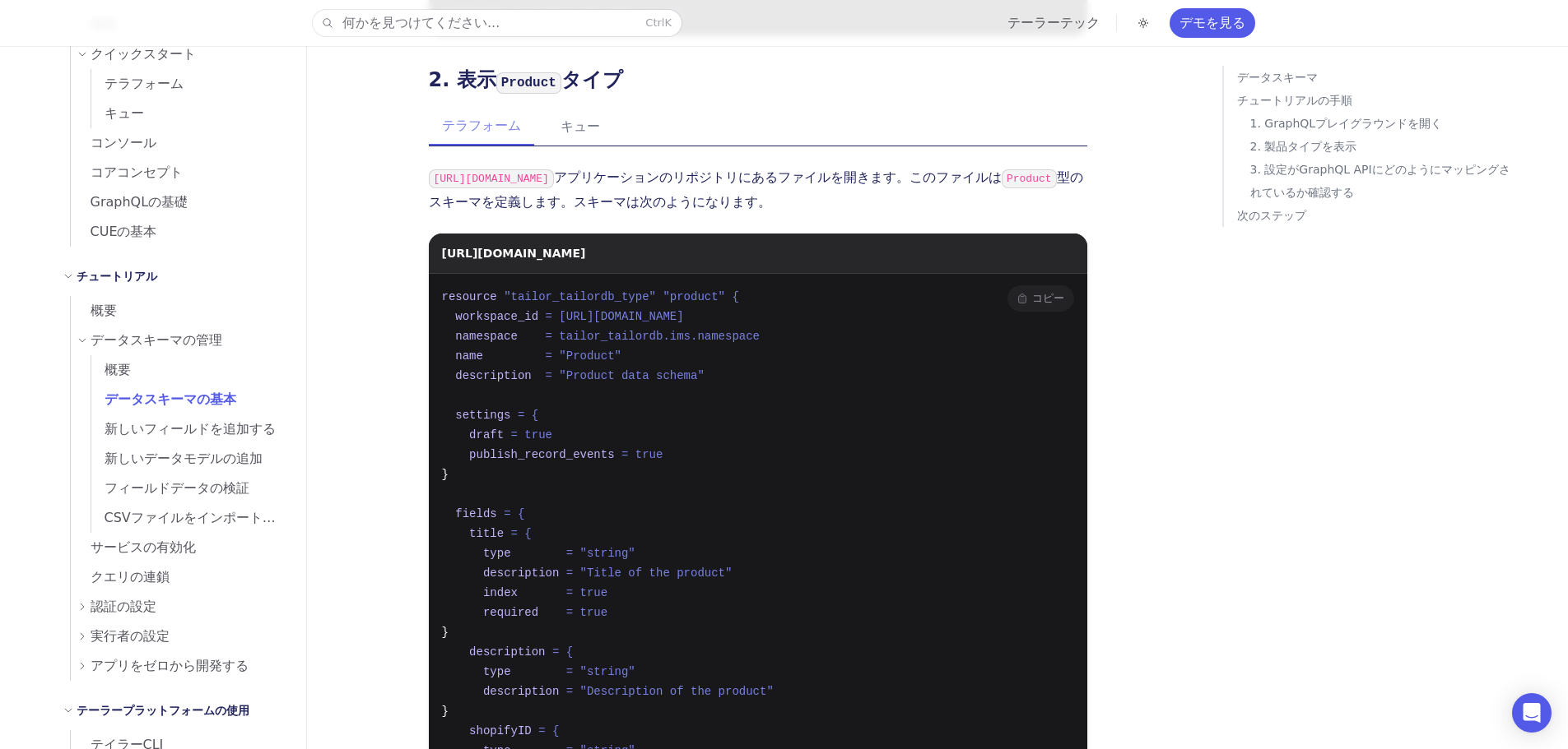
drag, startPoint x: 961, startPoint y: 386, endPoint x: 1031, endPoint y: 380, distance: 70.3
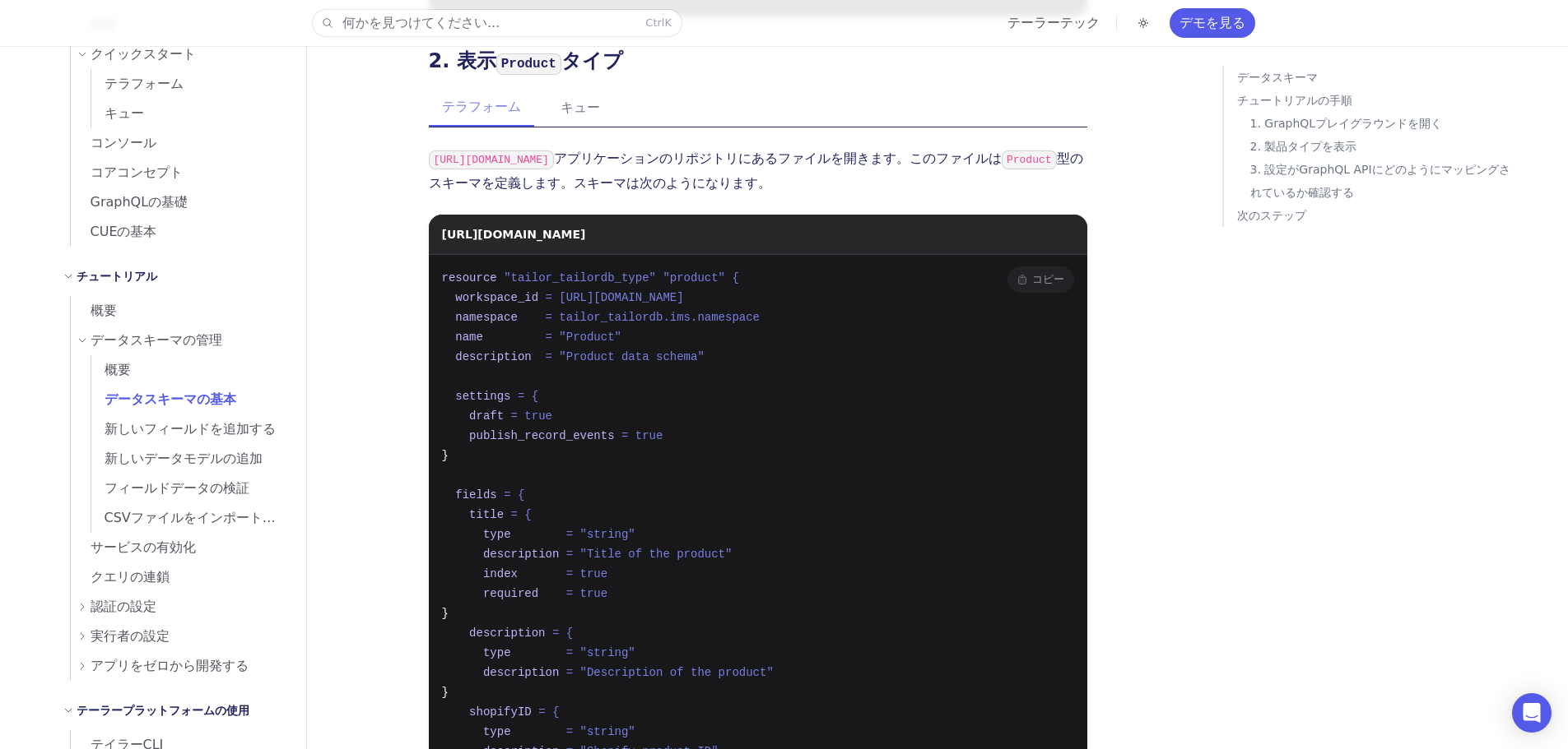
scroll to position [517, 0]
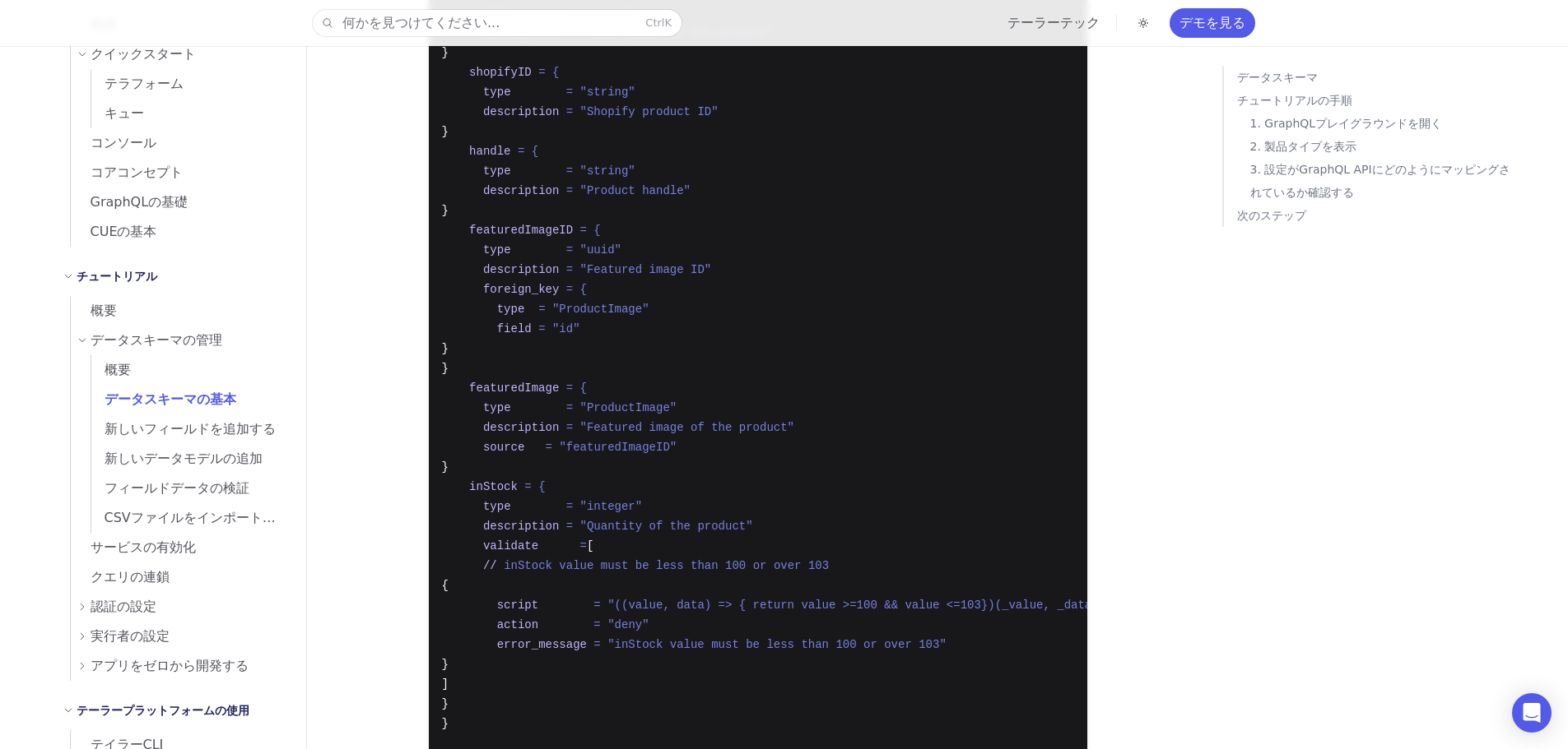
click at [722, 432] on pre "resource "tailor_tailordb_type" "product" { workspace_id = tailor_workspace.ims…" at bounding box center [757, 211] width 658 height 1191
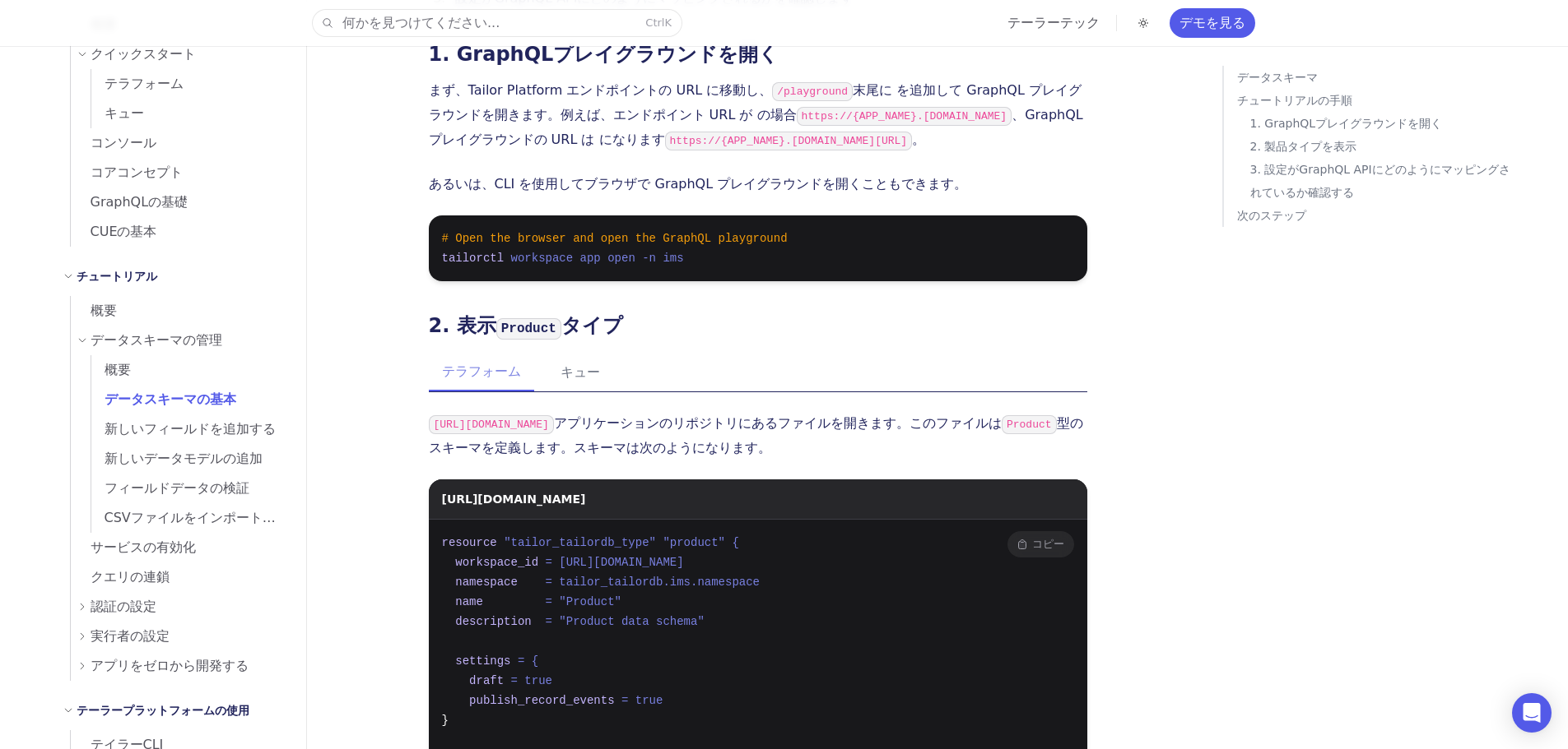
click at [1054, 531] on button "コピー コピーしました！" at bounding box center [1040, 544] width 67 height 26
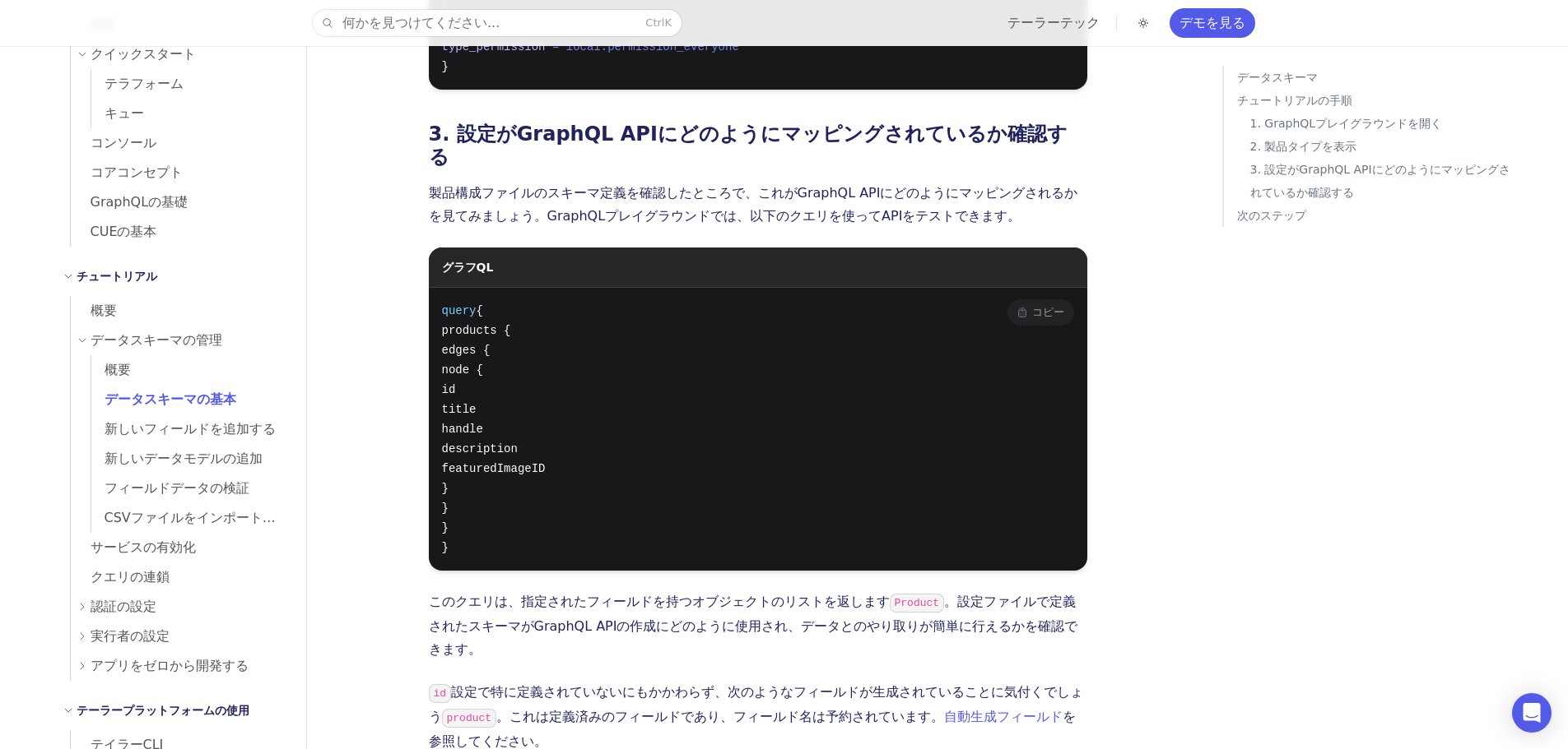
scroll to position [2244, 0]
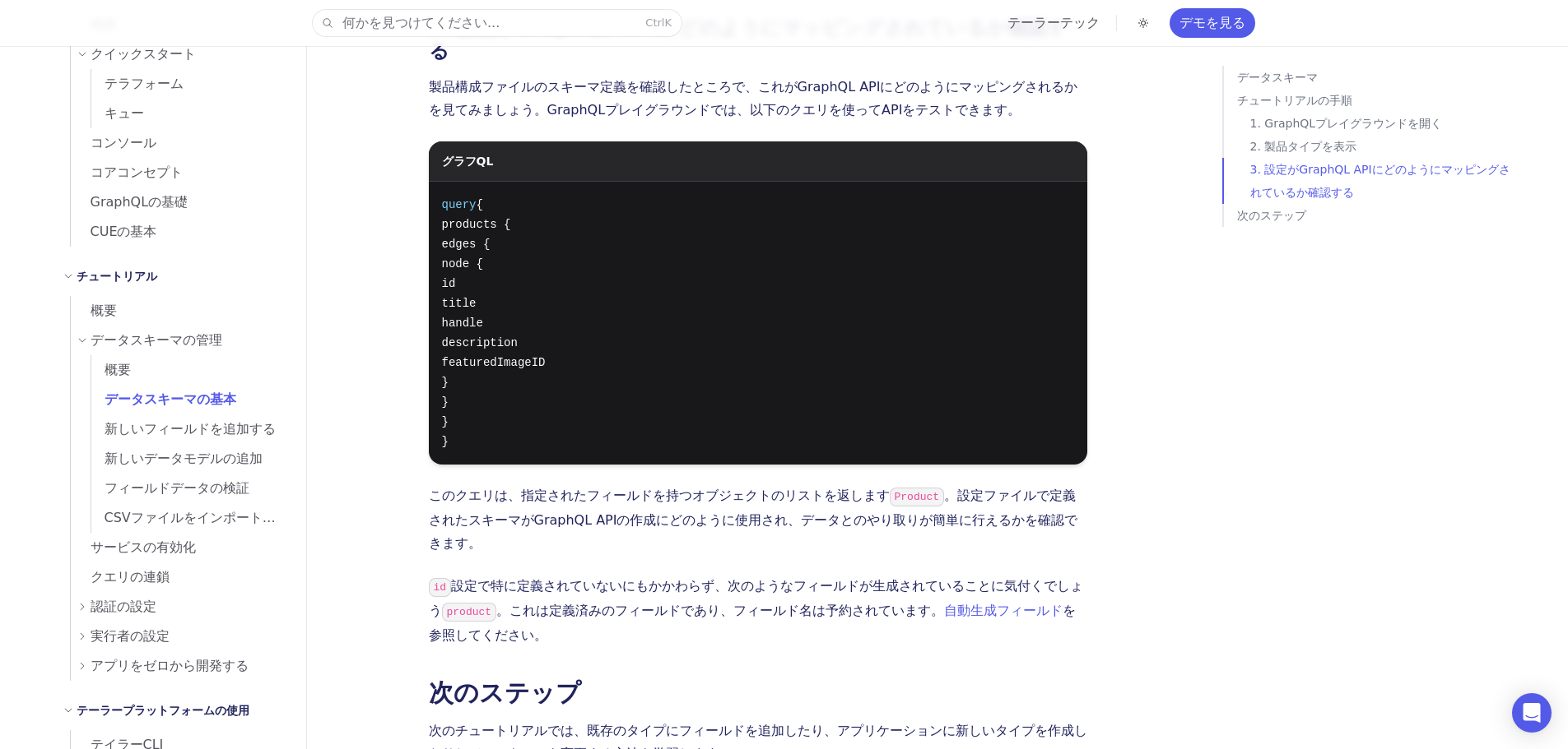
click at [660, 485] on p "このクエリは、指定されたフィールドを持つオブジェクトのリストを返します Product 。設定ファイルで定義されたスキーマがGraphQL APIの作成にどの…" at bounding box center [757, 520] width 658 height 71
click at [661, 485] on p "このクエリは、指定されたフィールドを持つオブジェクトのリストを返します Product 。設定ファイルで定義されたスキーマがGraphQL APIの作成にどの…" at bounding box center [757, 520] width 658 height 71
click at [663, 488] on font "このクエリは、指定されたフィールドを持つオブジェクトのリストを返します" at bounding box center [658, 496] width 461 height 16
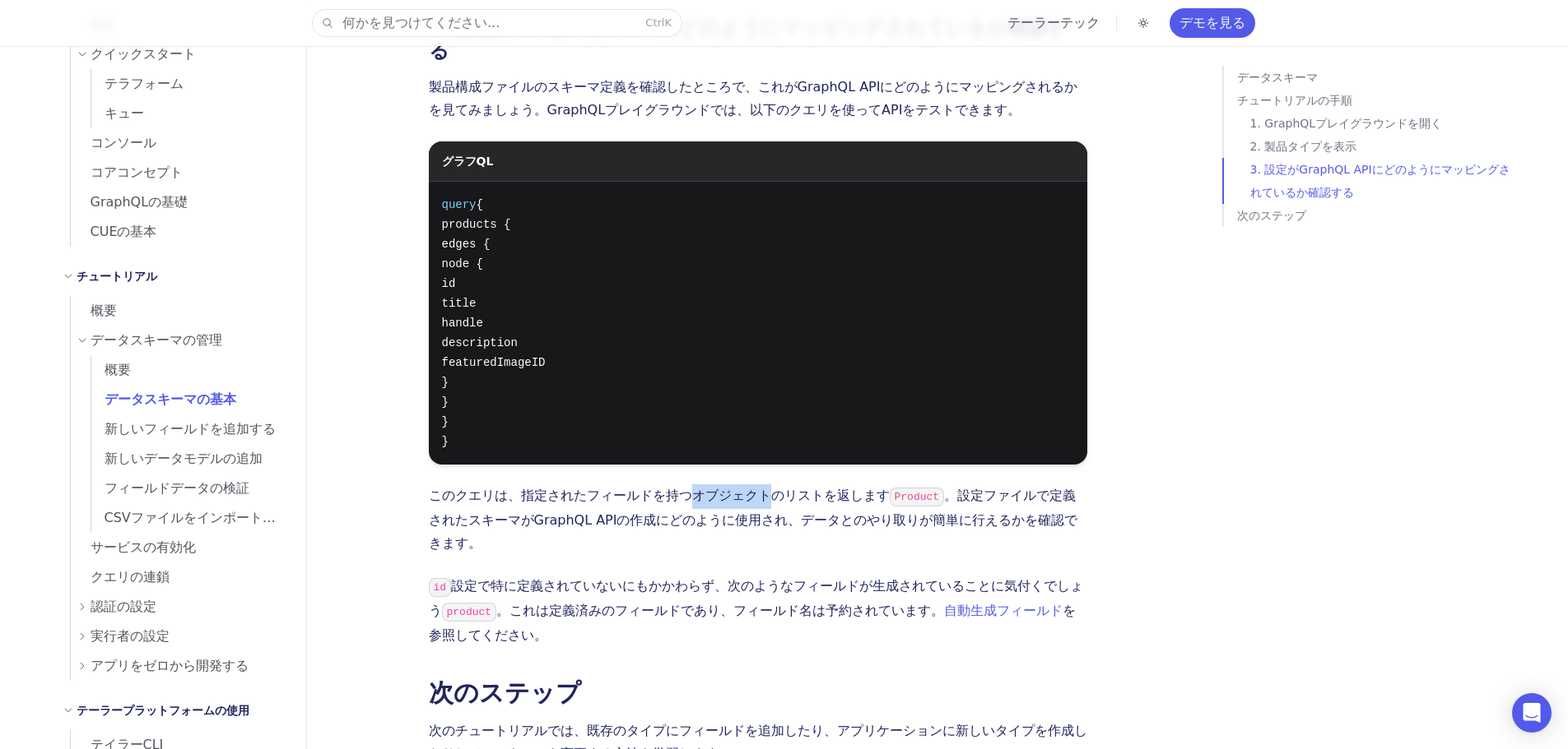
click at [663, 488] on font "このクエリは、指定されたフィールドを持つオブジェクトのリストを返します" at bounding box center [658, 496] width 461 height 16
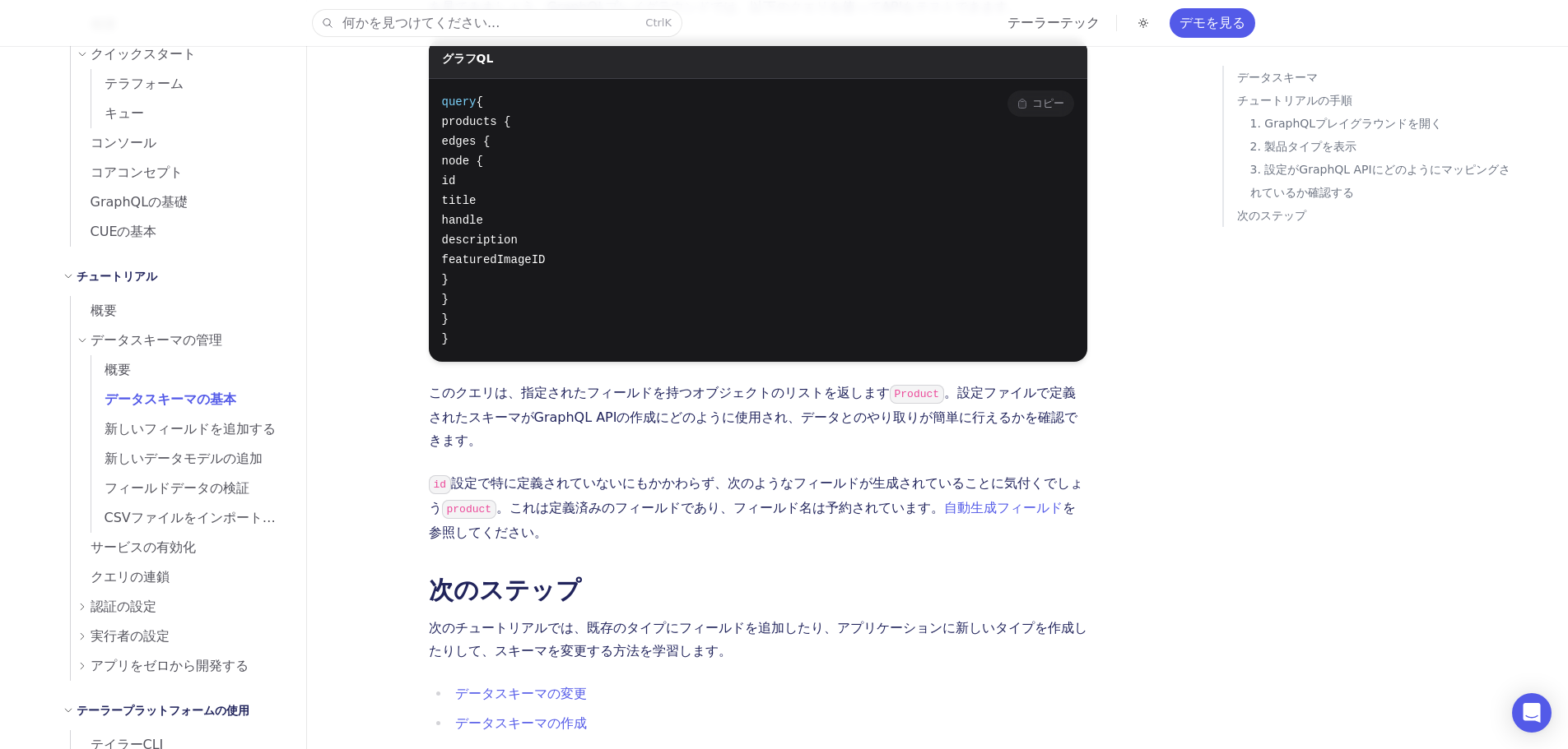
scroll to position [2408, 0]
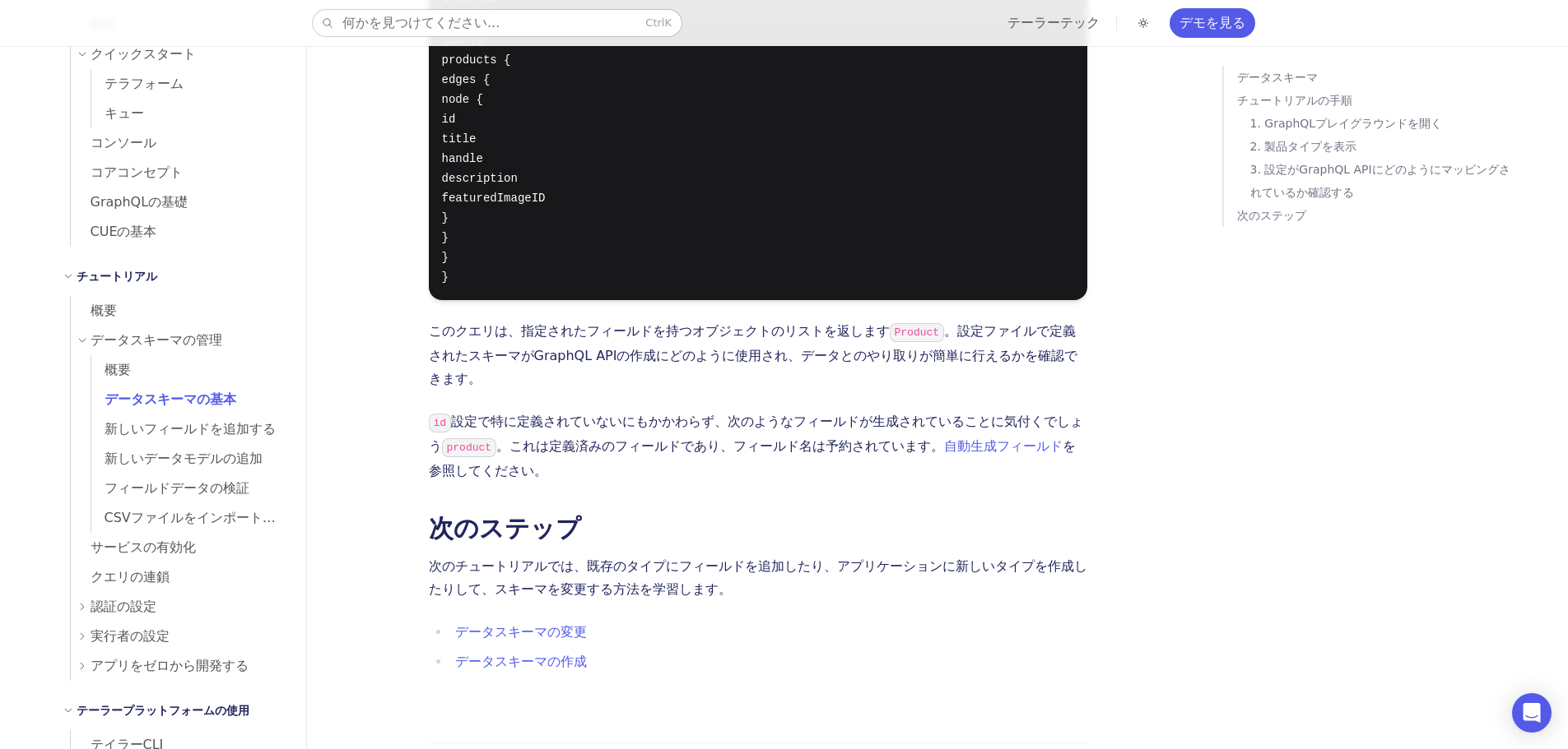
click at [537, 27] on button "何かを見つけてください... Ctrl K" at bounding box center [497, 23] width 369 height 26
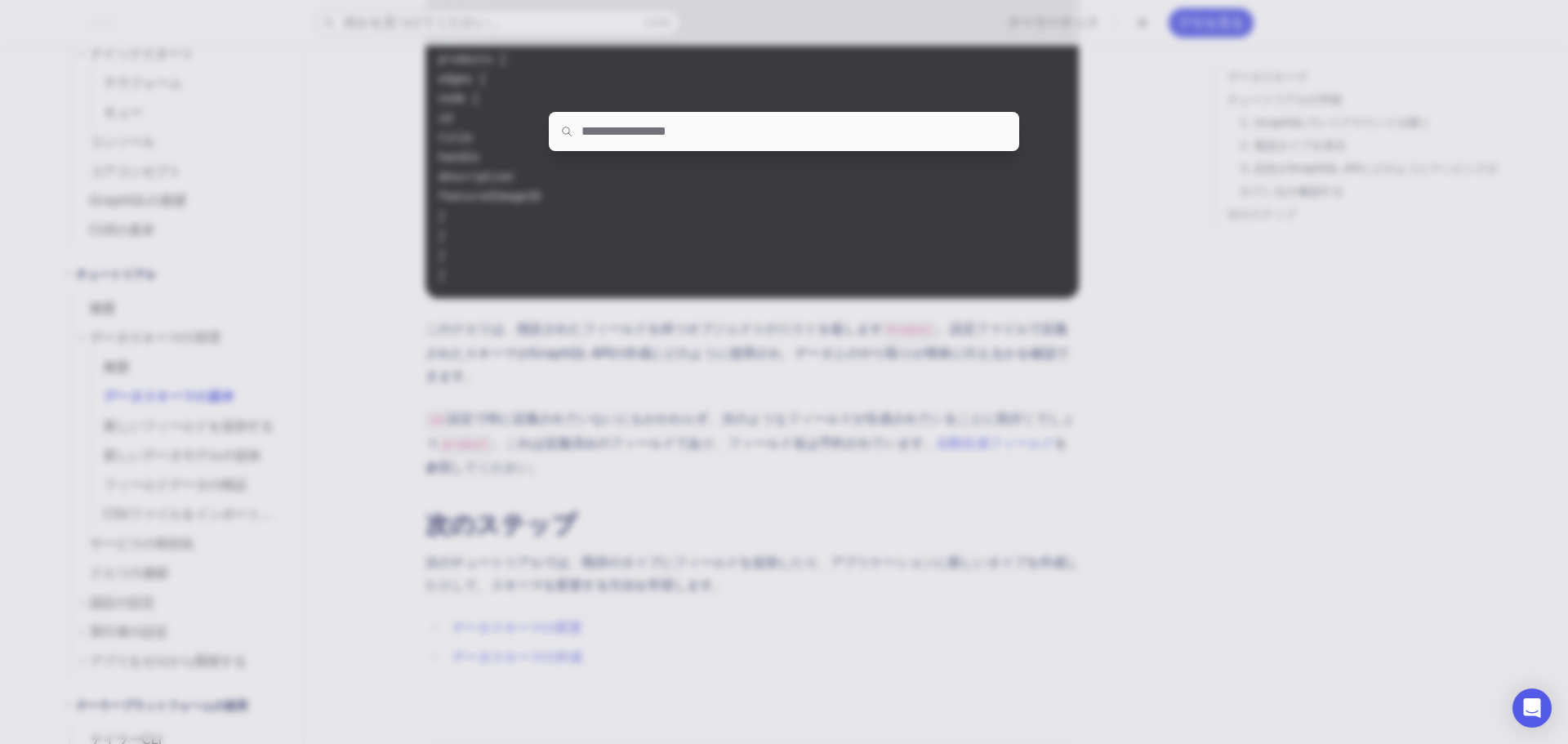
type input "*"
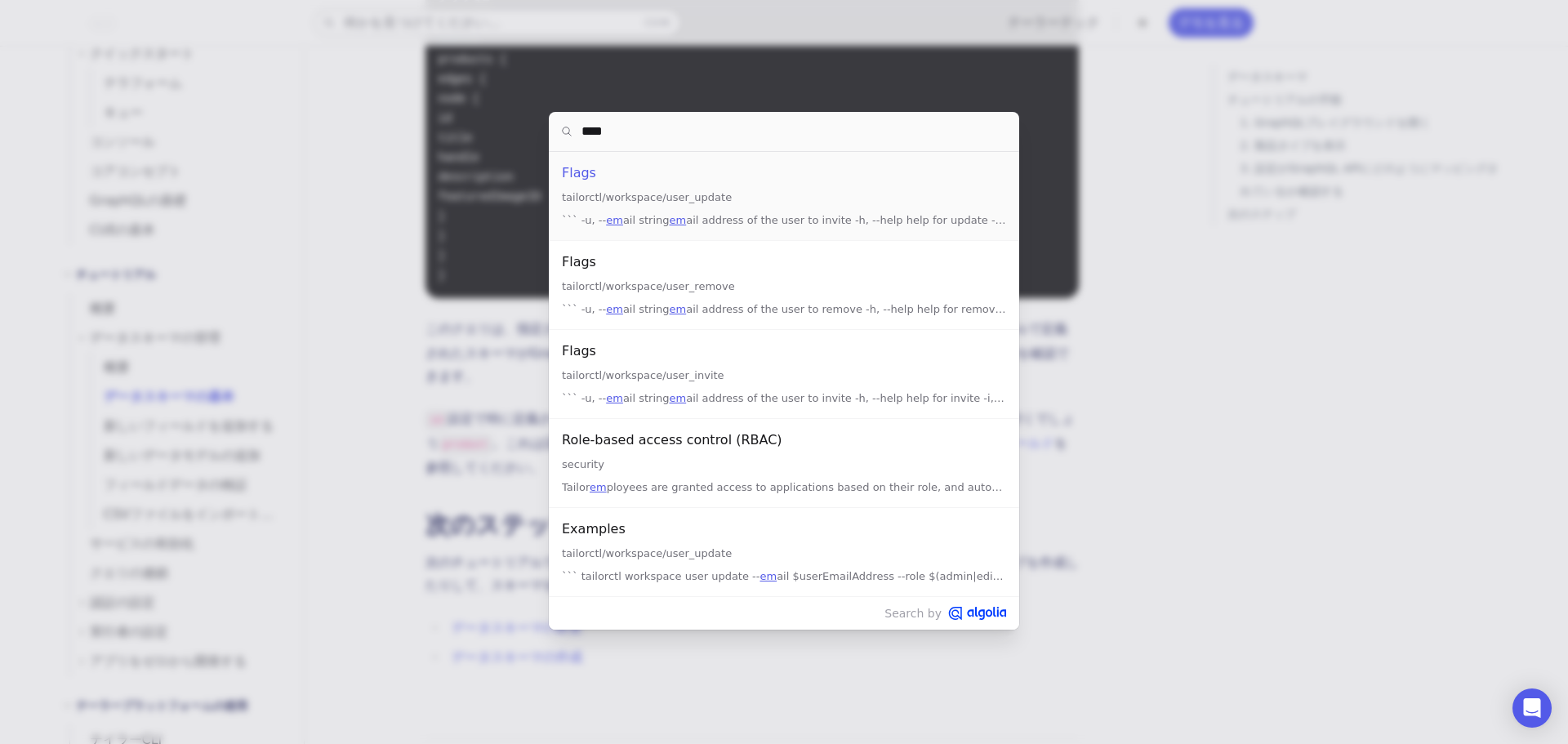
type input "*****"
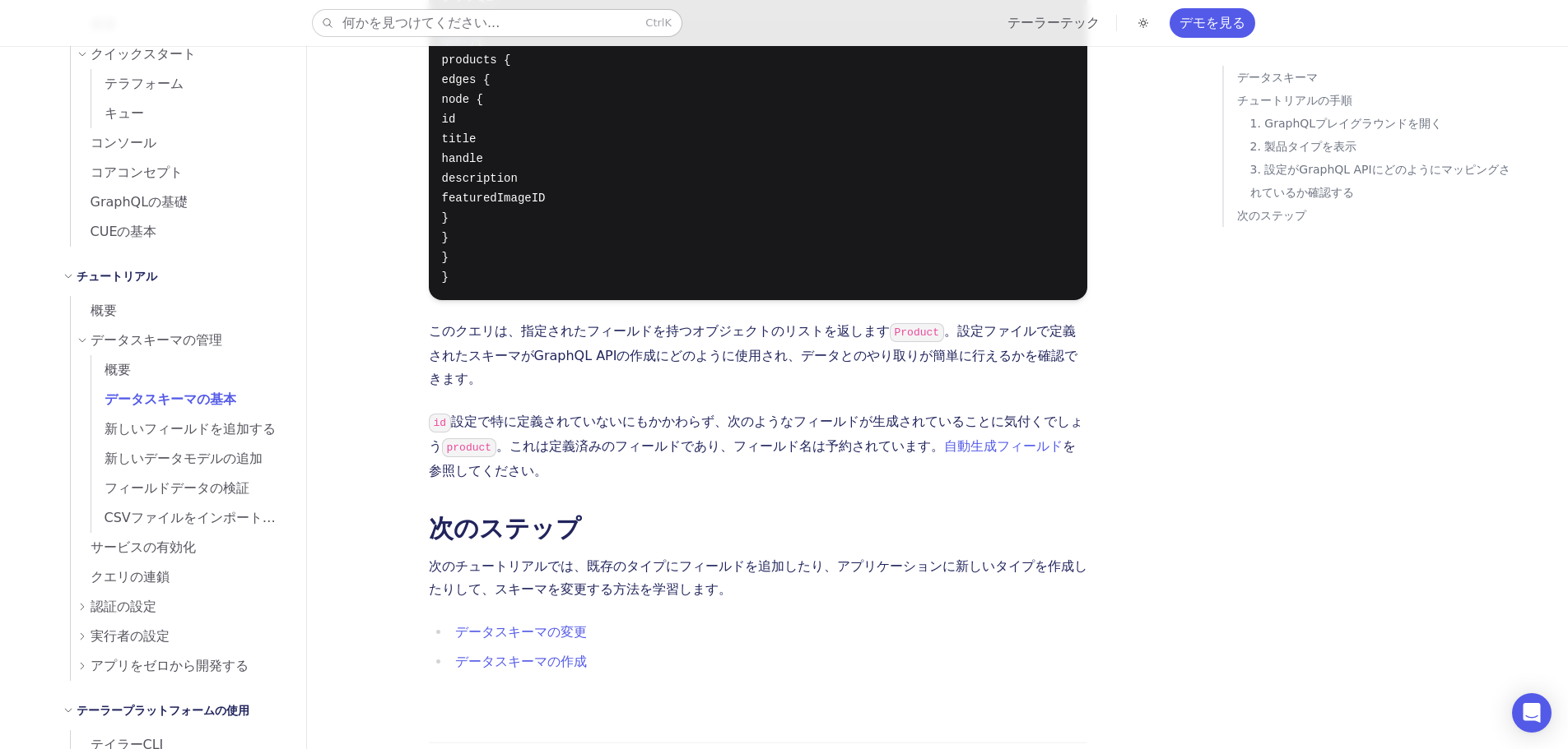
scroll to position [178, 0]
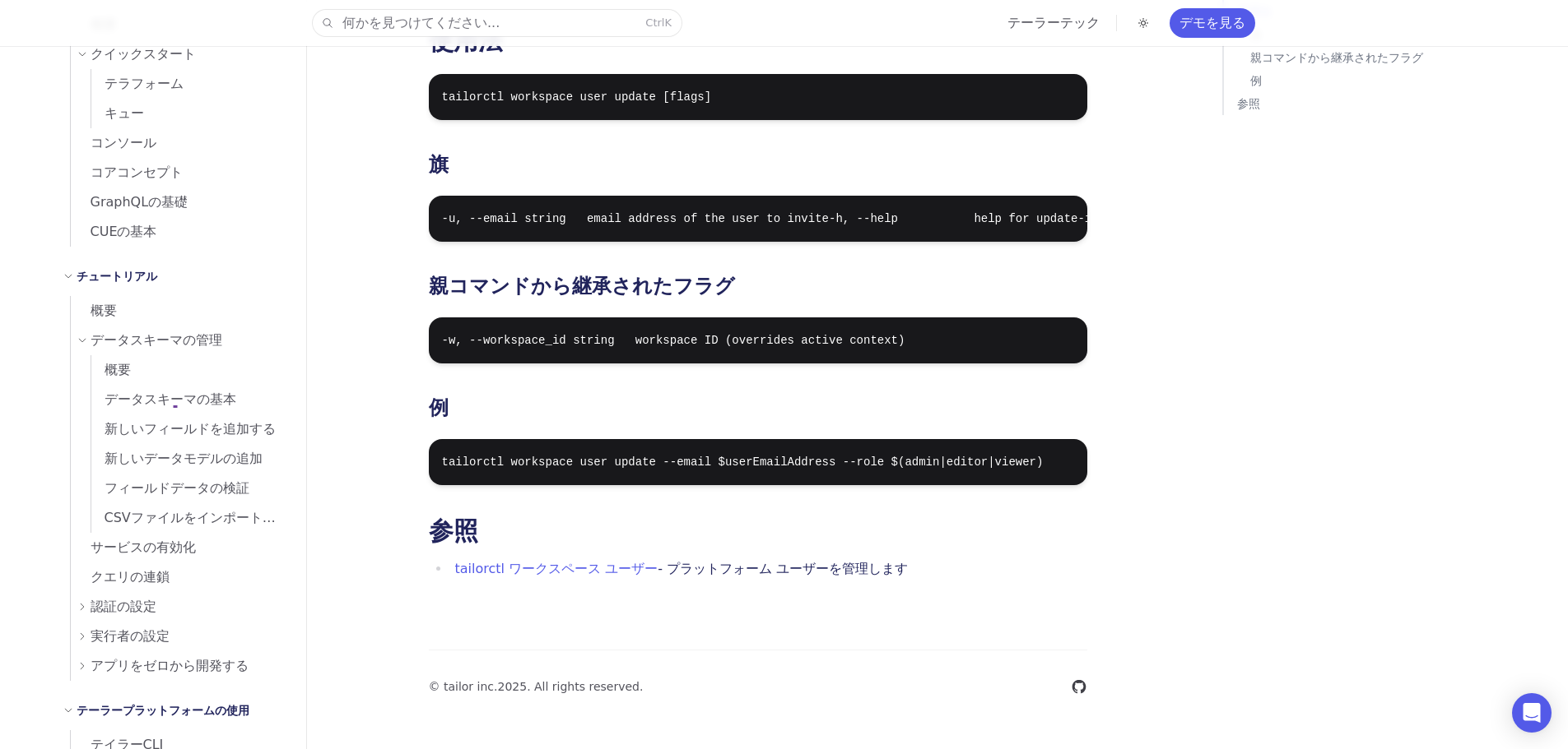
drag, startPoint x: 175, startPoint y: 408, endPoint x: 197, endPoint y: 257, distance: 152.6
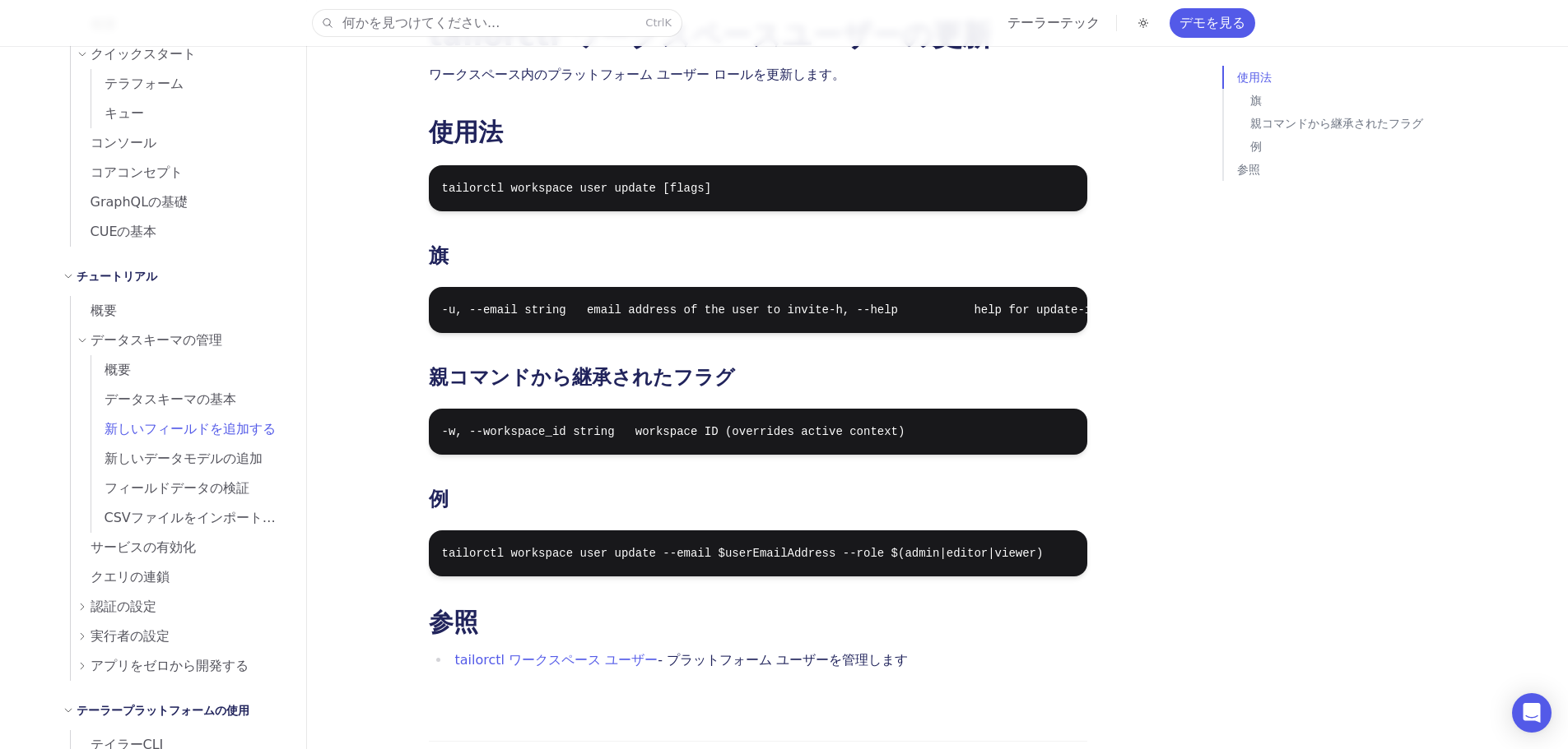
scroll to position [0, 0]
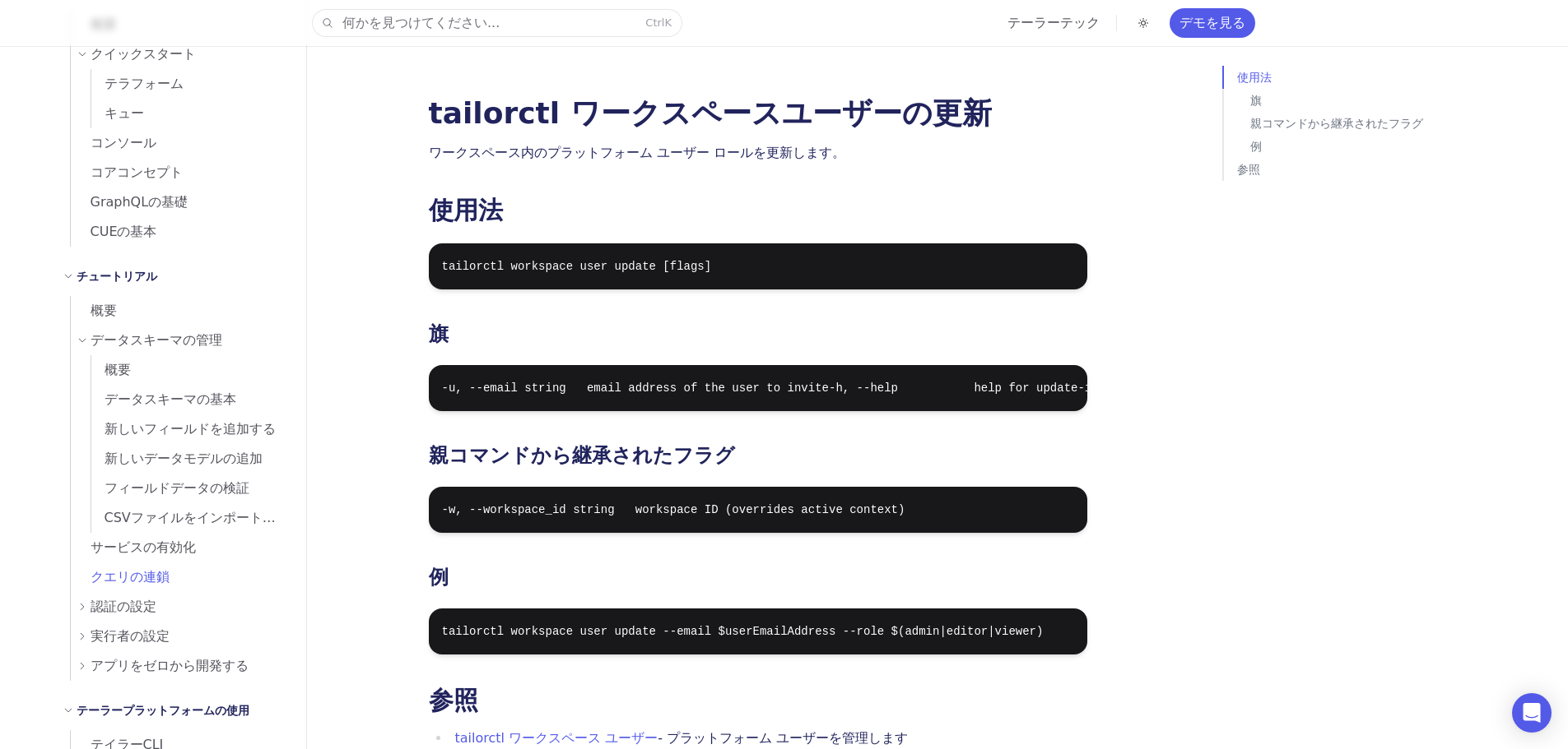
click at [115, 577] on font "クエリの連鎖" at bounding box center [129, 577] width 79 height 16
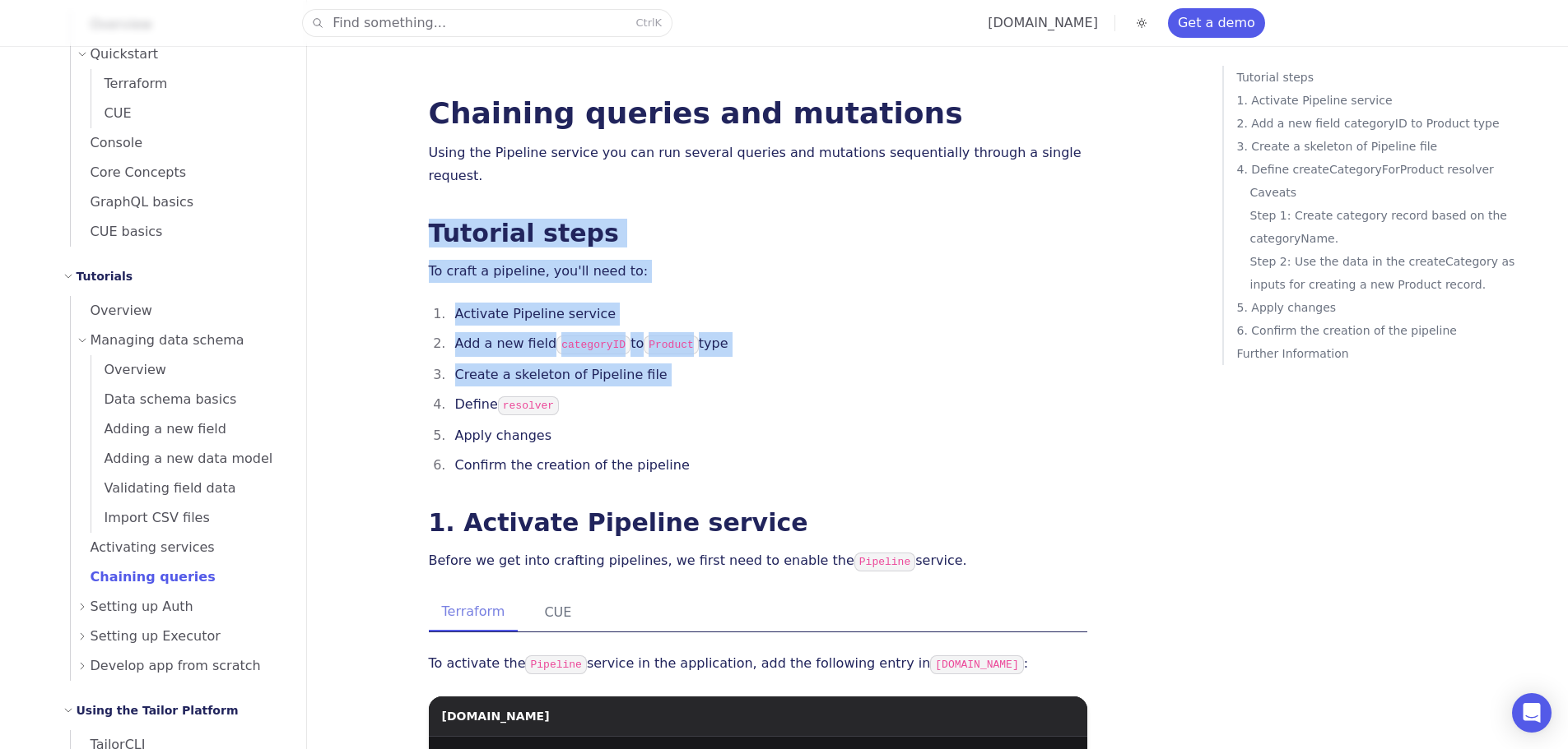
drag, startPoint x: 367, startPoint y: 178, endPoint x: 459, endPoint y: 382, distance: 223.8
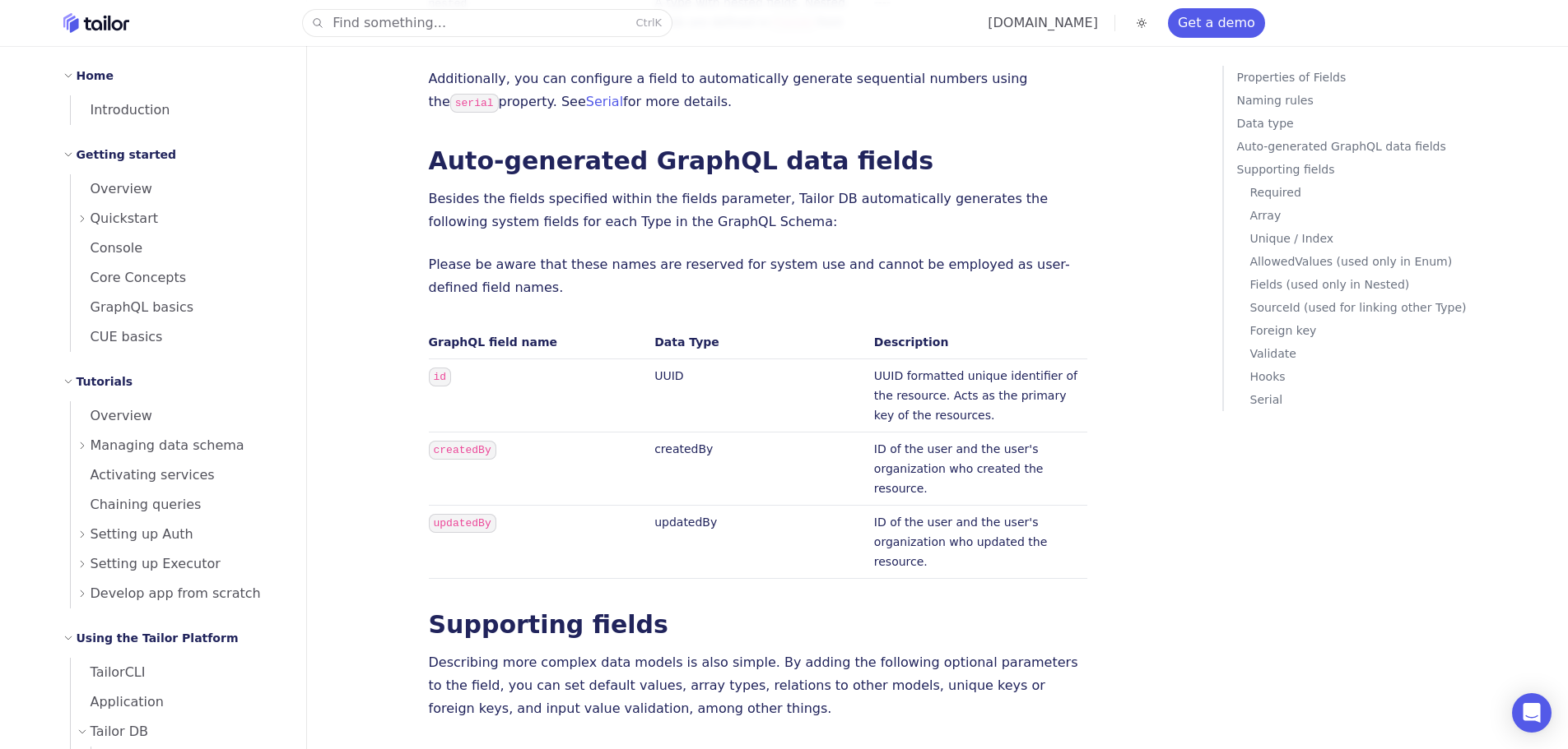
scroll to position [2224, 0]
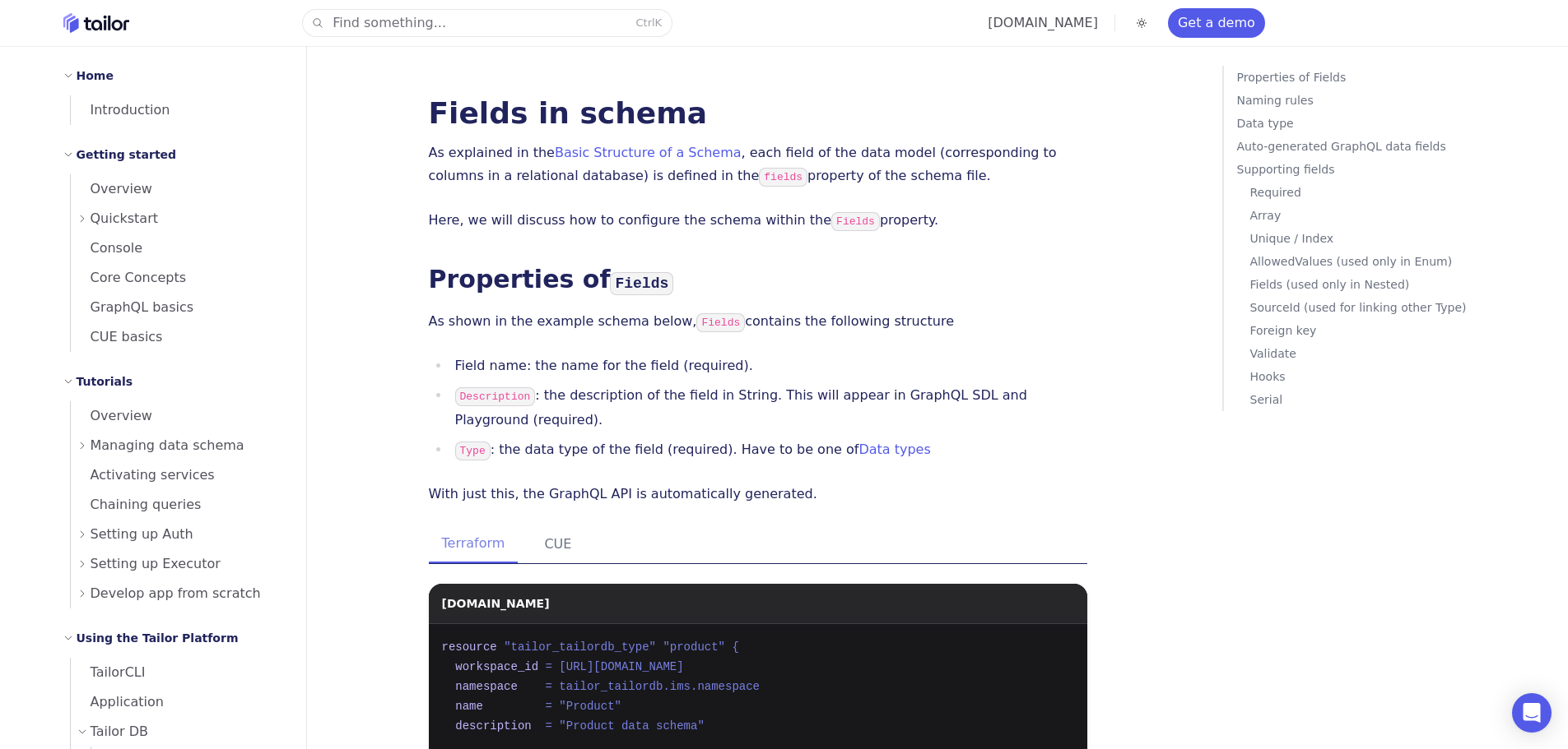
scroll to position [2224, 0]
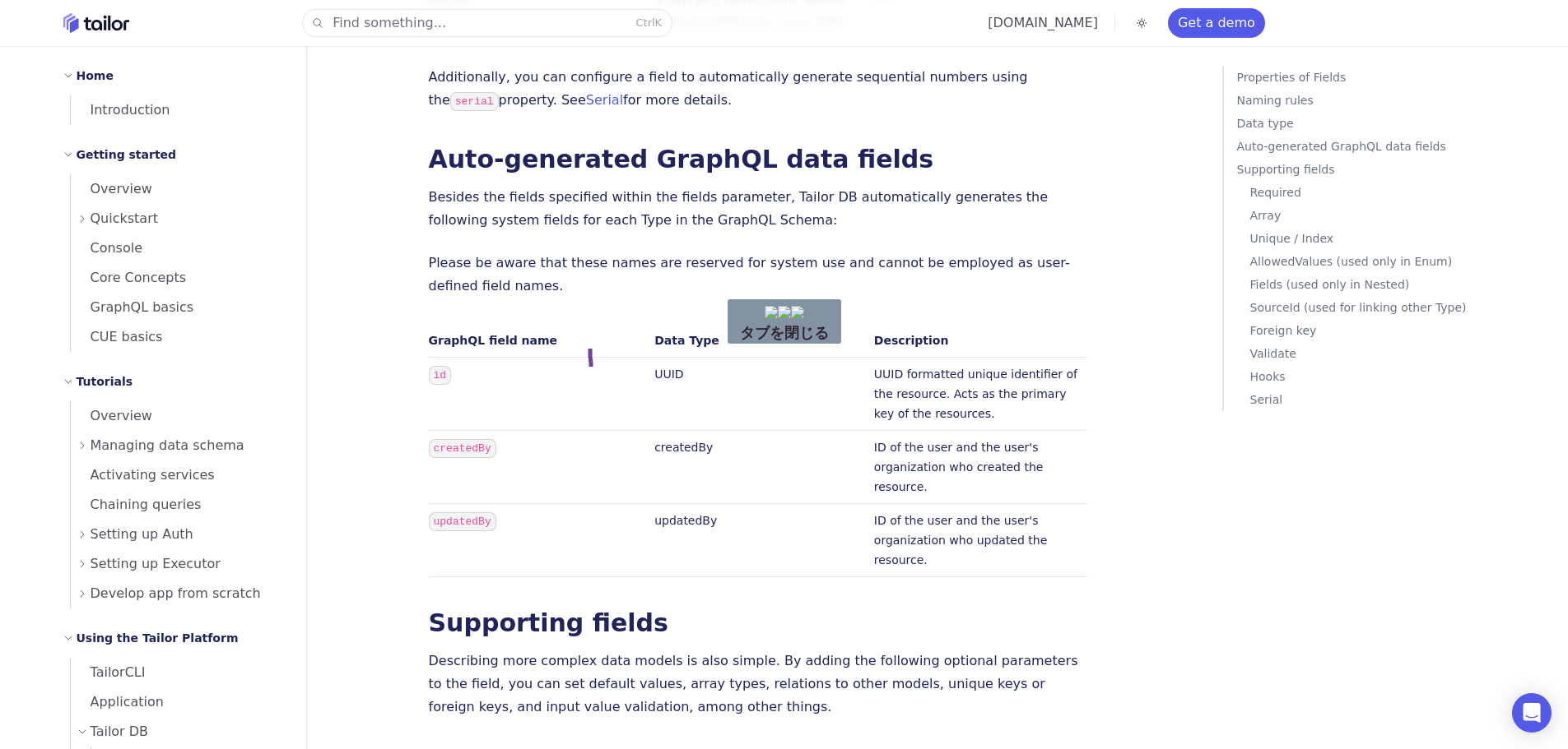
drag, startPoint x: 591, startPoint y: 371, endPoint x: 585, endPoint y: 282, distance: 89.2
